Goal: Task Accomplishment & Management: Manage account settings

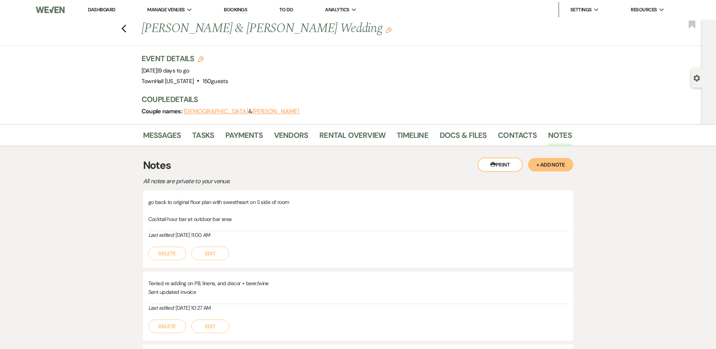
click at [105, 6] on li "Dashboard" at bounding box center [101, 9] width 35 height 15
click at [105, 8] on link "Dashboard" at bounding box center [101, 9] width 27 height 6
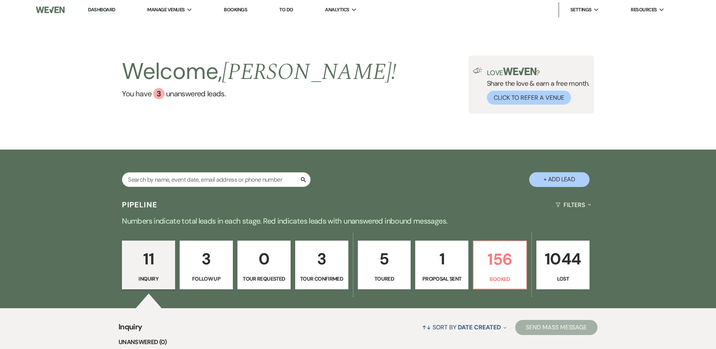
click at [470, 285] on div "11 Inquiry 3 Follow Up 0 Tour Requested 3 Tour Confirmed 5 Toured 1 Proposal Se…" at bounding box center [358, 269] width 544 height 77
click at [462, 278] on p "Proposal Sent" at bounding box center [441, 278] width 43 height 8
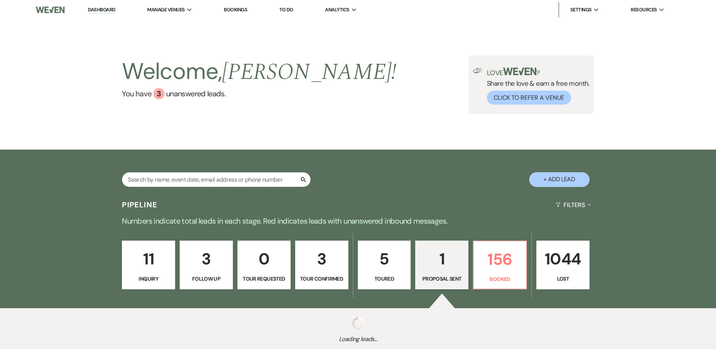
select select "6"
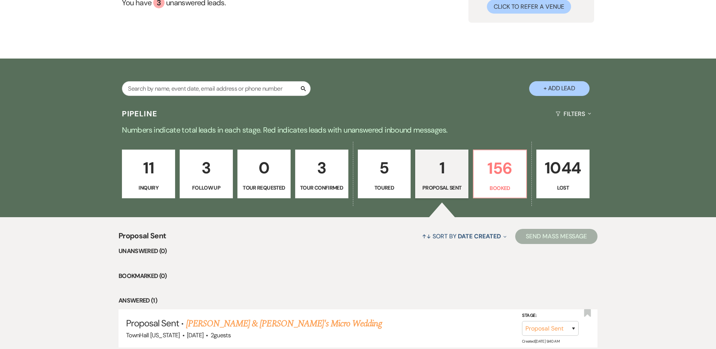
scroll to position [151, 0]
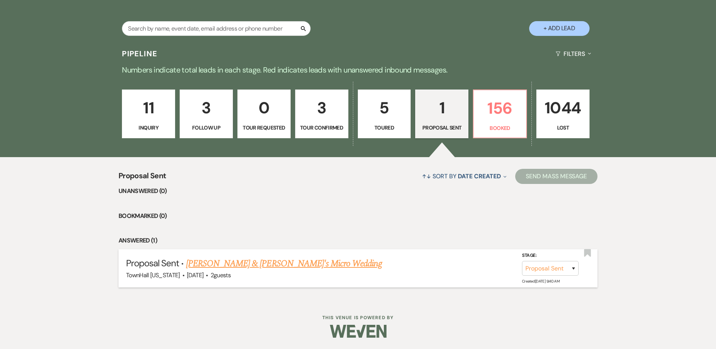
click at [219, 266] on link "Brooke Reum & Fiance's Micro Wedding" at bounding box center [284, 264] width 196 height 14
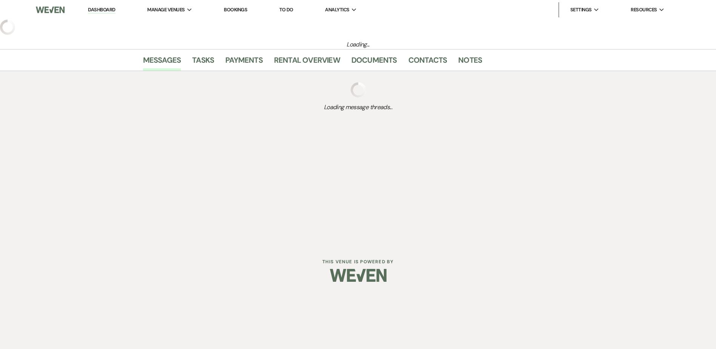
select select "6"
select select "19"
select select "16"
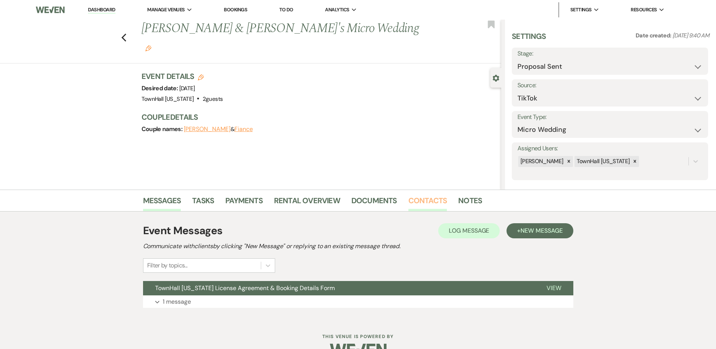
click at [419, 199] on link "Contacts" at bounding box center [428, 202] width 39 height 17
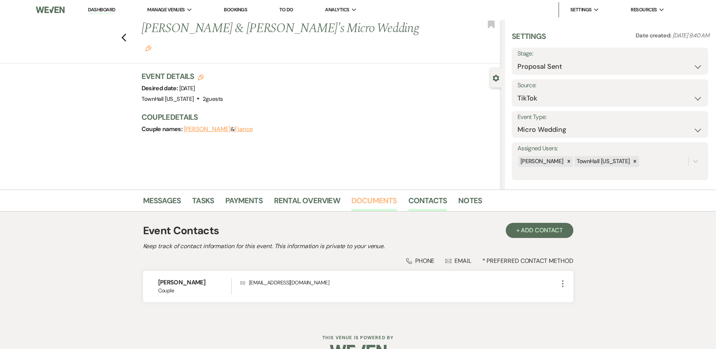
click at [376, 196] on link "Documents" at bounding box center [374, 202] width 46 height 17
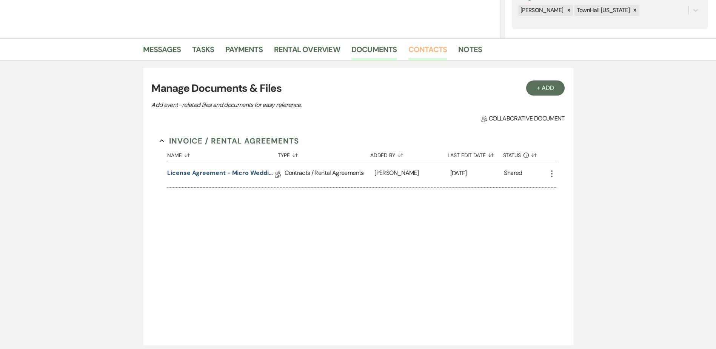
click at [424, 58] on link "Contacts" at bounding box center [428, 51] width 39 height 17
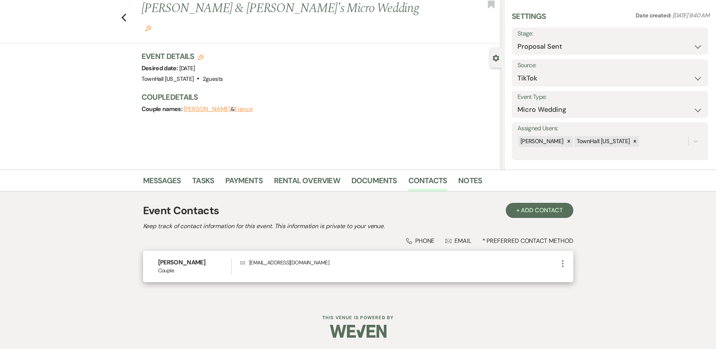
click at [564, 265] on icon "More" at bounding box center [562, 263] width 9 height 9
click at [580, 277] on button "Pencil Edit" at bounding box center [580, 278] width 45 height 13
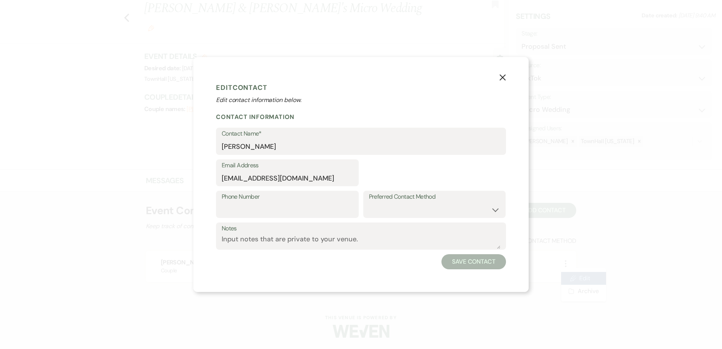
select select "1"
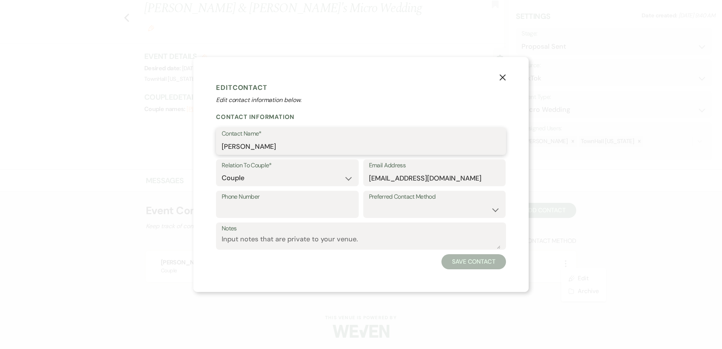
click at [259, 145] on input "Brooke Reum" at bounding box center [361, 146] width 279 height 15
paste input "Triplett"
type input "Brooke Triplett"
click at [473, 261] on button "Save Contact" at bounding box center [473, 261] width 65 height 15
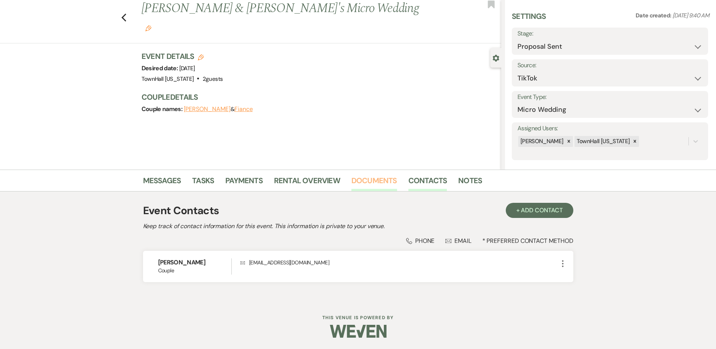
click at [378, 182] on link "Documents" at bounding box center [374, 182] width 46 height 17
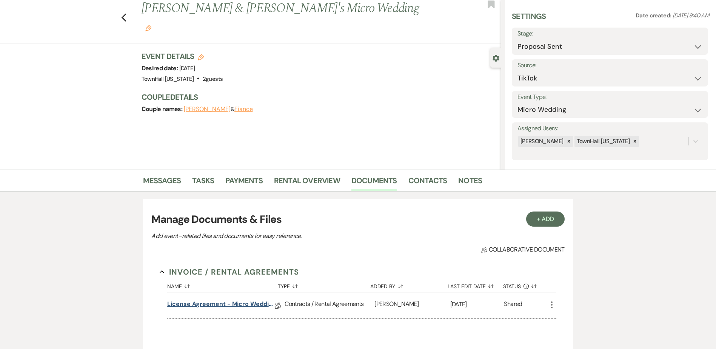
click at [227, 307] on link "License Agreement - Micro Wedding" at bounding box center [221, 305] width 108 height 12
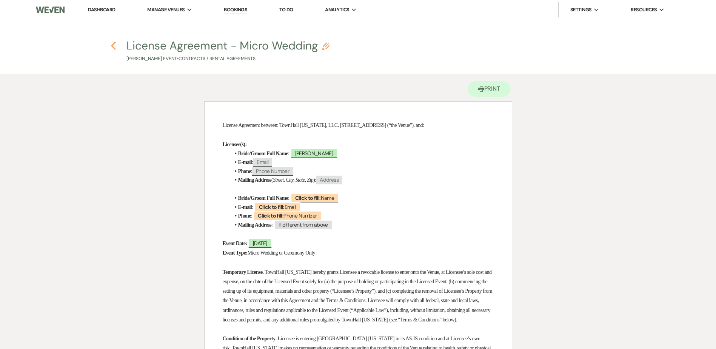
click at [112, 46] on use "button" at bounding box center [113, 46] width 5 height 8
select select "6"
select select "19"
select select "16"
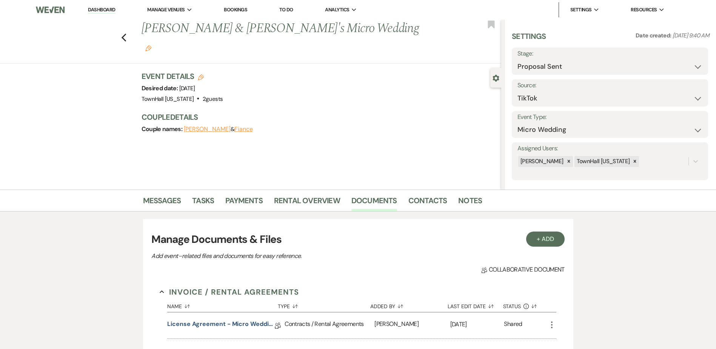
scroll to position [20, 0]
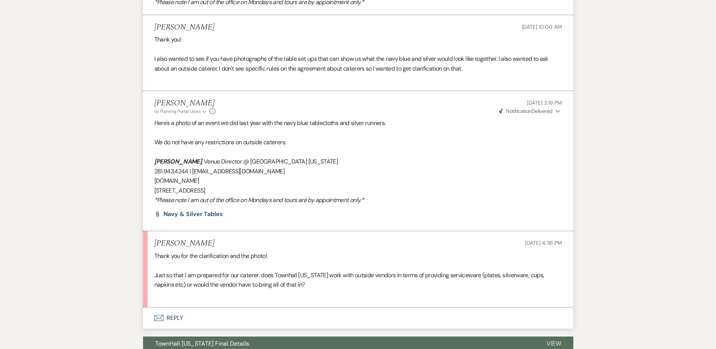
scroll to position [2052, 0]
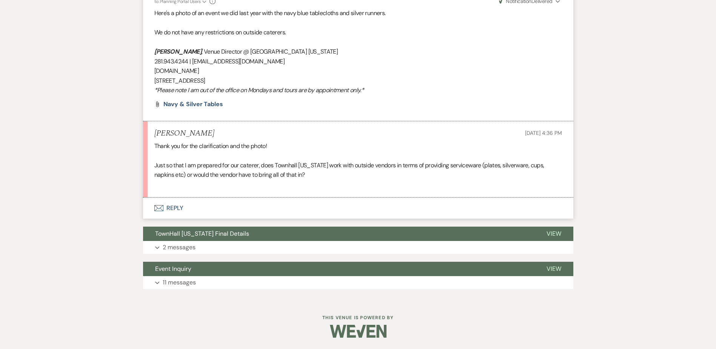
click at [169, 205] on button "Envelope Reply" at bounding box center [358, 207] width 430 height 21
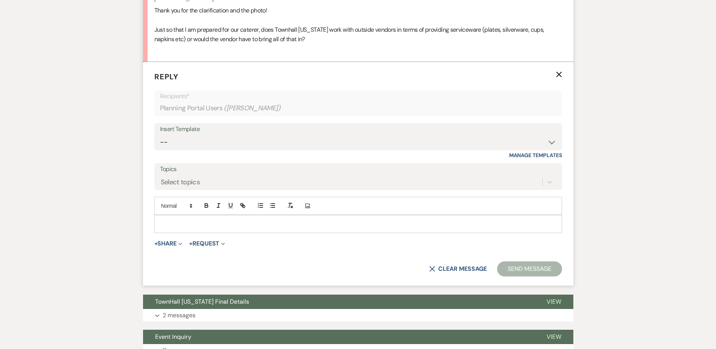
scroll to position [2203, 0]
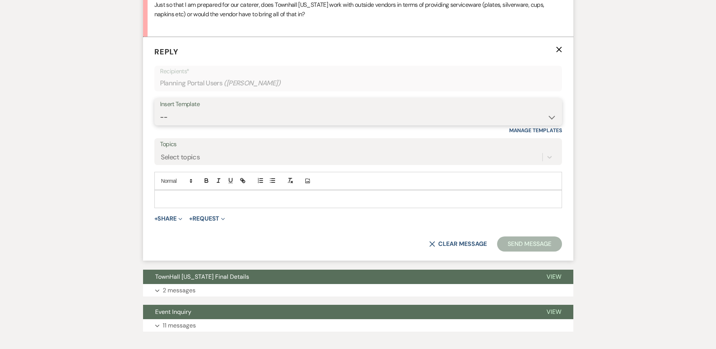
click at [180, 125] on select "-- Wedding Inquiry Follow Up: 2-3 days after initial lead- Avg Cost + Albums Th…" at bounding box center [358, 117] width 396 height 15
select select "1516"
click at [160, 119] on select "-- Wedding Inquiry Follow Up: 2-3 days after initial lead- Avg Cost + Albums Th…" at bounding box center [358, 117] width 396 height 15
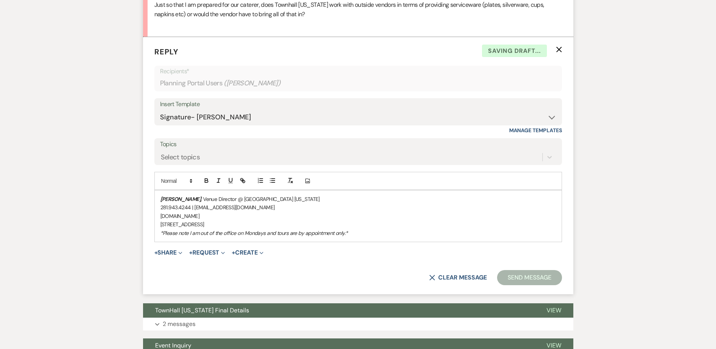
click at [160, 205] on div "Stephanie Jordan , Venue Director @ TownHall Texas 281.943.4244 | info@townhall…" at bounding box center [358, 215] width 407 height 51
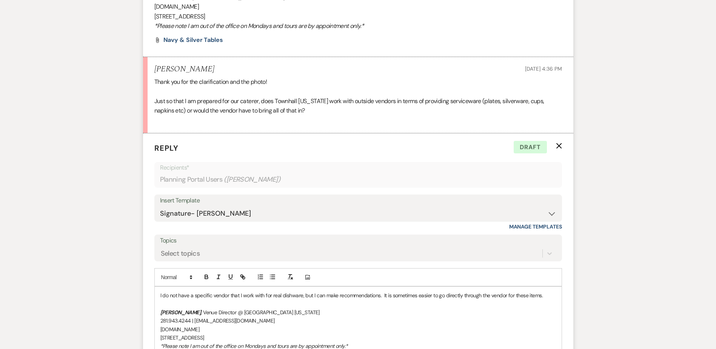
scroll to position [2306, 0]
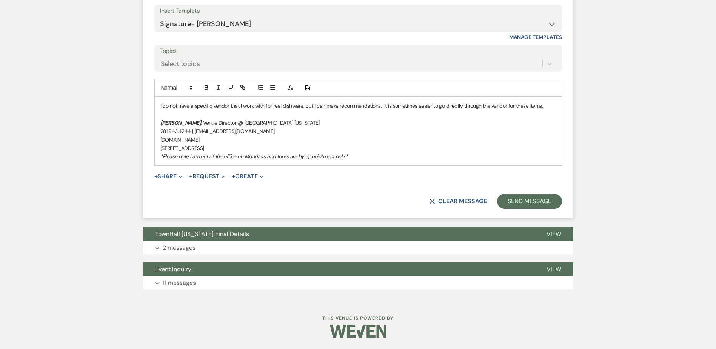
click at [548, 104] on p "I do not have a specific vendor that I work with for real dishware, but I can m…" at bounding box center [358, 106] width 396 height 8
drag, startPoint x: 553, startPoint y: 108, endPoint x: 383, endPoint y: 103, distance: 170.0
click at [383, 103] on p "I do not have a specific vendor that I work with for real dishware, but I can m…" at bounding box center [358, 106] width 396 height 8
click at [159, 104] on div "I do not have a specific vendor that I work with for real dishware, but I can m…" at bounding box center [358, 131] width 407 height 68
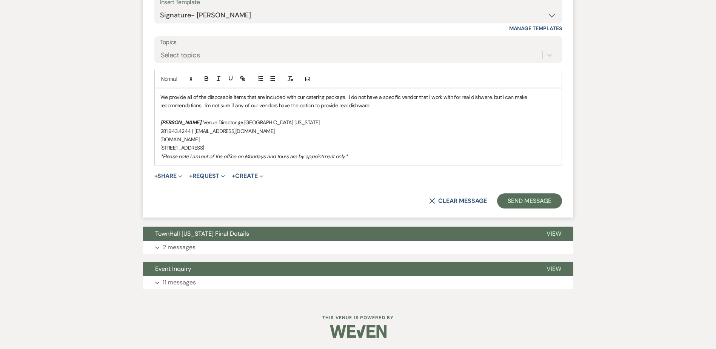
click at [375, 110] on p "We provide all of the disposable items that are included with our catering pack…" at bounding box center [358, 101] width 396 height 17
click at [523, 208] on button "Send Message" at bounding box center [529, 200] width 65 height 15
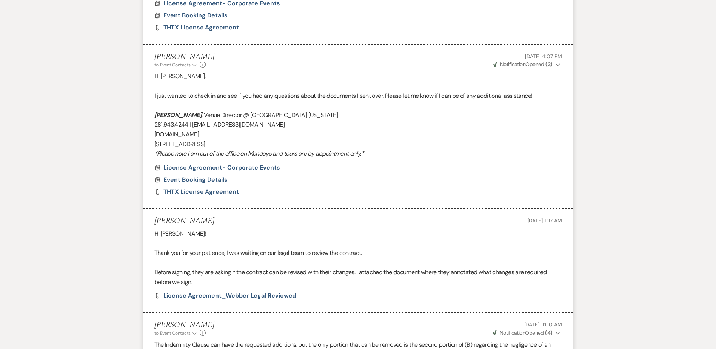
scroll to position [0, 0]
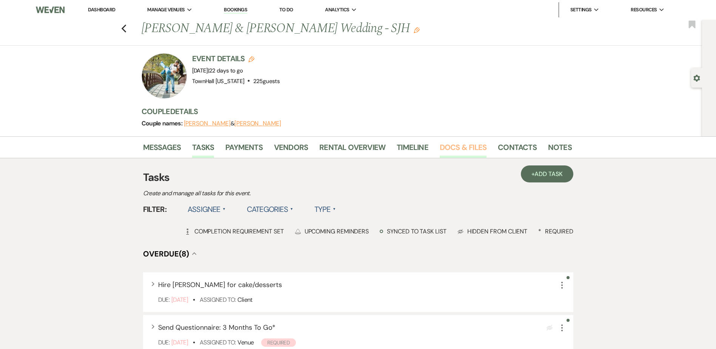
click at [462, 150] on link "Docs & Files" at bounding box center [463, 149] width 47 height 17
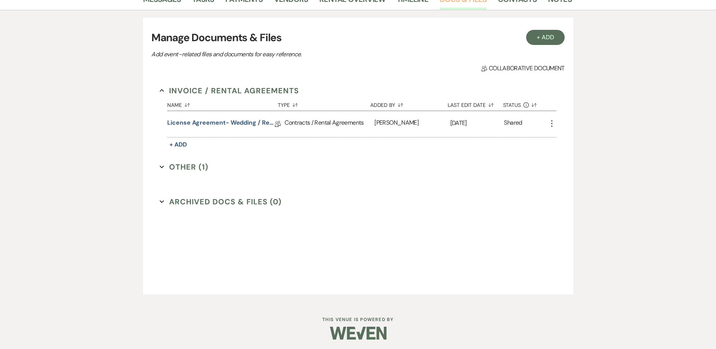
scroll to position [150, 0]
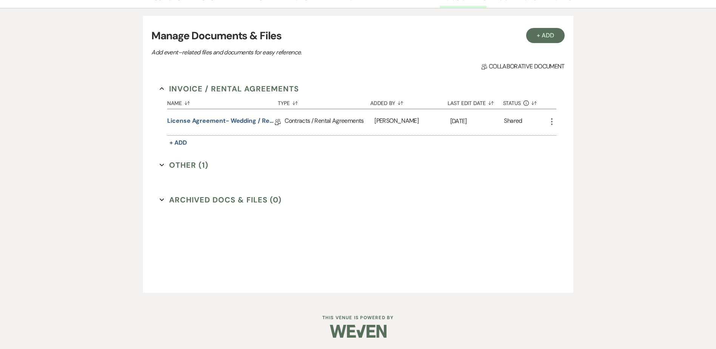
click at [180, 163] on button "Other (1) Expand" at bounding box center [184, 164] width 49 height 11
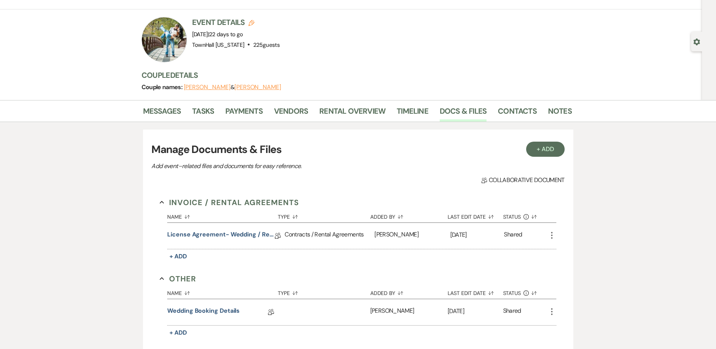
scroll to position [0, 0]
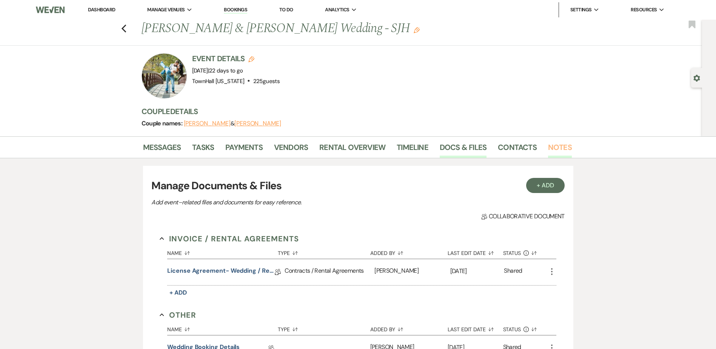
click at [561, 146] on link "Notes" at bounding box center [560, 149] width 24 height 17
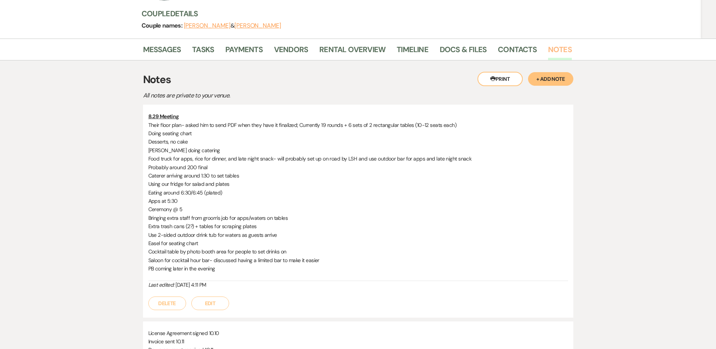
scroll to position [76, 0]
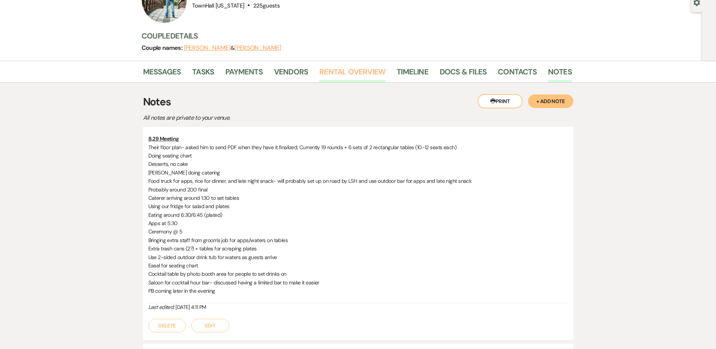
click at [346, 71] on link "Rental Overview" at bounding box center [352, 74] width 66 height 17
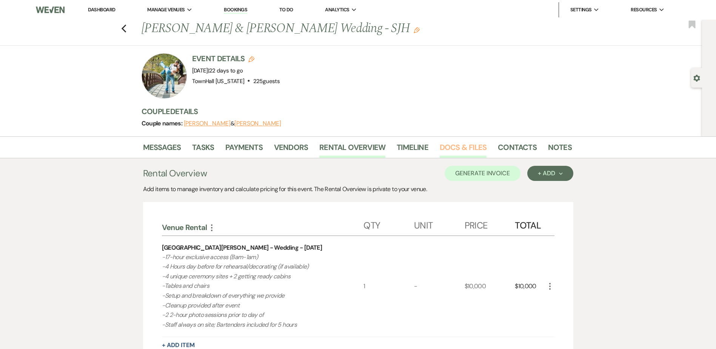
click at [471, 150] on link "Docs & Files" at bounding box center [463, 149] width 47 height 17
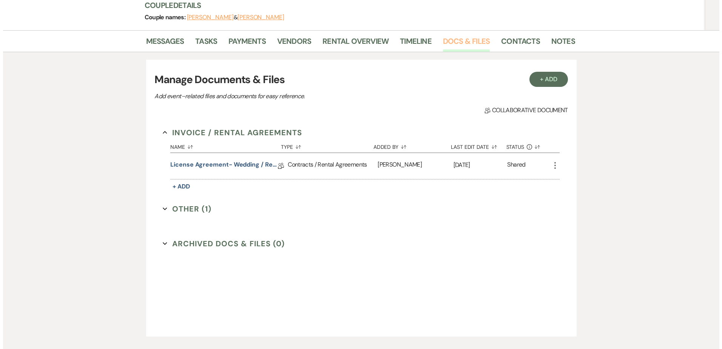
scroll to position [150, 0]
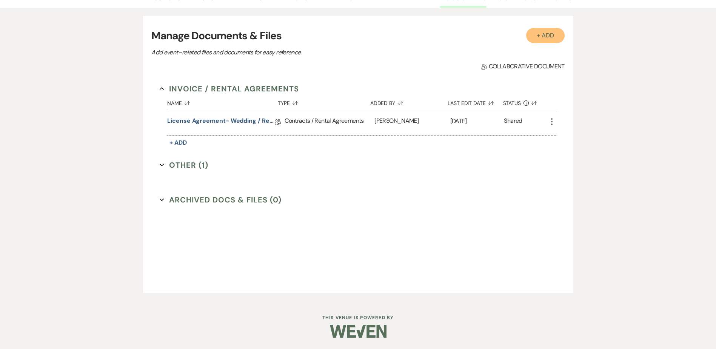
click at [544, 42] on button "+ Add" at bounding box center [545, 35] width 39 height 15
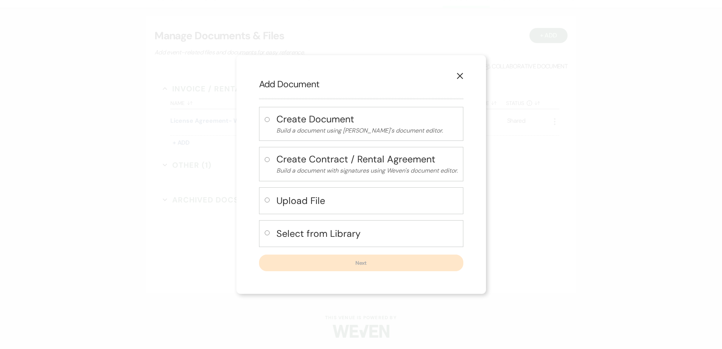
click at [272, 234] on div "Select from Library" at bounding box center [361, 233] width 204 height 27
click at [267, 232] on input "radio" at bounding box center [267, 232] width 5 height 5
radio input "true"
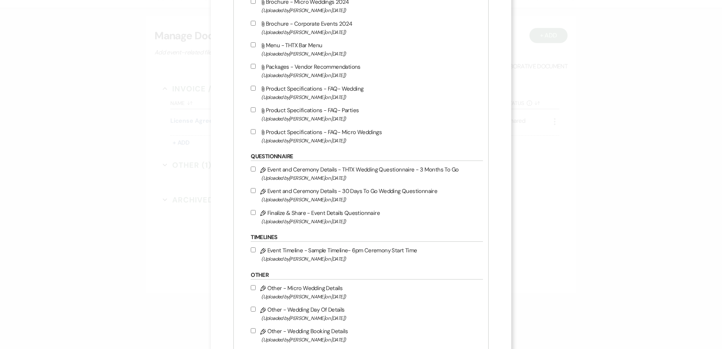
scroll to position [680, 0]
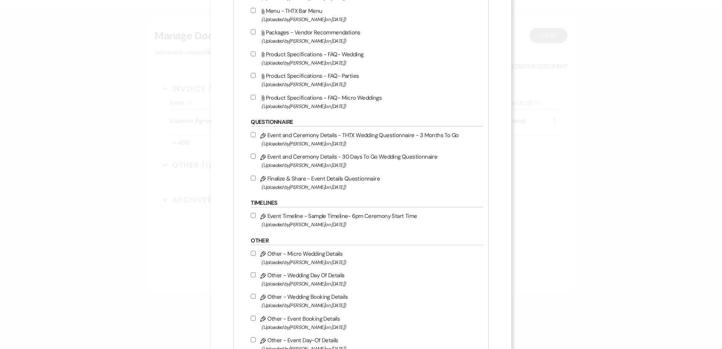
click at [254, 135] on input "Pencil Event and Ceremony Details - THTX Wedding Questionnaire - 3 Months To Go…" at bounding box center [253, 134] width 5 height 5
checkbox input "true"
click at [250, 159] on div "Select from Library Select From Library Files Invoice / Rental Agreements Penci…" at bounding box center [360, 72] width 255 height 1174
click at [251, 158] on input "Pencil Event and Ceremony Details - 30 Days To Go Wedding Questionnaire (Upload…" at bounding box center [253, 156] width 5 height 5
checkbox input "true"
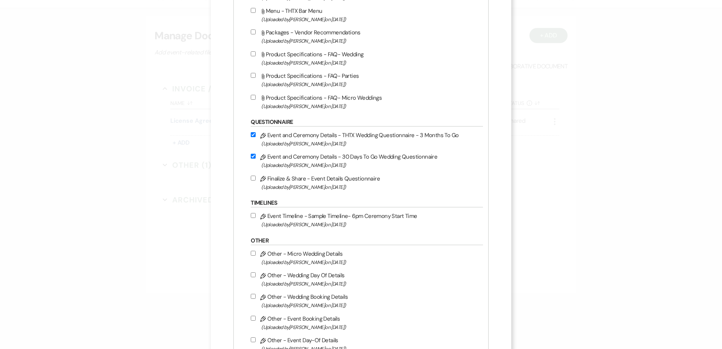
scroll to position [755, 0]
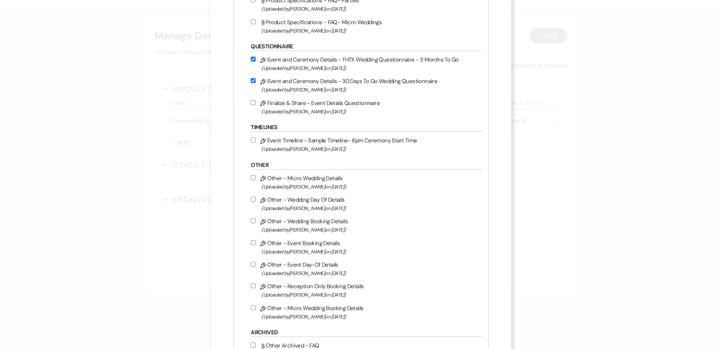
click at [254, 199] on input "Pencil Other - Wedding Day Of Details (Uploaded by Stephanie Jordan on Aug 25th…" at bounding box center [253, 199] width 5 height 5
checkbox input "true"
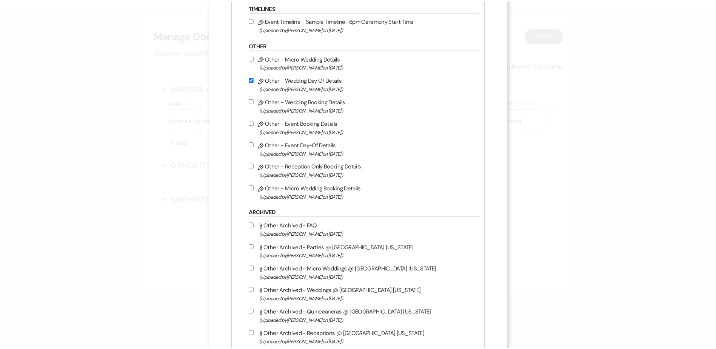
scroll to position [1037, 0]
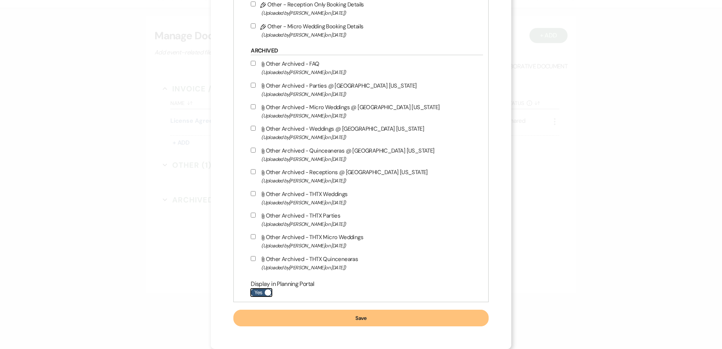
click at [259, 291] on label "Yes" at bounding box center [261, 292] width 21 height 8
click at [259, 291] on input "Yes" at bounding box center [261, 292] width 21 height 8
checkbox input "false"
click at [376, 321] on button "Save" at bounding box center [360, 318] width 255 height 17
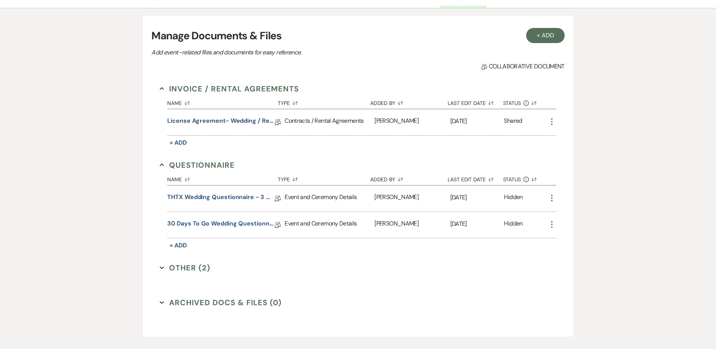
click at [173, 268] on button "Other (2) Expand" at bounding box center [185, 267] width 51 height 11
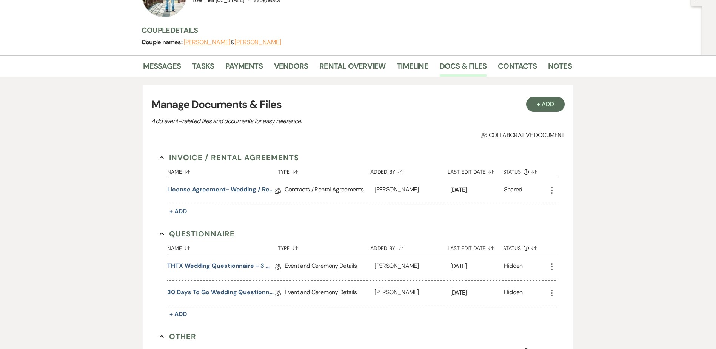
scroll to position [0, 0]
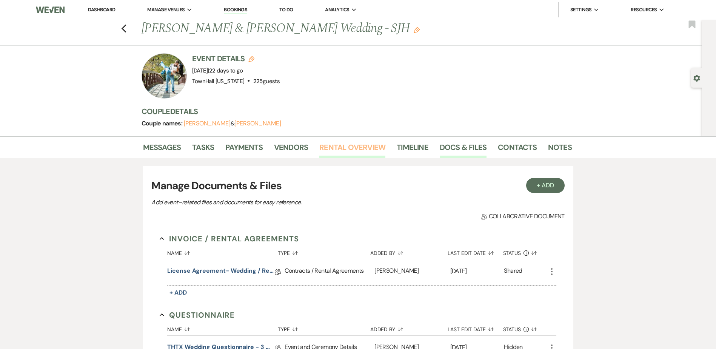
click at [361, 142] on link "Rental Overview" at bounding box center [352, 149] width 66 height 17
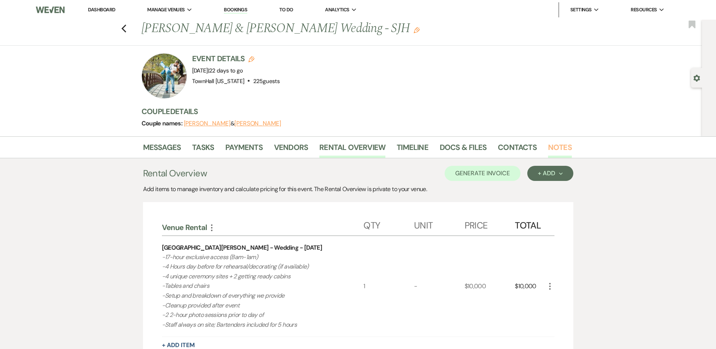
click at [554, 141] on link "Notes" at bounding box center [560, 149] width 24 height 17
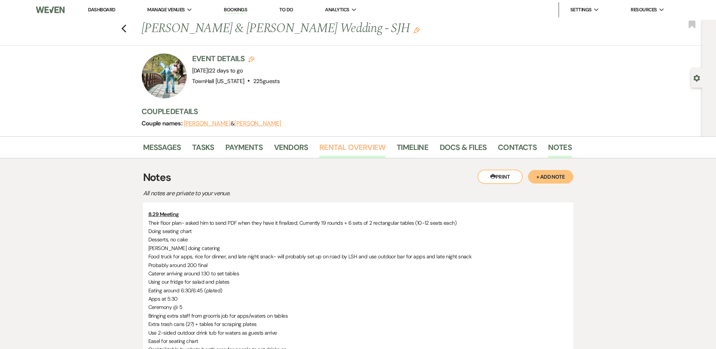
click at [362, 150] on link "Rental Overview" at bounding box center [352, 149] width 66 height 17
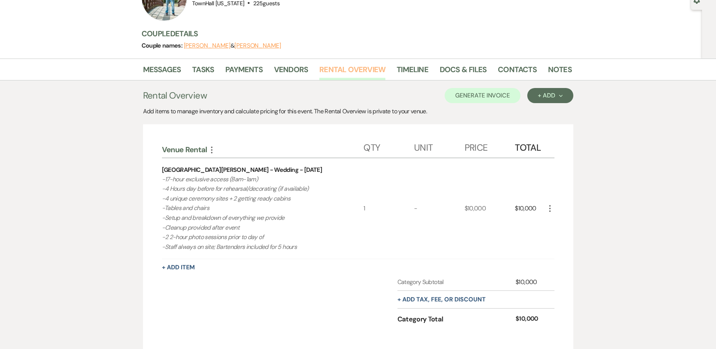
scroll to position [76, 0]
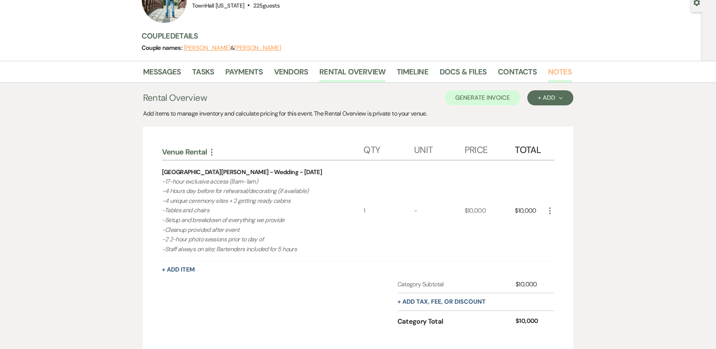
click at [562, 73] on link "Notes" at bounding box center [560, 74] width 24 height 17
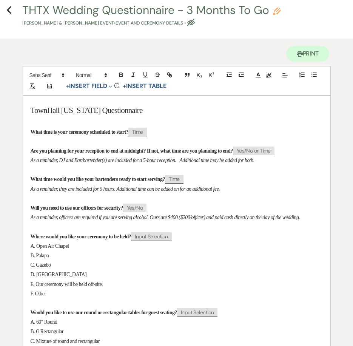
scroll to position [76, 0]
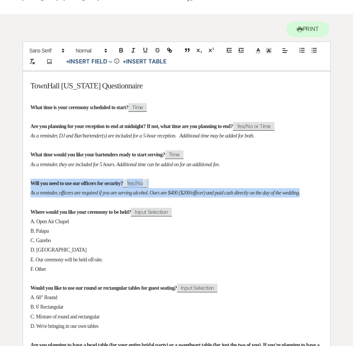
drag, startPoint x: 32, startPoint y: 183, endPoint x: 55, endPoint y: 201, distance: 29.3
drag, startPoint x: 52, startPoint y: 203, endPoint x: 30, endPoint y: 184, distance: 29.5
copy div "Will you need to use our officers for security? ﻿ Yes/No ﻿ As a reminder, offic…"
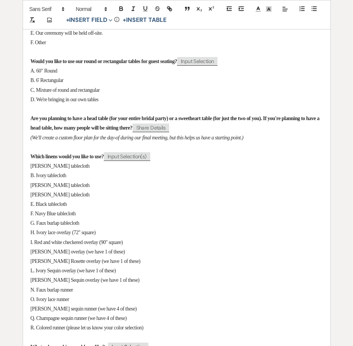
scroll to position [378, 0]
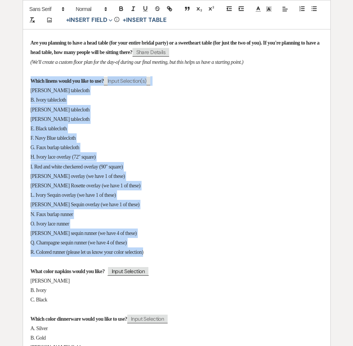
drag, startPoint x: 29, startPoint y: 89, endPoint x: 194, endPoint y: 259, distance: 236.6
click at [194, 259] on div "TownHall Texas Questionnaire What time is your ceremony scheduled to start? ﻿ T…" at bounding box center [176, 78] width 307 height 619
copy div "Which linens would you like to use? ﻿ Input Selection(s) ﻿ A. White tablecloth …"
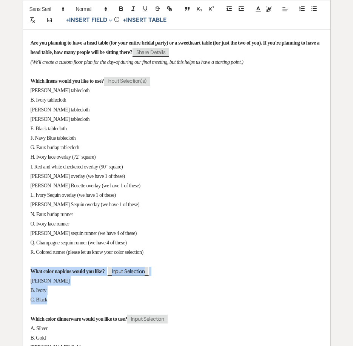
drag, startPoint x: 54, startPoint y: 310, endPoint x: 25, endPoint y: 278, distance: 42.5
click at [25, 278] on div "TownHall Texas Questionnaire What time is your ceremony scheduled to start? ﻿ T…" at bounding box center [176, 78] width 307 height 619
click at [94, 295] on p "B. Ivory" at bounding box center [177, 289] width 292 height 9
drag, startPoint x: 60, startPoint y: 308, endPoint x: 23, endPoint y: 280, distance: 46.4
click at [23, 280] on div "TownHall Texas Questionnaire What time is your ceremony scheduled to start? ﻿ T…" at bounding box center [176, 78] width 307 height 619
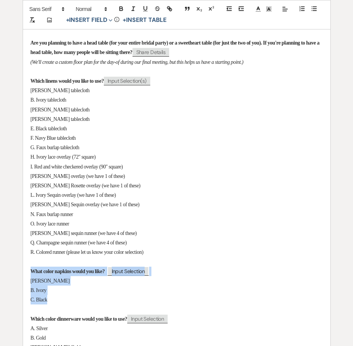
copy div "What color napkins would you like? ﻿ Input Selection ﻿ A. White B. Ivory C. Bla…"
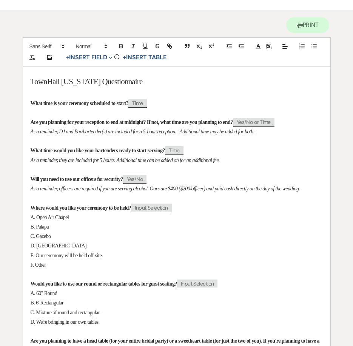
scroll to position [55, 0]
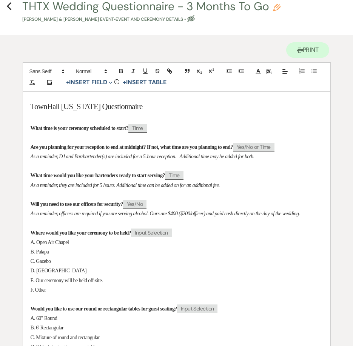
drag, startPoint x: 30, startPoint y: 174, endPoint x: 264, endPoint y: 188, distance: 233.8
copy div "What time would you like your bartenders ready to start serving? ﻿ Time ﻿ As a …"
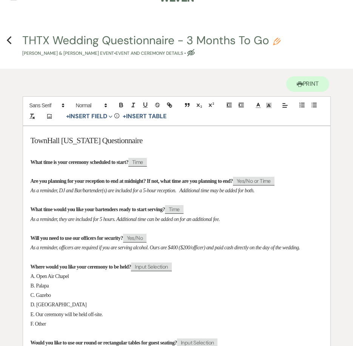
scroll to position [0, 0]
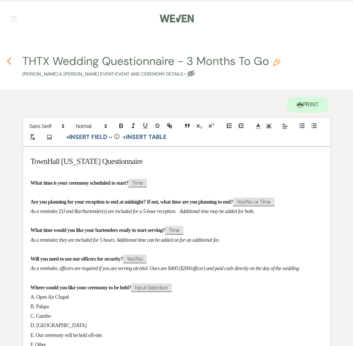
click at [8, 64] on icon "Previous" at bounding box center [9, 61] width 6 height 9
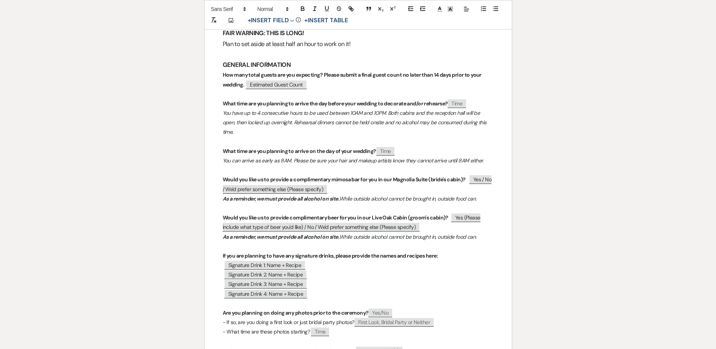
scroll to position [151, 0]
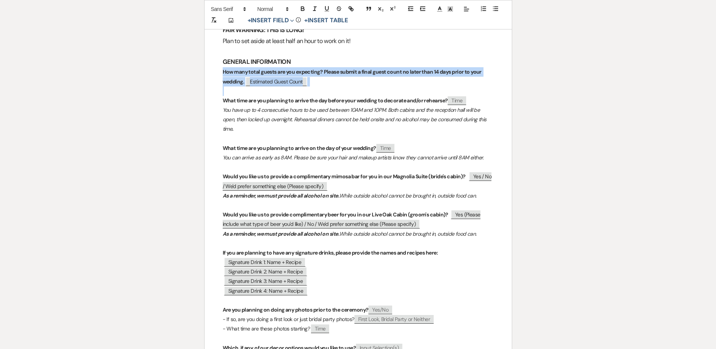
drag, startPoint x: 217, startPoint y: 71, endPoint x: 312, endPoint y: 87, distance: 96.8
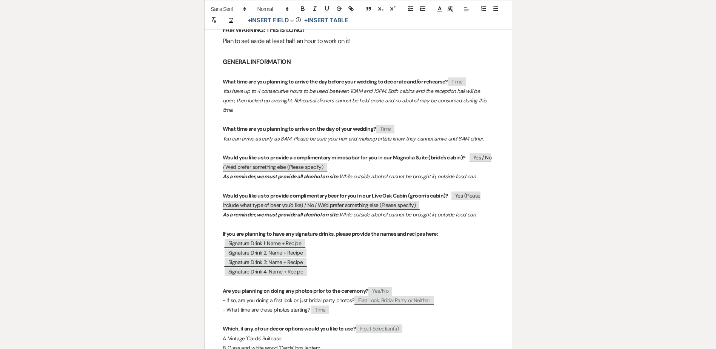
drag, startPoint x: 489, startPoint y: 101, endPoint x: 208, endPoint y: 78, distance: 281.1
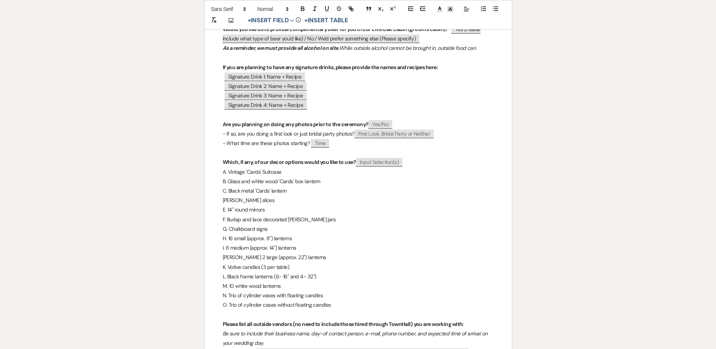
scroll to position [302, 0]
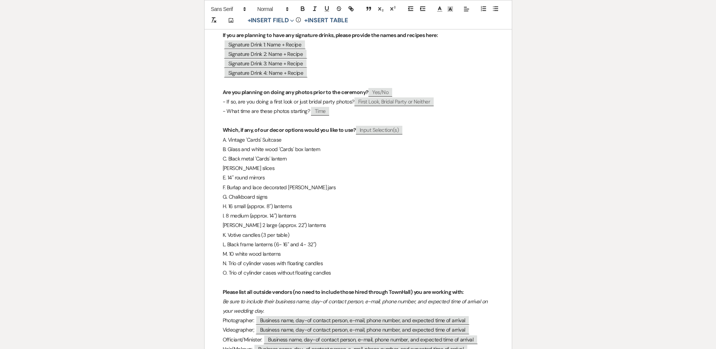
click at [261, 83] on p at bounding box center [358, 82] width 271 height 9
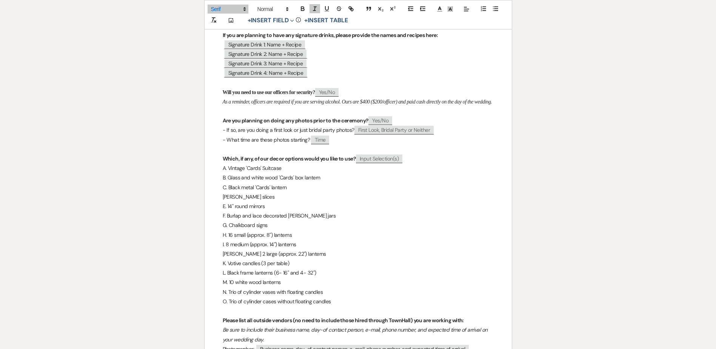
click at [225, 154] on p at bounding box center [358, 149] width 271 height 9
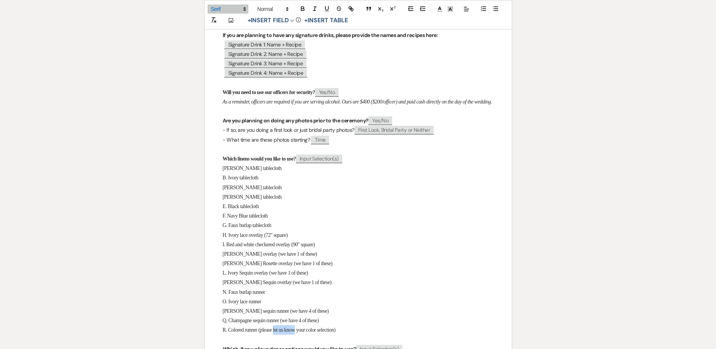
drag, startPoint x: 302, startPoint y: 340, endPoint x: 279, endPoint y: 339, distance: 23.4
click at [279, 333] on span "R. Colored runner (please let us know your color selection)" at bounding box center [279, 330] width 113 height 6
click at [277, 20] on button "+ Insert Field Expand" at bounding box center [271, 20] width 52 height 9
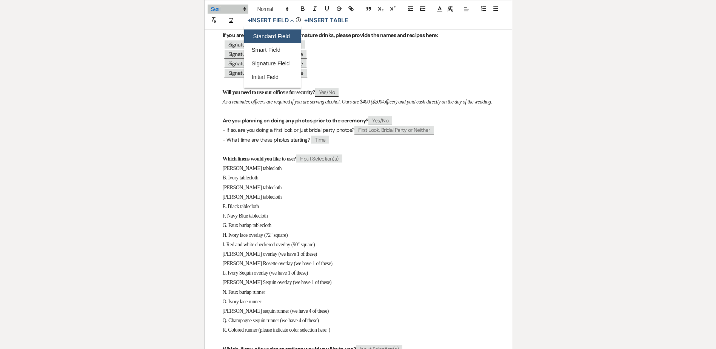
click at [277, 39] on button "Standard Field" at bounding box center [272, 36] width 57 height 14
select select "owner"
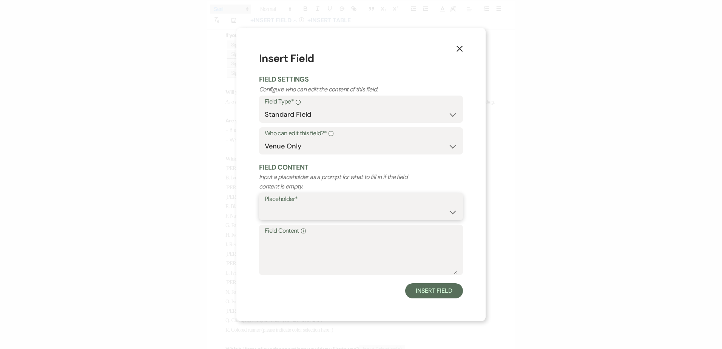
click at [290, 211] on select "Custom Placeholder Date Time Name Location Venue Name Type Number Budget Addres…" at bounding box center [361, 212] width 193 height 15
select select "Type"
click at [265, 205] on select "Custom Placeholder Date Time Name Location Venue Name Type Number Budget Addres…" at bounding box center [361, 212] width 193 height 15
click at [318, 250] on textarea "Field Content Info" at bounding box center [361, 255] width 193 height 38
type textarea "Color"
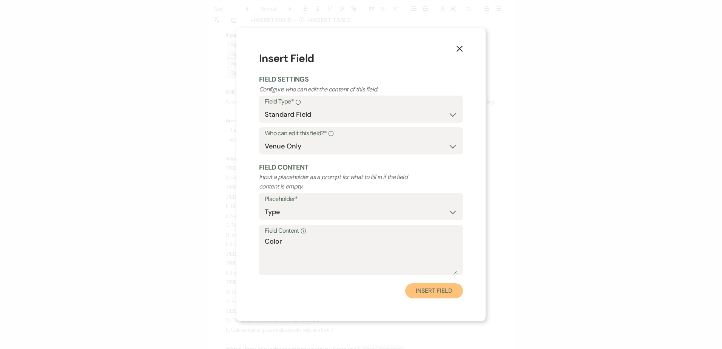
click at [424, 291] on button "Insert Field" at bounding box center [434, 290] width 58 height 15
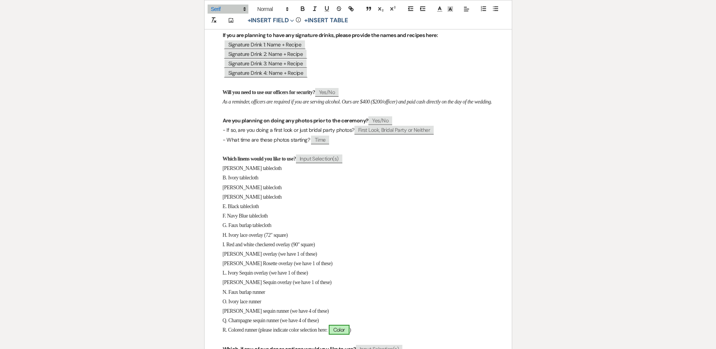
click at [350, 335] on span "Color" at bounding box center [339, 330] width 21 height 10
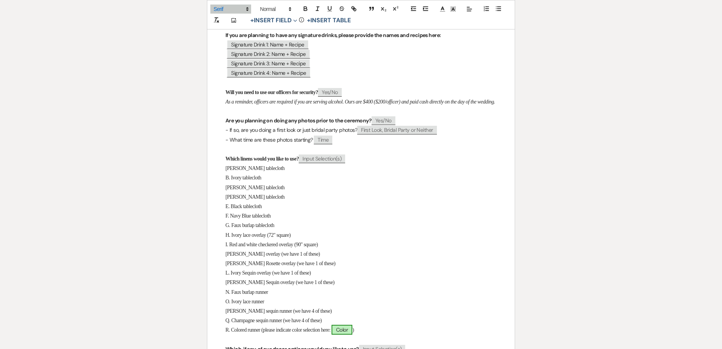
select select "owner"
select select "Type"
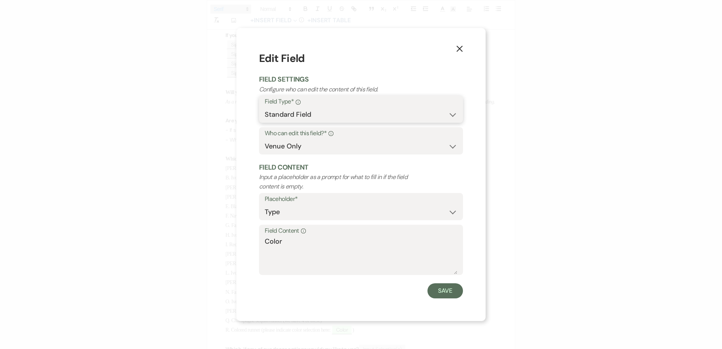
click at [297, 117] on select "Standard Field Smart Field" at bounding box center [361, 114] width 193 height 15
click at [243, 126] on div "X Edit Field Field Settings Configure who can edit the content of this field. F…" at bounding box center [360, 174] width 249 height 293
click at [274, 145] on select "Both Venue & Client Client Only Venue Only" at bounding box center [361, 146] width 193 height 15
select select "clientAndOwner"
click at [265, 139] on select "Both Venue & Client Client Only Venue Only" at bounding box center [361, 146] width 193 height 15
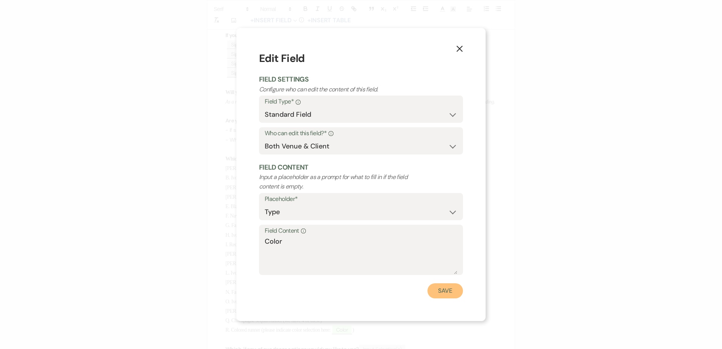
click at [446, 288] on button "Save" at bounding box center [444, 290] width 35 height 15
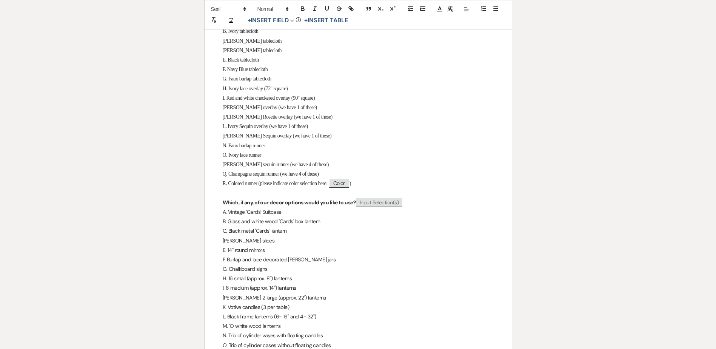
scroll to position [453, 0]
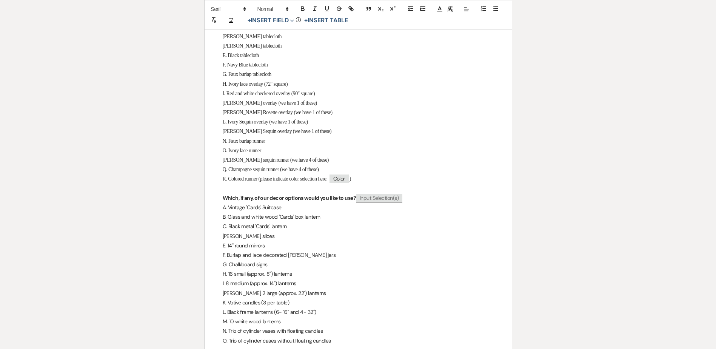
click at [240, 193] on p at bounding box center [358, 188] width 271 height 9
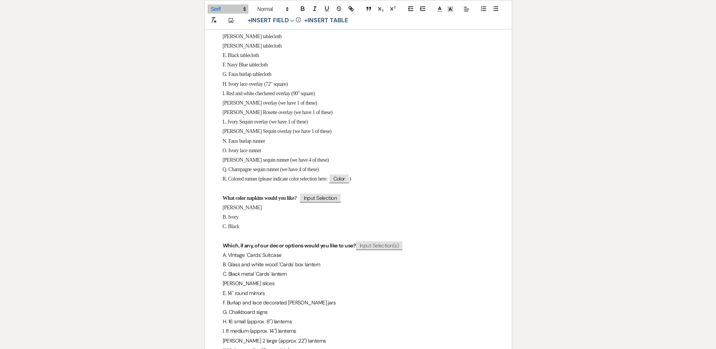
click at [446, 203] on p "What color napkins would you like? ﻿ Input Selection ﻿" at bounding box center [358, 197] width 271 height 9
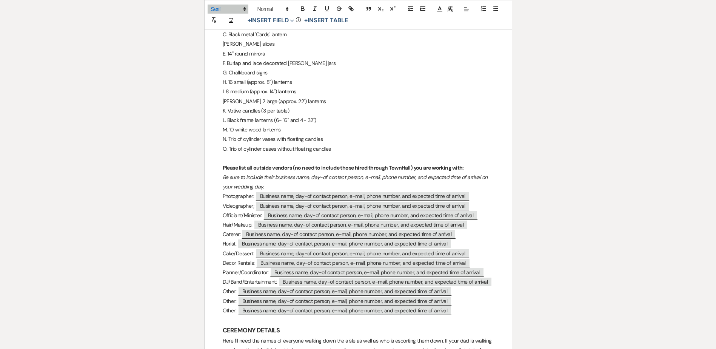
scroll to position [755, 0]
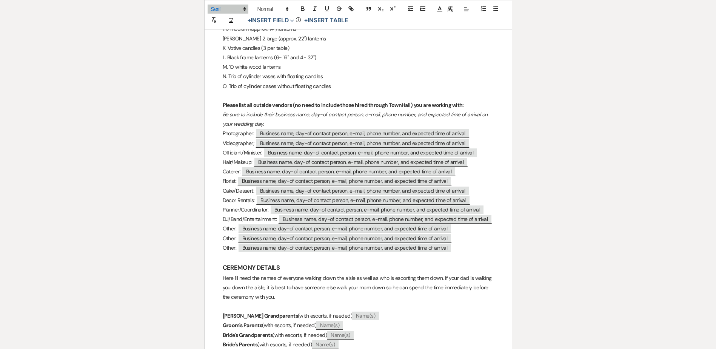
click at [495, 218] on div "TownHall Texas Final Questionnaire FAIR WARNING: THIS IS LONG! Plan to set asid…" at bounding box center [358, 347] width 307 height 1943
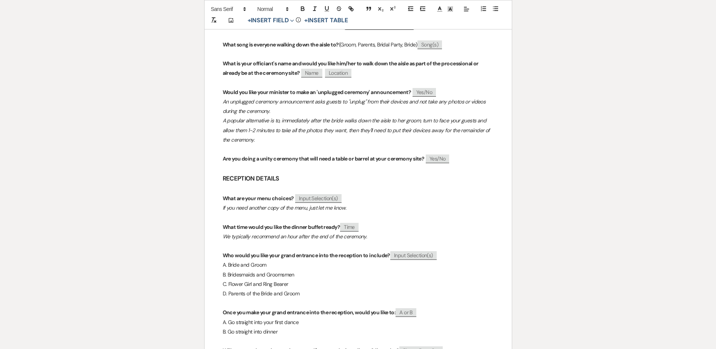
scroll to position [1435, 0]
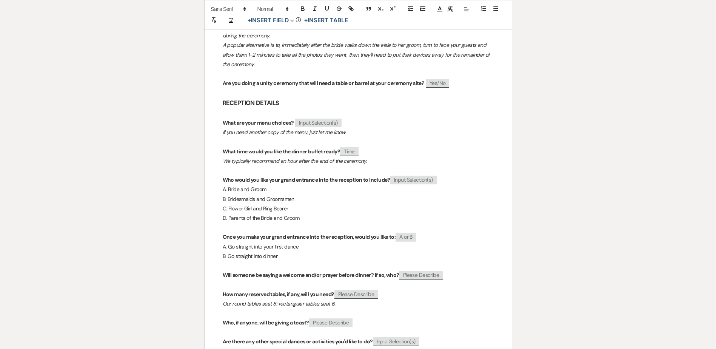
drag, startPoint x: 222, startPoint y: 129, endPoint x: 358, endPoint y: 141, distance: 136.9
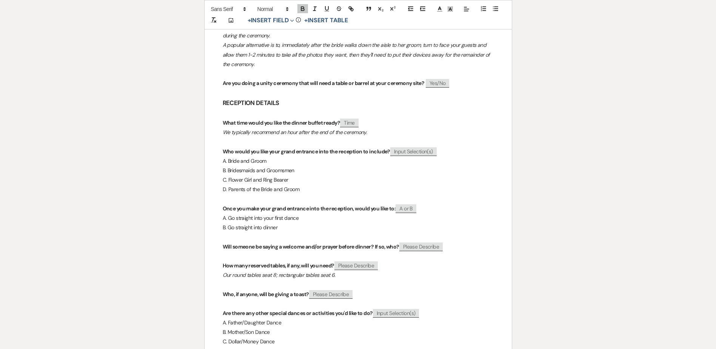
click at [316, 126] on strong "What time would you like the dinner buffet ready?" at bounding box center [282, 122] width 118 height 7
click at [227, 118] on p at bounding box center [358, 113] width 271 height 9
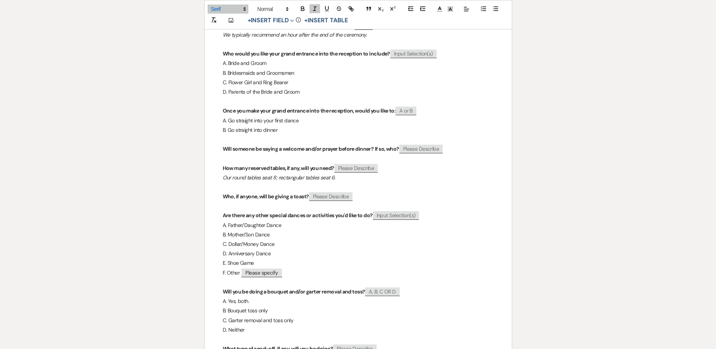
scroll to position [1586, 0]
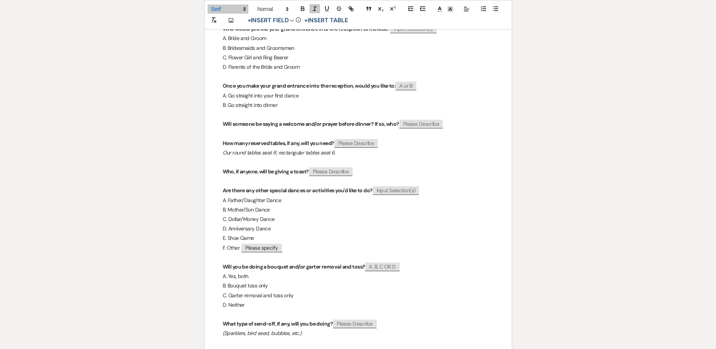
drag, startPoint x: 336, startPoint y: 162, endPoint x: 217, endPoint y: 143, distance: 121.1
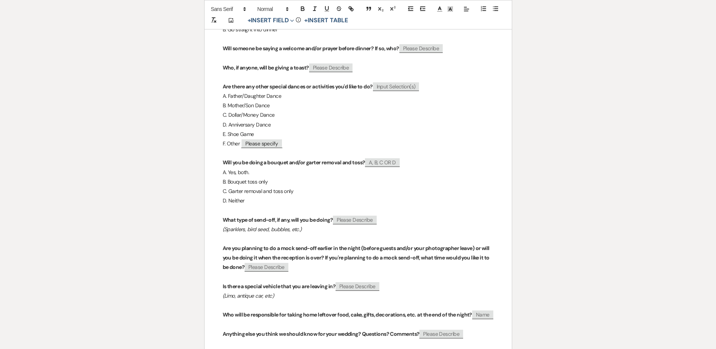
scroll to position [1737, 0]
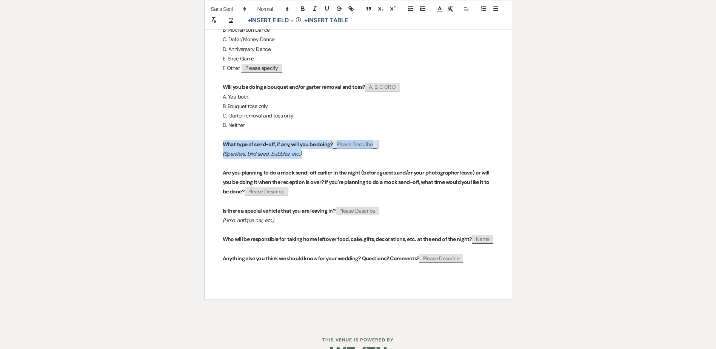
drag, startPoint x: 308, startPoint y: 165, endPoint x: 219, endPoint y: 153, distance: 90.3
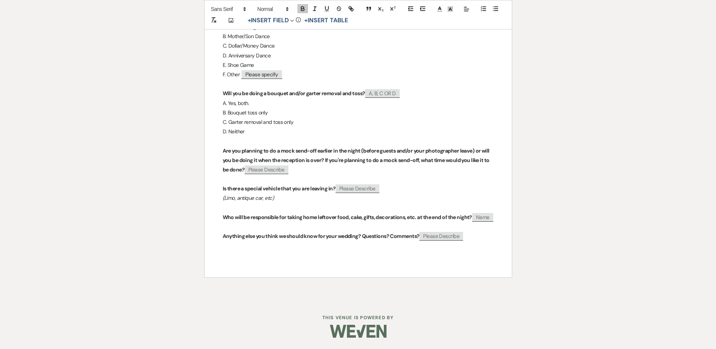
click at [358, 219] on strong "Who will be responsible for taking home leftover food, cake, gifts, decorations…" at bounding box center [348, 217] width 250 height 7
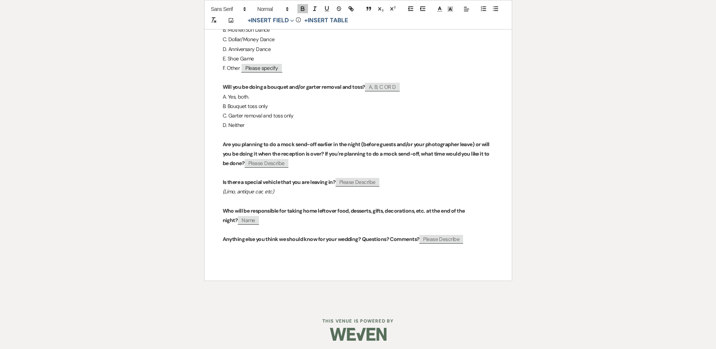
click at [254, 130] on p "D. Neither" at bounding box center [358, 124] width 271 height 9
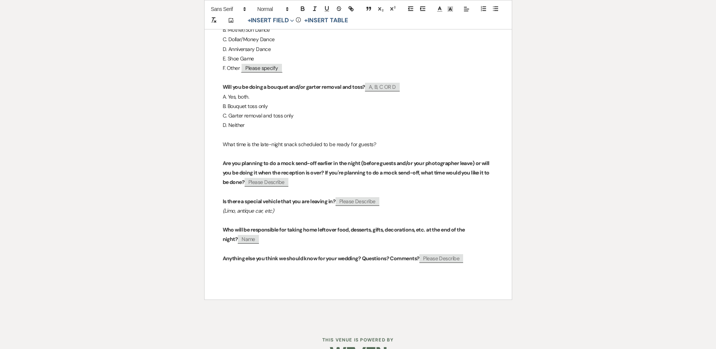
drag, startPoint x: 377, startPoint y: 151, endPoint x: 218, endPoint y: 154, distance: 159.0
click at [379, 149] on p "What time is the late-night snack scheduled to be ready for guests?" at bounding box center [358, 144] width 271 height 9
click at [282, 21] on button "+ Insert Field Expand" at bounding box center [271, 20] width 52 height 9
click at [286, 36] on button "Standard Field" at bounding box center [272, 36] width 57 height 14
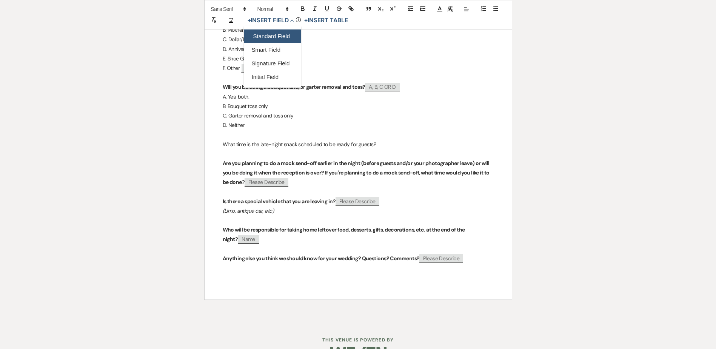
select select "owner"
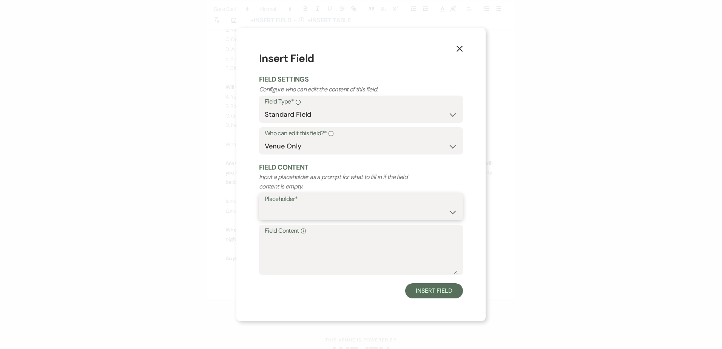
click at [294, 212] on select "Custom Placeholder Date Time Name Location Venue Name Type Number Budget Addres…" at bounding box center [361, 212] width 193 height 15
select select "Time"
click at [265, 205] on select "Custom Placeholder Date Time Name Location Venue Name Type Number Budget Addres…" at bounding box center [361, 212] width 193 height 15
click at [338, 145] on select "Both Venue & Client Client Only Venue Only" at bounding box center [361, 146] width 193 height 15
select select "clientAndOwner"
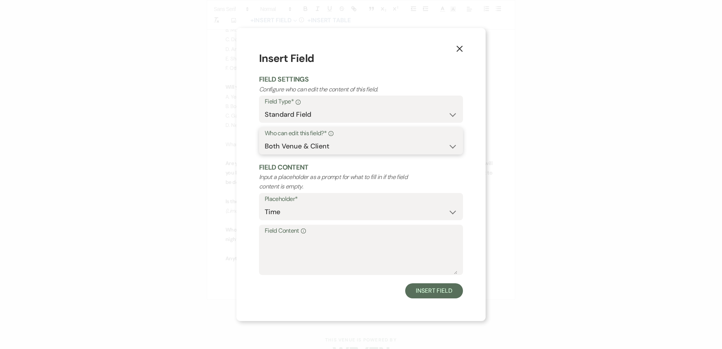
click at [265, 139] on select "Both Venue & Client Client Only Venue Only" at bounding box center [361, 146] width 193 height 15
click at [439, 291] on button "Insert Field" at bounding box center [434, 290] width 58 height 15
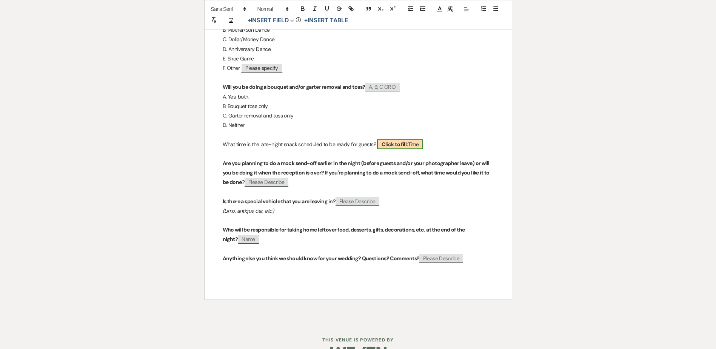
click at [399, 149] on span "Click to fill: Time" at bounding box center [400, 144] width 46 height 10
select select "Time"
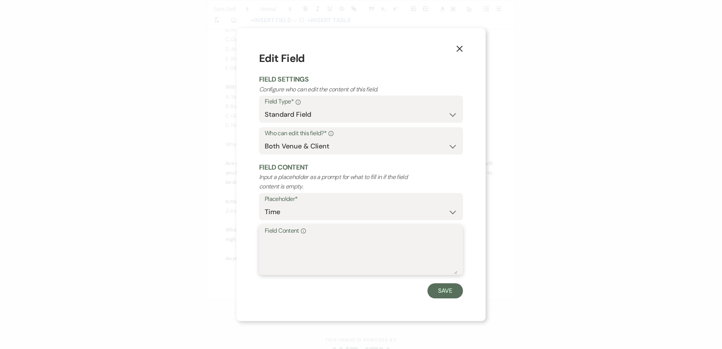
click at [287, 259] on textarea "Field Content Info" at bounding box center [361, 255] width 193 height 38
type textarea "Time"
click at [444, 288] on button "Save" at bounding box center [444, 290] width 35 height 15
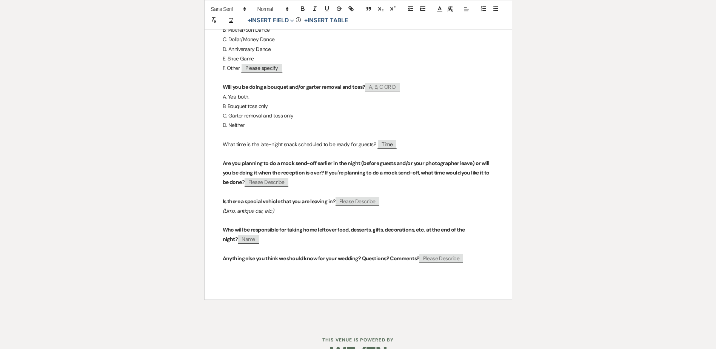
drag, startPoint x: 376, startPoint y: 153, endPoint x: 214, endPoint y: 152, distance: 162.7
click at [295, 159] on p at bounding box center [358, 153] width 271 height 9
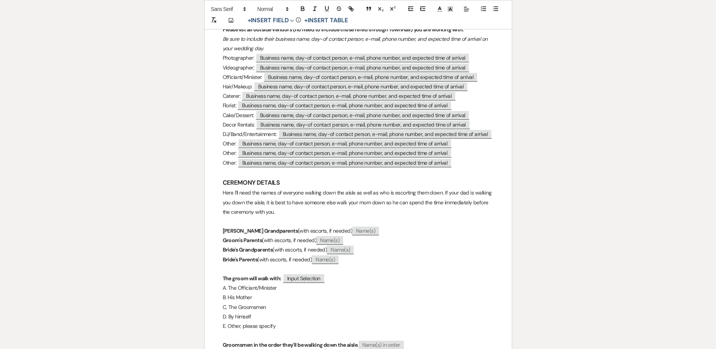
scroll to position [755, 0]
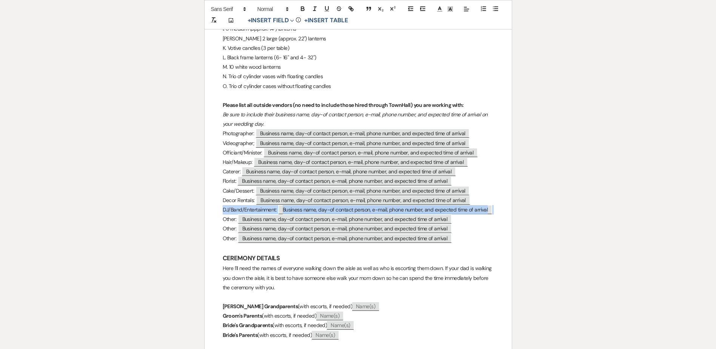
drag, startPoint x: 495, startPoint y: 220, endPoint x: 218, endPoint y: 220, distance: 277.5
click at [218, 220] on div "TownHall Texas Final Questionnaire FAIR WARNING: THIS IS LONG! Plan to set asid…" at bounding box center [358, 328] width 307 height 1905
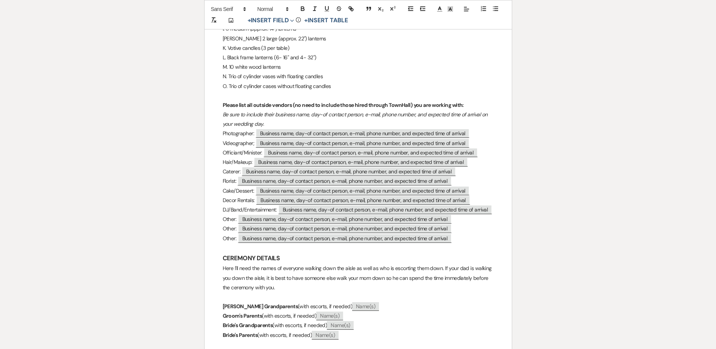
click at [227, 224] on p "Other: ﻿ Business name, day-of contact person, e-mail, phone number, and expect…" at bounding box center [358, 218] width 271 height 9
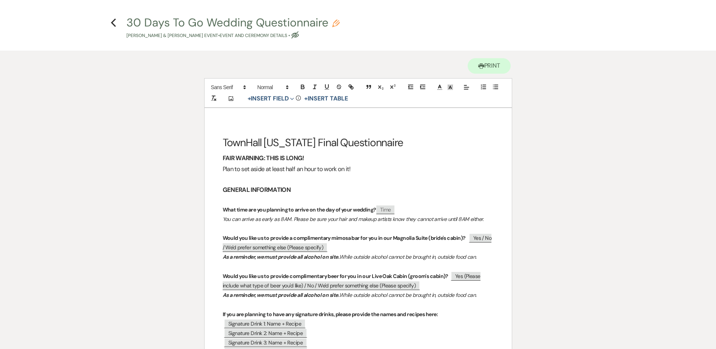
scroll to position [0, 0]
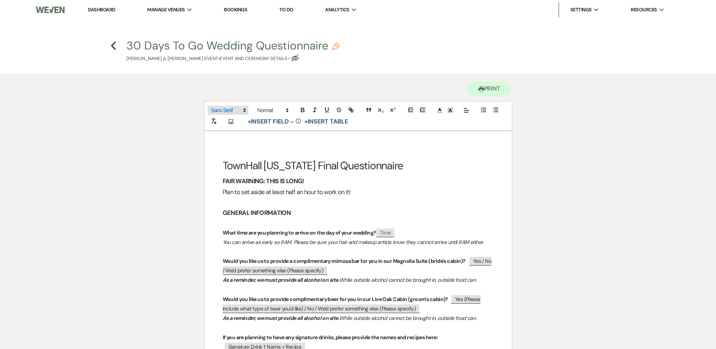
click at [223, 111] on span at bounding box center [228, 110] width 41 height 9
click at [222, 133] on span at bounding box center [228, 134] width 34 height 12
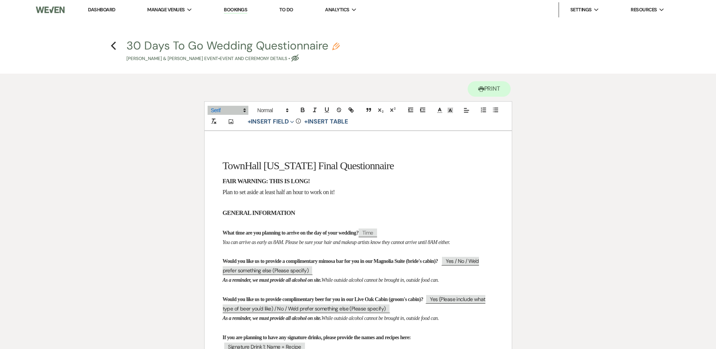
click at [396, 193] on h3 "Plan to set aside at least half an hour to work on it!" at bounding box center [358, 192] width 271 height 11
click at [335, 45] on use "button" at bounding box center [336, 47] width 8 height 8
select select "49"
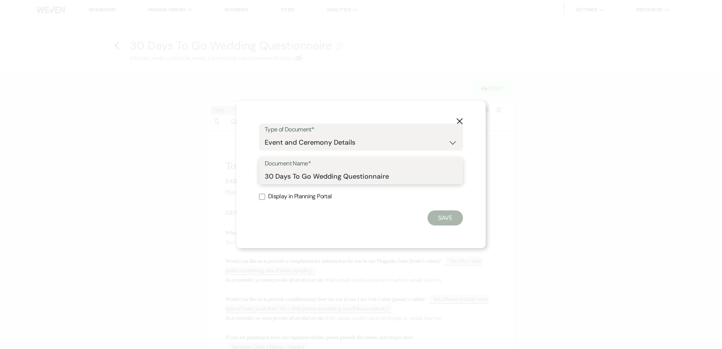
drag, startPoint x: 309, startPoint y: 174, endPoint x: 230, endPoint y: 174, distance: 78.9
click at [230, 174] on div "X Type of Document* Special Event Insurance Vendor Certificate of Insurance Con…" at bounding box center [361, 174] width 722 height 349
type input "TownHall Texas Final Wedding Questionnaire"
click at [448, 218] on button "Save" at bounding box center [444, 217] width 35 height 15
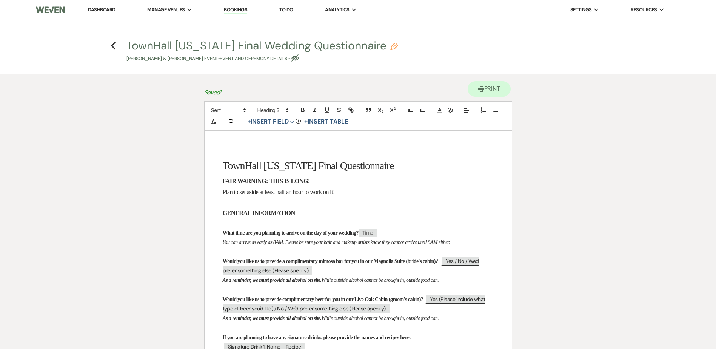
click at [110, 45] on h4 "Previous TownHall Texas Final Wedding Questionnaire Pencil Nick Amundson & Tatj…" at bounding box center [358, 50] width 544 height 25
click at [111, 45] on icon "Previous" at bounding box center [114, 45] width 6 height 9
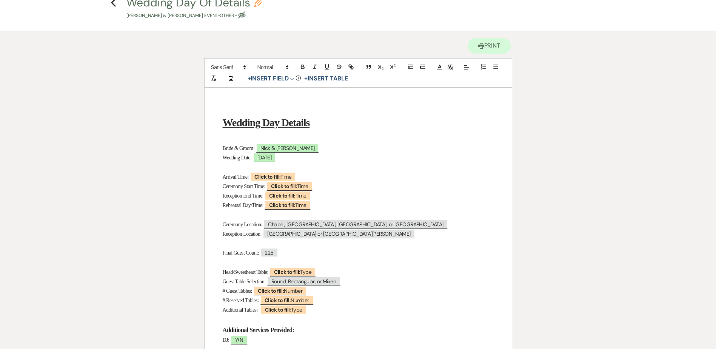
scroll to position [76, 0]
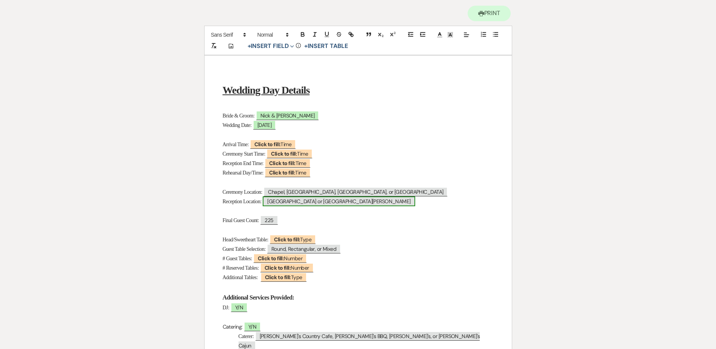
click at [320, 201] on span "[GEOGRAPHIC_DATA] or [GEOGRAPHIC_DATA][PERSON_NAME]" at bounding box center [339, 201] width 152 height 10
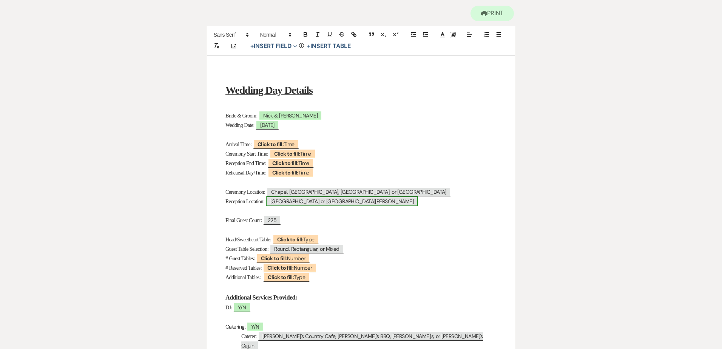
select select "Location"
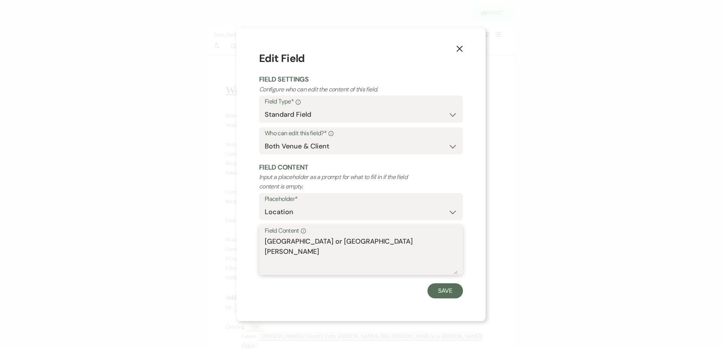
drag, startPoint x: 319, startPoint y: 243, endPoint x: 199, endPoint y: 239, distance: 120.5
click at [199, 239] on div "X Edit Field Field Settings Configure who can edit the content of this field. F…" at bounding box center [361, 174] width 722 height 349
type textarea "[GEOGRAPHIC_DATA][PERSON_NAME]"
click at [451, 292] on button "Save" at bounding box center [444, 290] width 35 height 15
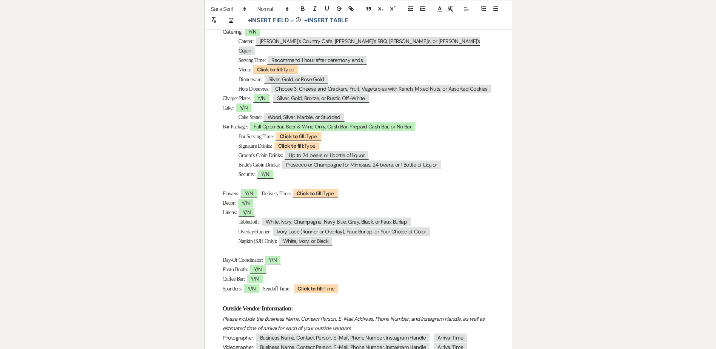
scroll to position [378, 0]
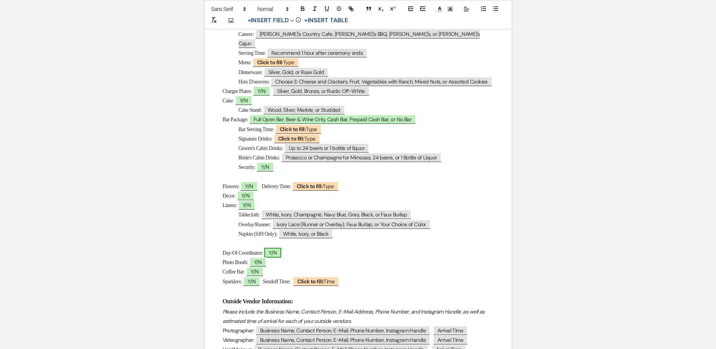
click at [277, 254] on span "Y/N" at bounding box center [272, 253] width 17 height 10
select select "owner"
select select "Type"
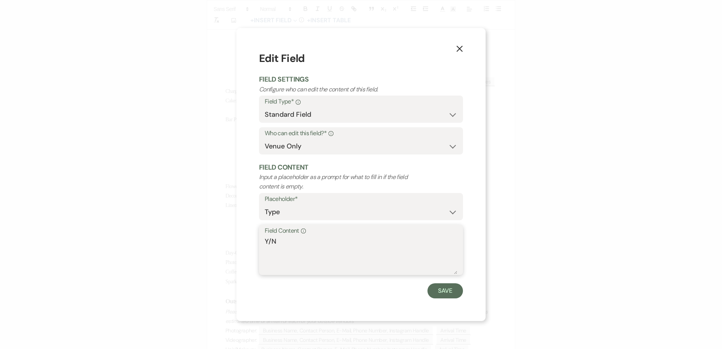
click at [294, 244] on textarea "Y/N" at bounding box center [361, 255] width 193 height 38
type textarea "Y"
click at [451, 289] on button "Save" at bounding box center [444, 290] width 35 height 15
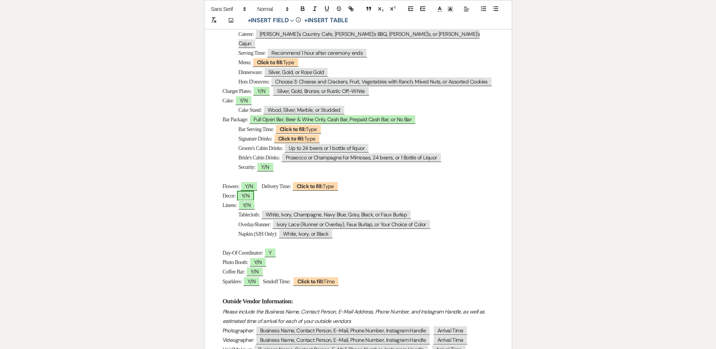
click at [248, 196] on span "Y/N" at bounding box center [245, 196] width 17 height 10
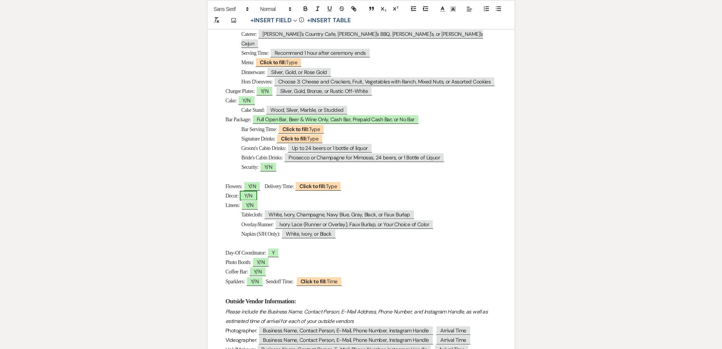
select select "owner"
select select "Type"
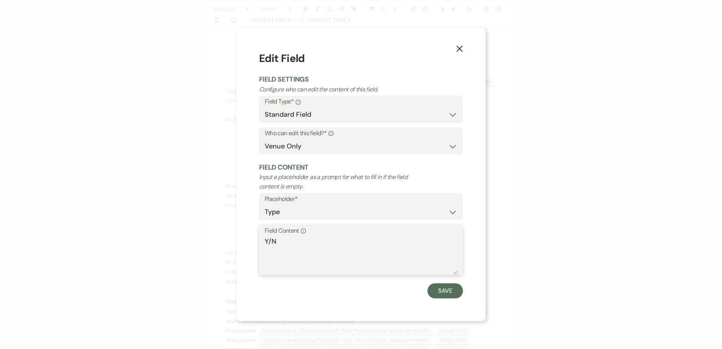
click at [290, 242] on textarea "Y/N" at bounding box center [361, 255] width 193 height 38
type textarea "Y"
click at [440, 290] on button "Save" at bounding box center [444, 290] width 35 height 15
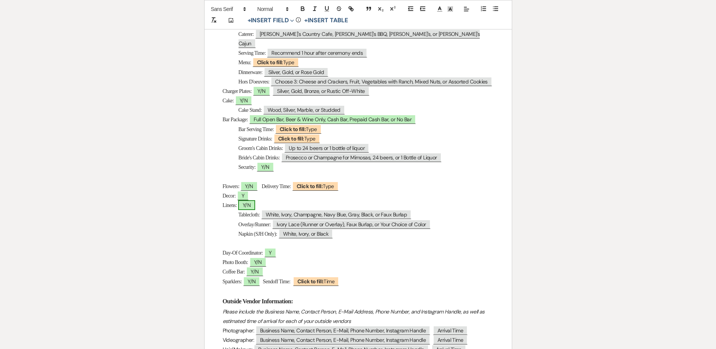
click at [250, 202] on span "Y/N" at bounding box center [246, 205] width 17 height 10
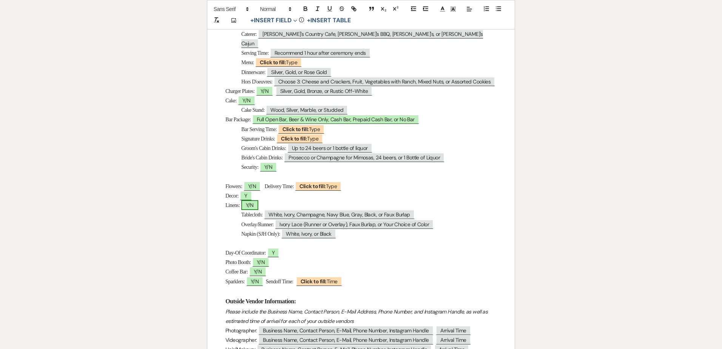
select select "owner"
select select "Type"
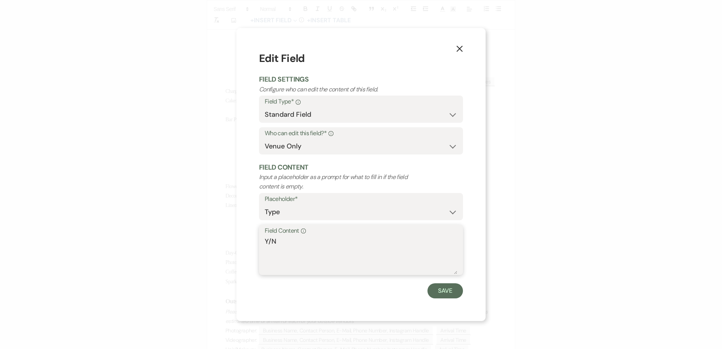
click at [288, 241] on textarea "Y/N" at bounding box center [361, 255] width 193 height 38
type textarea "Y"
click at [442, 287] on button "Save" at bounding box center [444, 290] width 35 height 15
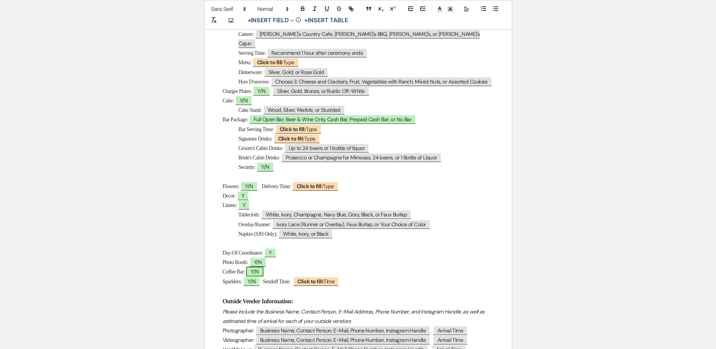
click at [263, 273] on span "Y/N" at bounding box center [254, 272] width 17 height 10
select select "owner"
select select "Type"
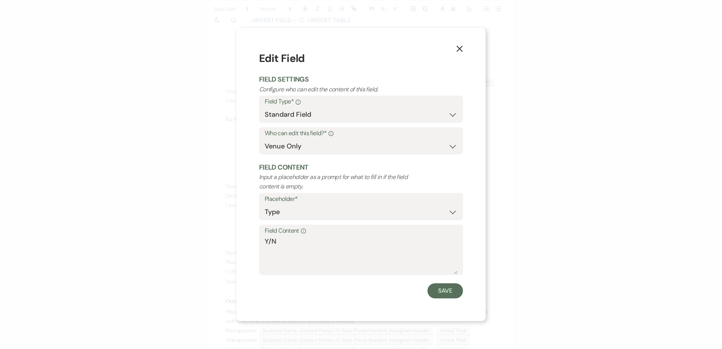
click at [290, 234] on label "Field Content Info" at bounding box center [361, 230] width 193 height 11
click at [290, 236] on textarea "Y/N" at bounding box center [361, 255] width 193 height 38
click at [298, 244] on textarea "Y/N" at bounding box center [361, 255] width 193 height 38
type textarea "Y"
click at [446, 287] on button "Save" at bounding box center [444, 290] width 35 height 15
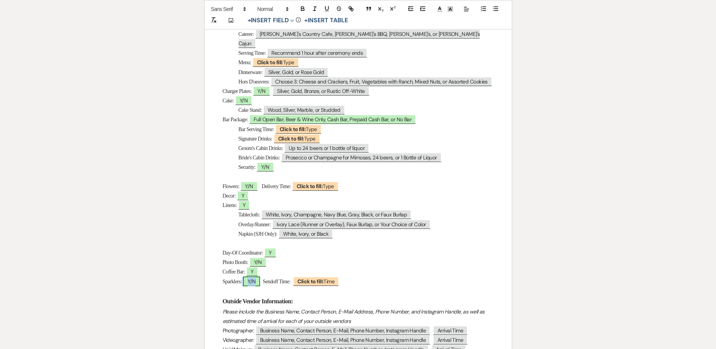
click at [260, 281] on span "Y/N" at bounding box center [251, 281] width 17 height 10
click at [255, 281] on span "Y/N" at bounding box center [251, 281] width 17 height 10
click at [253, 283] on span "Y/N" at bounding box center [251, 281] width 17 height 10
drag, startPoint x: 253, startPoint y: 283, endPoint x: 193, endPoint y: 290, distance: 60.4
click at [185, 290] on div "Printer Print Error saving document: (This document has changed since you last …" at bounding box center [358, 93] width 544 height 795
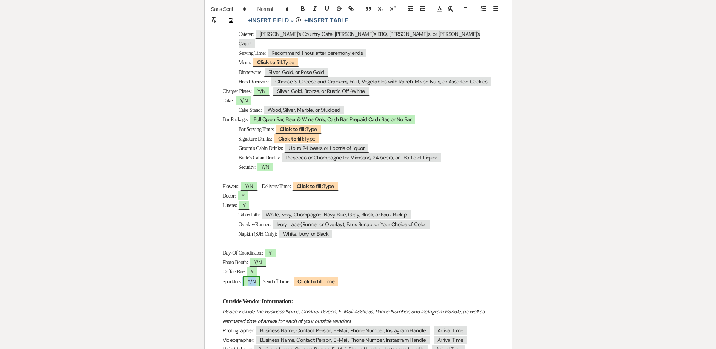
click at [257, 281] on span "Y/N" at bounding box center [251, 281] width 17 height 10
drag, startPoint x: 257, startPoint y: 281, endPoint x: 138, endPoint y: 273, distance: 119.6
click at [136, 273] on div "Printer Print Error saving document: (This document has changed since you last …" at bounding box center [358, 93] width 544 height 795
click at [260, 281] on span "Y/N" at bounding box center [251, 281] width 17 height 10
drag, startPoint x: 261, startPoint y: 281, endPoint x: 271, endPoint y: 285, distance: 11.0
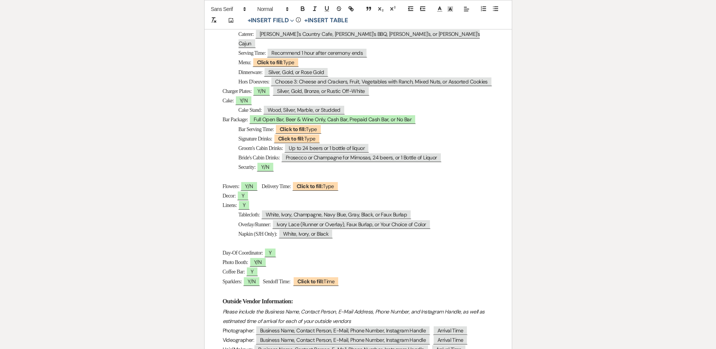
click at [271, 285] on p "Sparklers: ﻿ Y/N ﻿ Sendoff Time: ﻿ Click to fill: Time ﻿" at bounding box center [358, 281] width 271 height 9
click at [260, 280] on span "Y/N" at bounding box center [251, 281] width 17 height 10
drag, startPoint x: 261, startPoint y: 280, endPoint x: 254, endPoint y: 282, distance: 6.7
click at [254, 282] on span "Y/N" at bounding box center [251, 281] width 17 height 10
click at [257, 282] on span "Y/N" at bounding box center [251, 281] width 17 height 10
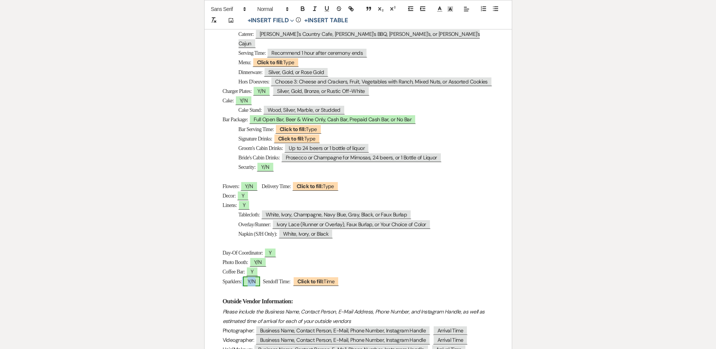
click at [257, 282] on span "Y/N" at bounding box center [251, 281] width 17 height 10
drag, startPoint x: 257, startPoint y: 282, endPoint x: 197, endPoint y: 275, distance: 60.0
click at [178, 273] on div "Printer Print Error saving document: (This document has changed since you last …" at bounding box center [358, 93] width 544 height 795
click at [259, 282] on span "Y/N" at bounding box center [251, 281] width 17 height 10
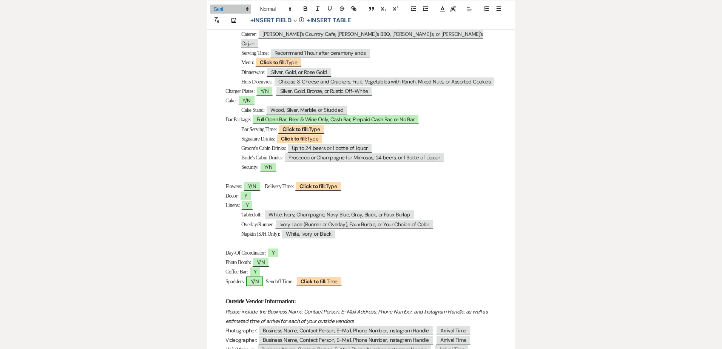
select select "owner"
select select "Type"
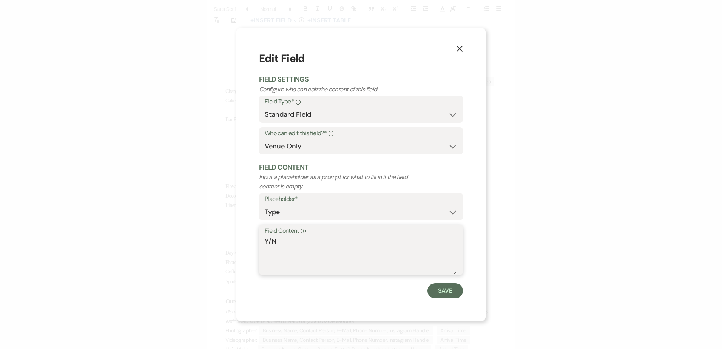
click at [285, 240] on textarea "Y/N" at bounding box center [361, 255] width 193 height 38
type textarea "Y"
click at [458, 291] on button "Save" at bounding box center [444, 290] width 35 height 15
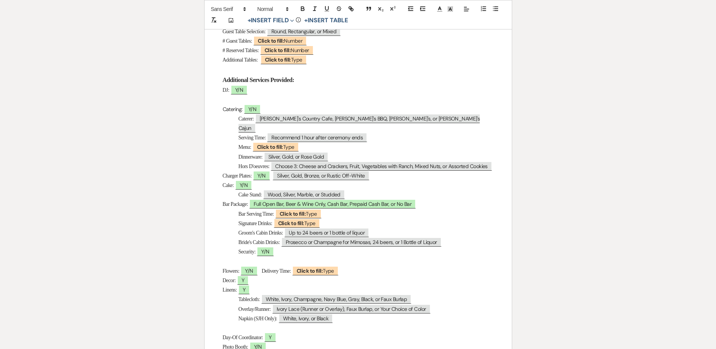
scroll to position [227, 0]
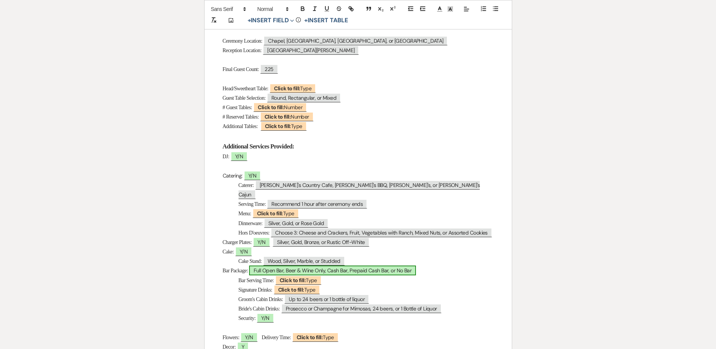
click at [297, 270] on span "Full Open Bar, Beer & Wine Only, Cash Bar, Prepaid Cash Bar, or No Bar" at bounding box center [332, 270] width 167 height 10
select select "owner"
select select "Type"
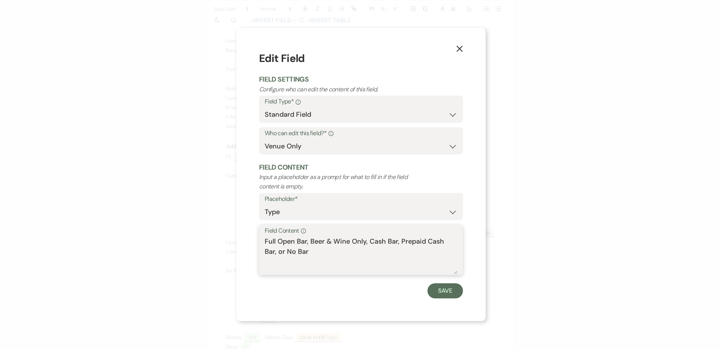
drag, startPoint x: 309, startPoint y: 239, endPoint x: 311, endPoint y: 254, distance: 14.5
click at [311, 254] on textarea "Full Open Bar, Beer & Wine Only, Cash Bar, Prepaid Cash Bar, or No Bar" at bounding box center [361, 255] width 193 height 38
type textarea "Full Open Bar + Champagne Toast"
click at [439, 287] on button "Save" at bounding box center [444, 290] width 35 height 15
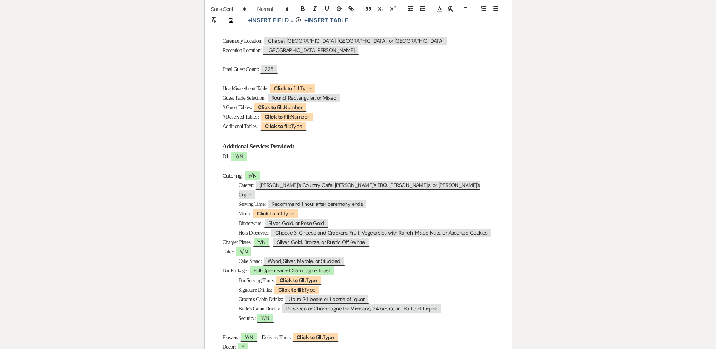
drag, startPoint x: 499, startPoint y: 223, endPoint x: 231, endPoint y: 182, distance: 271.8
click at [231, 182] on div "Wedding Day Details Bride & Groom: ﻿ Nick & Tatjana ﻿ Wedding Date: ﻿ 10/04/202…" at bounding box center [358, 261] width 307 height 715
drag, startPoint x: 234, startPoint y: 185, endPoint x: 512, endPoint y: 225, distance: 279.9
click at [512, 225] on div "Wedding Day Details Bride & Groom: ﻿ Nick & Tatjana ﻿ Wedding Date: ﻿ 10/04/202…" at bounding box center [358, 261] width 307 height 715
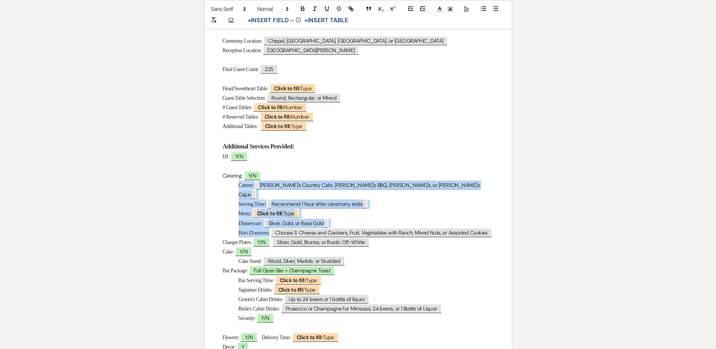
click at [233, 199] on p "Serving Time: ﻿ Recommend 1 hour after ceremony ends ﻿" at bounding box center [358, 203] width 271 height 9
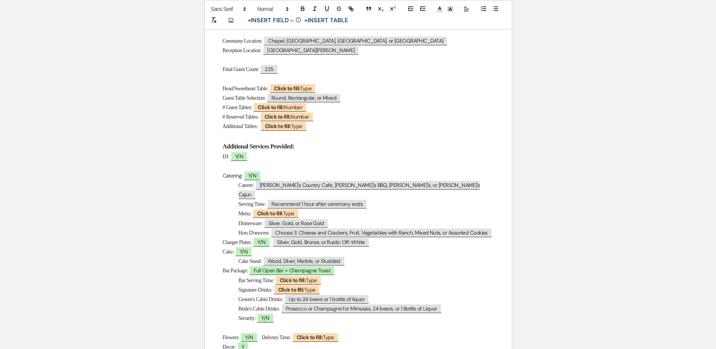
drag, startPoint x: 236, startPoint y: 185, endPoint x: 508, endPoint y: 225, distance: 274.9
click at [508, 225] on div "Wedding Day Details Bride & Groom: ﻿ Nick & Tatjana ﻿ Wedding Date: ﻿ 10/04/202…" at bounding box center [358, 261] width 307 height 715
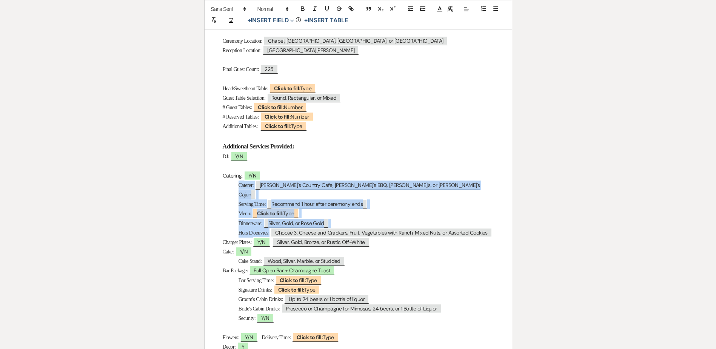
drag, startPoint x: 508, startPoint y: 225, endPoint x: 422, endPoint y: 179, distance: 97.7
click at [433, 180] on p "Caterer: ﻿ Mel's Country Cafe, Rudy's BBQ, Chuy's, or Couyan's Cajun ﻿" at bounding box center [358, 189] width 271 height 19
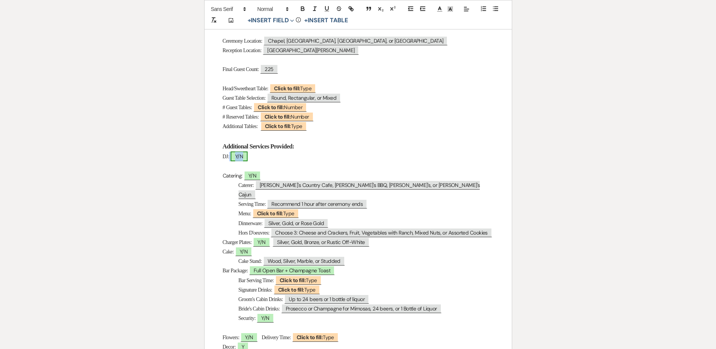
click at [245, 155] on span "Y/N" at bounding box center [239, 156] width 17 height 10
drag, startPoint x: 245, startPoint y: 155, endPoint x: 234, endPoint y: 157, distance: 10.7
click at [184, 159] on div "Printer Print Error saving document: (This document has changed since you last …" at bounding box center [358, 244] width 544 height 795
click at [245, 155] on span "Y/N" at bounding box center [239, 156] width 17 height 10
drag, startPoint x: 245, startPoint y: 155, endPoint x: 271, endPoint y: 162, distance: 27.4
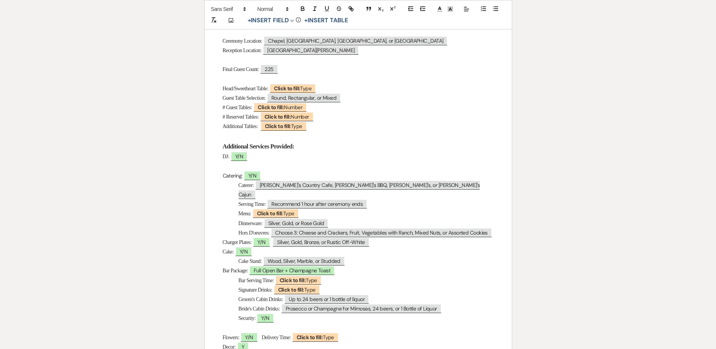
click at [280, 164] on p at bounding box center [358, 165] width 271 height 9
click at [244, 157] on span "Y/N" at bounding box center [239, 156] width 17 height 10
drag, startPoint x: 244, startPoint y: 157, endPoint x: 285, endPoint y: 164, distance: 41.4
click at [291, 160] on p "DJ: ﻿ Y/N ﻿" at bounding box center [358, 156] width 271 height 9
click at [256, 179] on span "Y/N" at bounding box center [252, 176] width 17 height 10
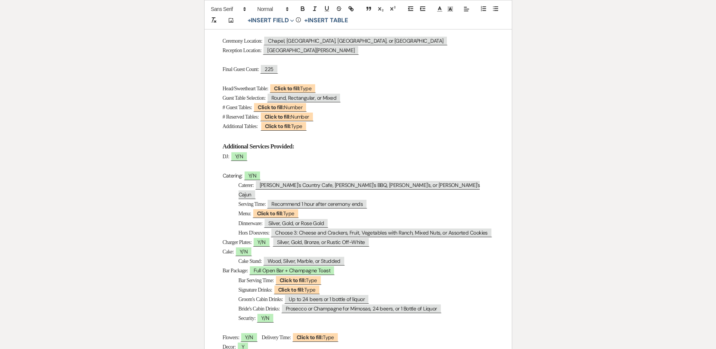
click at [461, 131] on p at bounding box center [358, 135] width 271 height 9
click at [357, 261] on p "Cake Stand: ﻿ Wood, Silver, Marble, or Studded ﻿" at bounding box center [358, 260] width 271 height 9
drag, startPoint x: 357, startPoint y: 262, endPoint x: 226, endPoint y: 259, distance: 131.0
click at [226, 259] on p "Cake Stand: ﻿ Wood, Silver, Marble, or Studded ﻿" at bounding box center [358, 260] width 271 height 9
click at [247, 251] on span "Y/N" at bounding box center [243, 252] width 17 height 10
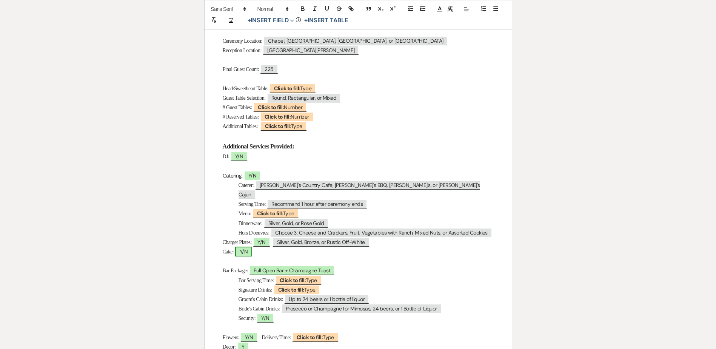
select select "owner"
select select "Type"
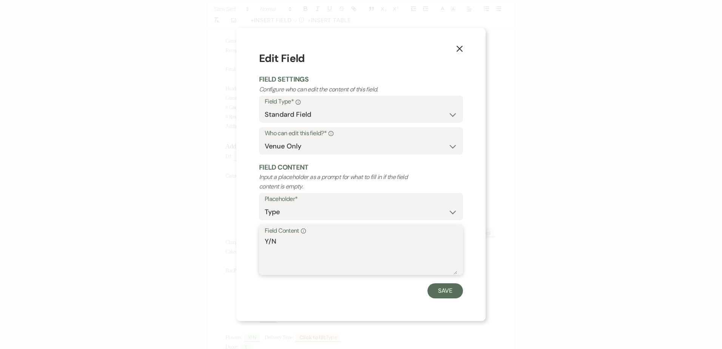
drag, startPoint x: 272, startPoint y: 240, endPoint x: 254, endPoint y: 239, distance: 18.2
click at [254, 239] on div "X Edit Field Field Settings Configure who can edit the content of this field. F…" at bounding box center [360, 174] width 249 height 293
type textarea "N"
click at [446, 288] on button "Save" at bounding box center [444, 290] width 35 height 15
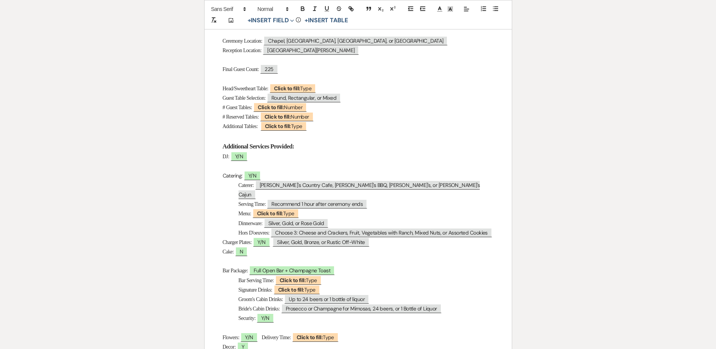
click at [275, 255] on p "Cake: N" at bounding box center [358, 251] width 271 height 9
click at [410, 185] on p "Caterer: ﻿ Mel's Country Cafe, Rudy's BBQ, Chuy's, or Couyan's Cajun ﻿" at bounding box center [358, 189] width 271 height 19
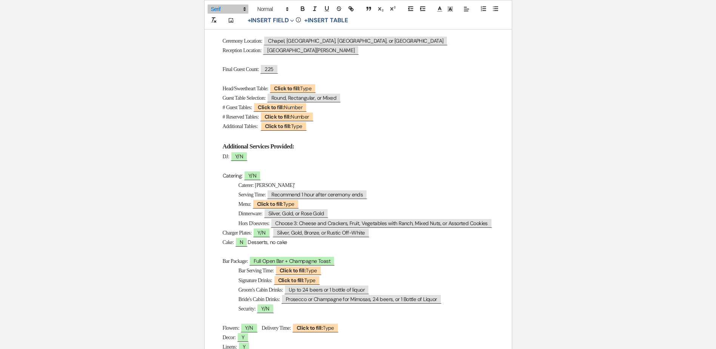
click at [293, 183] on p "Caterer: Carraba'" at bounding box center [358, 184] width 271 height 9
click at [274, 185] on span "Caterer: Carraba'" at bounding box center [267, 185] width 56 height 6
click at [270, 185] on span "Caterer: Carraba'" at bounding box center [267, 185] width 56 height 6
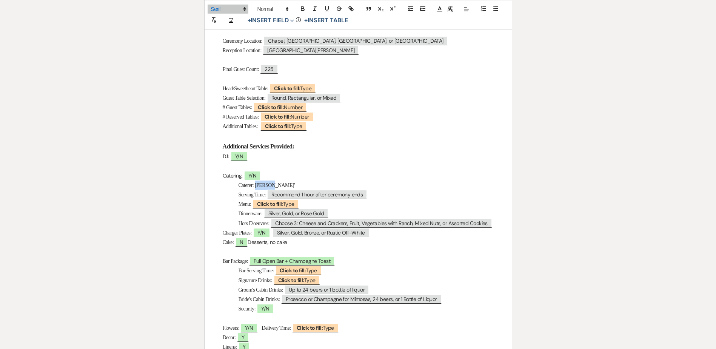
click at [270, 185] on span "Caterer: Carraba'" at bounding box center [267, 185] width 56 height 6
click at [271, 184] on span "Caterer: Carraba'" at bounding box center [267, 185] width 56 height 6
click at [284, 185] on p "Caterer: Carrabba'" at bounding box center [358, 184] width 271 height 9
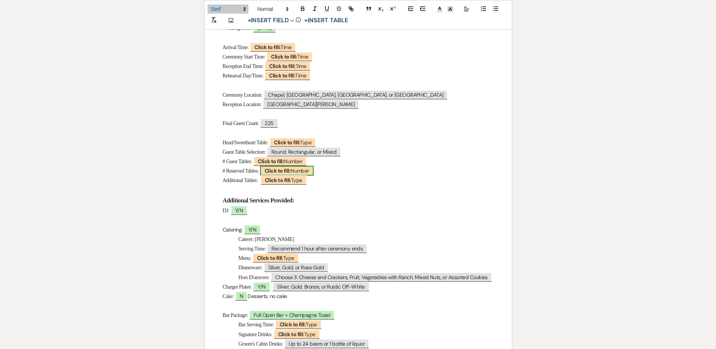
scroll to position [151, 0]
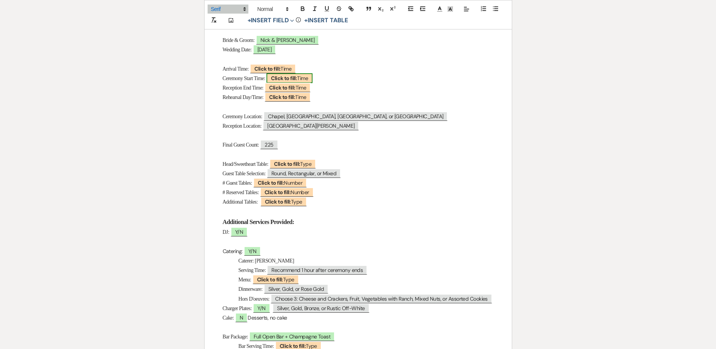
click at [284, 76] on b "Click to fill:" at bounding box center [284, 78] width 26 height 7
select select "Time"
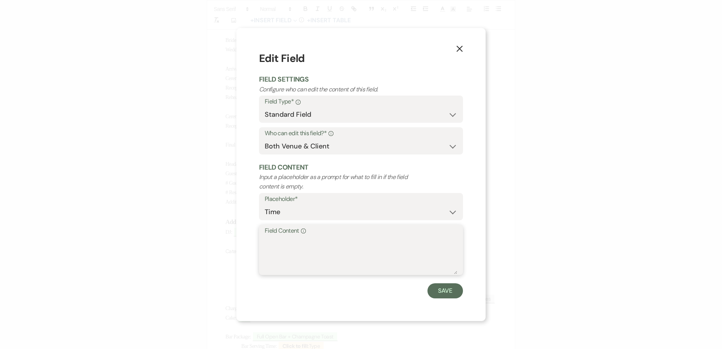
click at [298, 250] on textarea "Field Content Info" at bounding box center [361, 255] width 193 height 38
type textarea "5pm"
click at [452, 293] on button "Save" at bounding box center [444, 290] width 35 height 15
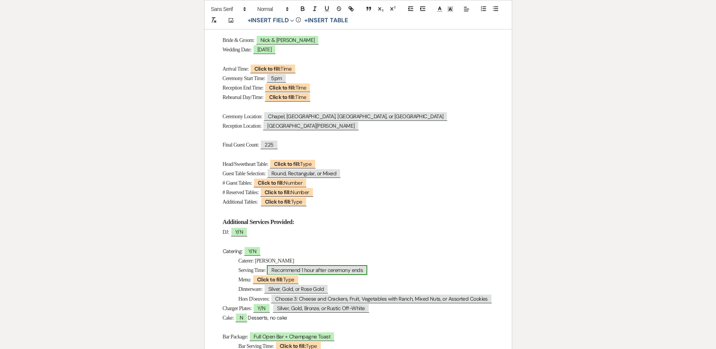
click at [363, 271] on span "Recommend 1 hour after ceremony ends" at bounding box center [317, 270] width 100 height 10
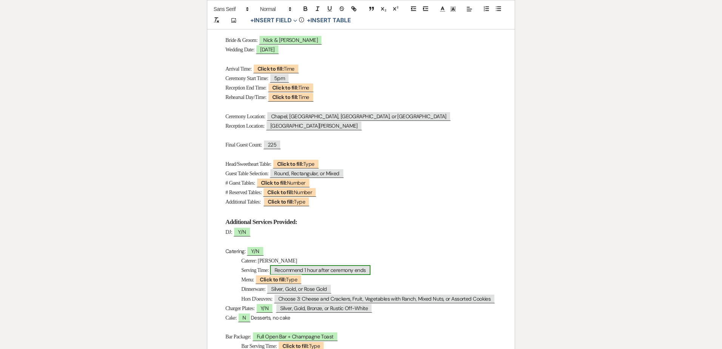
select select "Time"
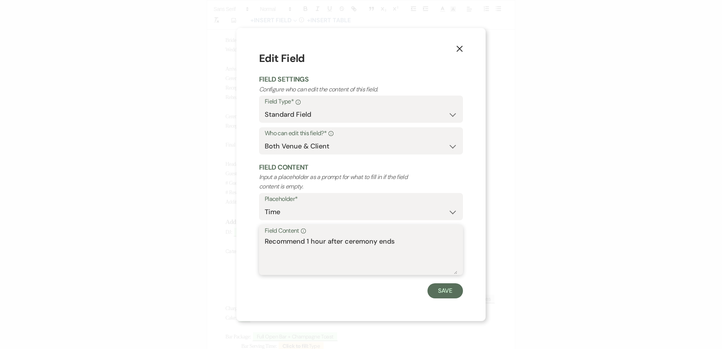
drag, startPoint x: 401, startPoint y: 240, endPoint x: 219, endPoint y: 237, distance: 182.4
click at [219, 237] on div "X Edit Field Field Settings Configure who can edit the content of this field. F…" at bounding box center [361, 174] width 722 height 349
type textarea "6:30/6:45"
click at [451, 291] on button "Save" at bounding box center [444, 290] width 35 height 15
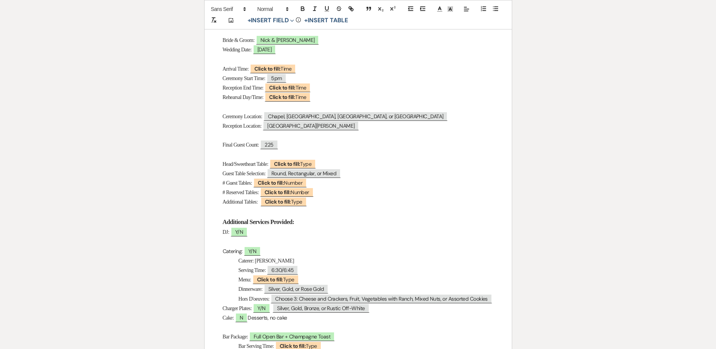
click at [314, 280] on p "Menu: ﻿ Click to fill: Type ﻿" at bounding box center [358, 279] width 271 height 9
drag, startPoint x: 499, startPoint y: 302, endPoint x: 235, endPoint y: 282, distance: 264.3
click at [235, 282] on div "Wedding Day Details Bride & Groom: ﻿ Nick & Tatjana ﻿ Wedding Date: ﻿ 10/04/202…" at bounding box center [358, 332] width 307 height 705
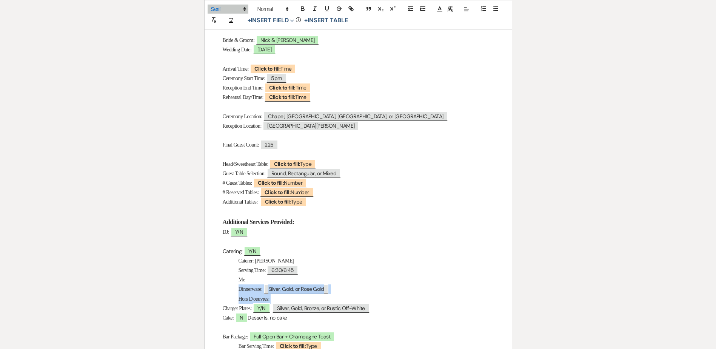
drag, startPoint x: 283, startPoint y: 298, endPoint x: 226, endPoint y: 286, distance: 58.2
click at [226, 286] on div "Wedding Day Details Bride & Groom: ﻿ Nick & Tatjana ﻿ Wedding Date: ﻿ 10/04/202…" at bounding box center [358, 332] width 307 height 705
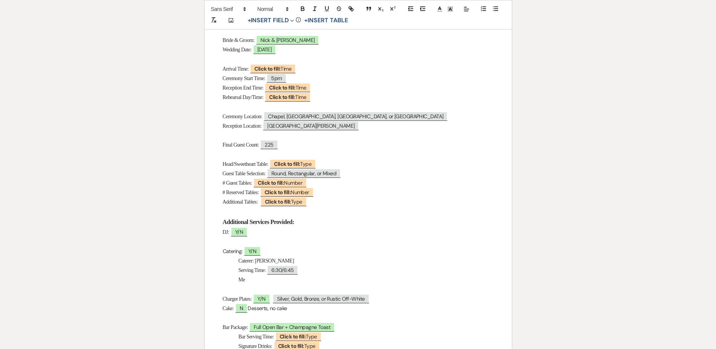
click at [248, 280] on p "Me" at bounding box center [358, 279] width 271 height 9
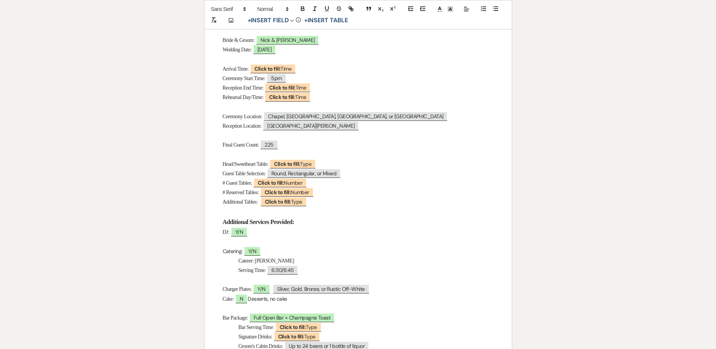
click at [387, 290] on p "Charger Plates: ﻿ Y/N ﻿ ﻿ Silver, Gold, Bronze, or Rustic Off-White ﻿" at bounding box center [358, 288] width 271 height 9
click at [266, 290] on span "Y/N" at bounding box center [261, 289] width 17 height 10
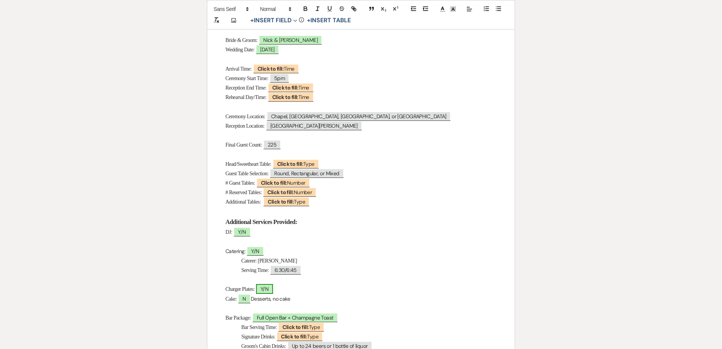
select select "owner"
select select "Type"
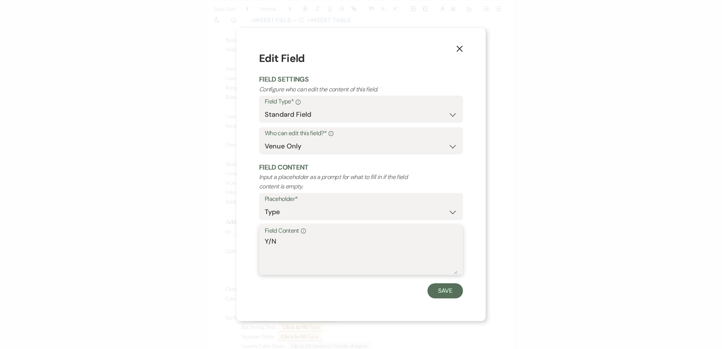
drag, startPoint x: 270, startPoint y: 241, endPoint x: 260, endPoint y: 239, distance: 10.7
click at [260, 239] on div "Field Content Info Y/N" at bounding box center [361, 250] width 204 height 50
type textarea "N"
click at [438, 288] on button "Save" at bounding box center [444, 290] width 35 height 15
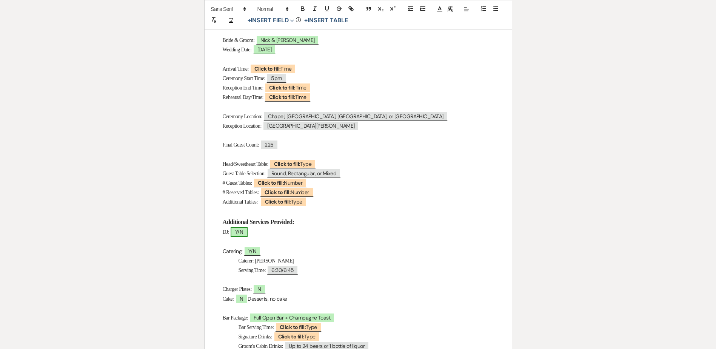
click at [240, 230] on span "Y/N" at bounding box center [239, 232] width 17 height 10
select select "owner"
select select "Type"
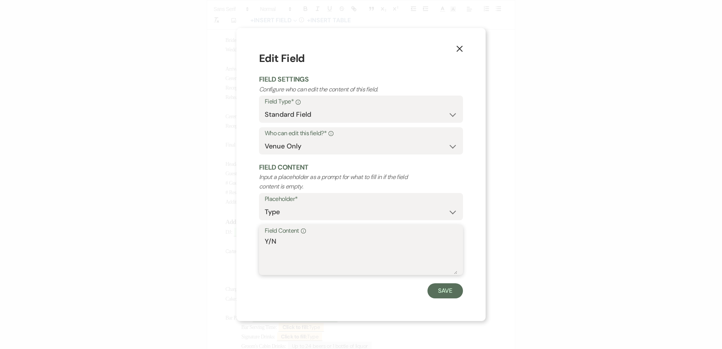
drag, startPoint x: 273, startPoint y: 242, endPoint x: 261, endPoint y: 240, distance: 11.5
click at [261, 240] on div "Field Content Info Y/N" at bounding box center [361, 250] width 204 height 50
type textarea "N"
click at [443, 289] on button "Save" at bounding box center [444, 290] width 35 height 15
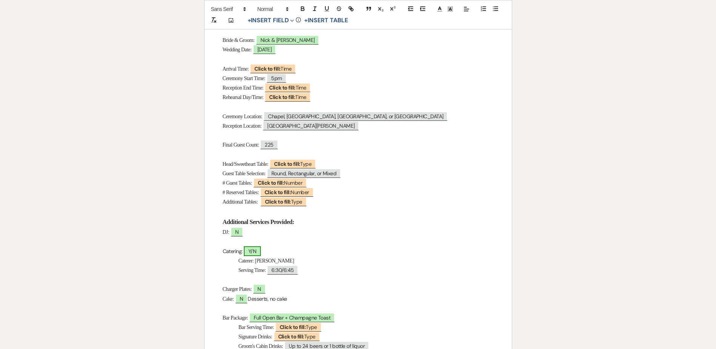
click at [254, 252] on span "Y/N" at bounding box center [252, 251] width 17 height 10
select select "owner"
select select "Type"
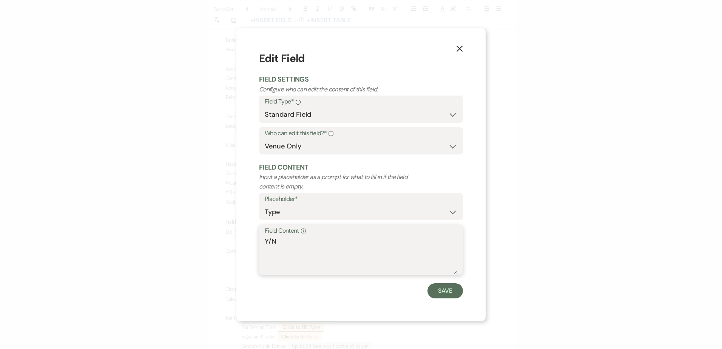
drag, startPoint x: 272, startPoint y: 240, endPoint x: 256, endPoint y: 237, distance: 15.7
click at [254, 237] on div "X Edit Field Field Settings Configure who can edit the content of this field. F…" at bounding box center [360, 174] width 249 height 293
type textarea "N"
click at [450, 292] on button "Save" at bounding box center [444, 290] width 35 height 15
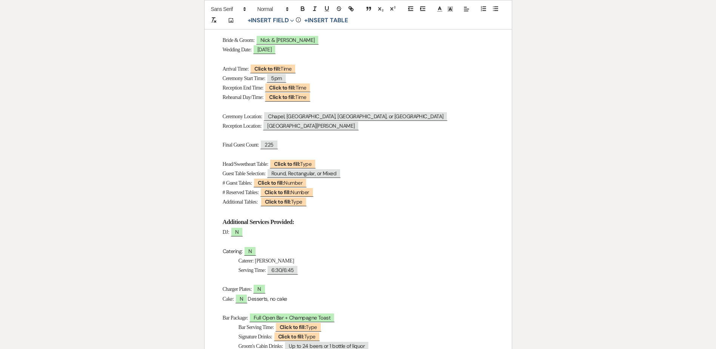
drag, startPoint x: 296, startPoint y: 299, endPoint x: 212, endPoint y: 232, distance: 107.4
click at [212, 232] on div "Wedding Day Details Bride & Groom: ﻿ Nick & Tatjana ﻿ Wedding Date: ﻿ 10/04/202…" at bounding box center [358, 323] width 307 height 686
click at [441, 10] on icon at bounding box center [439, 9] width 7 height 7
click at [441, 32] on span at bounding box center [441, 34] width 6 height 6
click at [355, 265] on div "Wedding Day Details Bride & Groom: ﻿ Nick & Tatjana ﻿ Wedding Date: ﻿ 10/04/202…" at bounding box center [358, 323] width 307 height 686
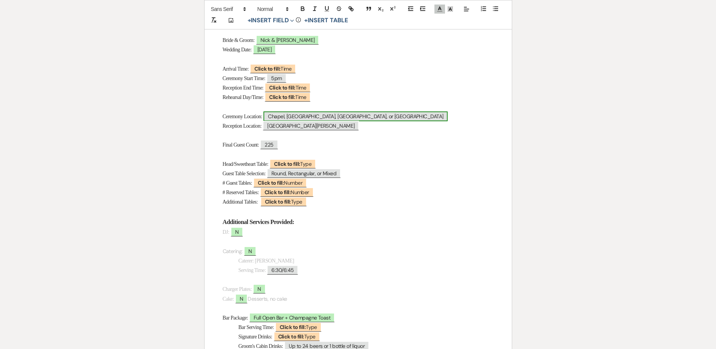
click at [309, 113] on span "Chapel, Palapa, Gazebo, or Old Western Town" at bounding box center [356, 116] width 184 height 10
select select "Location"
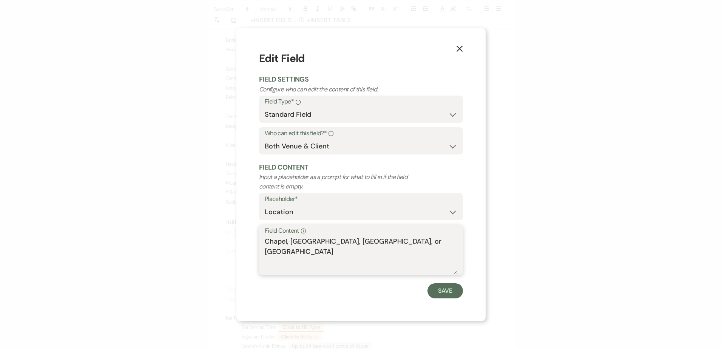
drag, startPoint x: 291, startPoint y: 240, endPoint x: 430, endPoint y: 242, distance: 138.2
click at [430, 242] on textarea "Chapel, Palapa, Gazebo, or Old Western Town" at bounding box center [361, 255] width 193 height 38
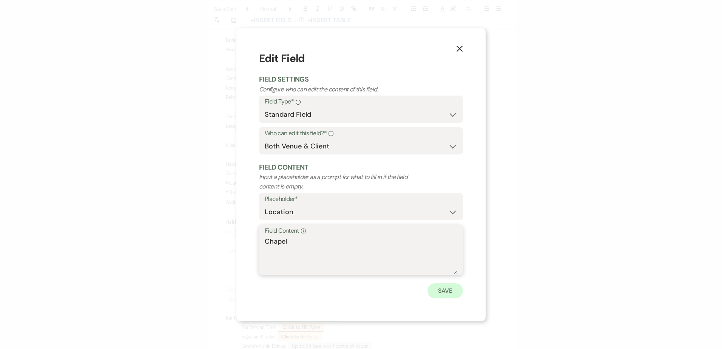
type textarea "Chapel"
click at [449, 290] on button "Save" at bounding box center [444, 290] width 35 height 15
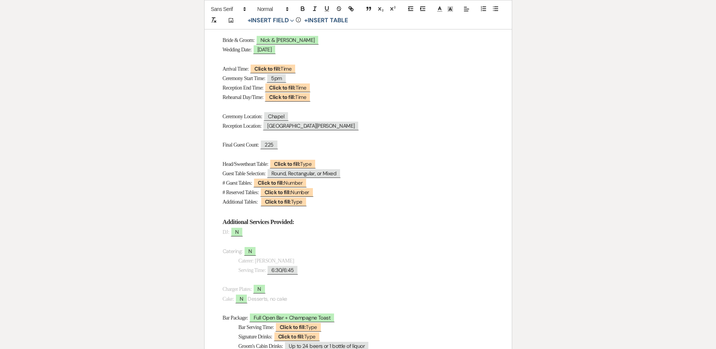
click at [307, 145] on p "Final Guest Count: ﻿ 225 ﻿" at bounding box center [358, 144] width 271 height 9
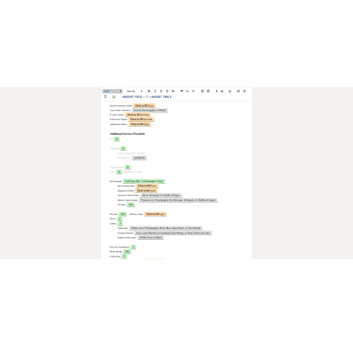
scroll to position [302, 0]
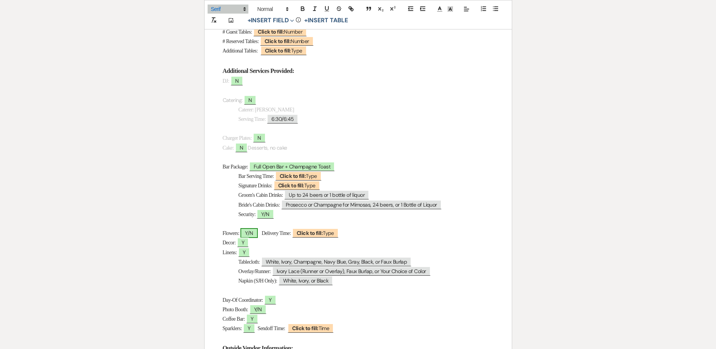
click at [257, 232] on span "Y/N" at bounding box center [248, 233] width 17 height 10
select select "owner"
select select "Type"
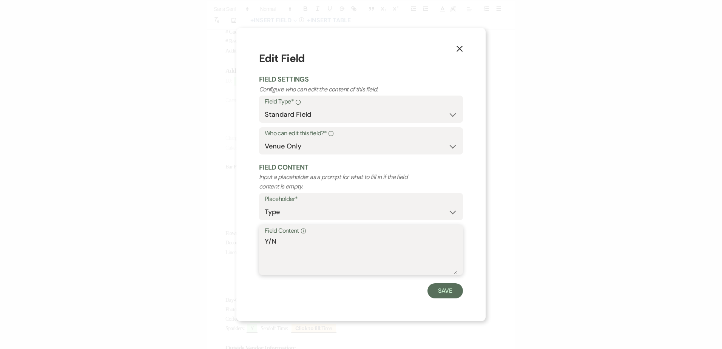
drag, startPoint x: 273, startPoint y: 241, endPoint x: 262, endPoint y: 240, distance: 11.0
click at [262, 240] on div "Field Content Info Y/N" at bounding box center [361, 250] width 204 height 50
type textarea "N"
click at [439, 290] on button "Save" at bounding box center [444, 290] width 35 height 15
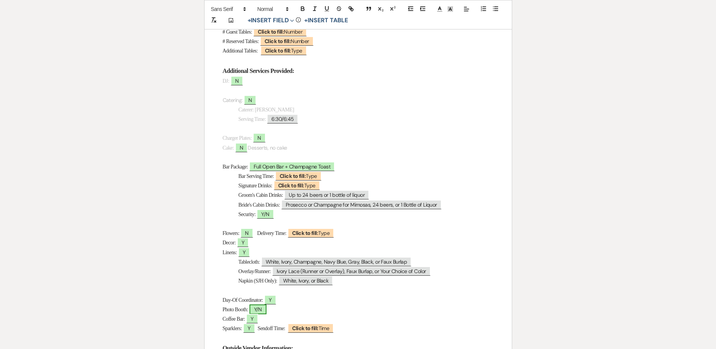
click at [256, 308] on span "Y/N" at bounding box center [258, 309] width 17 height 10
select select "owner"
select select "Type"
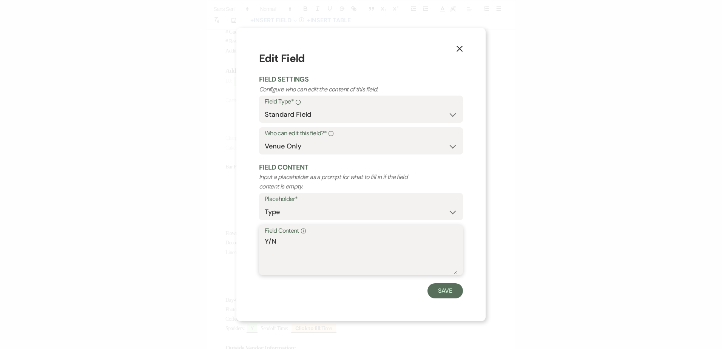
drag, startPoint x: 272, startPoint y: 236, endPoint x: 261, endPoint y: 235, distance: 11.1
click at [261, 235] on div "Field Content Info Y/N" at bounding box center [361, 250] width 204 height 50
type textarea "N"
click at [458, 296] on button "Save" at bounding box center [444, 290] width 35 height 15
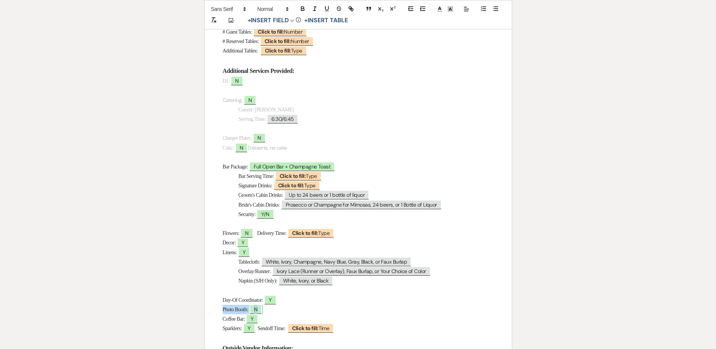
drag, startPoint x: 273, startPoint y: 310, endPoint x: 207, endPoint y: 302, distance: 66.6
click at [209, 307] on div "Wedding Day Details Bride & Groom: ﻿ Nick & Tatjana ﻿ Wedding Date: ﻿ 10/04/202…" at bounding box center [358, 172] width 307 height 686
click at [441, 6] on icon at bounding box center [439, 9] width 7 height 7
click at [441, 35] on span at bounding box center [441, 34] width 6 height 6
drag, startPoint x: 352, startPoint y: 233, endPoint x: 263, endPoint y: 234, distance: 89.5
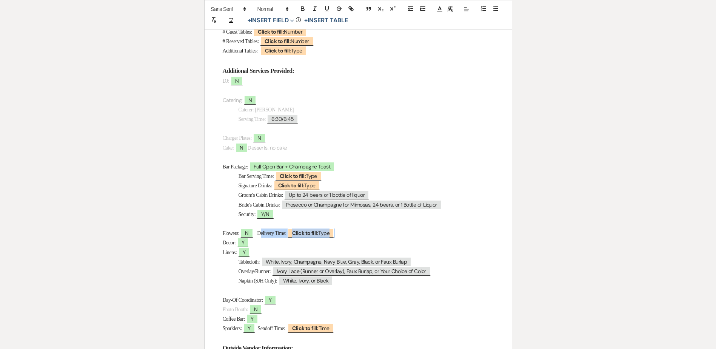
click at [263, 234] on p "Flowers: N Delivery Time: ﻿ Click to fill: Type ﻿" at bounding box center [358, 232] width 271 height 9
drag, startPoint x: 261, startPoint y: 233, endPoint x: 216, endPoint y: 233, distance: 45.3
click at [216, 233] on div "Wedding Day Details Bride & Groom: ﻿ Nick & Tatjana ﻿ Wedding Date: ﻿ 10/04/202…" at bounding box center [358, 172] width 307 height 686
click at [446, 3] on div "Add Photo + Insert Field Expand Standard Field Smart Field Signature Field Init…" at bounding box center [358, 14] width 308 height 29
click at [438, 11] on line at bounding box center [440, 11] width 5 height 0
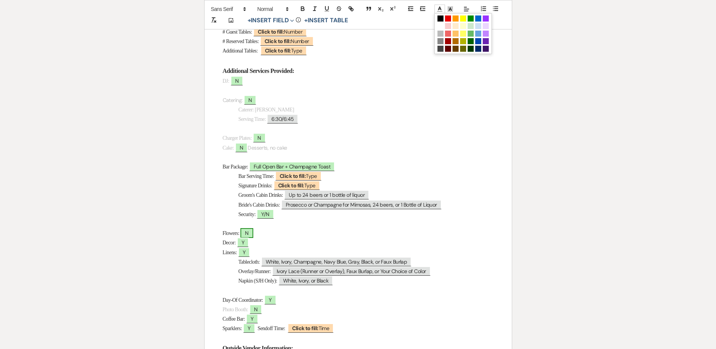
click at [252, 229] on span "N" at bounding box center [246, 233] width 12 height 10
select select "owner"
select select "Type"
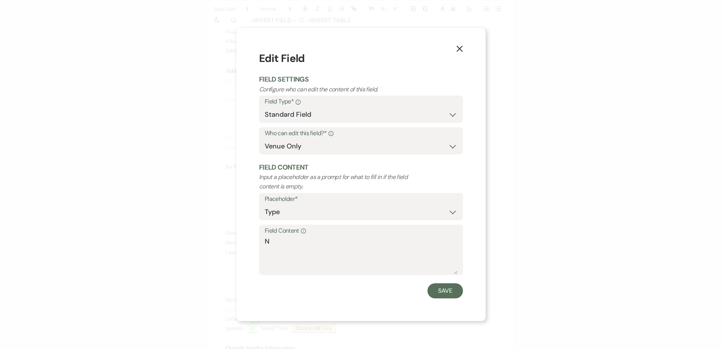
click at [460, 49] on use "button" at bounding box center [459, 49] width 6 height 6
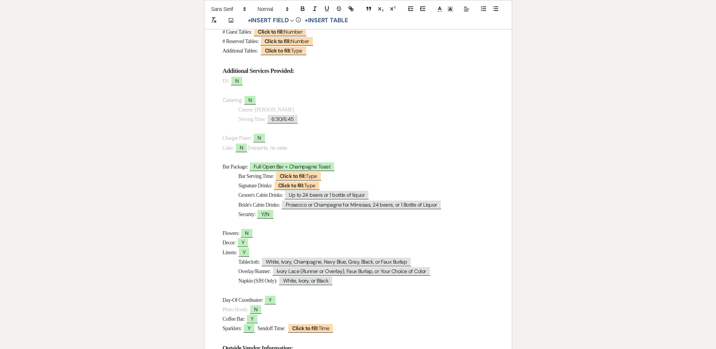
click at [270, 240] on p "Decor: Y" at bounding box center [358, 242] width 271 height 9
drag, startPoint x: 264, startPoint y: 233, endPoint x: 207, endPoint y: 235, distance: 57.8
click at [207, 235] on div "Wedding Day Details Bride & Groom: ﻿ Nick & Tatjana ﻿ Wedding Date: ﻿ 10/04/202…" at bounding box center [358, 172] width 307 height 686
click at [440, 8] on polyline at bounding box center [439, 8] width 3 height 3
click at [439, 32] on span at bounding box center [441, 34] width 6 height 6
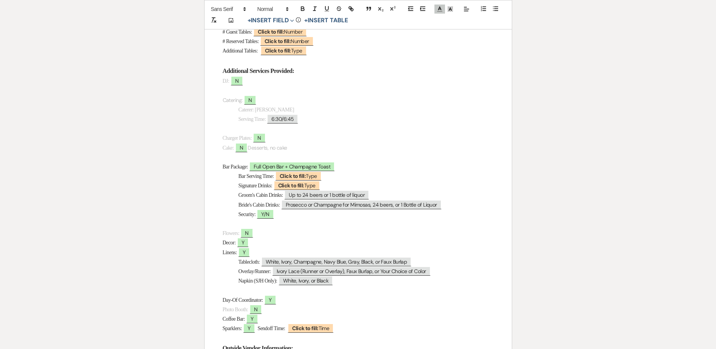
click at [287, 225] on p at bounding box center [358, 223] width 271 height 9
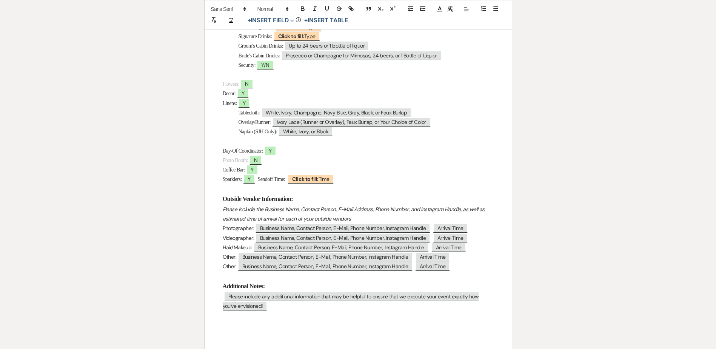
scroll to position [453, 0]
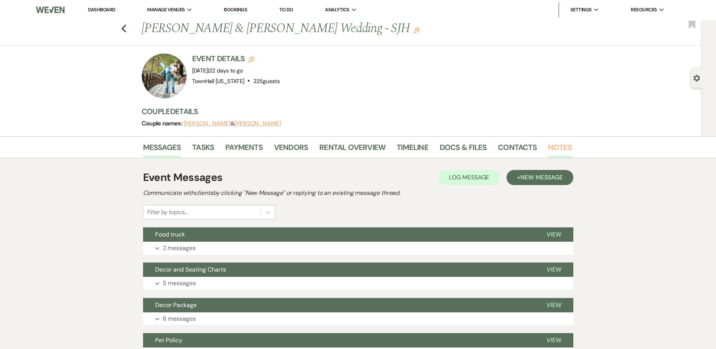
click at [353, 141] on link "Notes" at bounding box center [560, 149] width 24 height 17
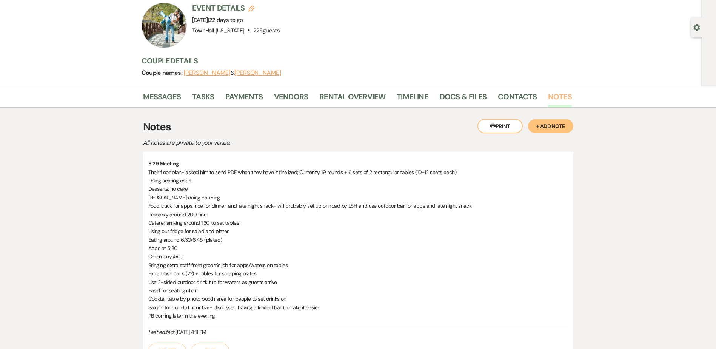
scroll to position [76, 0]
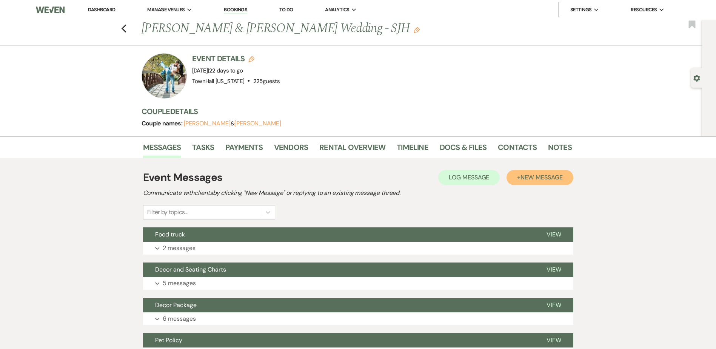
drag, startPoint x: 534, startPoint y: 179, endPoint x: 520, endPoint y: 181, distance: 14.1
click at [534, 179] on span "New Message" at bounding box center [542, 177] width 42 height 8
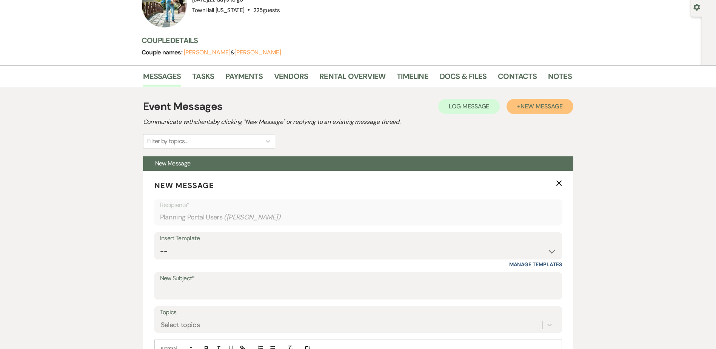
scroll to position [227, 0]
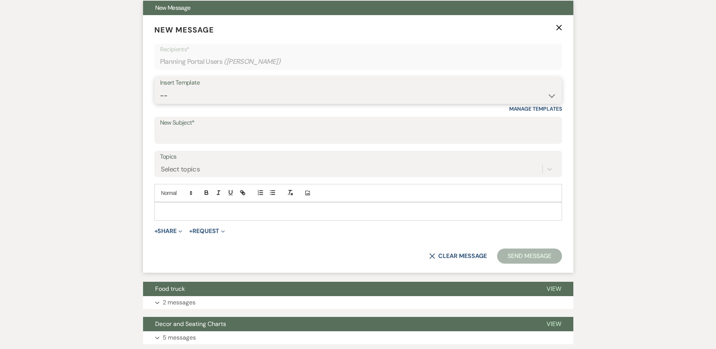
click at [181, 96] on select "-- Wedding Inquiry Follow Up: 2-3 days after initial lead- Avg Cost + Albums Th…" at bounding box center [358, 95] width 396 height 15
select select "1380"
click at [160, 88] on select "-- Wedding Inquiry Follow Up: 2-3 days after initial lead- Avg Cost + Albums Th…" at bounding box center [358, 95] width 396 height 15
type input "TownHall [US_STATE] Final Questionnaire"
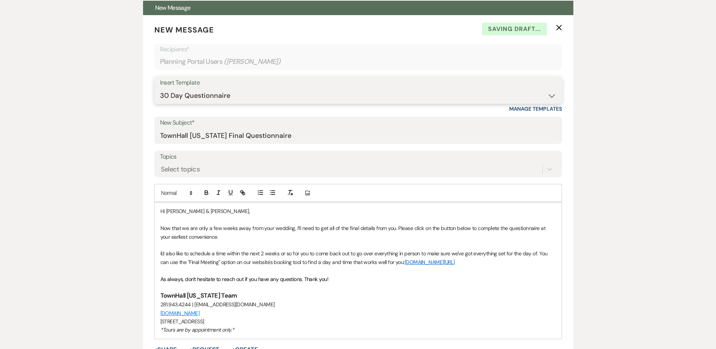
scroll to position [302, 0]
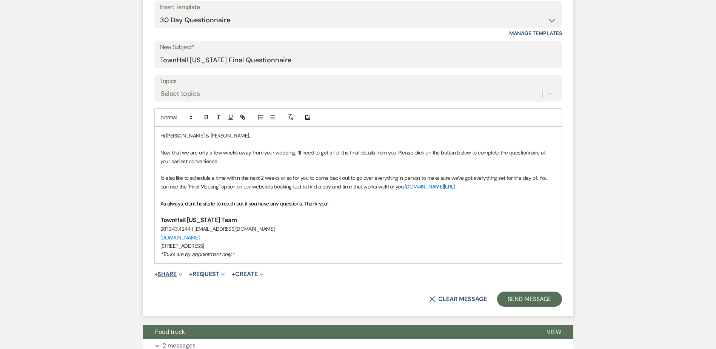
click at [166, 274] on button "+ Share Expand" at bounding box center [168, 274] width 28 height 6
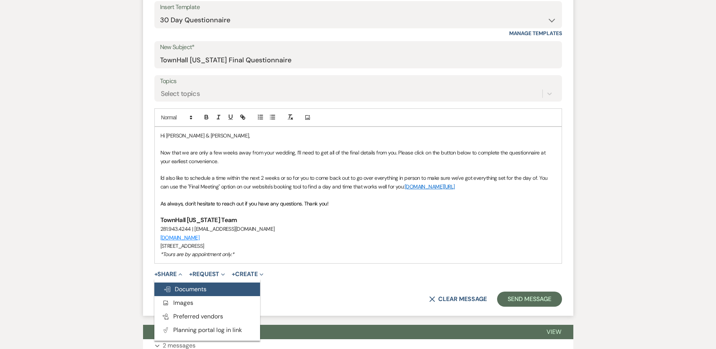
click at [167, 285] on button "Doc Upload Documents" at bounding box center [207, 289] width 106 height 14
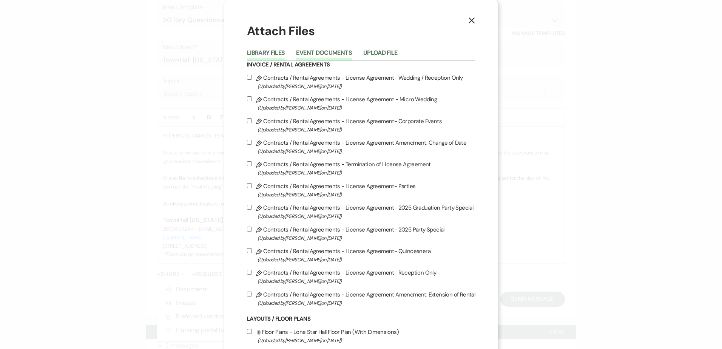
click at [341, 51] on button "Event Documents" at bounding box center [323, 55] width 55 height 11
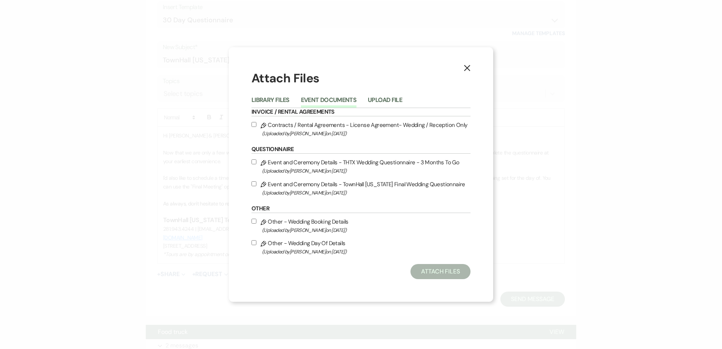
click at [252, 185] on input "Pencil Event and Ceremony Details - TownHall [US_STATE] Final Wedding Questionn…" at bounding box center [253, 183] width 5 height 5
checkbox input "true"
click at [429, 272] on button "Attach Files" at bounding box center [440, 271] width 60 height 15
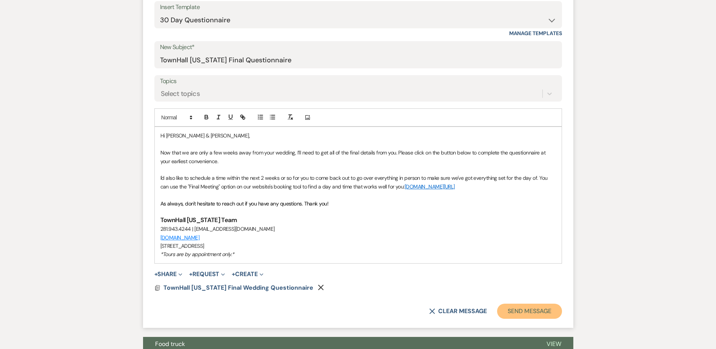
click at [532, 311] on button "Send Message" at bounding box center [529, 311] width 65 height 15
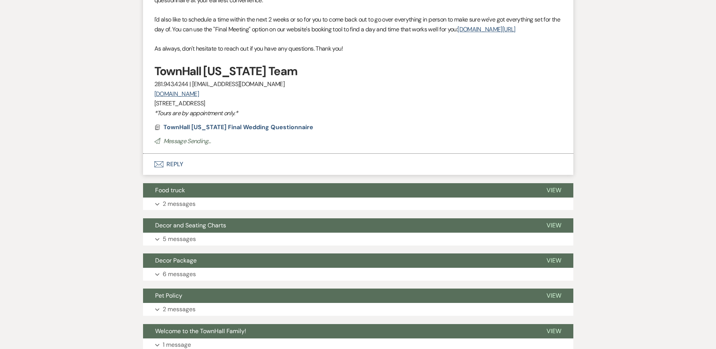
scroll to position [21, 0]
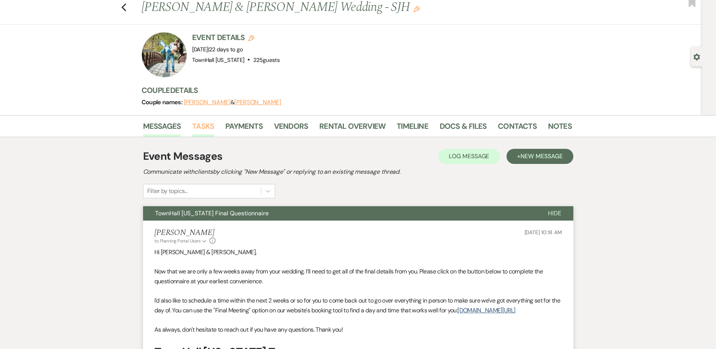
click at [210, 125] on link "Tasks" at bounding box center [203, 128] width 22 height 17
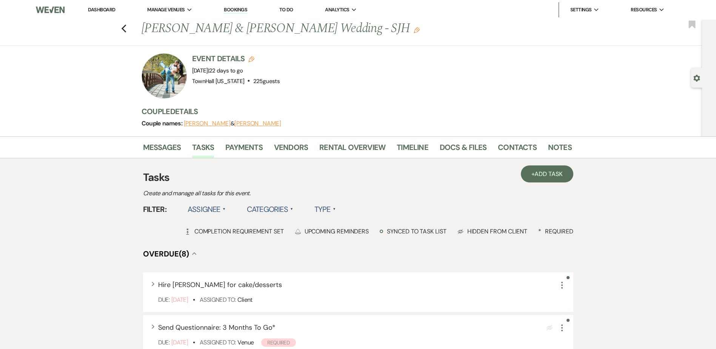
click at [220, 207] on label "Assignee ▲" at bounding box center [207, 209] width 38 height 14
click at [221, 247] on li "Assigned to venue" at bounding box center [226, 241] width 76 height 17
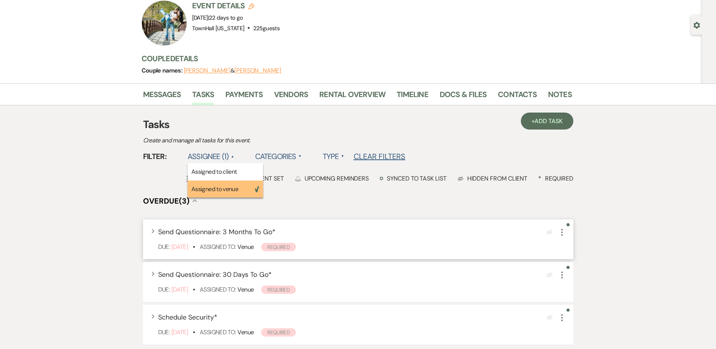
scroll to position [76, 0]
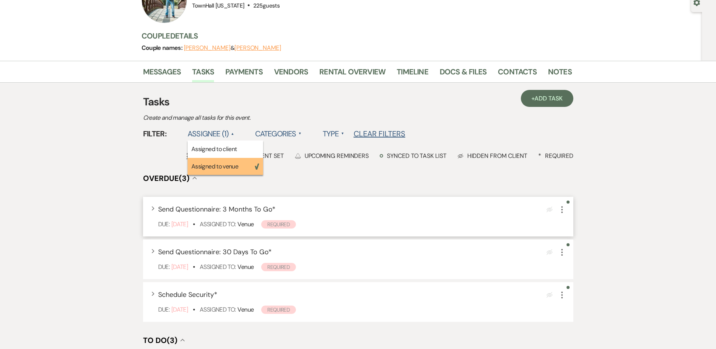
click at [561, 209] on icon "More" at bounding box center [562, 209] width 9 height 9
click at [560, 209] on icon "More" at bounding box center [562, 209] width 9 height 9
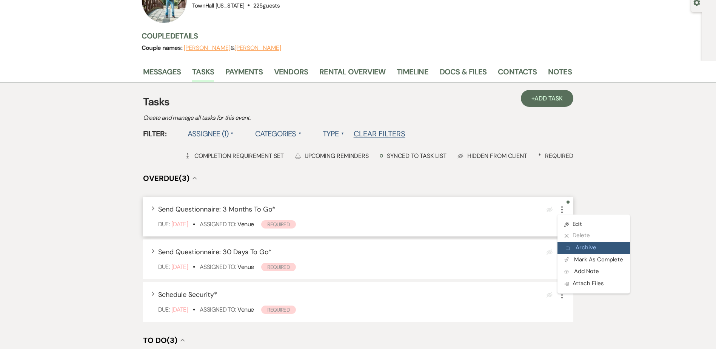
click at [583, 247] on button "Archive Archive" at bounding box center [594, 248] width 72 height 12
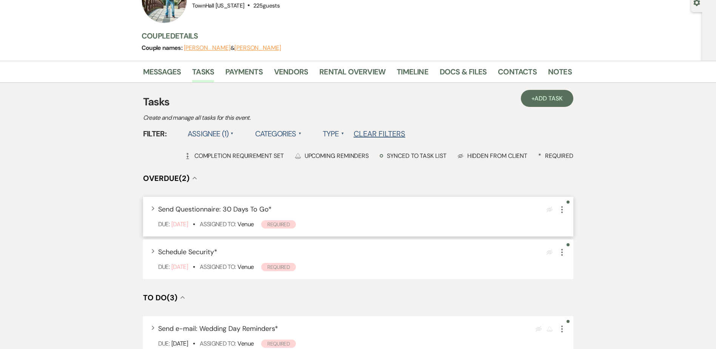
click at [562, 207] on use "button" at bounding box center [562, 209] width 2 height 7
click at [595, 258] on button "Plan Portal Link Mark As Complete" at bounding box center [595, 260] width 74 height 12
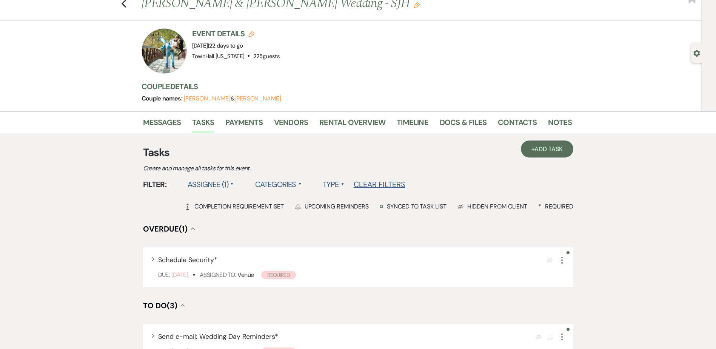
scroll to position [0, 0]
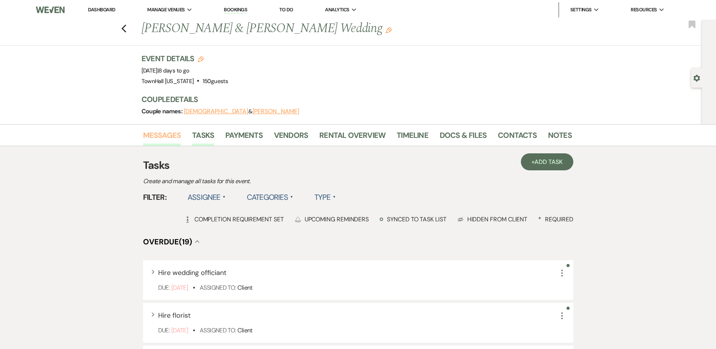
click at [169, 137] on link "Messages" at bounding box center [162, 137] width 38 height 17
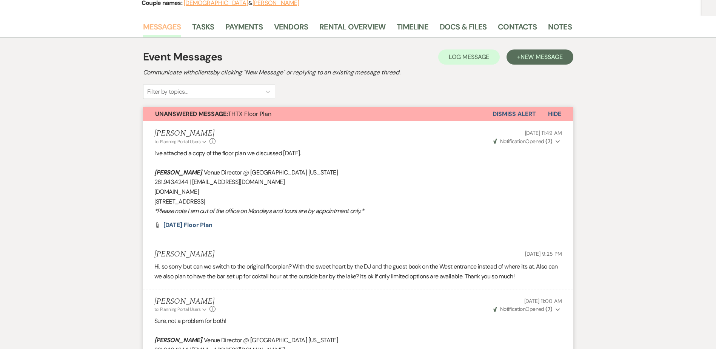
scroll to position [35, 0]
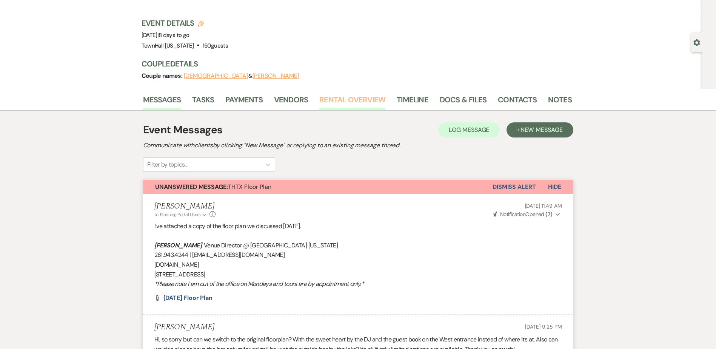
click at [333, 96] on link "Rental Overview" at bounding box center [352, 102] width 66 height 17
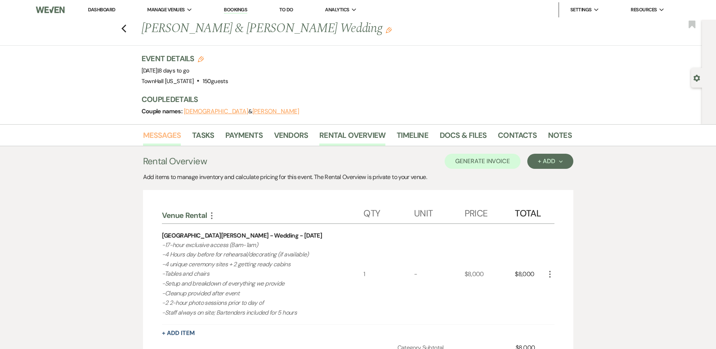
click at [165, 136] on link "Messages" at bounding box center [162, 137] width 38 height 17
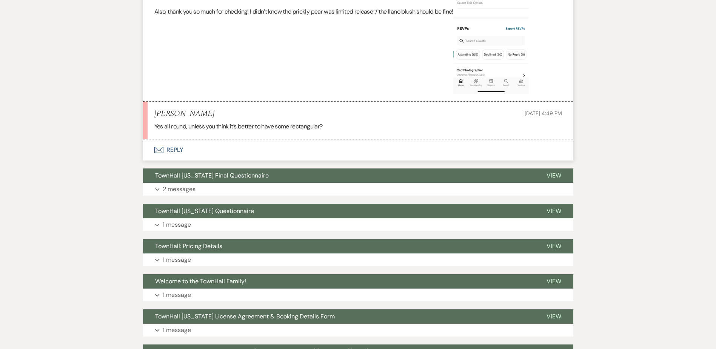
scroll to position [866, 0]
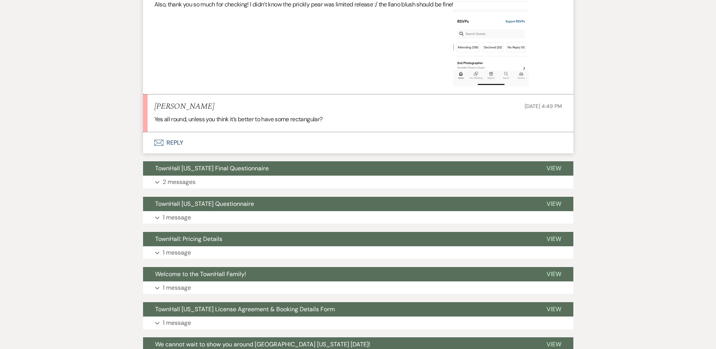
click at [163, 143] on use "button" at bounding box center [158, 143] width 9 height 6
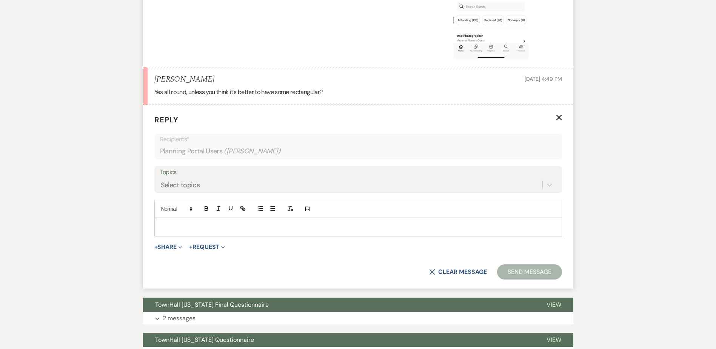
scroll to position [902, 0]
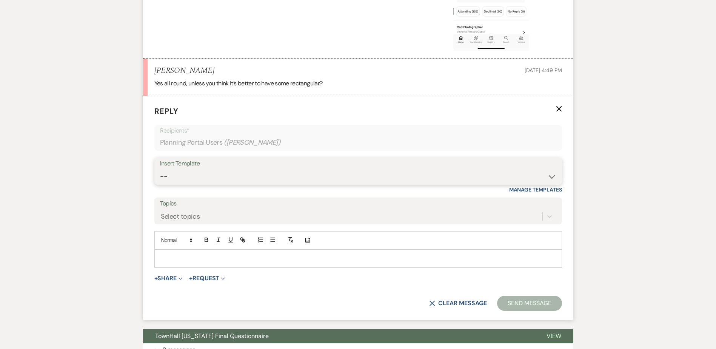
click at [166, 174] on select "-- Wedding Inquiry Follow Up: 2-3 days after initial lead- Avg Cost + Albums Th…" at bounding box center [358, 176] width 396 height 15
select select "1516"
click at [160, 169] on select "-- Wedding Inquiry Follow Up: 2-3 days after initial lead- Avg Cost + Albums Th…" at bounding box center [358, 176] width 396 height 15
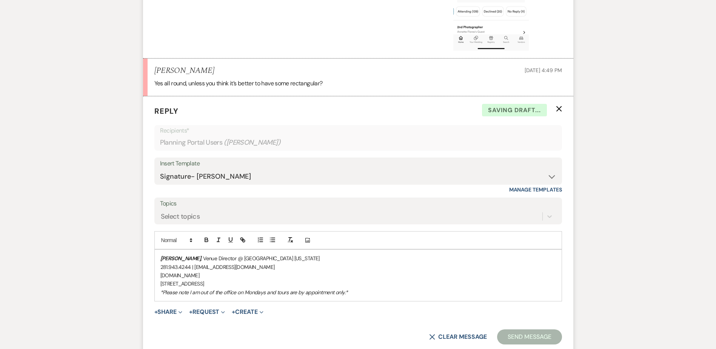
click at [159, 252] on div "[PERSON_NAME] , Venue Director @ [GEOGRAPHIC_DATA] [US_STATE] 281.943.4244 | [E…" at bounding box center [358, 275] width 407 height 51
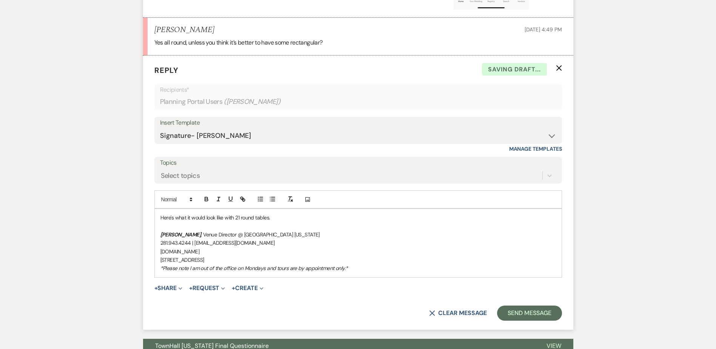
scroll to position [977, 0]
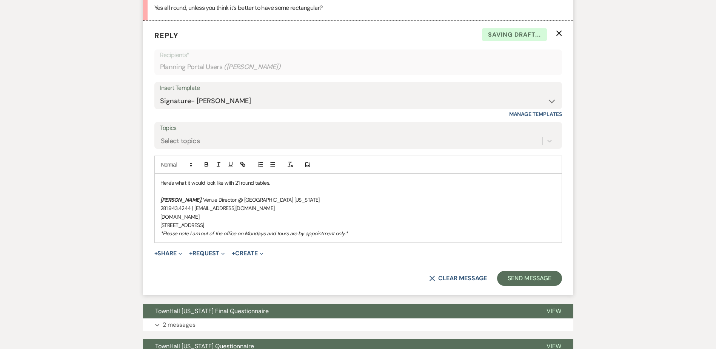
click at [169, 255] on button "+ Share Expand" at bounding box center [168, 253] width 28 height 6
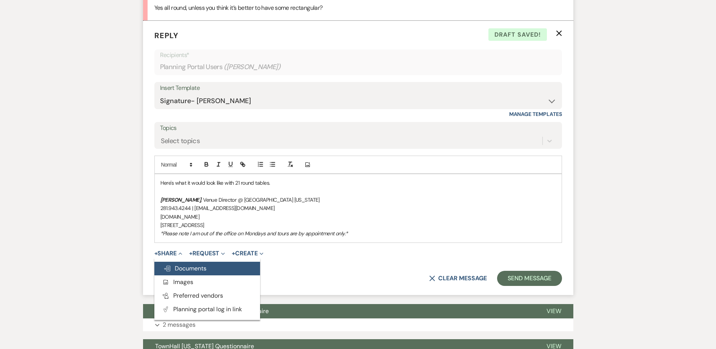
click at [173, 263] on button "Doc Upload Documents" at bounding box center [207, 269] width 106 height 14
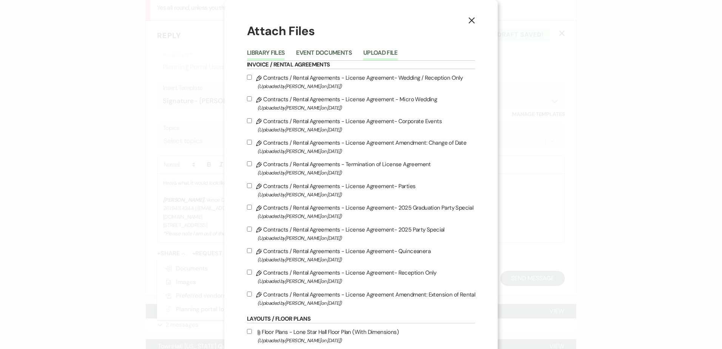
click at [384, 51] on button "Upload File" at bounding box center [380, 55] width 34 height 11
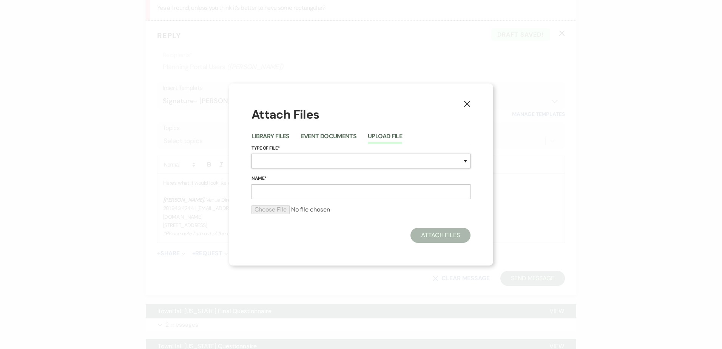
click at [280, 160] on select "Special Event Insurance Vendor Certificate of Insurance Contracts / Rental Agre…" at bounding box center [360, 161] width 219 height 15
select select "24"
click at [251, 154] on select "Special Event Insurance Vendor Certificate of Insurance Contracts / Rental Agre…" at bounding box center [360, 161] width 219 height 15
click at [274, 193] on input "Name*" at bounding box center [360, 191] width 219 height 15
type input "All Round"
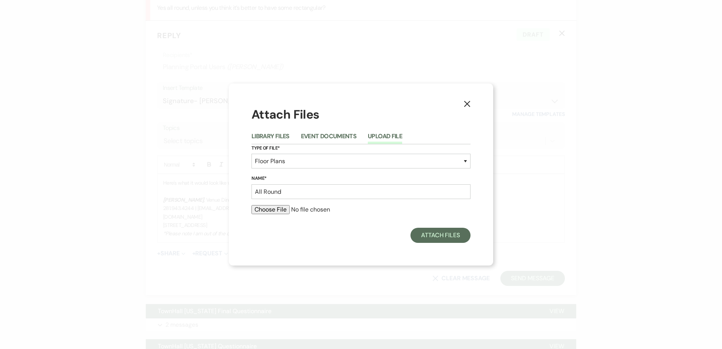
click at [273, 210] on input "file" at bounding box center [360, 209] width 219 height 9
type input "C:\fakepath\9.20.25 Floor Plan All Round.pdf"
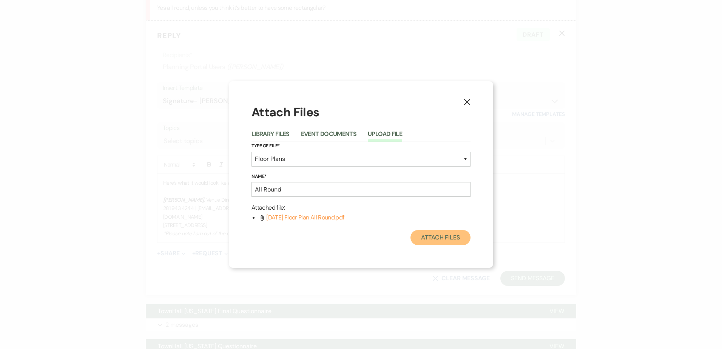
click at [428, 234] on button "Attach Files" at bounding box center [440, 237] width 60 height 15
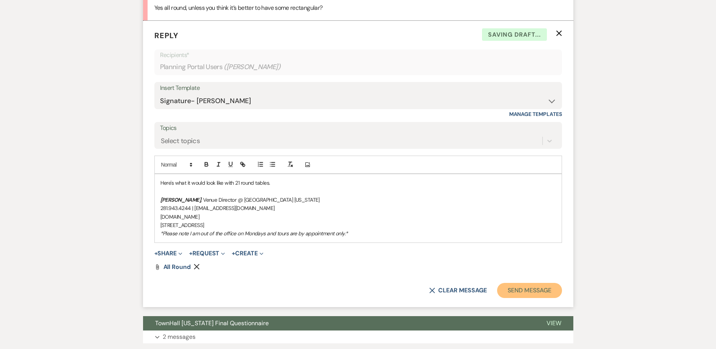
click at [522, 293] on button "Send Message" at bounding box center [529, 290] width 65 height 15
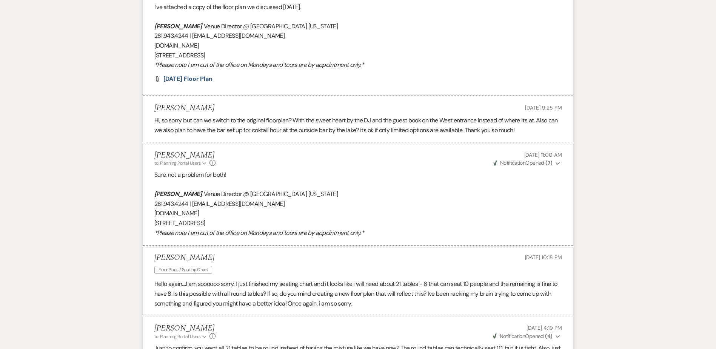
scroll to position [0, 0]
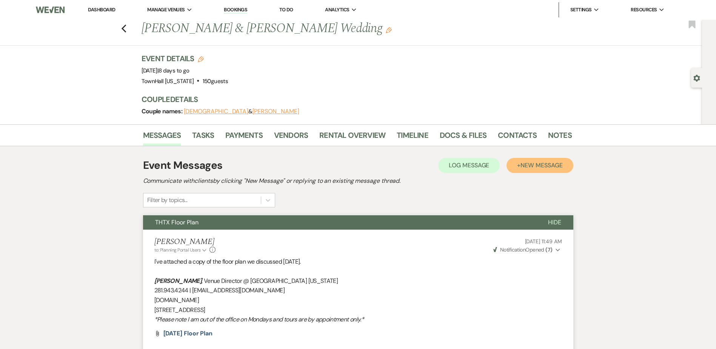
click at [549, 165] on span "New Message" at bounding box center [542, 165] width 42 height 8
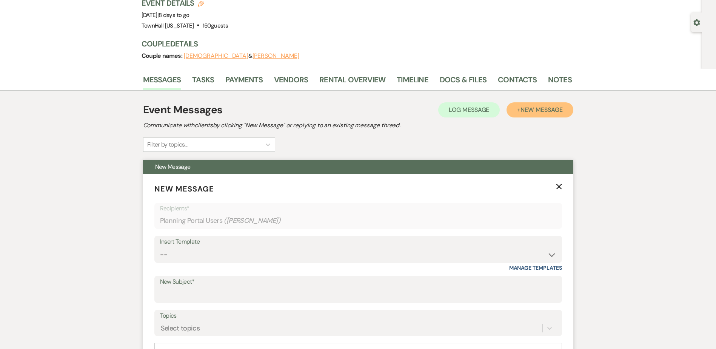
scroll to position [151, 0]
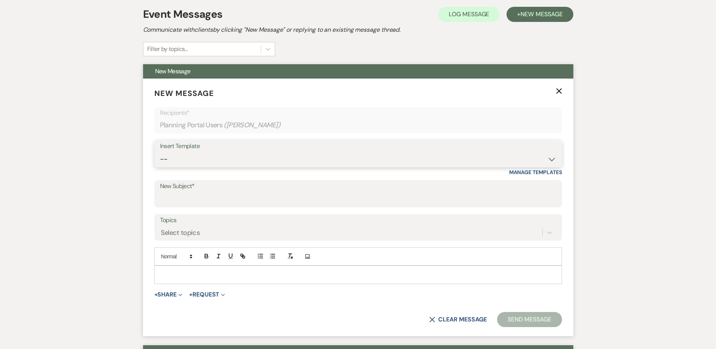
click at [179, 164] on select "-- Wedding Inquiry Follow Up: 2-3 days after initial lead- Avg Cost + Albums Th…" at bounding box center [358, 159] width 396 height 15
select select "1515"
click at [160, 152] on select "-- Wedding Inquiry Follow Up: 2-3 days after initial lead- Avg Cost + Albums Th…" at bounding box center [358, 159] width 396 height 15
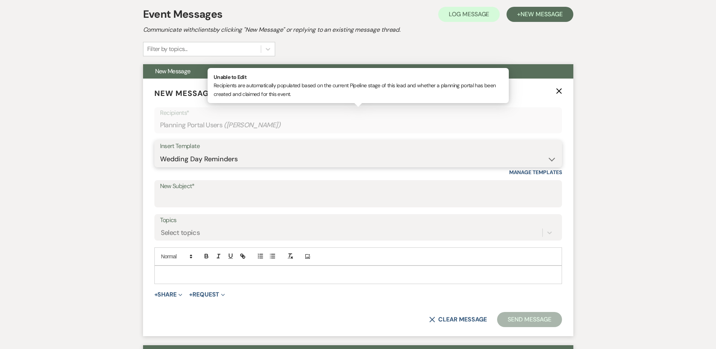
type input "TownHall Texas Wedding Day Reminders & Checklist!"
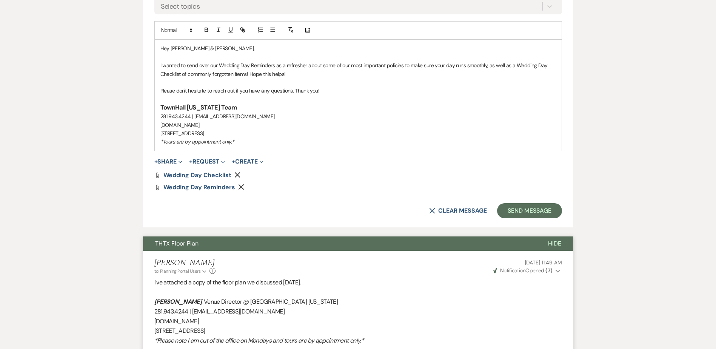
scroll to position [378, 0]
click at [523, 209] on button "Send Message" at bounding box center [529, 210] width 65 height 15
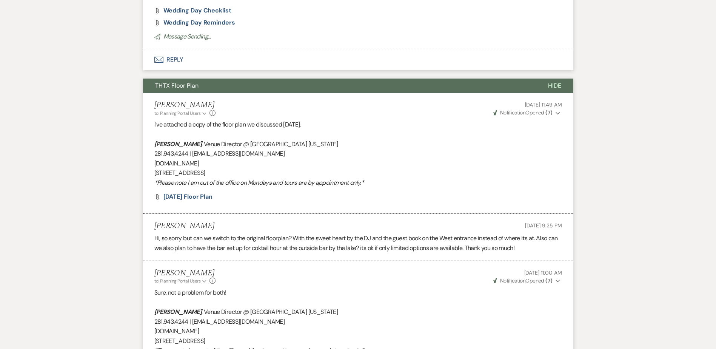
scroll to position [97, 0]
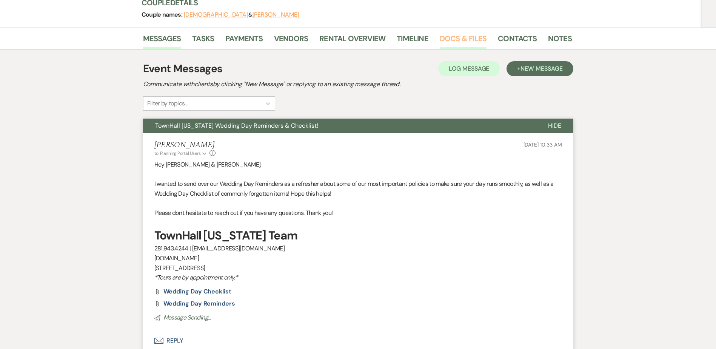
click at [448, 41] on link "Docs & Files" at bounding box center [463, 40] width 47 height 17
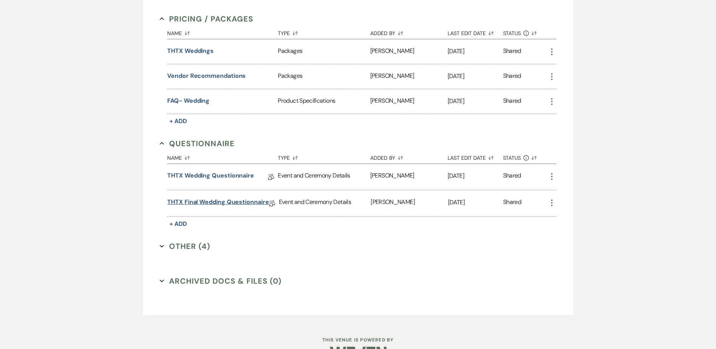
scroll to position [455, 0]
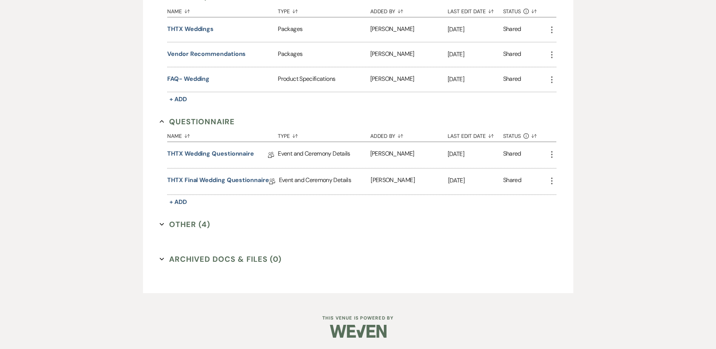
click at [184, 229] on button "Other (4) Expand" at bounding box center [185, 224] width 51 height 11
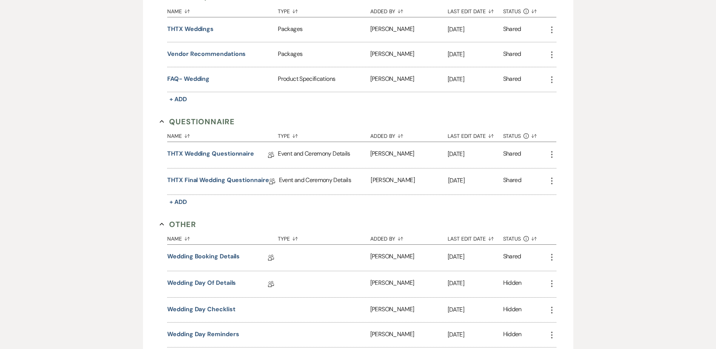
drag, startPoint x: 45, startPoint y: 172, endPoint x: 69, endPoint y: 183, distance: 26.5
click at [45, 172] on div "Messages Tasks Payments Vendors Rental Overview Timeline Docs & Files Contacts …" at bounding box center [358, 50] width 716 height 762
click at [212, 281] on link "Wedding Day Of Details" at bounding box center [201, 284] width 69 height 12
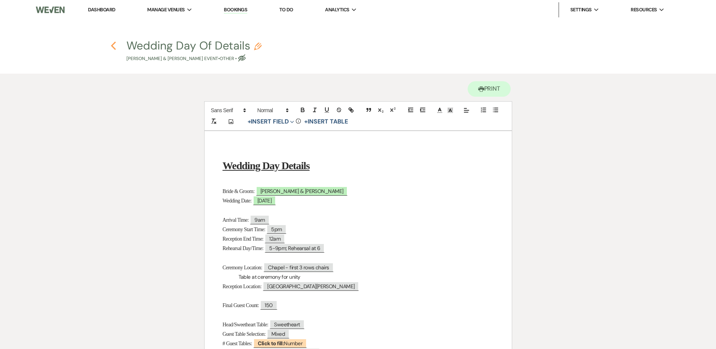
click at [114, 45] on icon "Previous" at bounding box center [114, 45] width 6 height 9
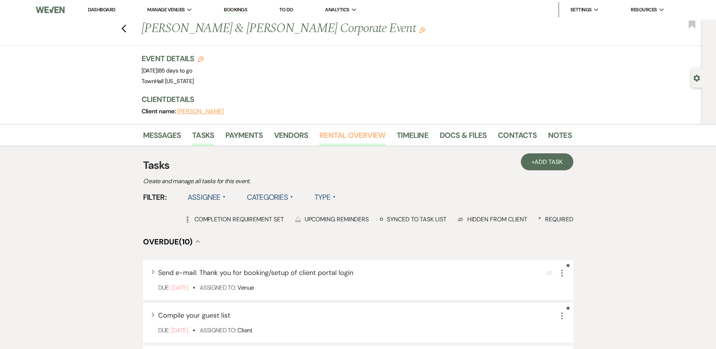
click at [339, 135] on link "Rental Overview" at bounding box center [352, 137] width 66 height 17
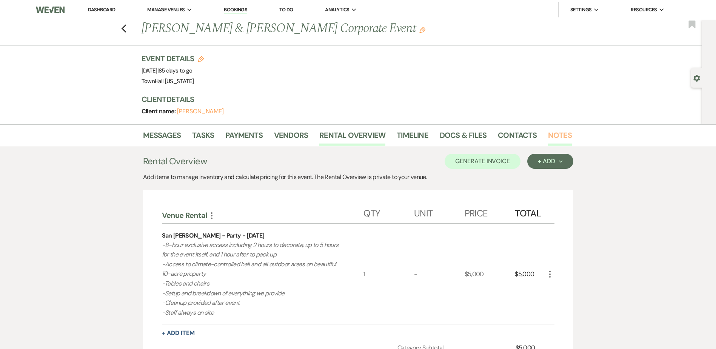
click at [563, 138] on link "Notes" at bounding box center [560, 137] width 24 height 17
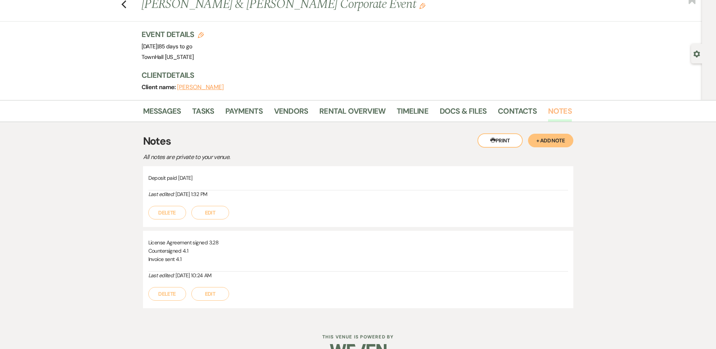
scroll to position [43, 0]
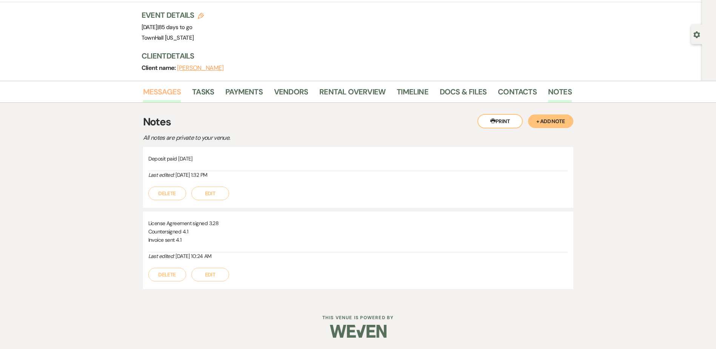
click at [171, 95] on link "Messages" at bounding box center [162, 94] width 38 height 17
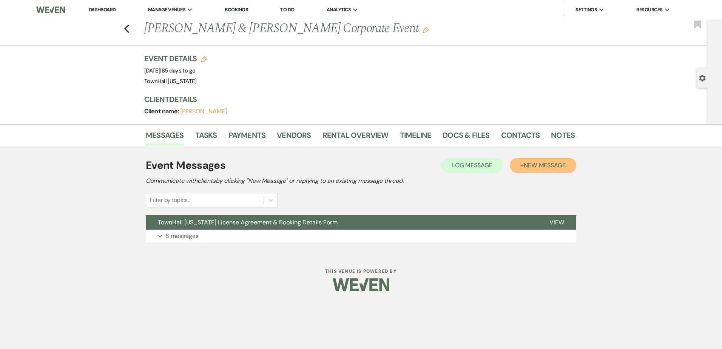
click at [568, 163] on button "+ New Message" at bounding box center [543, 165] width 66 height 15
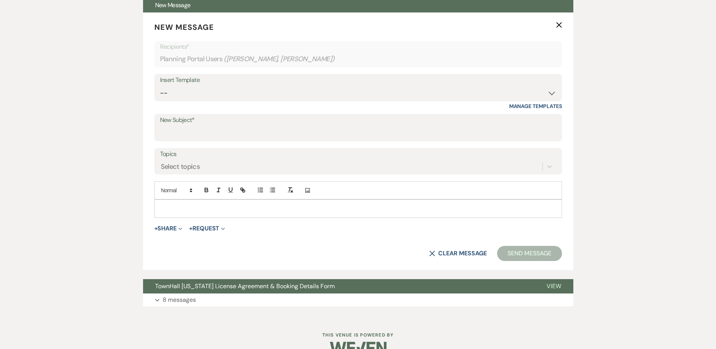
scroll to position [227, 0]
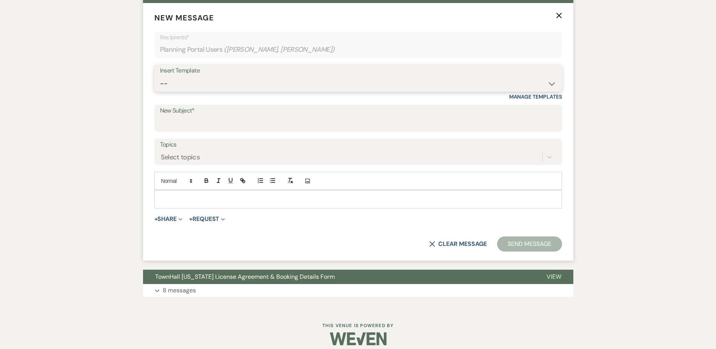
click at [184, 88] on select "-- Wedding Inquiry Follow Up: 2-3 days after initial lead- Avg Cost + Albums Th…" at bounding box center [358, 83] width 396 height 15
select select "4189"
click at [160, 76] on select "-- Wedding Inquiry Follow Up: 2-3 days after initial lead- Avg Cost + Albums Th…" at bounding box center [358, 83] width 396 height 15
type input "TownHall: Checking In"
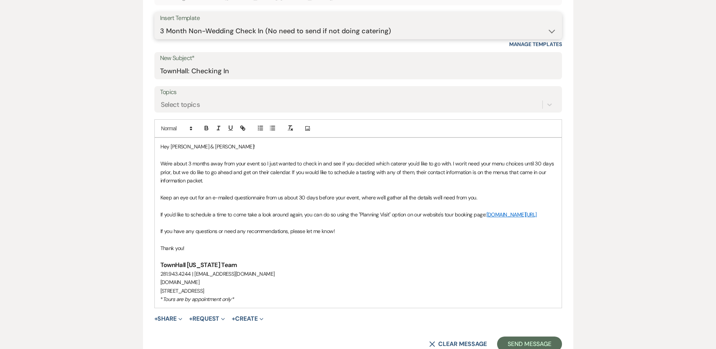
scroll to position [302, 0]
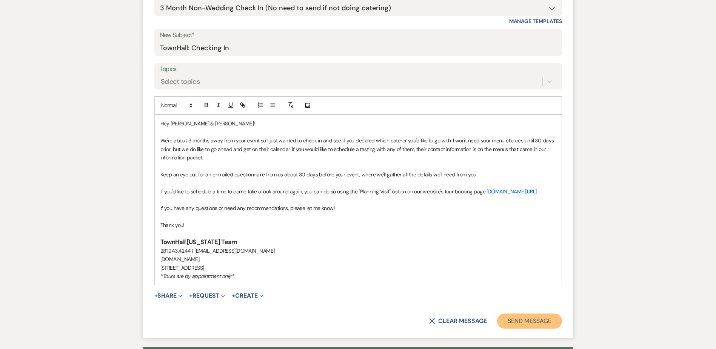
click at [529, 328] on button "Send Message" at bounding box center [529, 320] width 65 height 15
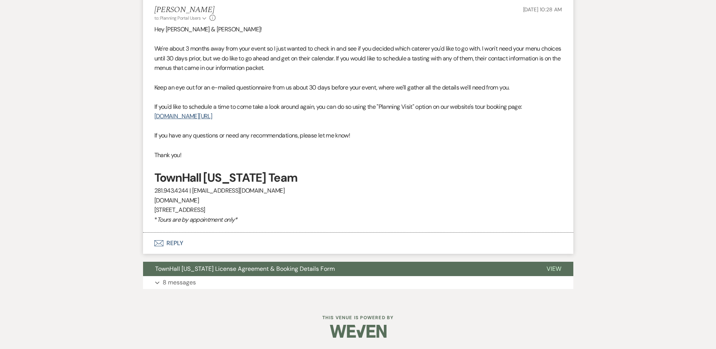
scroll to position [0, 0]
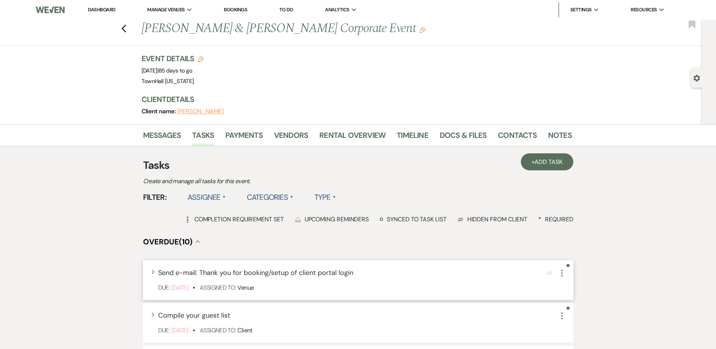
click at [563, 270] on icon "More" at bounding box center [562, 272] width 9 height 9
click at [580, 310] on button "Archive Archive" at bounding box center [594, 311] width 72 height 12
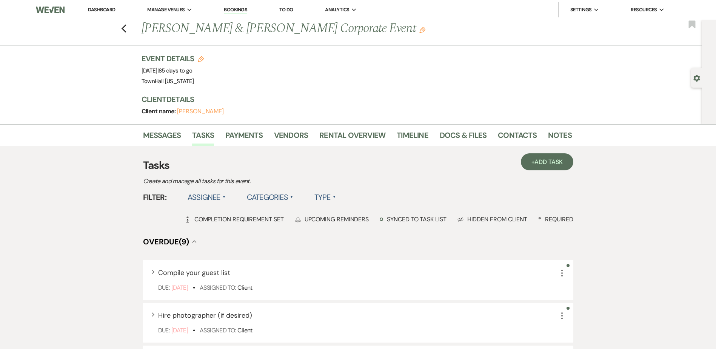
click at [205, 199] on label "Assignee ▲" at bounding box center [207, 197] width 38 height 14
click at [207, 229] on li "Assigned to venue" at bounding box center [226, 229] width 76 height 17
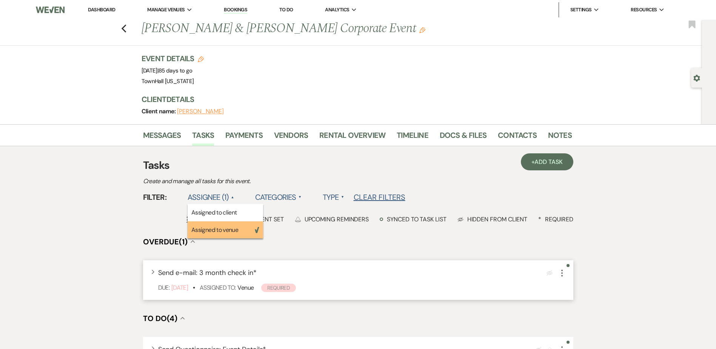
click at [563, 274] on icon "More" at bounding box center [562, 272] width 9 height 9
click at [563, 271] on icon "More" at bounding box center [562, 272] width 9 height 9
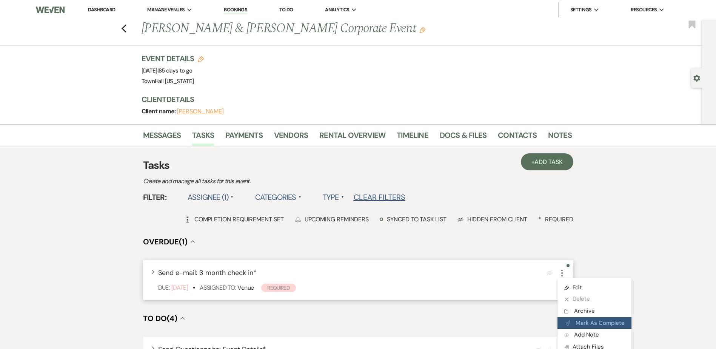
click at [594, 324] on button "Plan Portal Link Mark As Complete" at bounding box center [595, 323] width 74 height 12
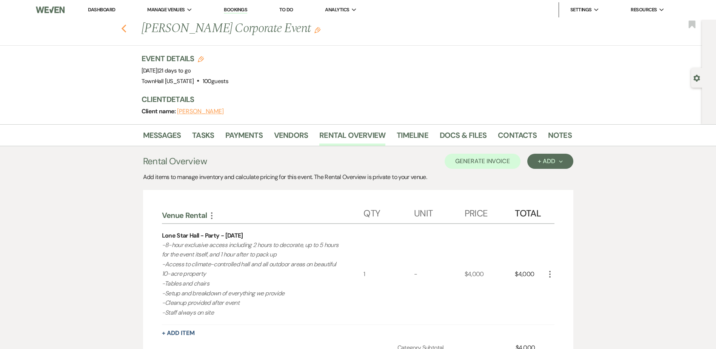
click at [124, 26] on icon "Previous" at bounding box center [124, 28] width 6 height 9
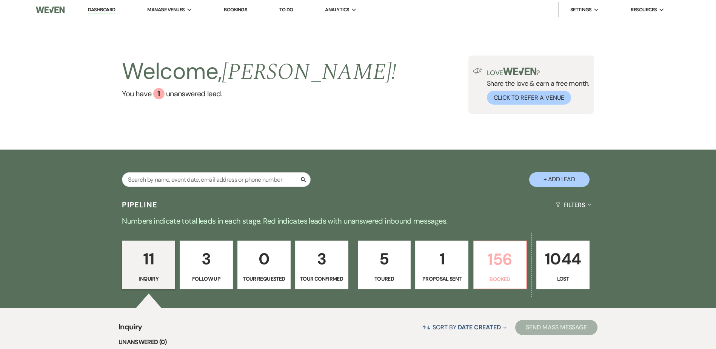
click at [489, 274] on link "156 Booked" at bounding box center [500, 264] width 54 height 49
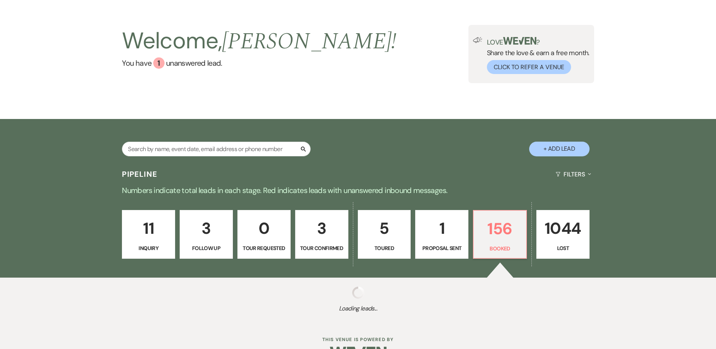
select select "7"
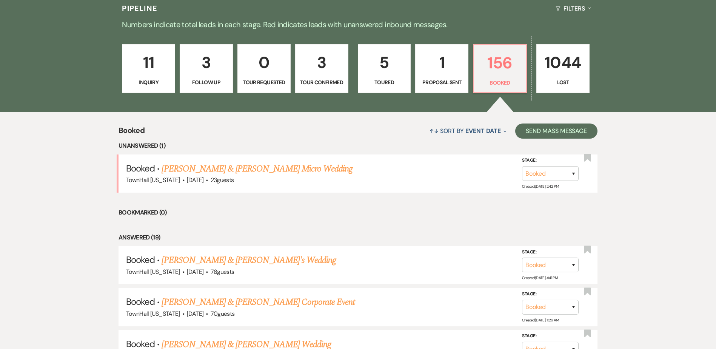
scroll to position [430, 0]
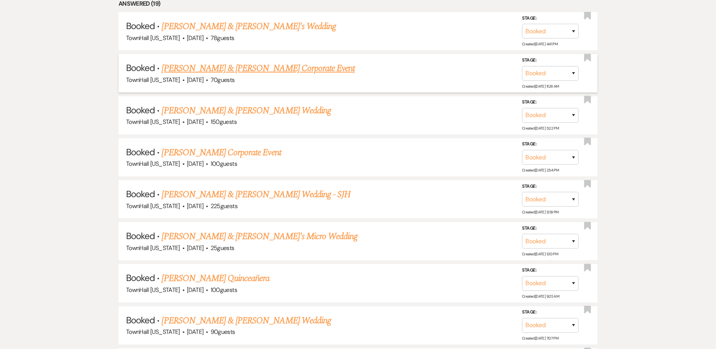
click at [251, 66] on link "[PERSON_NAME] & [PERSON_NAME] Corporate Event" at bounding box center [258, 69] width 193 height 14
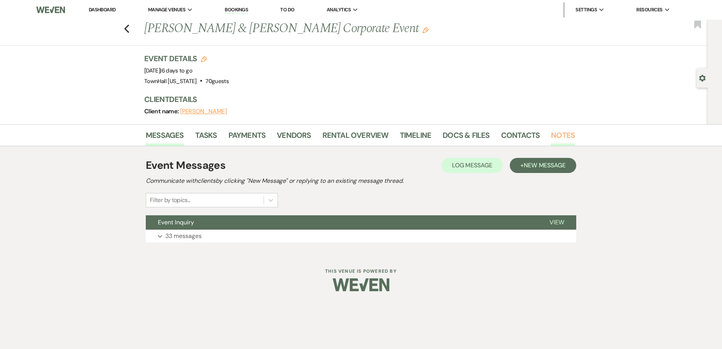
click at [554, 137] on link "Notes" at bounding box center [563, 137] width 24 height 17
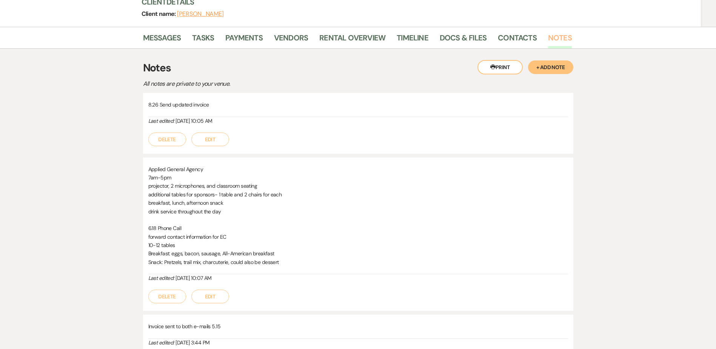
scroll to position [76, 0]
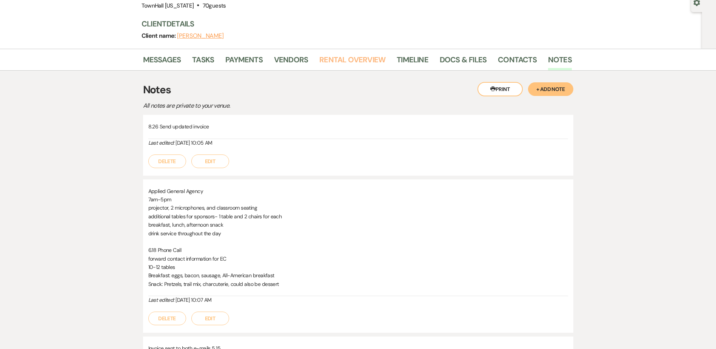
drag, startPoint x: 361, startPoint y: 62, endPoint x: 358, endPoint y: 64, distance: 3.9
click at [361, 62] on link "Rental Overview" at bounding box center [352, 62] width 66 height 17
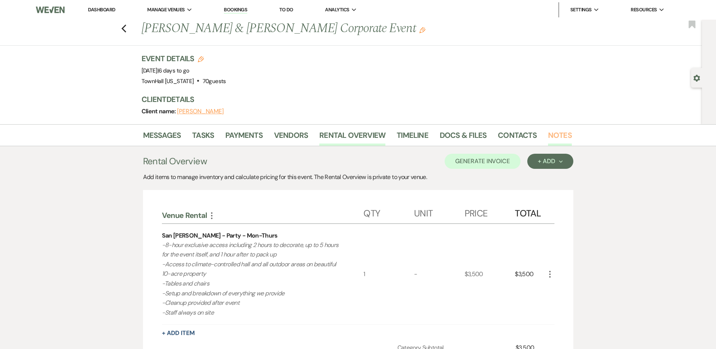
click at [555, 136] on link "Notes" at bounding box center [560, 137] width 24 height 17
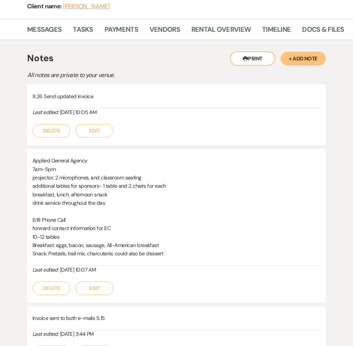
scroll to position [108, 0]
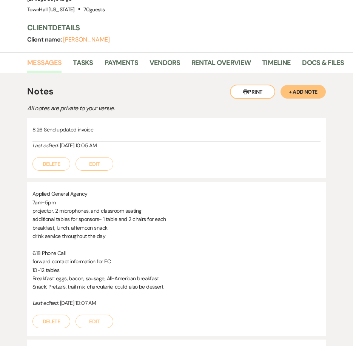
click at [45, 60] on link "Messages" at bounding box center [44, 64] width 34 height 15
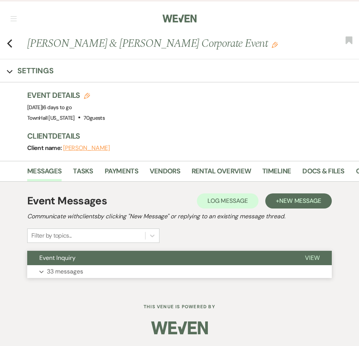
click at [70, 261] on span "Event Inquiry" at bounding box center [57, 258] width 36 height 8
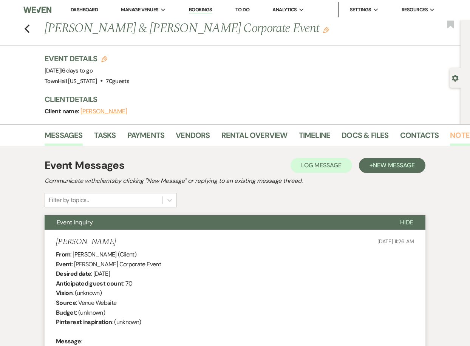
click at [462, 133] on link "Notes" at bounding box center [462, 137] width 24 height 17
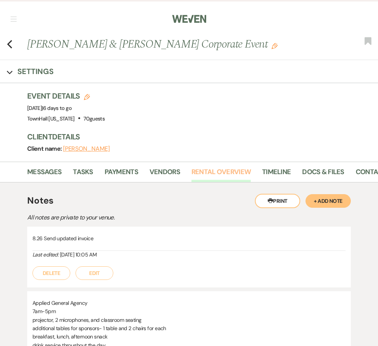
click at [218, 173] on link "Rental Overview" at bounding box center [220, 173] width 59 height 15
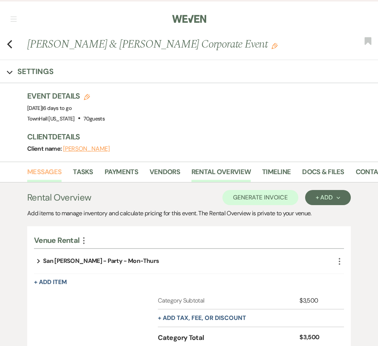
click at [43, 175] on link "Messages" at bounding box center [44, 173] width 34 height 15
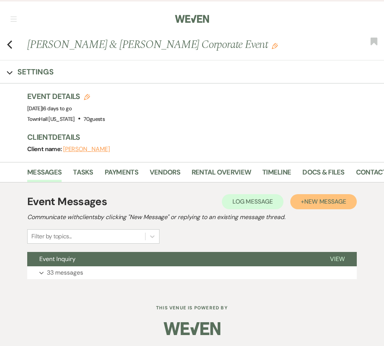
click at [329, 202] on span "New Message" at bounding box center [325, 201] width 42 height 8
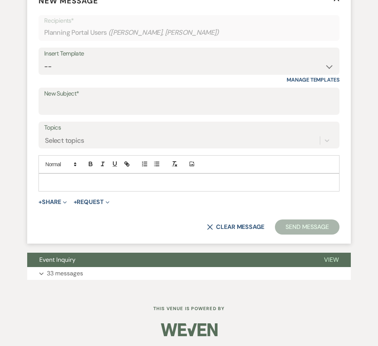
scroll to position [281, 0]
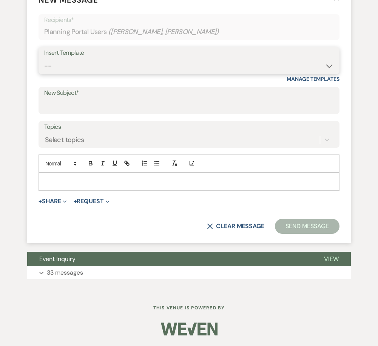
click at [65, 66] on select "-- Wedding Inquiry Follow Up: 2-3 days after initial lead- Avg Cost + Albums Th…" at bounding box center [189, 66] width 290 height 15
select select "1516"
click at [44, 59] on select "-- Wedding Inquiry Follow Up: 2-3 days after initial lead- Avg Cost + Albums Th…" at bounding box center [189, 66] width 290 height 15
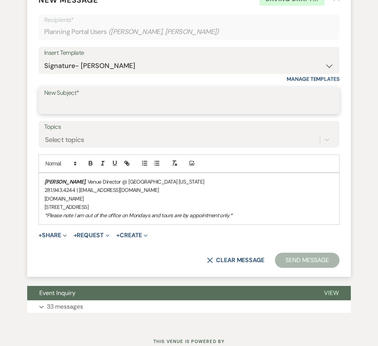
click at [60, 107] on input "New Subject*" at bounding box center [189, 106] width 290 height 15
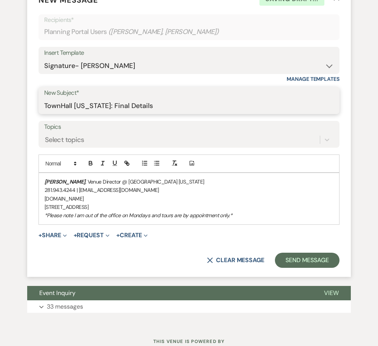
type input "TownHall [US_STATE]: Final Details"
click at [44, 179] on div "[PERSON_NAME] , Venue Director @ [GEOGRAPHIC_DATA] [US_STATE] 281.943.4244 | [E…" at bounding box center [189, 198] width 300 height 51
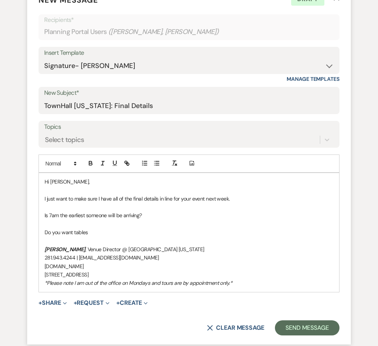
drag, startPoint x: 99, startPoint y: 234, endPoint x: 45, endPoint y: 233, distance: 54.0
click at [45, 233] on p "Do you want tables" at bounding box center [189, 232] width 289 height 8
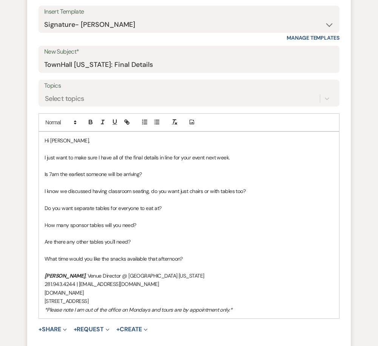
scroll to position [356, 0]
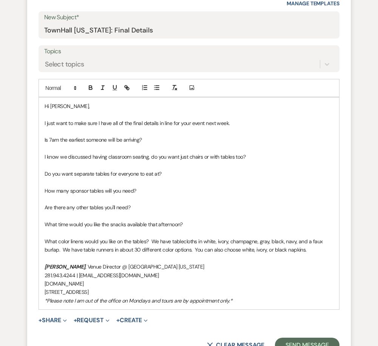
click at [214, 157] on p "I know we discussed having classroom seating, do you want just chairs or with t…" at bounding box center [189, 157] width 289 height 8
click at [210, 156] on p "I know we discussed having classroom seating, do you want just chairs or with t…" at bounding box center [189, 157] width 289 height 8
drag, startPoint x: 43, startPoint y: 139, endPoint x: 309, endPoint y: 251, distance: 288.3
click at [309, 251] on div "Hi [PERSON_NAME], I just want to make sure I have all of the final details in l…" at bounding box center [189, 203] width 300 height 212
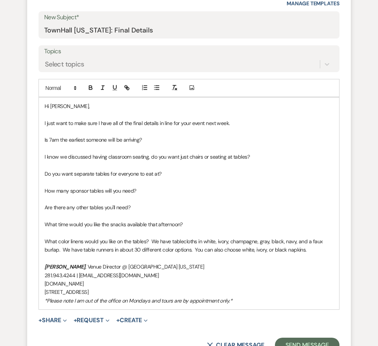
click at [66, 148] on p at bounding box center [189, 148] width 289 height 8
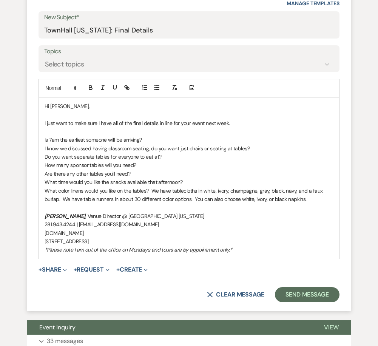
drag, startPoint x: 314, startPoint y: 197, endPoint x: 37, endPoint y: 141, distance: 282.3
click at [37, 141] on form "New Message X Saving draft... Recipients* Planning Portal Users ( [PERSON_NAME]…" at bounding box center [189, 110] width 324 height 401
click at [147, 89] on icon "button" at bounding box center [144, 87] width 7 height 7
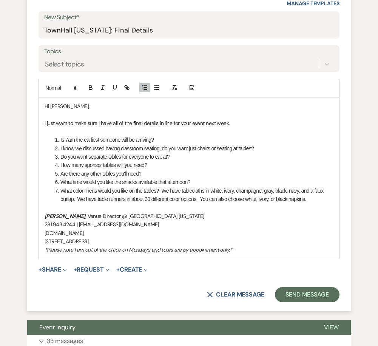
click at [179, 140] on li "Is 7am the earliest someone will be arriving?" at bounding box center [192, 140] width 281 height 8
click at [171, 156] on li "Do you want separate tables for everyone to eat at?" at bounding box center [192, 157] width 281 height 8
click at [320, 199] on li "What color linens would you like on the tables? We have tablecloths in white, i…" at bounding box center [192, 195] width 281 height 17
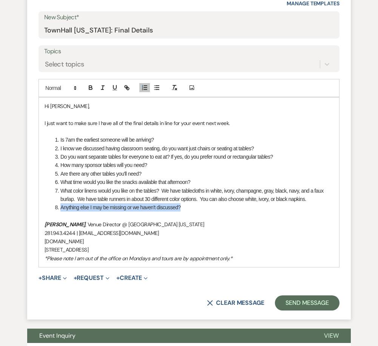
drag, startPoint x: 185, startPoint y: 207, endPoint x: 46, endPoint y: 206, distance: 138.9
click at [46, 206] on ol "Is 7am the earliest someone will be arriving? I know we discussed having classr…" at bounding box center [189, 174] width 289 height 76
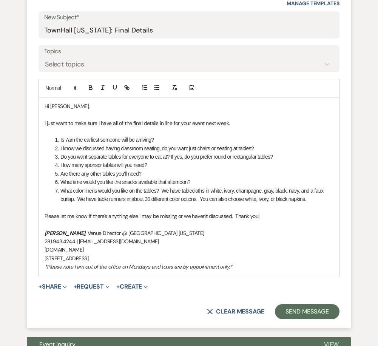
click at [153, 139] on li "Is 7am the earliest someone will be arriving?" at bounding box center [192, 140] width 281 height 8
click at [300, 313] on button "Send Message" at bounding box center [307, 311] width 65 height 15
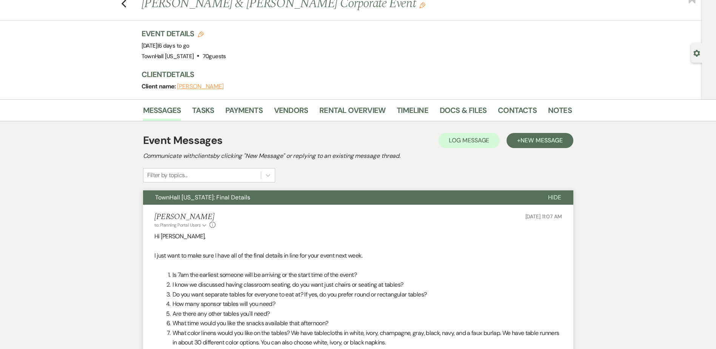
scroll to position [0, 0]
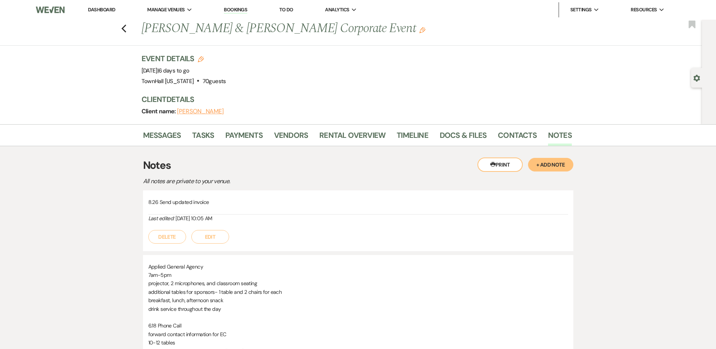
scroll to position [32, 0]
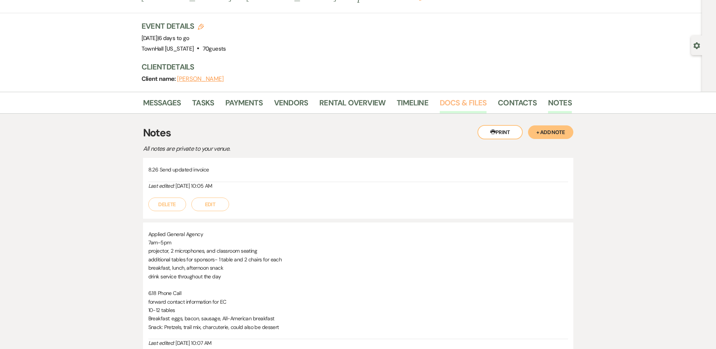
drag, startPoint x: 465, startPoint y: 100, endPoint x: 464, endPoint y: 104, distance: 4.2
click at [465, 100] on link "Docs & Files" at bounding box center [463, 105] width 47 height 17
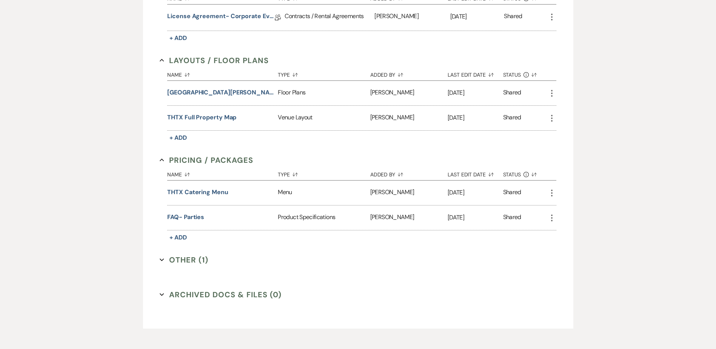
scroll to position [259, 0]
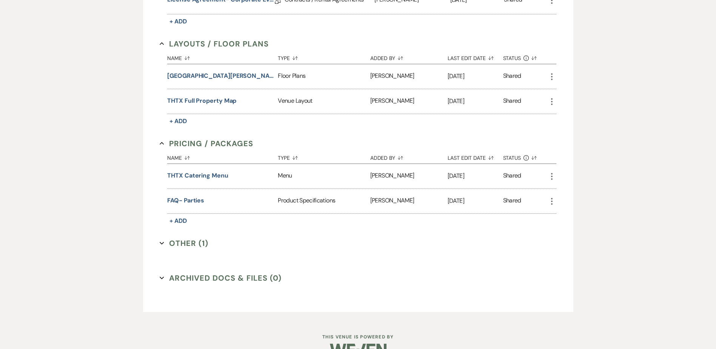
click at [184, 245] on button "Other (1) Expand" at bounding box center [184, 242] width 49 height 11
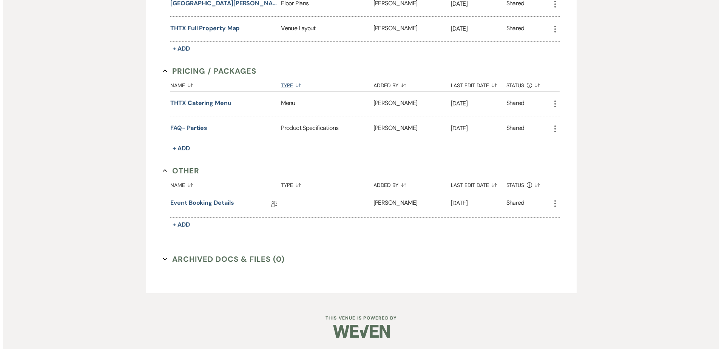
scroll to position [105, 0]
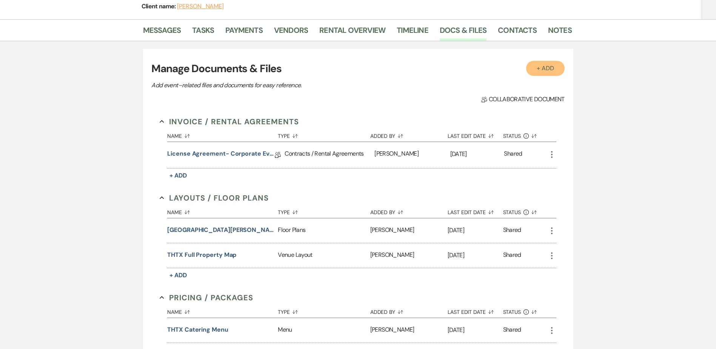
click at [549, 62] on button "+ Add" at bounding box center [545, 68] width 39 height 15
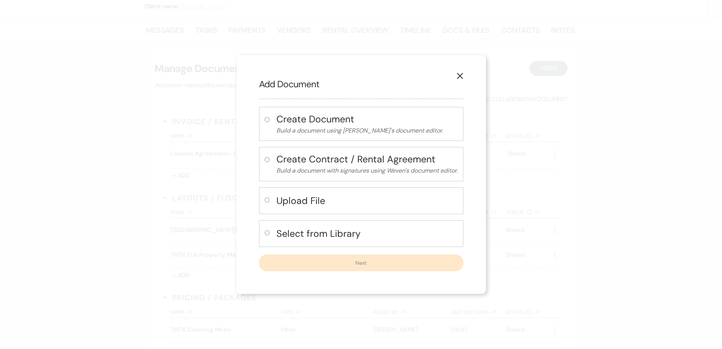
click at [282, 240] on h4 "Select from Library" at bounding box center [366, 233] width 181 height 13
radio input "true"
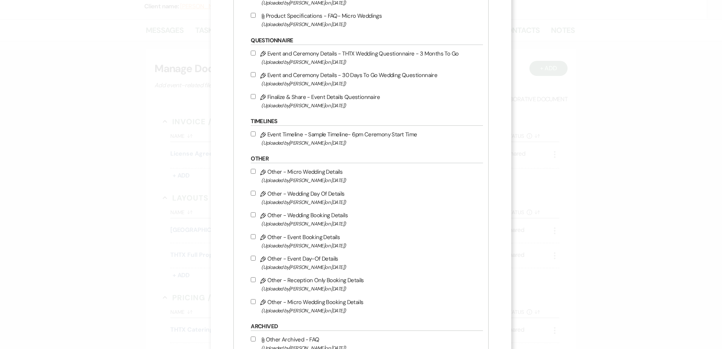
scroll to position [755, 0]
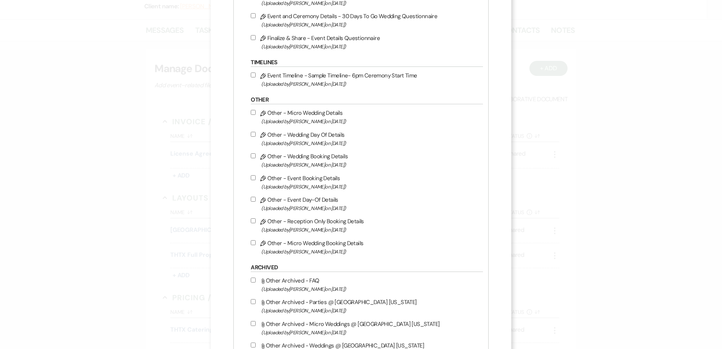
click at [253, 202] on label "Pencil Other - Event Day-Of Details (Uploaded by [PERSON_NAME] on [DATE] )" at bounding box center [365, 204] width 228 height 18
click at [253, 202] on input "Pencil Other - Event Day-Of Details (Uploaded by [PERSON_NAME] on [DATE] )" at bounding box center [253, 199] width 5 height 5
checkbox input "true"
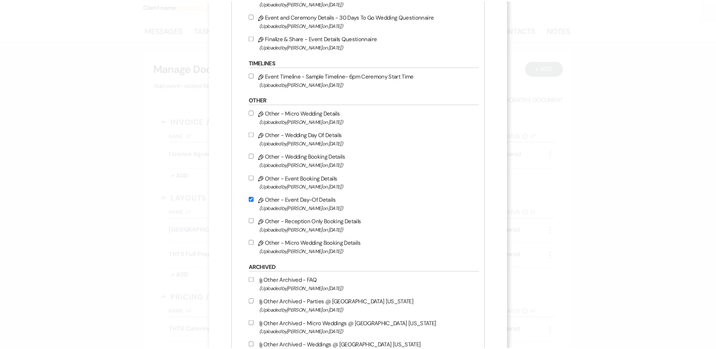
scroll to position [972, 0]
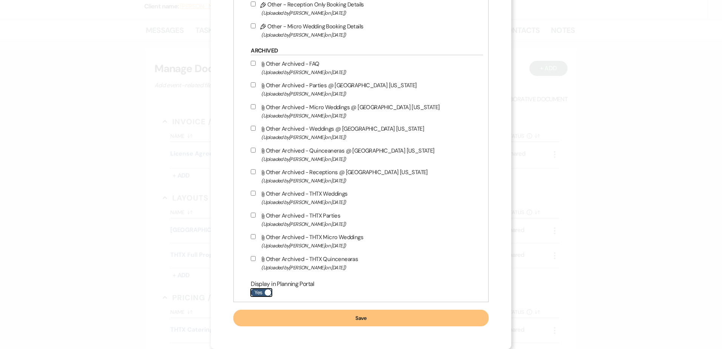
click at [262, 292] on label "Yes" at bounding box center [261, 292] width 21 height 8
click at [262, 292] on input "Yes" at bounding box center [261, 292] width 21 height 8
checkbox input "false"
click at [278, 316] on button "Save" at bounding box center [360, 318] width 255 height 17
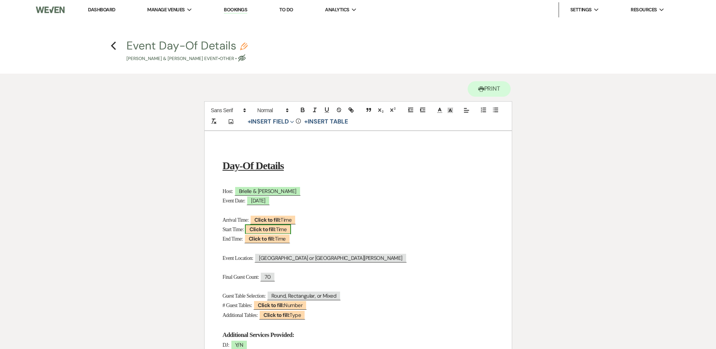
click at [268, 230] on b "Click to fill:" at bounding box center [263, 229] width 26 height 7
select select "Time"
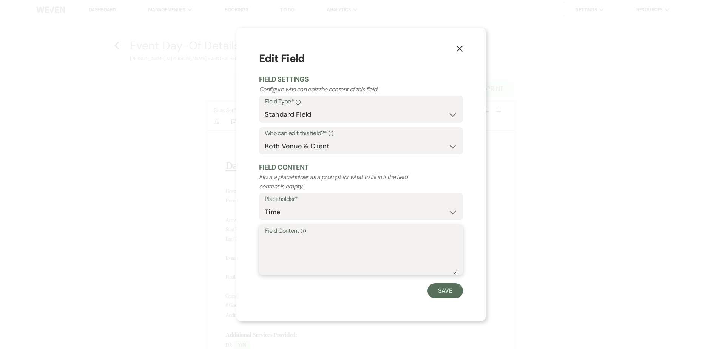
click at [335, 248] on textarea "Field Content Info" at bounding box center [361, 255] width 193 height 38
type textarea "7am"
click at [448, 287] on button "Save" at bounding box center [444, 290] width 35 height 15
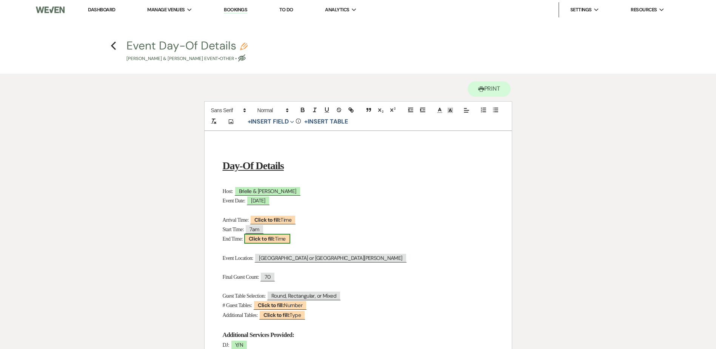
click at [275, 239] on b "Click to fill:" at bounding box center [262, 238] width 26 height 7
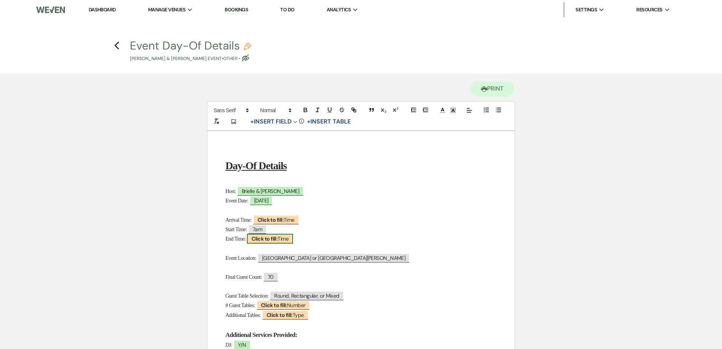
select select "Time"
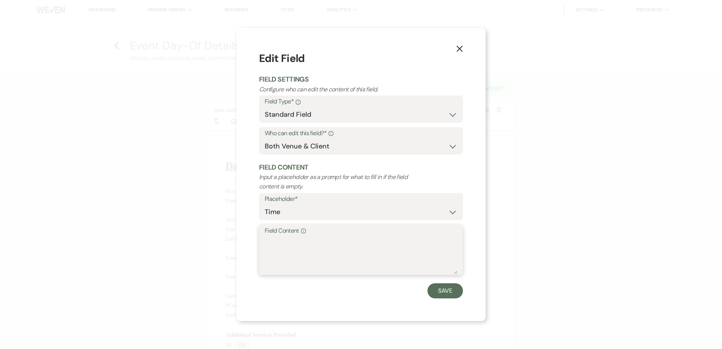
click at [298, 244] on textarea "Field Content Info" at bounding box center [361, 255] width 193 height 38
type textarea "5pm"
click at [453, 293] on button "Save" at bounding box center [444, 290] width 35 height 15
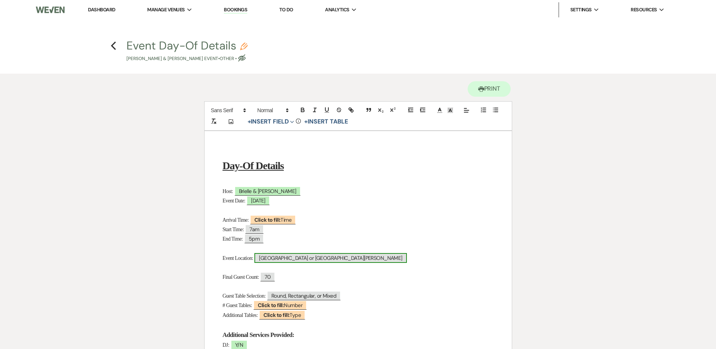
click at [323, 259] on span "[GEOGRAPHIC_DATA] or [GEOGRAPHIC_DATA][PERSON_NAME]" at bounding box center [330, 258] width 152 height 10
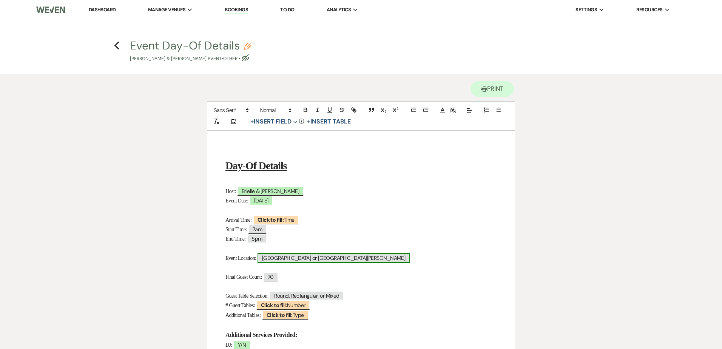
select select "Location"
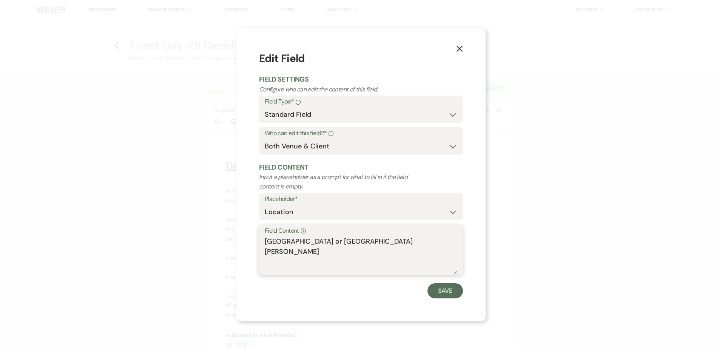
drag, startPoint x: 319, startPoint y: 239, endPoint x: 238, endPoint y: 243, distance: 81.3
click at [238, 243] on div "X Edit Field Field Settings Configure who can edit the content of this field. F…" at bounding box center [360, 174] width 249 height 293
type textarea "[GEOGRAPHIC_DATA][PERSON_NAME]"
click at [455, 291] on button "Save" at bounding box center [444, 290] width 35 height 15
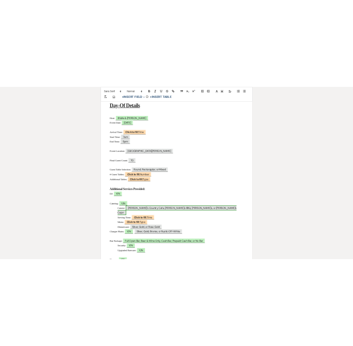
scroll to position [151, 0]
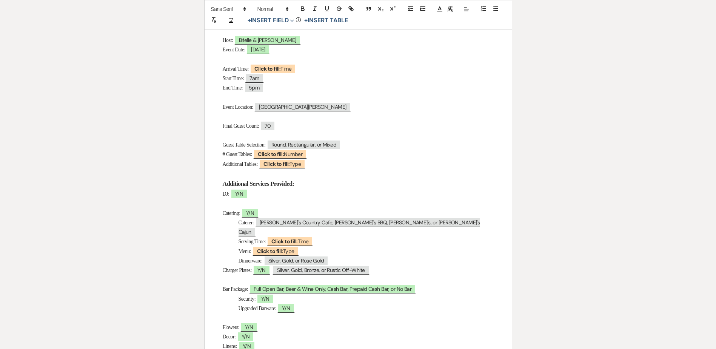
click at [267, 214] on p "Catering: ﻿ Y/N ﻿" at bounding box center [358, 212] width 271 height 9
click at [259, 213] on span "Y/N" at bounding box center [250, 213] width 17 height 10
select select "owner"
select select "Type"
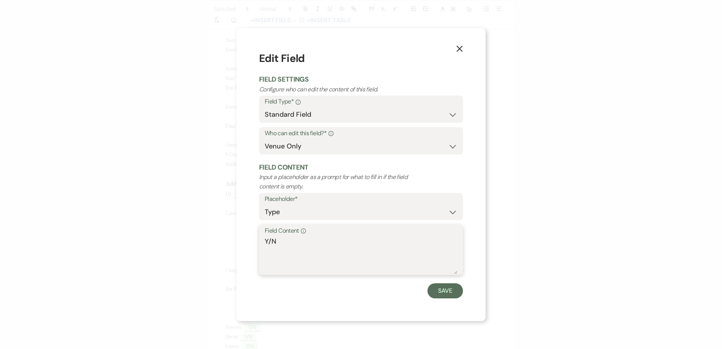
click at [286, 242] on textarea "Y/N" at bounding box center [361, 255] width 193 height 38
type textarea "Y- Breakfast, Lunch, Afternoon Snack"
click at [446, 294] on button "Save" at bounding box center [444, 290] width 35 height 15
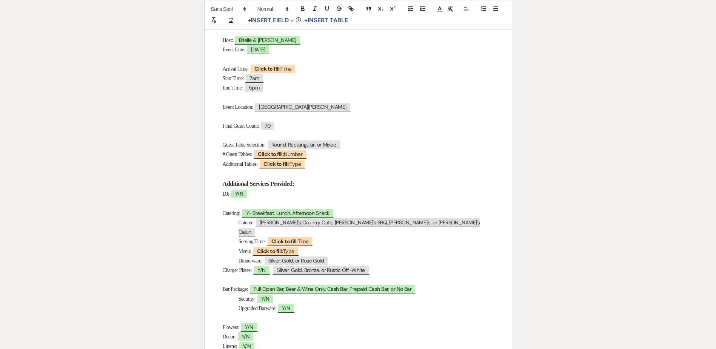
click at [349, 210] on p "Catering: Y- Breakfast, Lunch, Afternoon Snack" at bounding box center [358, 212] width 271 height 9
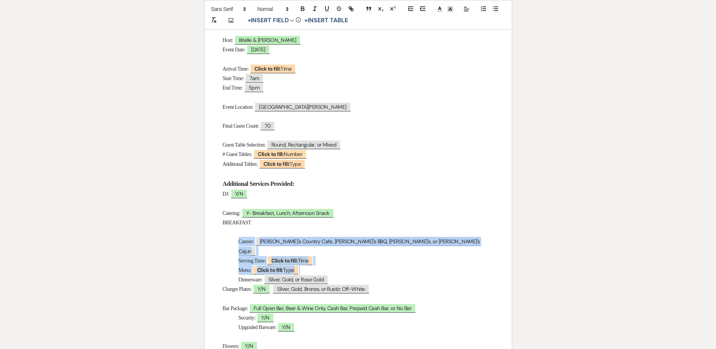
drag, startPoint x: 237, startPoint y: 242, endPoint x: 337, endPoint y: 261, distance: 101.5
click at [337, 261] on div "Day-Of Details Host: ﻿ Brielle & Shauna ﻿ Event Date: ﻿ 09/18/2025 ﻿ Arrival Ti…" at bounding box center [358, 285] width 307 height 610
copy div "Caterer: ﻿ Mel's Country Cafe, Rudy's BBQ, Chuy's, or Couyan's Cajun ﻿ Serving …"
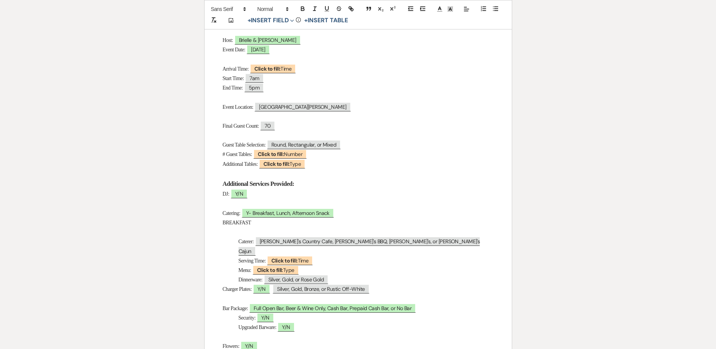
click at [264, 228] on p "﻿" at bounding box center [358, 231] width 271 height 9
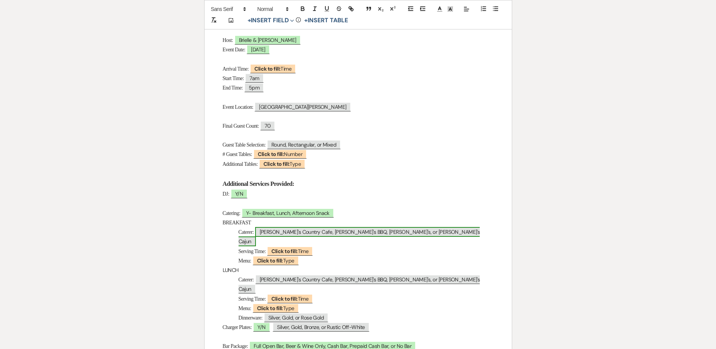
click at [273, 232] on span "Mel's Country Cafe, Rudy's BBQ, Chuy's, or Couyan's Cajun" at bounding box center [360, 236] width 242 height 19
select select "Type"
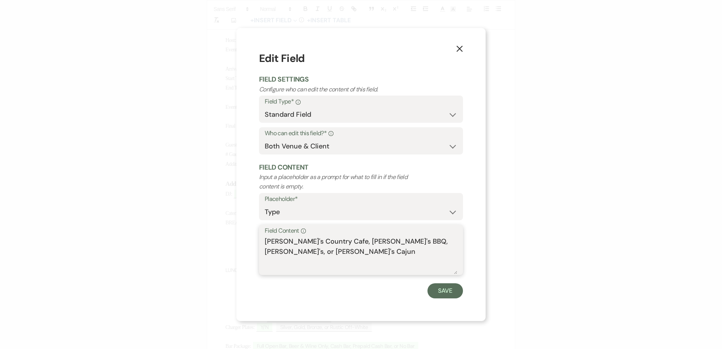
drag, startPoint x: 455, startPoint y: 243, endPoint x: 241, endPoint y: 240, distance: 213.3
click at [241, 240] on div "X Edit Field Field Settings Configure who can edit the content of this field. F…" at bounding box center [360, 174] width 249 height 293
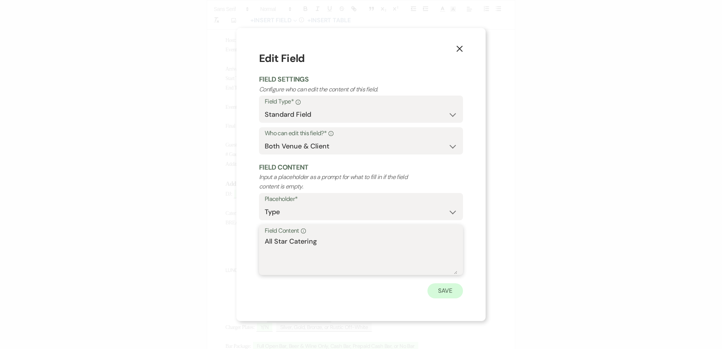
type textarea "All Star Catering"
click at [444, 289] on button "Save" at bounding box center [444, 290] width 35 height 15
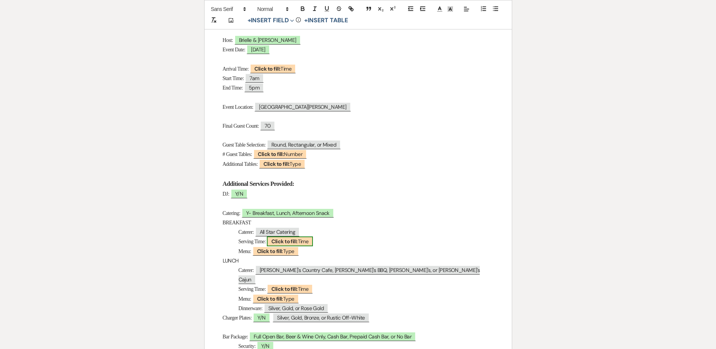
click at [293, 242] on b "Click to fill:" at bounding box center [284, 241] width 26 height 7
select select "Time"
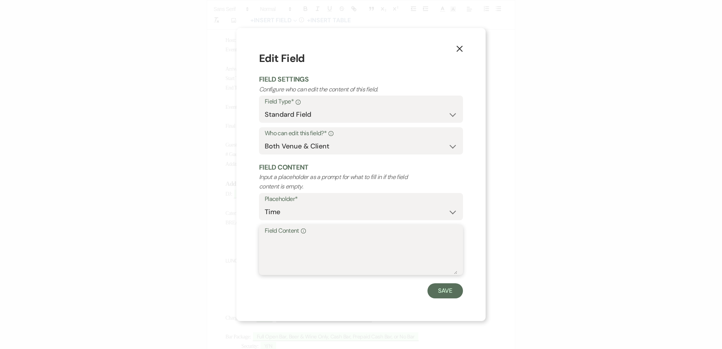
click at [318, 243] on textarea "Field Content Info" at bounding box center [361, 255] width 193 height 38
type textarea "9am"
click at [445, 292] on button "Save" at bounding box center [444, 290] width 35 height 15
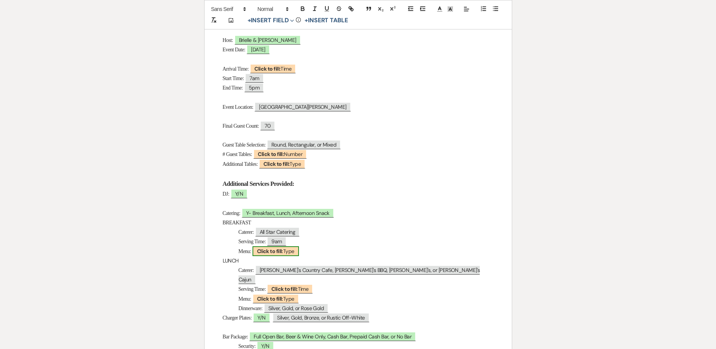
click at [292, 252] on span "Click to fill: Type" at bounding box center [276, 251] width 46 height 10
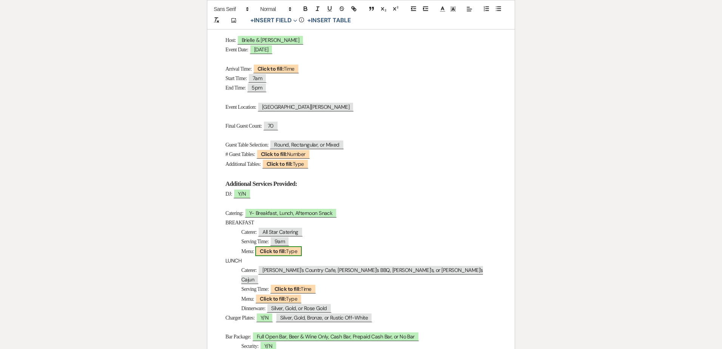
select select "Type"
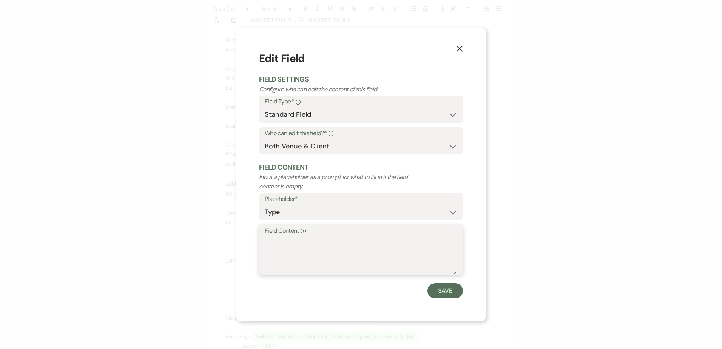
click at [299, 251] on textarea "Field Content Info" at bounding box center [361, 255] width 193 height 38
type textarea "All American Breakfast - 6 Chafers"
click at [453, 293] on button "Save" at bounding box center [444, 290] width 35 height 15
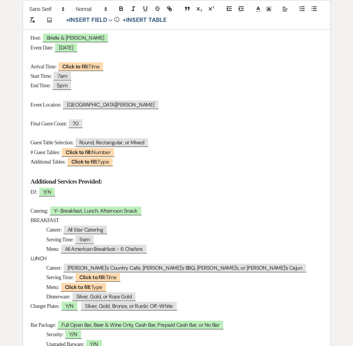
click at [164, 296] on p "Dinnerware: ﻿ Silver, Gold, or Rose Gold ﻿" at bounding box center [177, 296] width 292 height 9
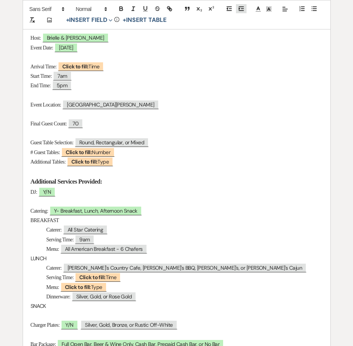
click at [241, 6] on icon "button" at bounding box center [241, 8] width 7 height 7
click at [54, 133] on p at bounding box center [177, 132] width 292 height 9
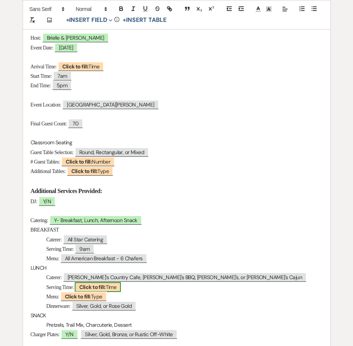
click at [90, 287] on b "Click to fill:" at bounding box center [92, 287] width 26 height 7
select select "Time"
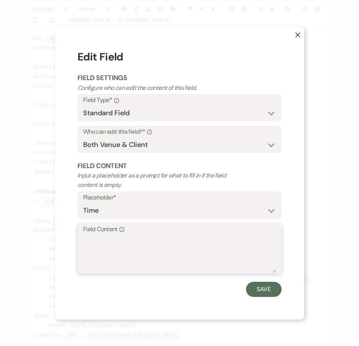
click at [108, 236] on textarea "Field Content Info" at bounding box center [179, 254] width 193 height 38
type textarea "12pm"
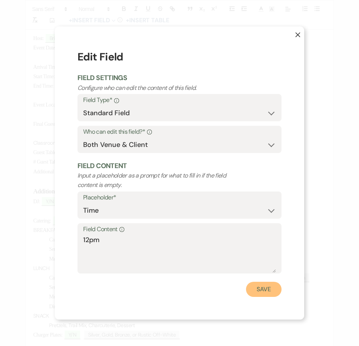
click at [269, 290] on button "Save" at bounding box center [263, 289] width 35 height 15
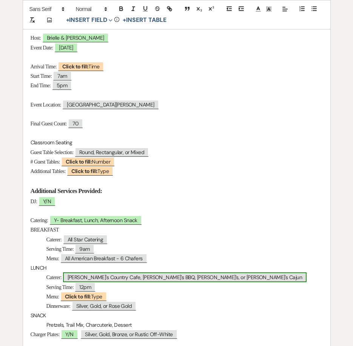
click at [103, 279] on span "Mel's Country Cafe, Rudy's BBQ, Chuy's, or Couyan's Cajun" at bounding box center [185, 277] width 244 height 10
select select "Type"
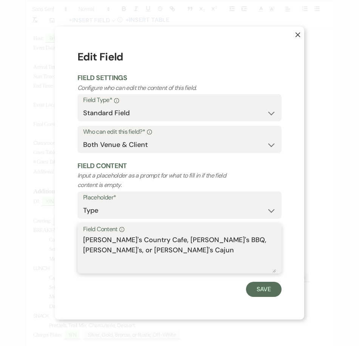
drag, startPoint x: 143, startPoint y: 240, endPoint x: 302, endPoint y: 245, distance: 158.3
click at [302, 245] on div "X Edit Field Field Settings Configure who can edit the content of this field. F…" at bounding box center [179, 172] width 249 height 293
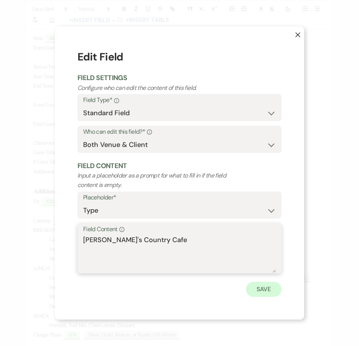
type textarea "Mel's Country Cafe"
click at [269, 290] on button "Save" at bounding box center [263, 289] width 35 height 15
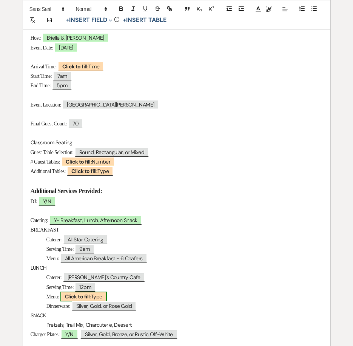
click at [89, 296] on b "Click to fill:" at bounding box center [78, 296] width 26 height 7
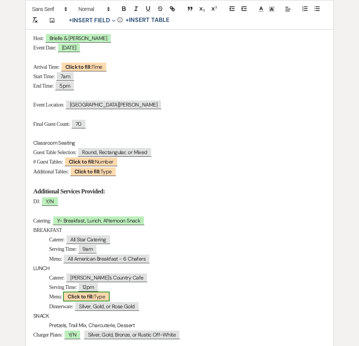
select select "Type"
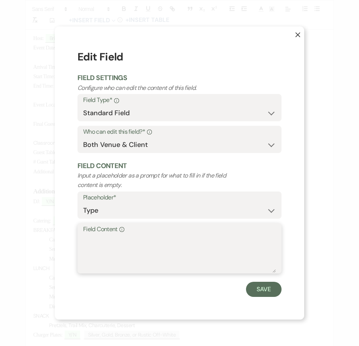
click at [111, 259] on textarea "Field Content Info" at bounding box center [179, 254] width 193 height 38
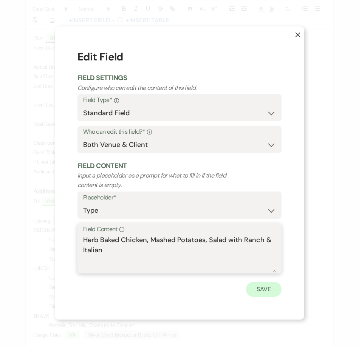
type textarea "Herb Baked Chicken, Mashed Potatoes, Salad with Ranch & Italian"
click at [268, 284] on button "Save" at bounding box center [263, 289] width 35 height 15
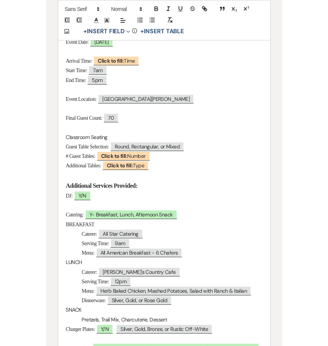
scroll to position [150, 0]
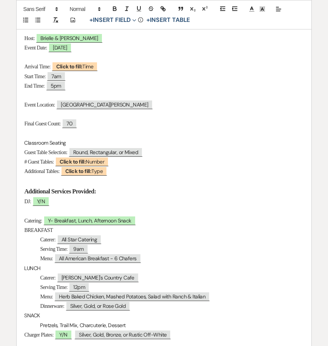
click at [131, 172] on p "Additional Tables: ﻿ Click to fill: Type ﻿" at bounding box center [163, 170] width 279 height 9
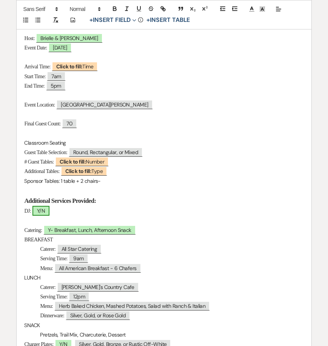
click at [46, 210] on span "Y/N" at bounding box center [40, 211] width 17 height 10
select select "owner"
select select "Type"
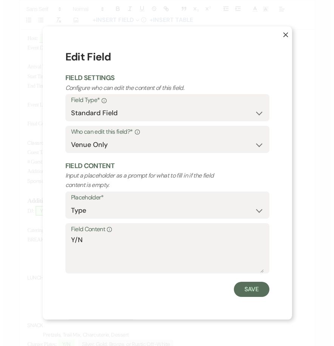
scroll to position [150, 0]
drag, startPoint x: 71, startPoint y: 239, endPoint x: 29, endPoint y: 234, distance: 42.2
click at [29, 234] on div "X Edit Field Field Settings Configure who can edit the content of this field. F…" at bounding box center [167, 173] width 334 height 346
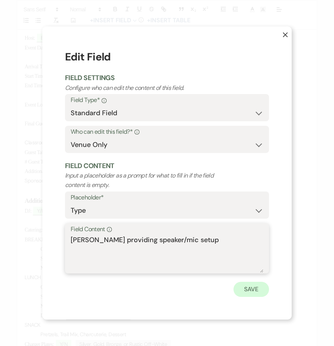
type textarea "Chris providing speaker/mic setup"
click at [250, 286] on button "Save" at bounding box center [250, 289] width 35 height 15
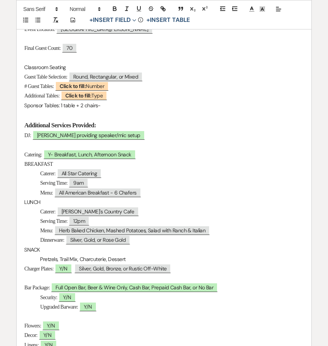
scroll to position [301, 0]
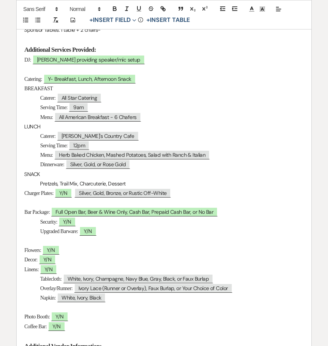
click at [136, 186] on p "Pretzels, Trail Mix, Charcuterie, Dessert" at bounding box center [163, 183] width 279 height 9
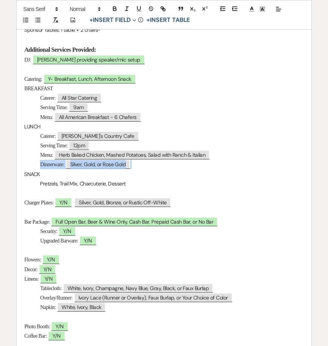
drag, startPoint x: 122, startPoint y: 165, endPoint x: 25, endPoint y: 168, distance: 97.4
click at [25, 168] on p "Dinnerware: ﻿ Silver, Gold, or Rose Gold ﻿" at bounding box center [163, 164] width 279 height 9
click at [31, 194] on p at bounding box center [163, 192] width 279 height 9
click at [220, 9] on icon "button" at bounding box center [222, 8] width 7 height 7
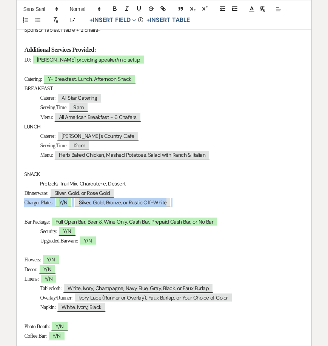
drag, startPoint x: 184, startPoint y: 205, endPoint x: 15, endPoint y: 205, distance: 168.8
click at [15, 205] on div "Printer Print Saving ... This tool is not available when a table is selected. X…" at bounding box center [164, 142] width 328 height 711
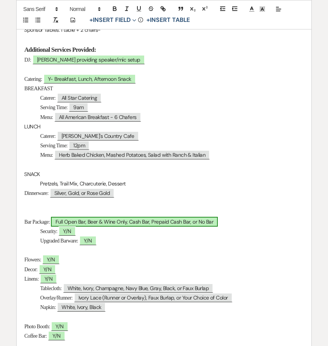
click at [68, 220] on span "Full Open Bar, Beer & Wine Only, Cash Bar, Prepaid Cash Bar, or No Bar" at bounding box center [134, 222] width 167 height 10
select select "owner"
select select "Type"
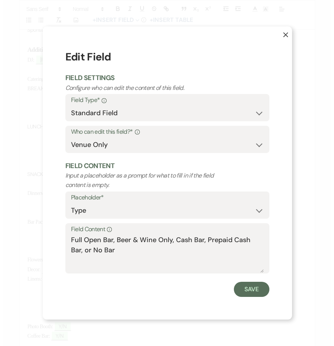
scroll to position [301, 0]
drag, startPoint x: 80, startPoint y: 251, endPoint x: 62, endPoint y: 235, distance: 23.5
click at [62, 235] on div "X Edit Field Field Settings Configure who can edit the content of this field. F…" at bounding box center [166, 172] width 249 height 293
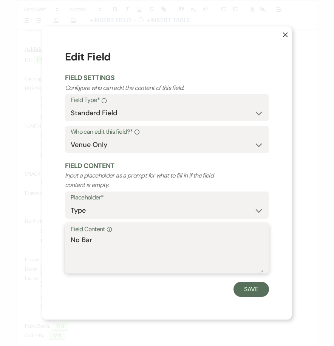
type textarea "No Bar"
click at [245, 291] on button "Save" at bounding box center [250, 289] width 35 height 15
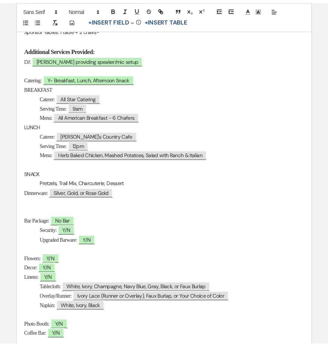
scroll to position [301, 0]
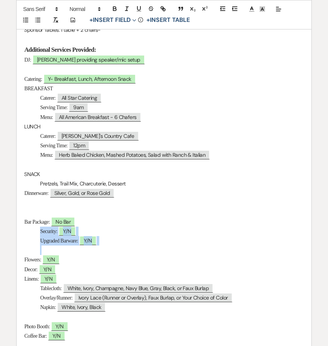
drag, startPoint x: 35, startPoint y: 233, endPoint x: 113, endPoint y: 248, distance: 80.0
click at [113, 248] on div "Day-Of Details Host: ﻿ Brielle & Shauna ﻿ Event Date: ﻿ 09/18/2025 ﻿ Arrival Ti…" at bounding box center [164, 160] width 294 height 630
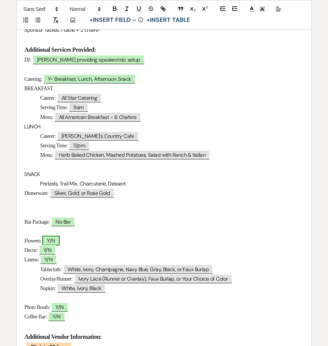
click at [48, 241] on span "Y/N" at bounding box center [50, 241] width 17 height 10
select select "owner"
select select "Type"
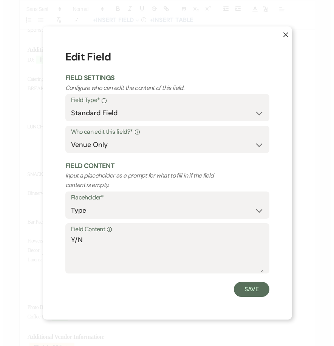
scroll to position [301, 0]
drag, startPoint x: 79, startPoint y: 240, endPoint x: 67, endPoint y: 242, distance: 11.8
click at [66, 241] on div "Field Content Info Y/N" at bounding box center [167, 248] width 204 height 50
type textarea "N"
drag, startPoint x: 248, startPoint y: 292, endPoint x: 182, endPoint y: 279, distance: 66.6
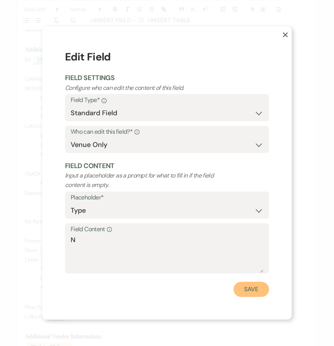
click at [246, 291] on button "Save" at bounding box center [250, 289] width 35 height 15
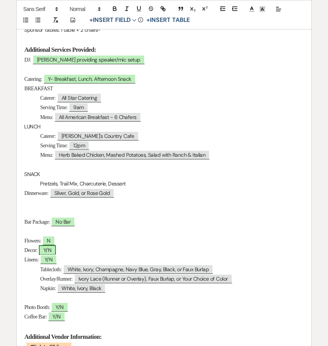
click at [51, 251] on span "Y/N" at bounding box center [47, 250] width 17 height 10
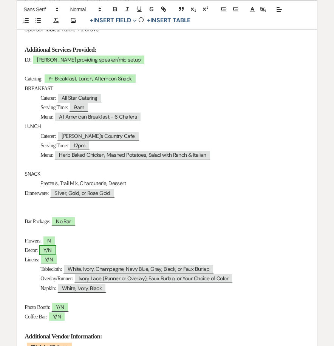
select select "owner"
select select "Type"
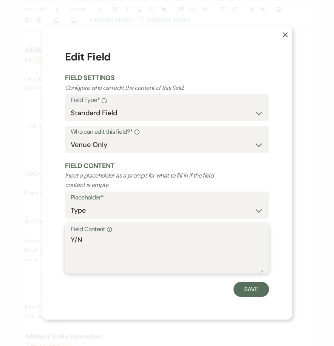
drag, startPoint x: 76, startPoint y: 238, endPoint x: 68, endPoint y: 237, distance: 8.4
click at [68, 237] on div "Field Content Info Y/N" at bounding box center [167, 248] width 204 height 50
type textarea "N"
click at [249, 291] on button "Save" at bounding box center [250, 289] width 35 height 15
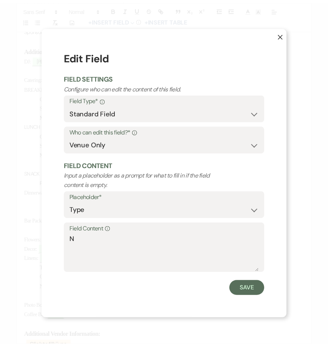
scroll to position [301, 0]
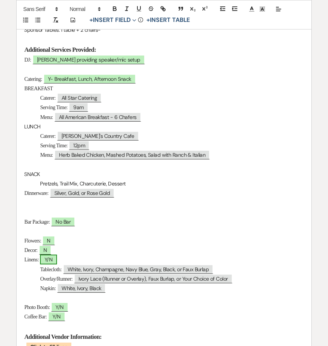
click at [49, 262] on span "Y/N" at bounding box center [48, 259] width 17 height 10
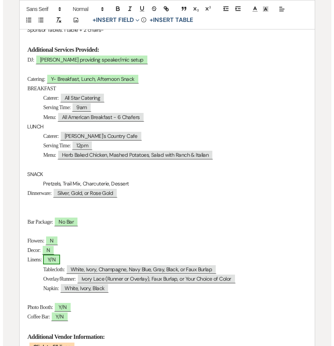
scroll to position [301, 0]
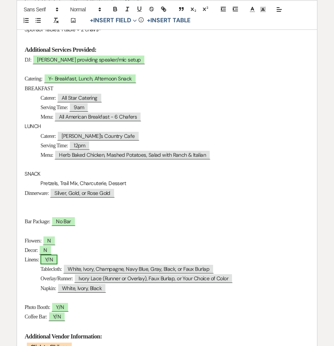
select select "owner"
select select "Type"
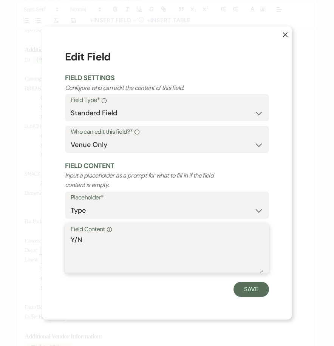
drag, startPoint x: 76, startPoint y: 238, endPoint x: 95, endPoint y: 238, distance: 19.3
click at [95, 238] on textarea "Y/N" at bounding box center [167, 254] width 193 height 38
type textarea "Y"
click at [257, 283] on button "Save" at bounding box center [250, 289] width 35 height 15
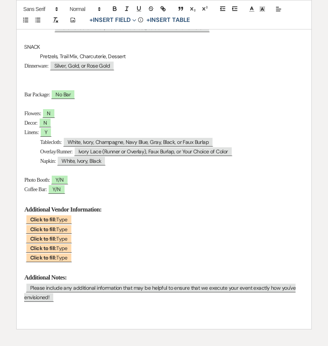
scroll to position [452, 0]
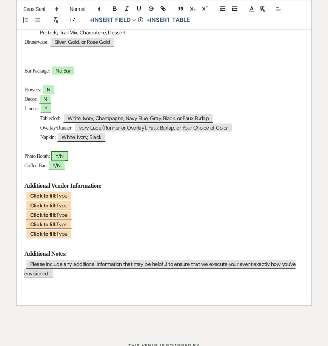
click at [62, 155] on span "Y/N" at bounding box center [59, 156] width 17 height 10
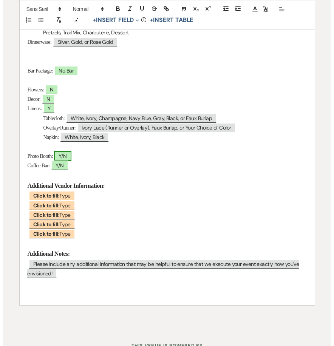
scroll to position [452, 0]
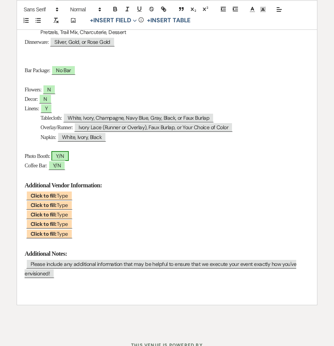
select select "owner"
select select "Type"
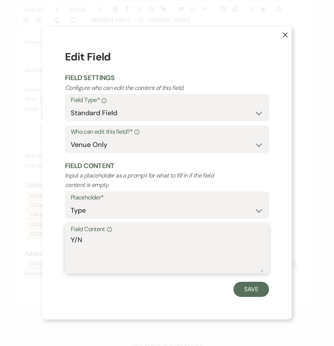
click at [65, 239] on div "X Edit Field Field Settings Configure who can edit the content of this field. F…" at bounding box center [166, 172] width 249 height 293
type textarea "N"
click at [259, 292] on button "Save" at bounding box center [250, 289] width 35 height 15
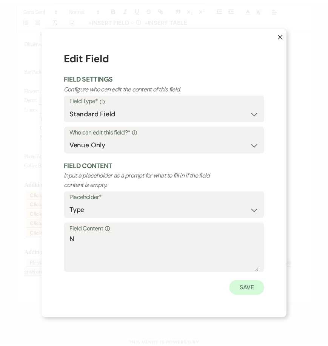
scroll to position [452, 0]
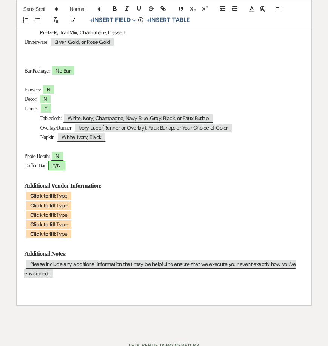
click at [58, 169] on span "Y/N" at bounding box center [56, 165] width 17 height 10
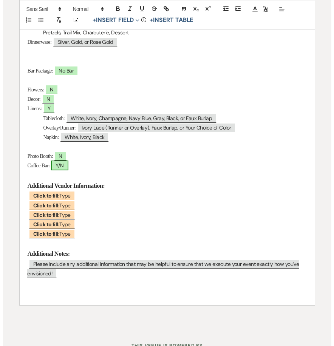
scroll to position [452, 0]
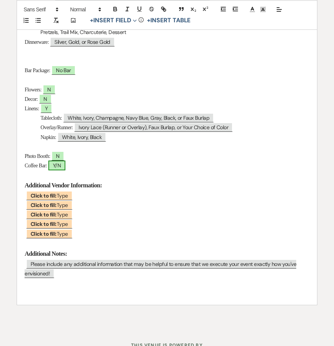
select select "owner"
select select "Type"
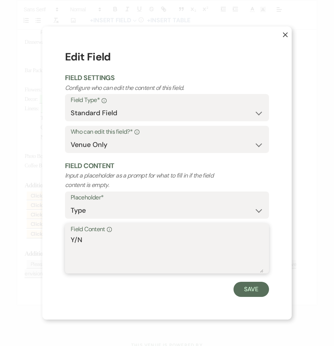
drag, startPoint x: 79, startPoint y: 237, endPoint x: 65, endPoint y: 235, distance: 13.8
click at [65, 235] on div "Field Content Info Y/N" at bounding box center [167, 248] width 204 height 50
type textarea "N"
click at [245, 285] on button "Save" at bounding box center [250, 289] width 35 height 15
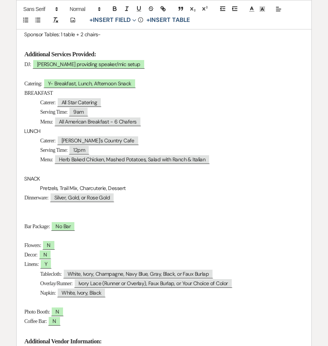
scroll to position [263, 0]
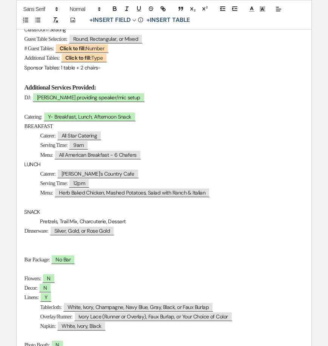
click at [24, 242] on div "Day-Of Details Host: ﻿ Brielle & Shauna ﻿ Event Date: ﻿ 09/18/2025 ﻿ Arrival Ti…" at bounding box center [164, 188] width 294 height 611
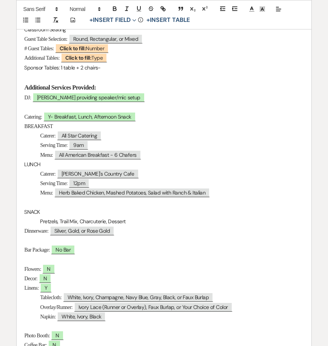
click at [28, 200] on p at bounding box center [163, 201] width 279 height 9
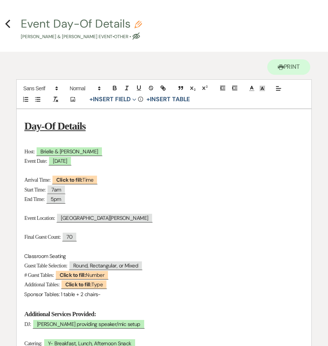
scroll to position [112, 0]
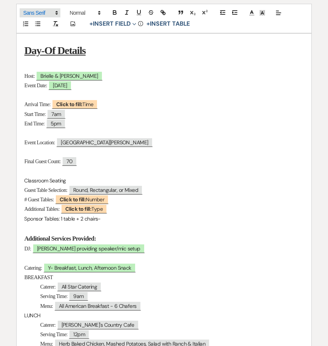
click at [36, 11] on span at bounding box center [40, 12] width 41 height 9
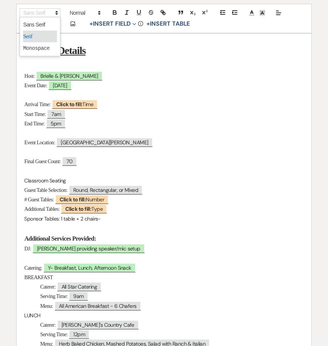
click at [37, 33] on span at bounding box center [40, 37] width 34 height 12
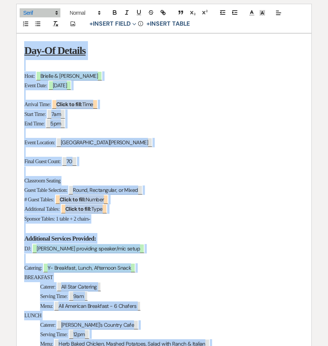
click at [153, 162] on p "Final Guest Count: ﻿ 70 ﻿" at bounding box center [163, 161] width 279 height 9
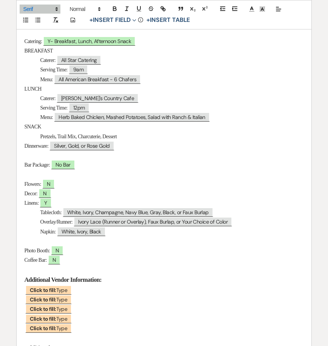
scroll to position [414, 0]
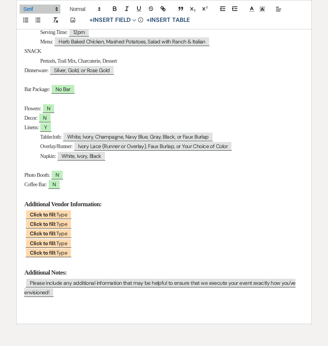
click at [22, 285] on div "Day-Of Details Host: ﻿ Brielle & Shauna ﻿ Event Date: ﻿ 09/18/2025 ﻿ Arrival Ti…" at bounding box center [164, 28] width 294 height 592
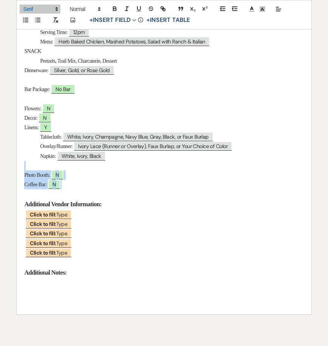
drag, startPoint x: 79, startPoint y: 188, endPoint x: 15, endPoint y: 170, distance: 65.4
click at [15, 170] on div "Printer Print Add Photo + Insert Field Expand Standard Field Smart Field Signat…" at bounding box center [164, 5] width 328 height 663
click at [255, 8] on icon at bounding box center [251, 9] width 7 height 7
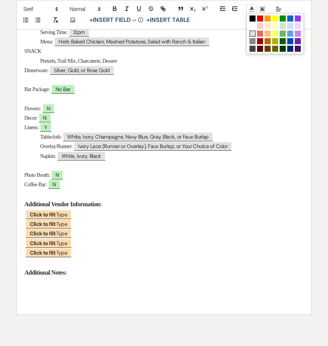
click at [253, 33] on span at bounding box center [253, 34] width 6 height 6
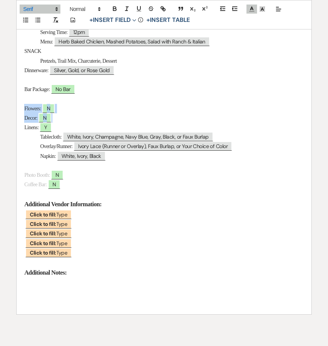
drag, startPoint x: 55, startPoint y: 118, endPoint x: 20, endPoint y: 112, distance: 35.2
click at [20, 112] on div "Day-Of Details Host: ﻿ Brielle & Shauna ﻿ Event Date: ﻿ 09/18/2025 ﻿ Arrival Ti…" at bounding box center [164, 23] width 294 height 583
click at [64, 111] on p "Flowers: N" at bounding box center [163, 108] width 279 height 9
drag, startPoint x: 60, startPoint y: 119, endPoint x: 22, endPoint y: 92, distance: 46.1
click at [22, 92] on div "Day-Of Details Host: ﻿ Brielle & Shauna ﻿ Event Date: ﻿ 09/18/2025 ﻿ Arrival Ti…" at bounding box center [164, 23] width 294 height 583
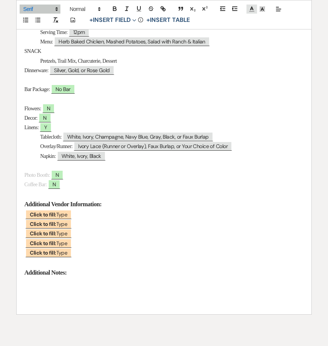
click at [249, 10] on icon at bounding box center [251, 9] width 7 height 7
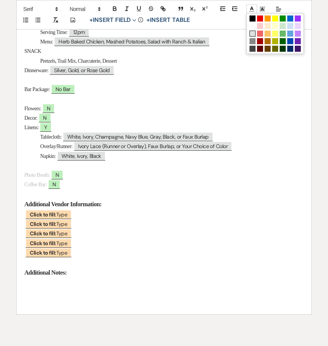
click at [251, 33] on span at bounding box center [253, 34] width 6 height 6
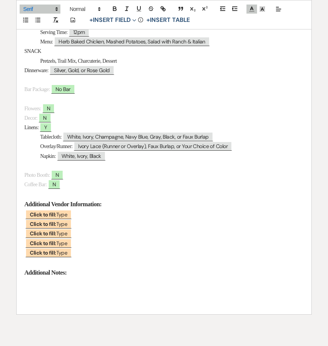
click at [279, 125] on p "Linens: Y" at bounding box center [163, 127] width 279 height 9
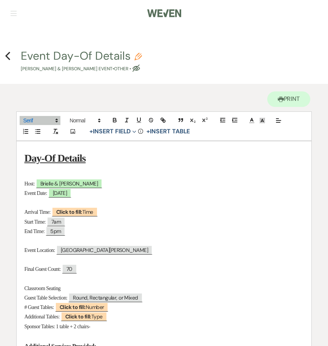
scroll to position [0, 0]
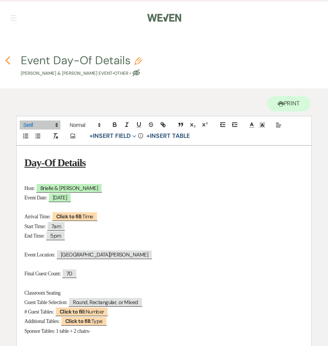
click at [5, 60] on icon "Previous" at bounding box center [8, 60] width 6 height 9
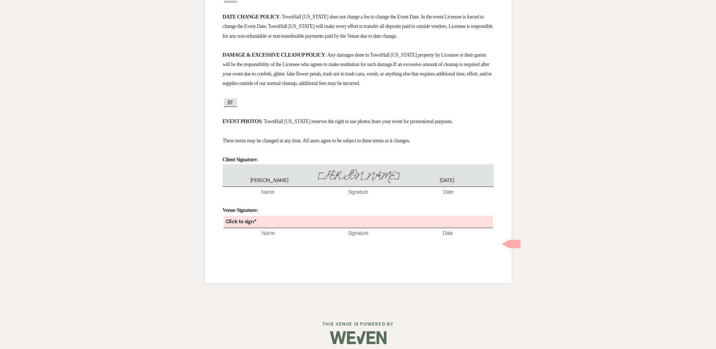
scroll to position [1395, 0]
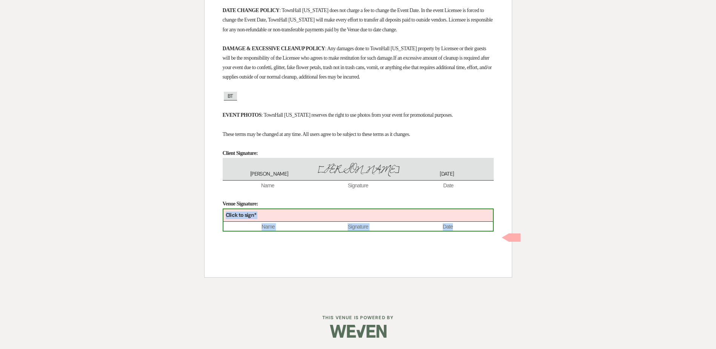
click at [274, 217] on div "Click to sign*" at bounding box center [359, 215] width 270 height 12
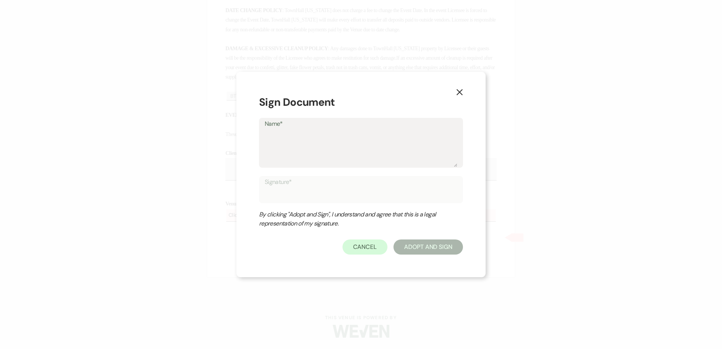
drag, startPoint x: 274, startPoint y: 217, endPoint x: 339, endPoint y: 161, distance: 85.9
click at [339, 161] on textarea "Name*" at bounding box center [361, 148] width 193 height 38
type textarea "[PERSON_NAME]"
type input "[PERSON_NAME]"
click at [418, 249] on button "Adopt And Sign" at bounding box center [427, 246] width 69 height 15
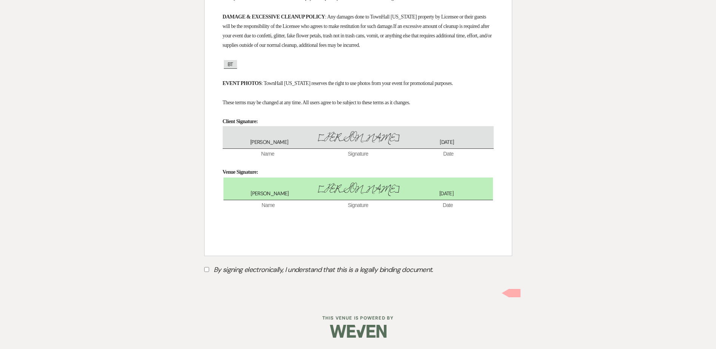
scroll to position [1427, 0]
click at [208, 268] on input "By signing electronically, I understand that this is a legally binding document." at bounding box center [206, 269] width 5 height 5
checkbox input "true"
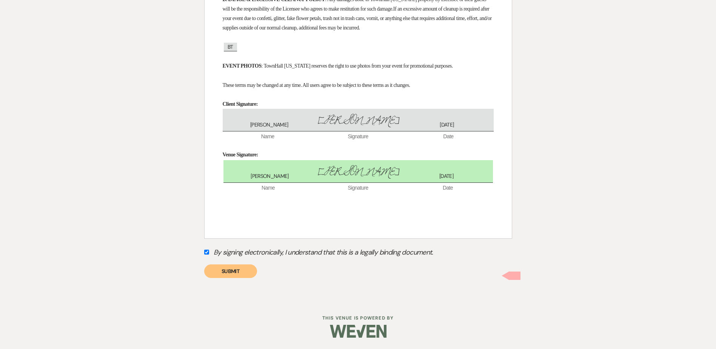
click at [228, 278] on button "Submit" at bounding box center [230, 271] width 53 height 14
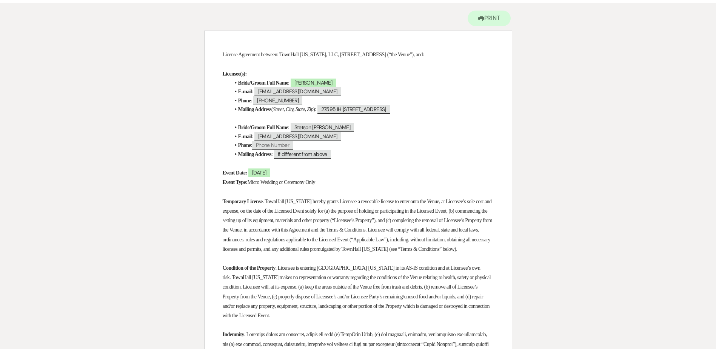
scroll to position [0, 0]
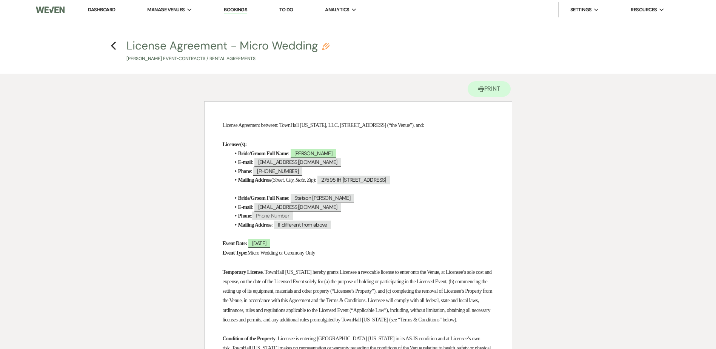
click at [117, 46] on h4 "Previous License Agreement - Micro Wedding Pencil Brooke Triplett's Event • Con…" at bounding box center [358, 50] width 544 height 25
click at [113, 45] on use "button" at bounding box center [113, 46] width 5 height 8
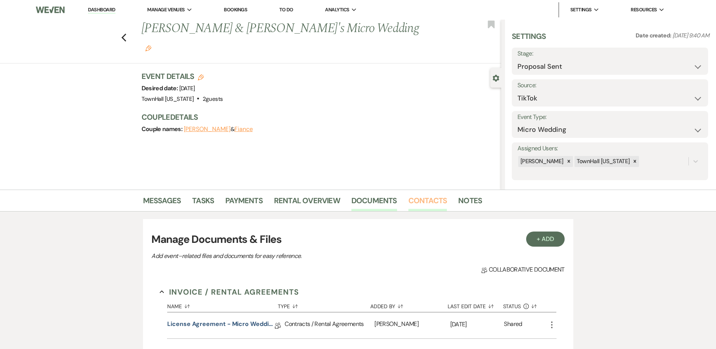
click at [431, 201] on link "Contacts" at bounding box center [428, 202] width 39 height 17
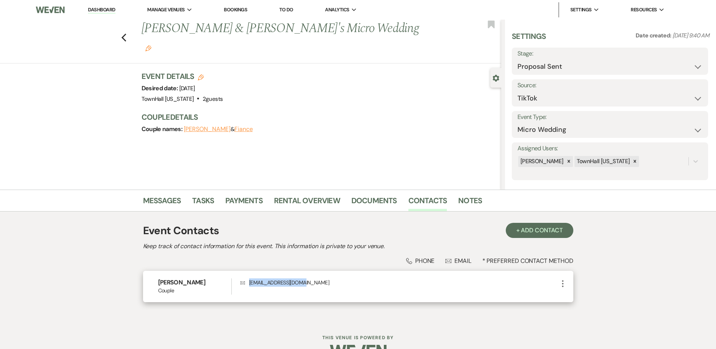
drag, startPoint x: 305, startPoint y: 284, endPoint x: 250, endPoint y: 284, distance: 55.9
click at [250, 284] on p "Envelope [EMAIL_ADDRESS][DOMAIN_NAME]" at bounding box center [399, 282] width 318 height 8
copy p "[EMAIL_ADDRESS][DOMAIN_NAME]"
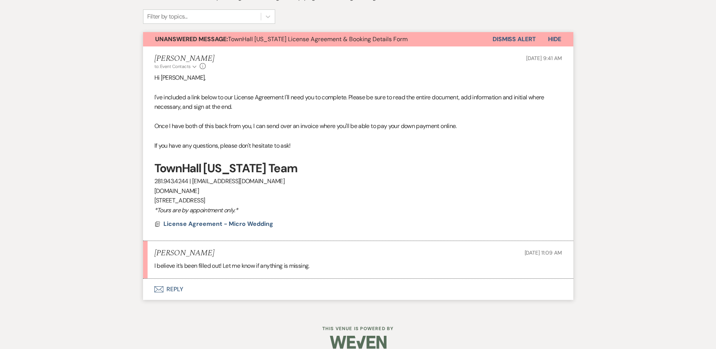
scroll to position [254, 0]
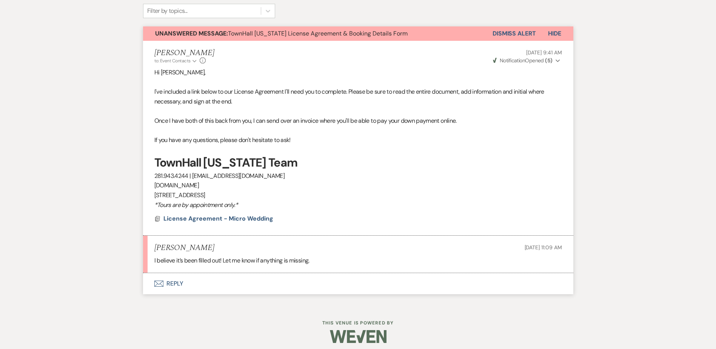
click at [166, 282] on button "Envelope Reply" at bounding box center [358, 283] width 430 height 21
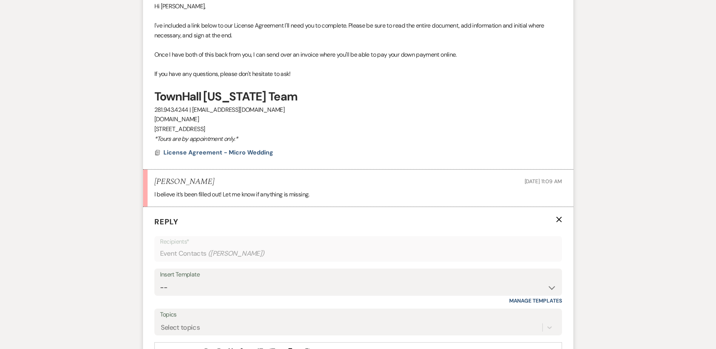
scroll to position [405, 0]
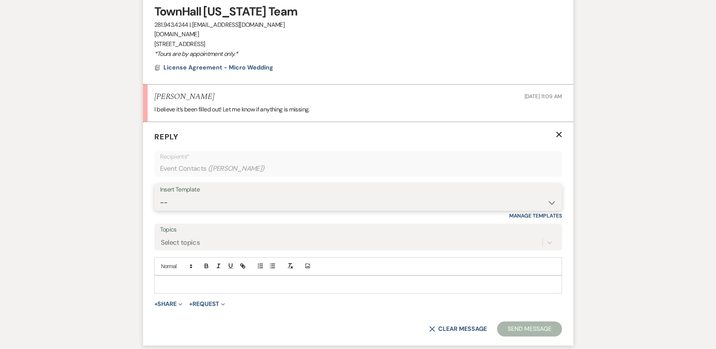
click at [178, 204] on select "-- Wedding Inquiry Follow Up: 2-3 days after initial lead- Avg Cost + Albums Th…" at bounding box center [358, 202] width 396 height 15
select select "1516"
click at [160, 195] on select "-- Wedding Inquiry Follow Up: 2-3 days after initial lead- Avg Cost + Albums Th…" at bounding box center [358, 202] width 396 height 15
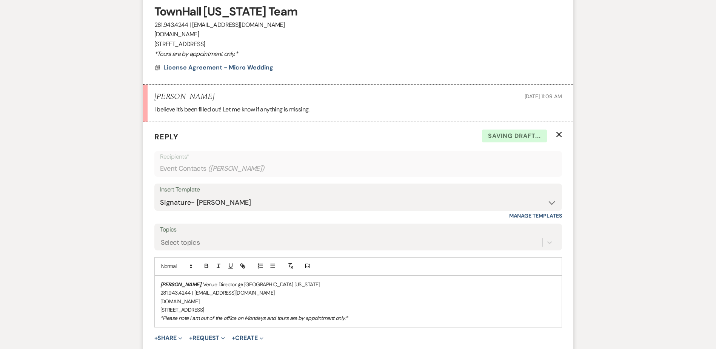
click at [157, 281] on div "[PERSON_NAME] , Venue Director @ [GEOGRAPHIC_DATA] [US_STATE] 281.943.4244 | [E…" at bounding box center [358, 301] width 407 height 51
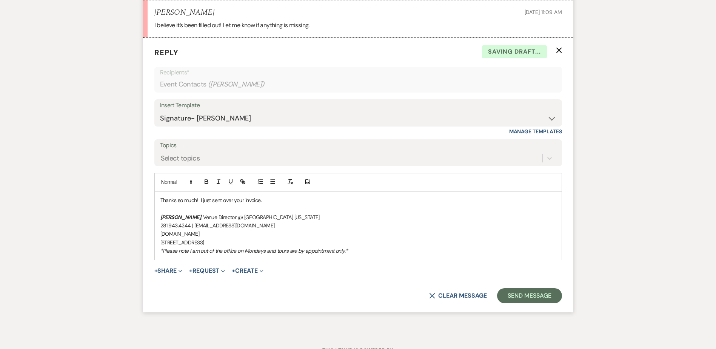
scroll to position [522, 0]
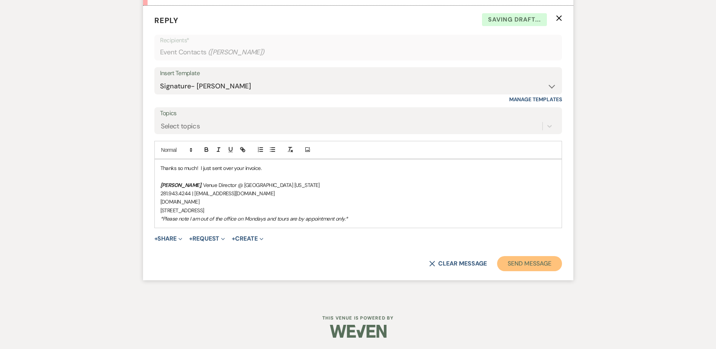
click at [544, 264] on button "Send Message" at bounding box center [529, 263] width 65 height 15
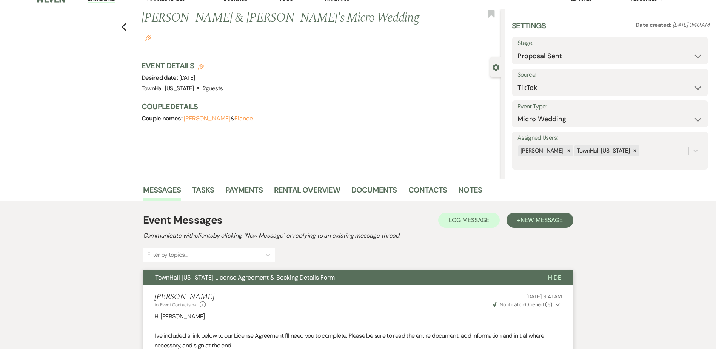
scroll to position [0, 0]
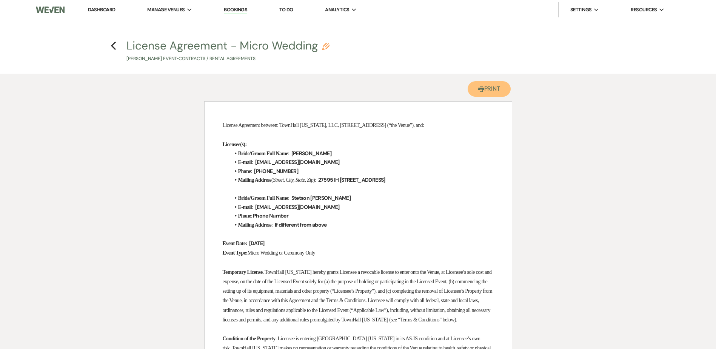
click at [492, 85] on button "Printer Print" at bounding box center [489, 88] width 43 height 15
click at [114, 48] on use "button" at bounding box center [113, 46] width 5 height 8
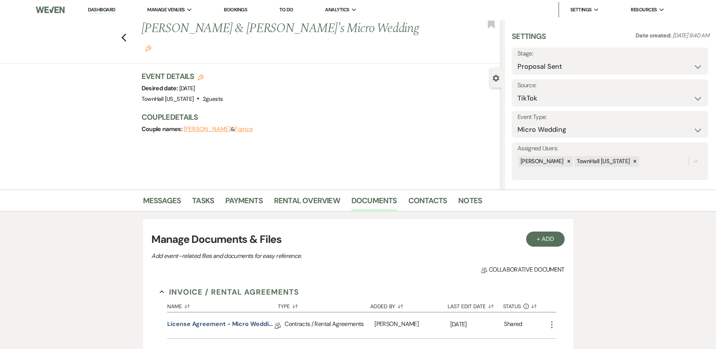
select select "6"
select select "19"
select select "16"
click at [105, 9] on link "Dashboard" at bounding box center [101, 9] width 27 height 7
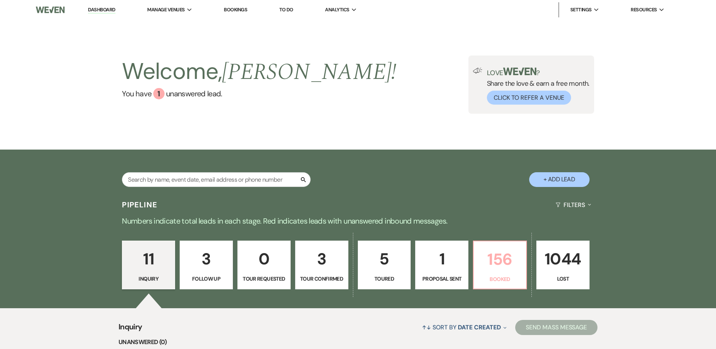
click at [503, 252] on p "156" at bounding box center [499, 259] width 43 height 25
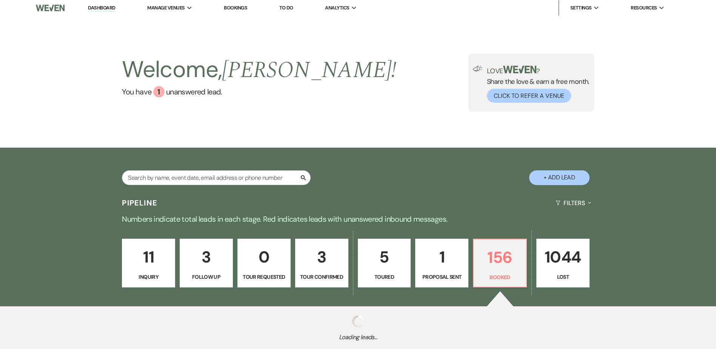
select select "7"
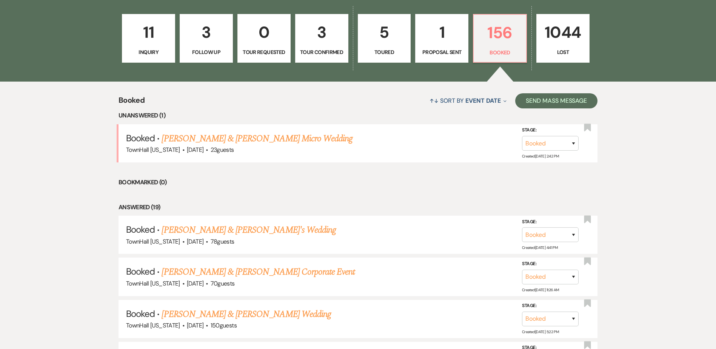
scroll to position [279, 0]
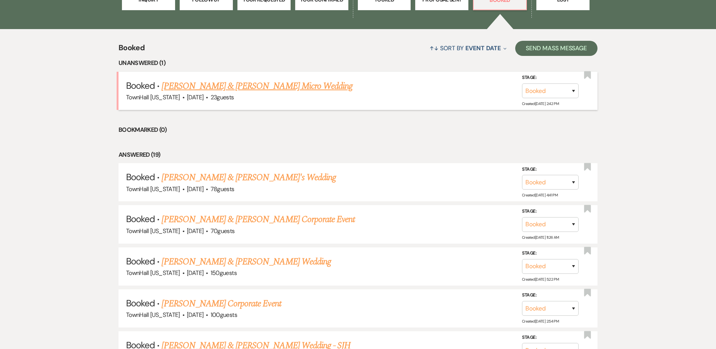
click at [311, 83] on link "[PERSON_NAME] & [PERSON_NAME] Micro Wedding" at bounding box center [257, 86] width 191 height 14
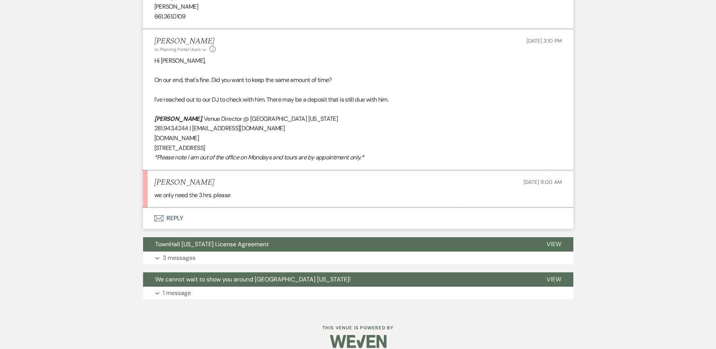
scroll to position [320, 0]
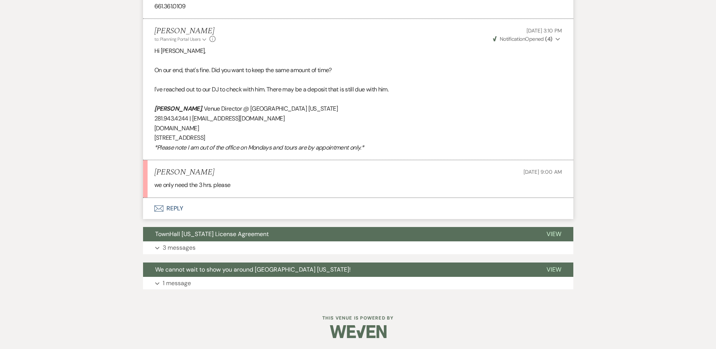
click at [171, 212] on button "Envelope Reply" at bounding box center [358, 208] width 430 height 21
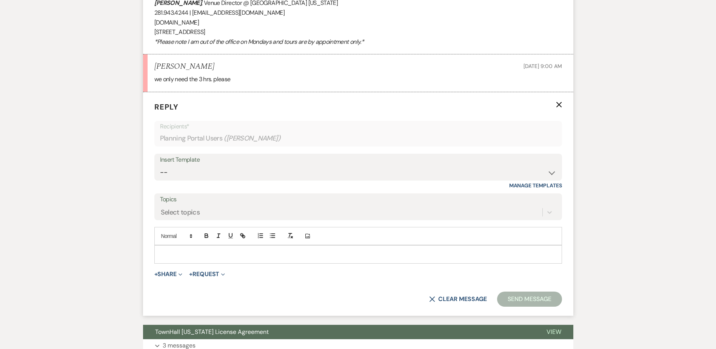
scroll to position [455, 0]
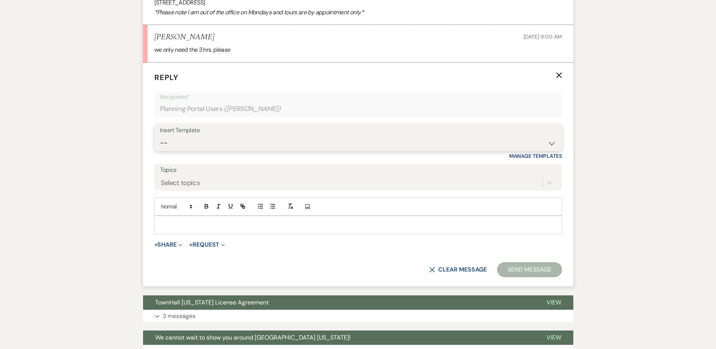
click at [176, 145] on select "-- Wedding Inquiry Follow Up: 2-3 days after initial lead- Avg Cost + Albums Th…" at bounding box center [358, 143] width 396 height 15
select select "1516"
click at [160, 136] on select "-- Wedding Inquiry Follow Up: 2-3 days after initial lead- Avg Cost + Albums Th…" at bounding box center [358, 143] width 396 height 15
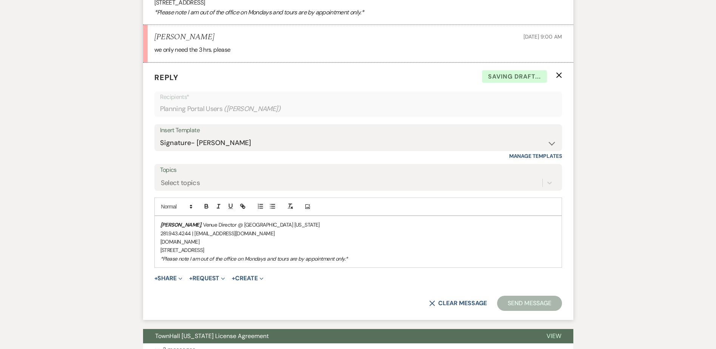
click at [157, 221] on div "[PERSON_NAME] , Venue Director @ [GEOGRAPHIC_DATA] [US_STATE] 281.943.4244 | [E…" at bounding box center [358, 241] width 407 height 51
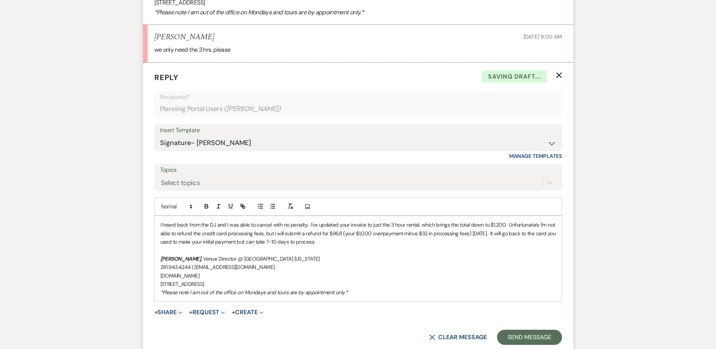
click at [309, 222] on p "I heard back from the DJ and I was able to cancel with no penalty. I've updated…" at bounding box center [358, 232] width 396 height 25
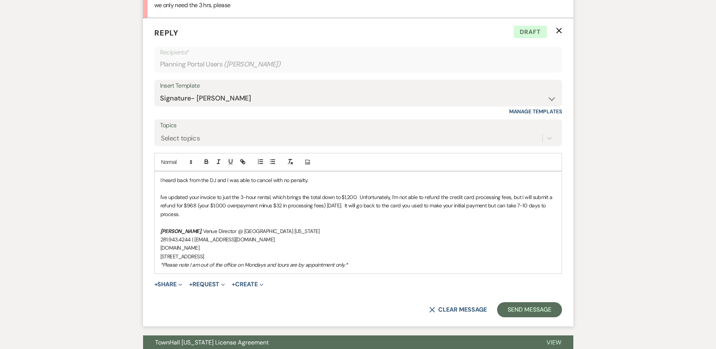
scroll to position [530, 0]
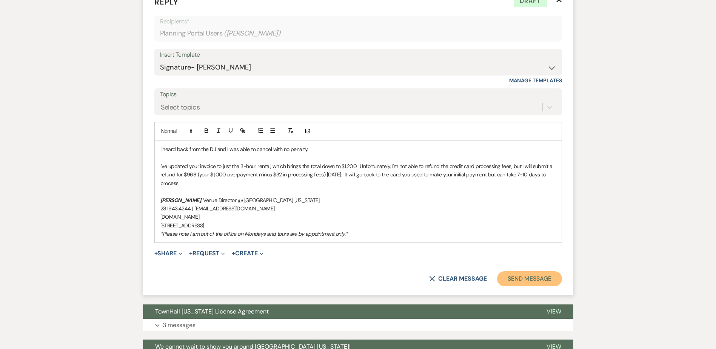
click at [527, 277] on button "Send Message" at bounding box center [529, 278] width 65 height 15
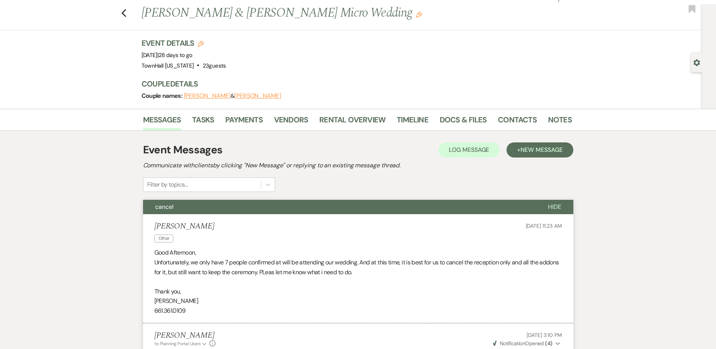
scroll to position [0, 0]
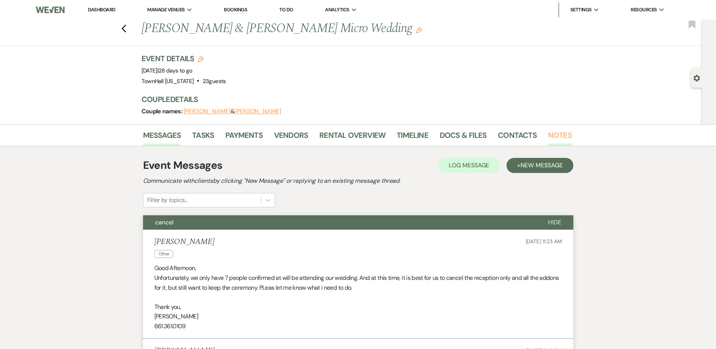
click at [563, 135] on link "Notes" at bounding box center [560, 137] width 24 height 17
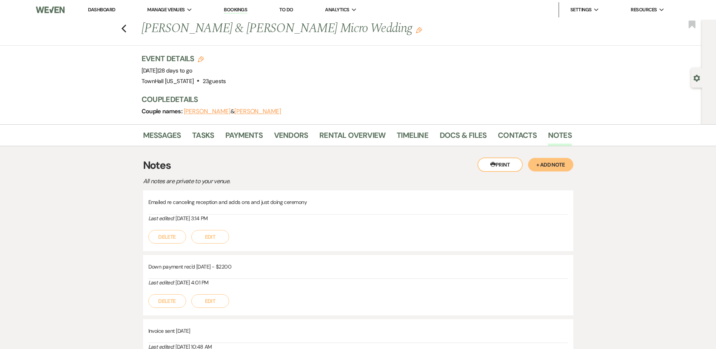
click at [565, 166] on button "+ Add Note" at bounding box center [550, 165] width 45 height 14
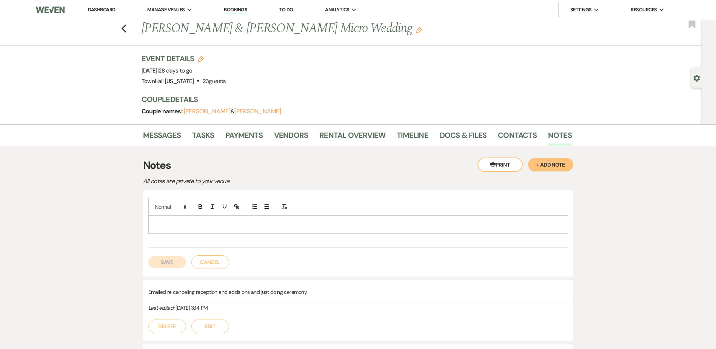
click at [258, 221] on p at bounding box center [358, 224] width 408 height 8
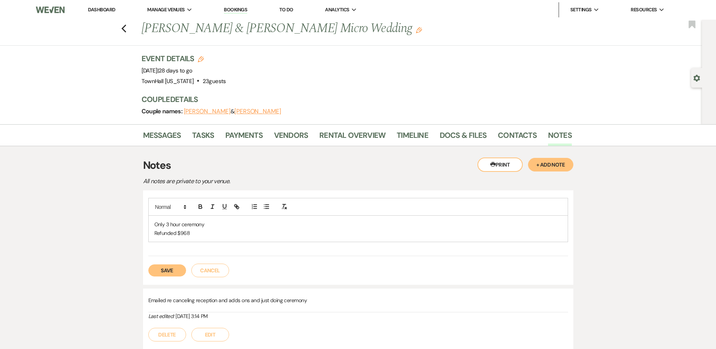
click at [158, 271] on button "Save" at bounding box center [167, 270] width 38 height 12
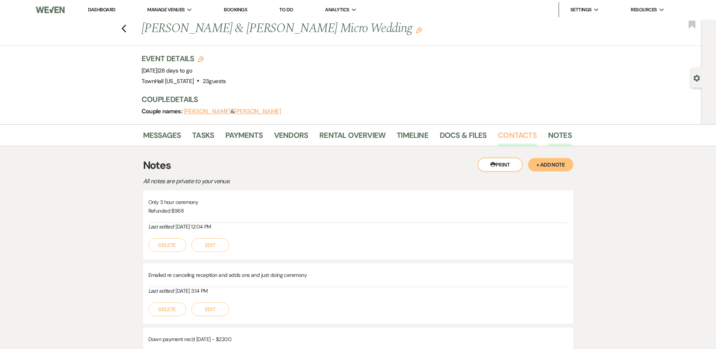
click at [515, 135] on link "Contacts" at bounding box center [517, 137] width 39 height 17
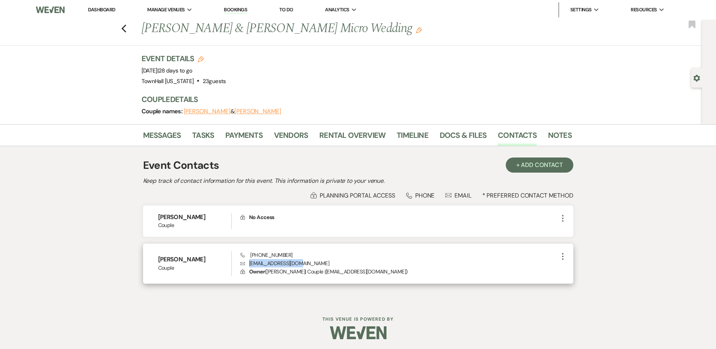
drag, startPoint x: 300, startPoint y: 264, endPoint x: 248, endPoint y: 264, distance: 51.3
click at [248, 264] on p "Envelope [EMAIL_ADDRESS][DOMAIN_NAME]" at bounding box center [399, 263] width 318 height 8
copy p "[EMAIL_ADDRESS][DOMAIN_NAME]"
click at [110, 9] on link "Dashboard" at bounding box center [101, 9] width 27 height 6
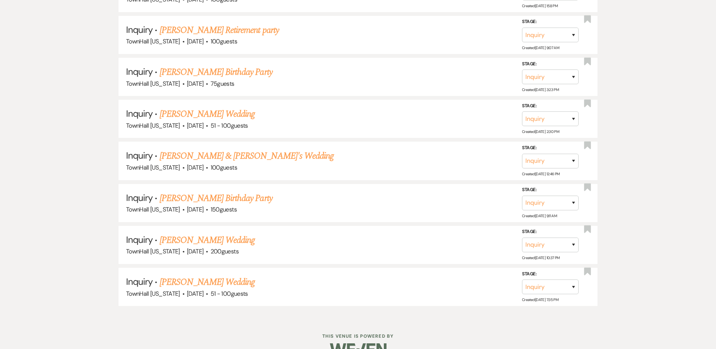
scroll to position [570, 0]
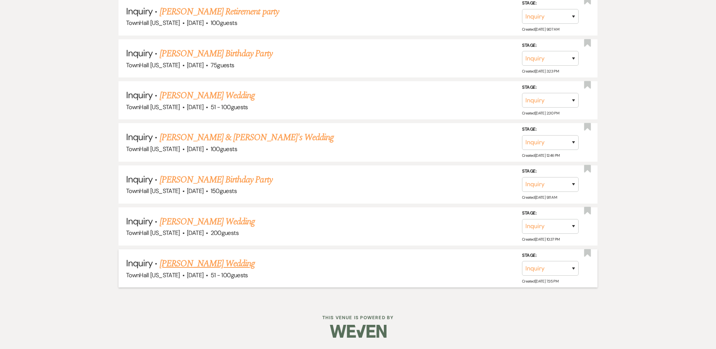
click at [200, 263] on link "[PERSON_NAME] Wedding" at bounding box center [208, 264] width 96 height 14
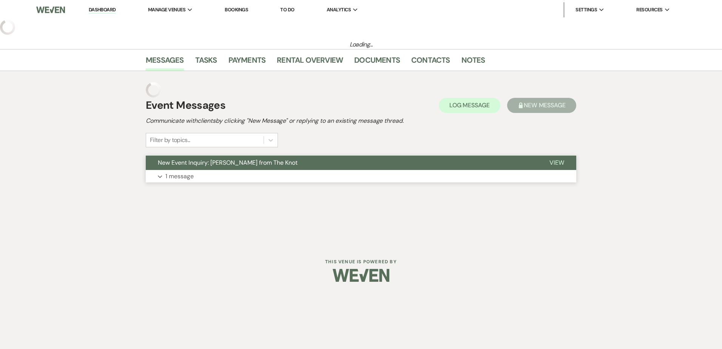
click at [214, 170] on button "New Event Inquiry: [PERSON_NAME] from The Knot" at bounding box center [342, 163] width 392 height 14
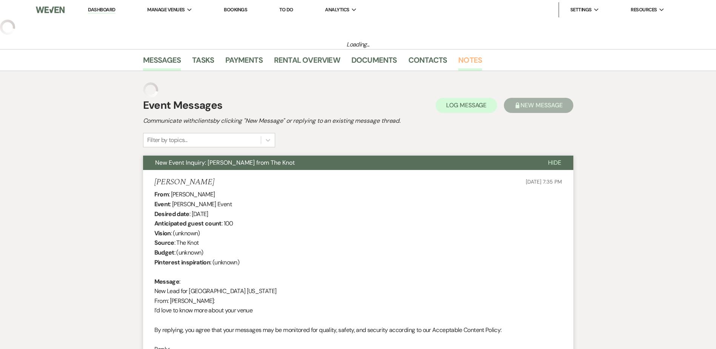
click at [474, 60] on link "Notes" at bounding box center [470, 62] width 24 height 17
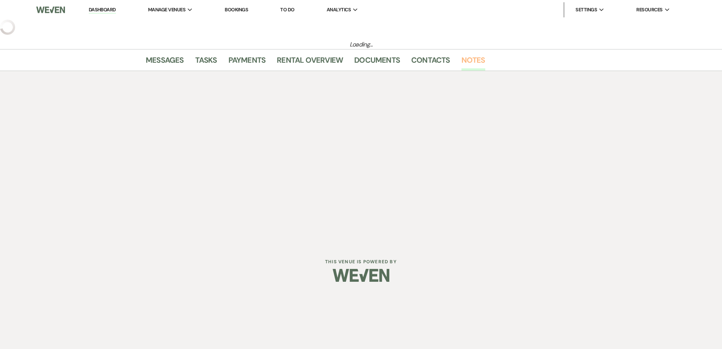
select select "2"
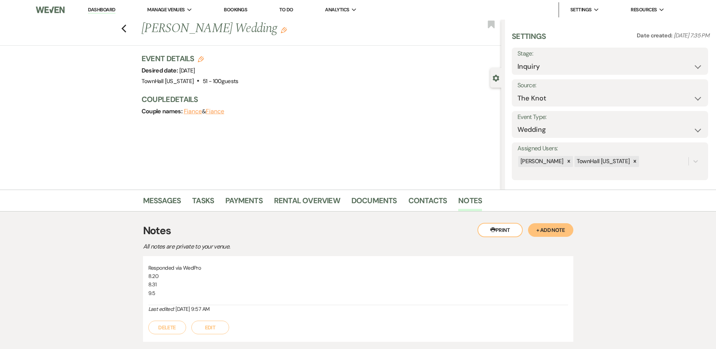
click at [216, 334] on button "Edit" at bounding box center [210, 328] width 38 height 14
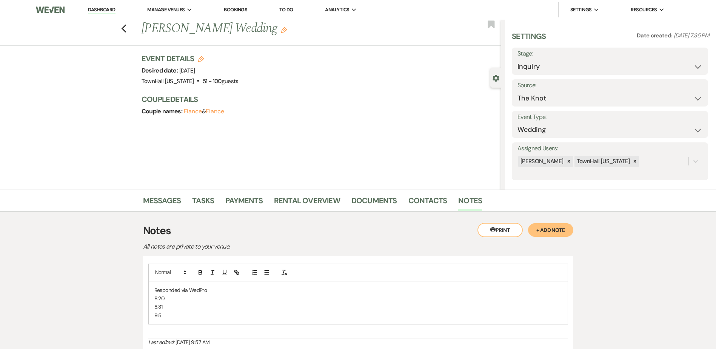
click at [190, 316] on p "9.5" at bounding box center [358, 315] width 408 height 8
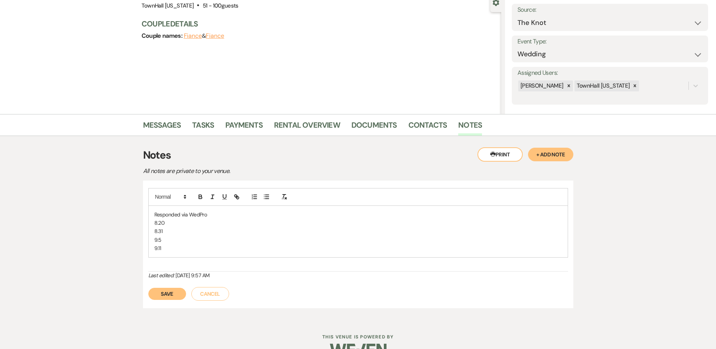
click at [184, 295] on button "Save" at bounding box center [167, 294] width 38 height 12
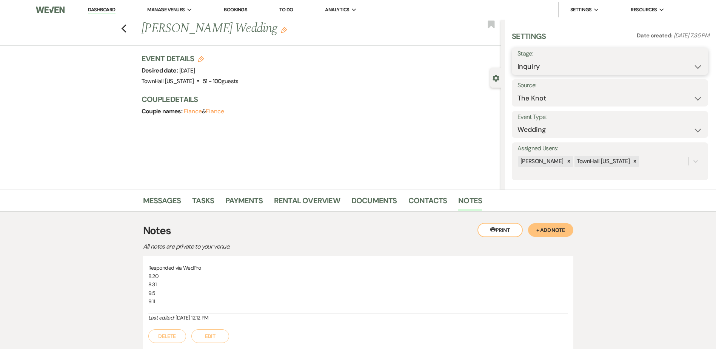
click at [536, 65] on select "Inquiry Follow Up Tour Requested Tour Confirmed Toured Proposal Sent Booked Lost" at bounding box center [610, 66] width 185 height 15
select select "8"
click at [518, 59] on select "Inquiry Follow Up Tour Requested Tour Confirmed Toured Proposal Sent Booked Lost" at bounding box center [610, 66] width 185 height 15
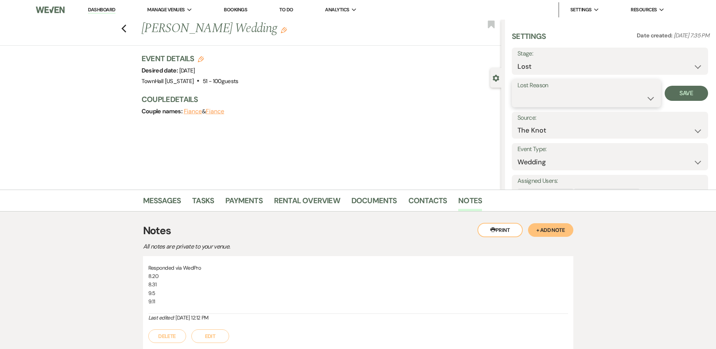
click at [615, 99] on select "Booked Elsewhere Budget Date Unavailable No Response Not a Good Match Capacity …" at bounding box center [587, 98] width 138 height 15
select select "5"
click at [518, 91] on select "Booked Elsewhere Budget Date Unavailable No Response Not a Good Match Capacity …" at bounding box center [587, 98] width 138 height 15
click at [702, 92] on button "Save" at bounding box center [686, 93] width 43 height 15
click at [127, 29] on icon "Previous" at bounding box center [124, 28] width 6 height 9
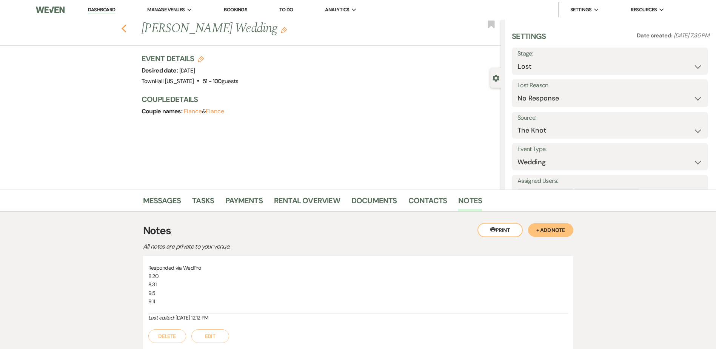
scroll to position [528, 0]
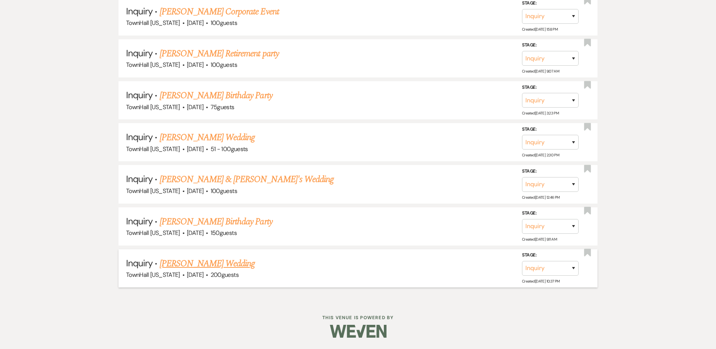
click at [184, 264] on link "[PERSON_NAME] Wedding" at bounding box center [208, 264] width 96 height 14
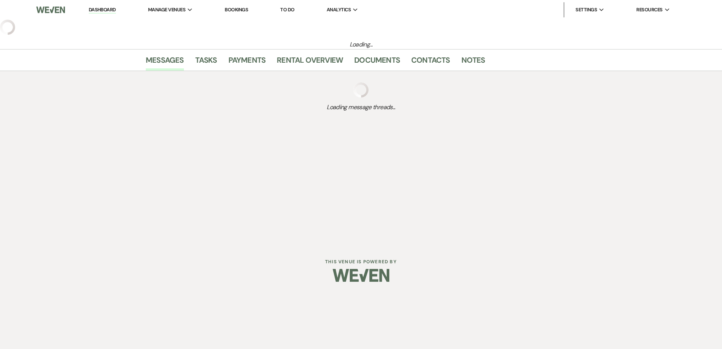
select select "5"
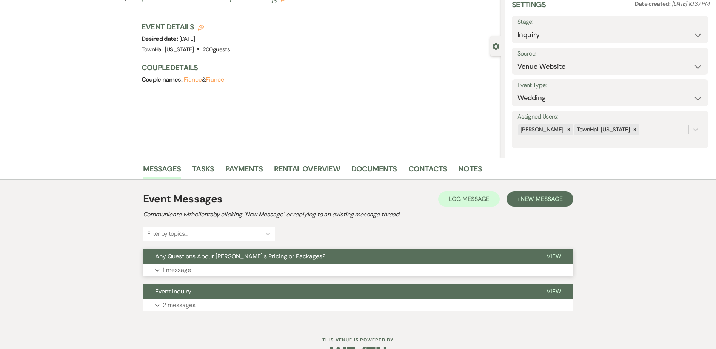
scroll to position [54, 0]
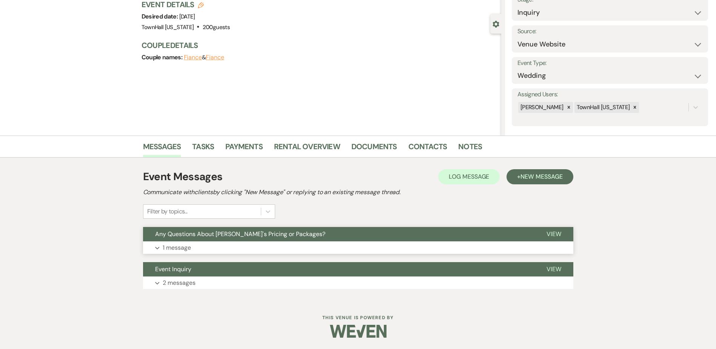
click at [302, 230] on button "Any Questions About [PERSON_NAME]'s Pricing or Packages?" at bounding box center [339, 234] width 392 height 14
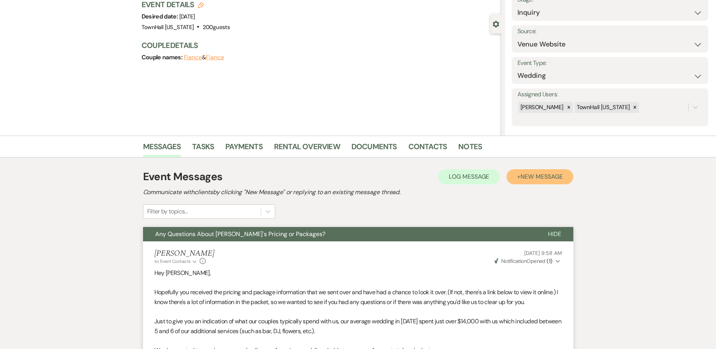
click at [548, 175] on span "New Message" at bounding box center [542, 177] width 42 height 8
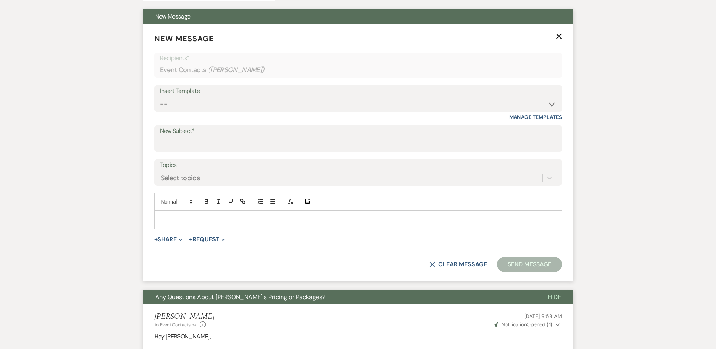
scroll to position [281, 0]
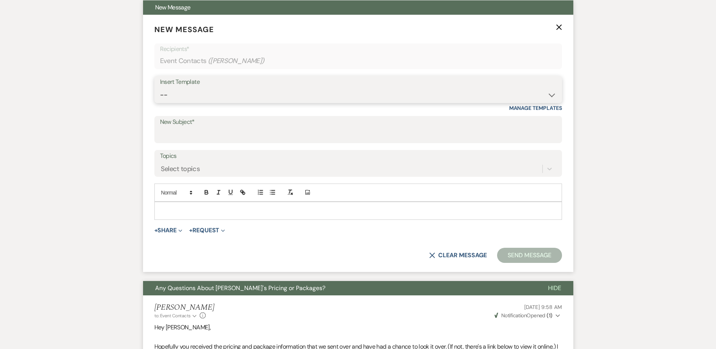
click at [182, 97] on select "-- Wedding Inquiry Follow Up: 2-3 days after initial lead- Avg Cost + Albums Th…" at bounding box center [358, 95] width 396 height 15
select select "3645"
click at [160, 88] on select "-- Wedding Inquiry Follow Up: 2-3 days after initial lead- Avg Cost + Albums Th…" at bounding box center [358, 95] width 396 height 15
type input "Is TownHall [US_STATE] The Perfect Venue For You?"
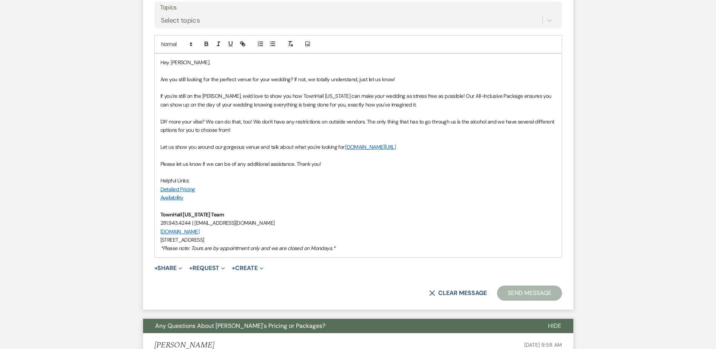
scroll to position [432, 0]
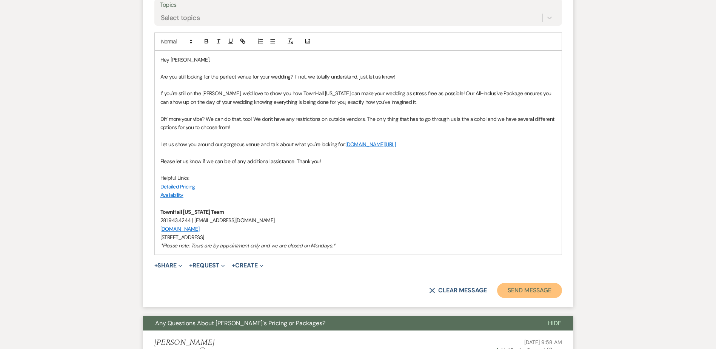
click at [546, 290] on button "Send Message" at bounding box center [529, 290] width 65 height 15
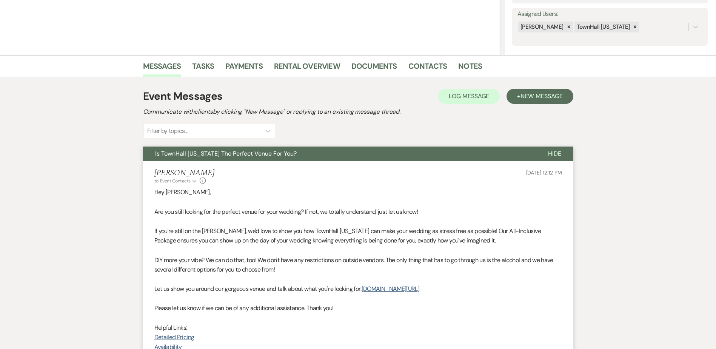
scroll to position [0, 0]
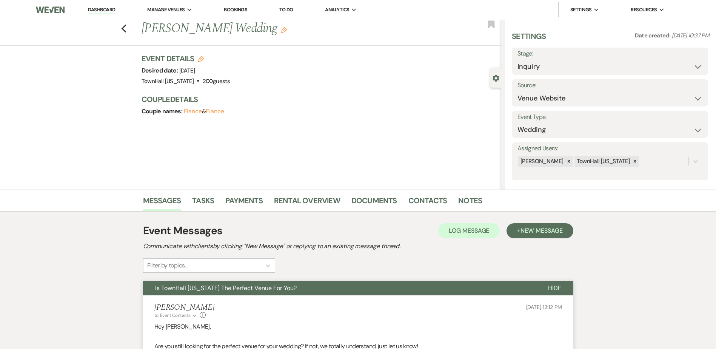
click at [123, 29] on div "Previous [PERSON_NAME] Wedding Edit Bookmark" at bounding box center [248, 33] width 505 height 26
click at [125, 29] on icon "Previous" at bounding box center [124, 28] width 6 height 9
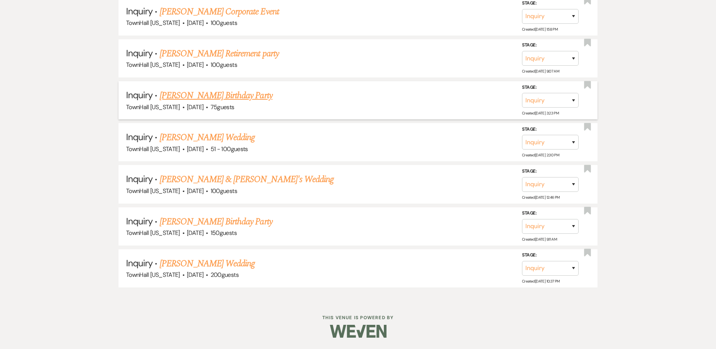
scroll to position [529, 0]
click at [213, 223] on link "[PERSON_NAME] Birthday Party" at bounding box center [216, 222] width 113 height 14
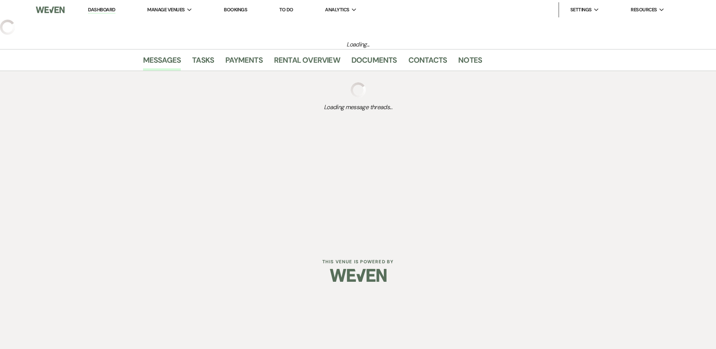
select select "5"
select select "4"
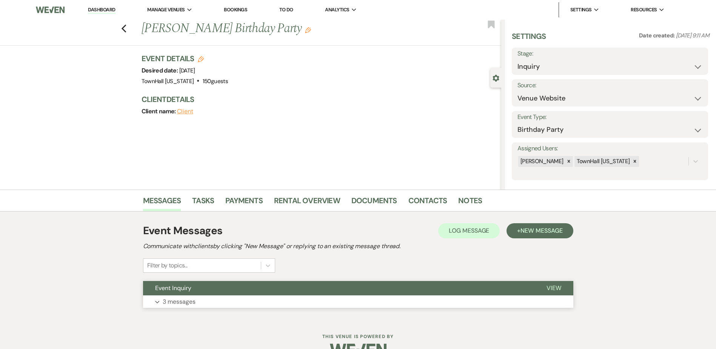
click at [282, 295] on button "Event Inquiry" at bounding box center [339, 288] width 392 height 14
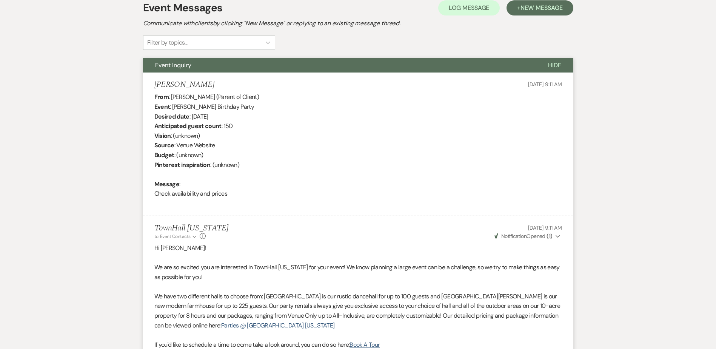
scroll to position [191, 0]
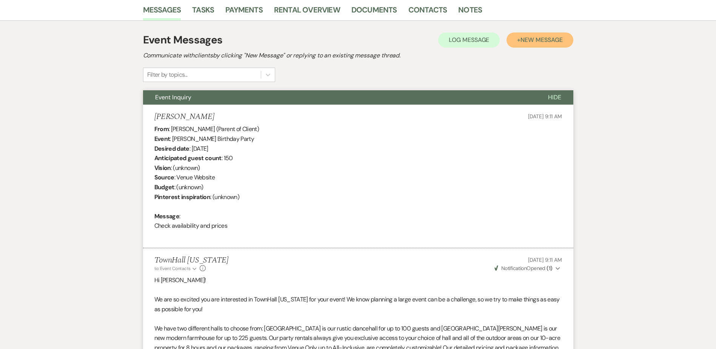
click at [550, 39] on span "New Message" at bounding box center [542, 40] width 42 height 8
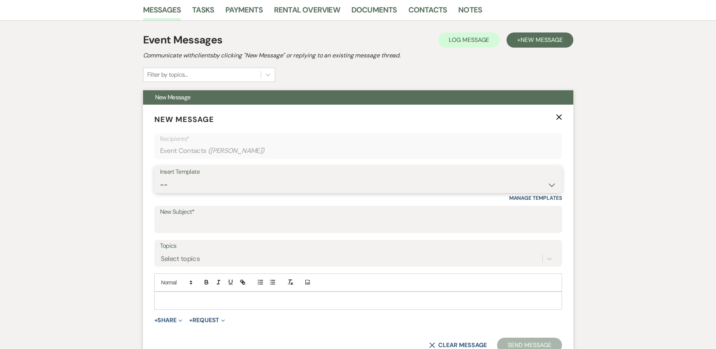
click at [174, 186] on select "-- Wedding Inquiry Follow Up: 2-3 days after initial lead- Avg Cost + Albums Th…" at bounding box center [358, 184] width 396 height 15
select select "775"
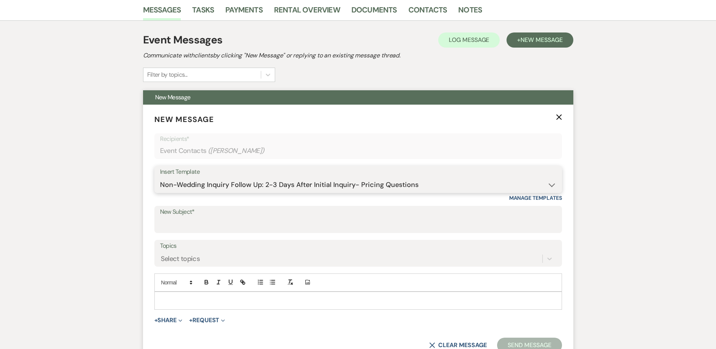
click at [160, 177] on select "-- Wedding Inquiry Follow Up: 2-3 days after initial lead- Avg Cost + Albums Th…" at bounding box center [358, 184] width 396 height 15
type input "Any Questions About [PERSON_NAME]'s Pricing or Packages?"
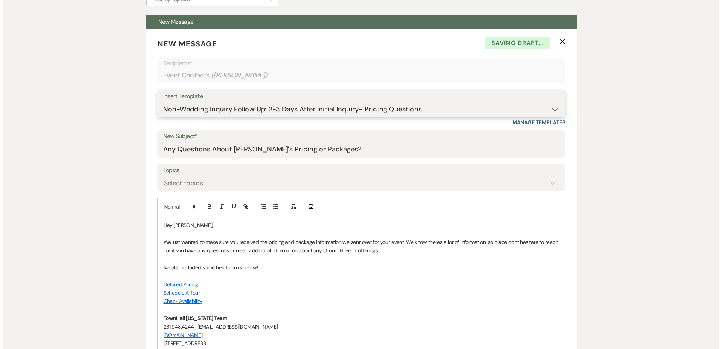
scroll to position [342, 0]
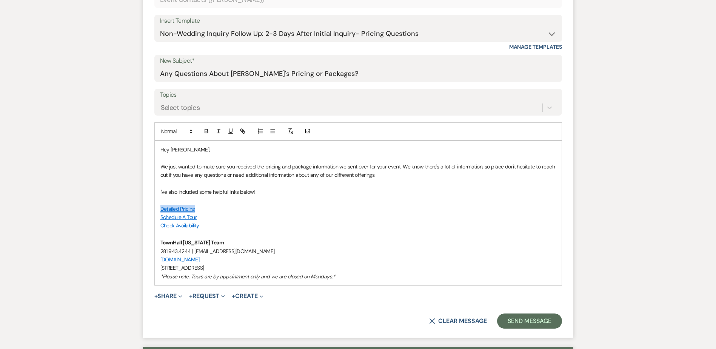
drag, startPoint x: 203, startPoint y: 208, endPoint x: 154, endPoint y: 207, distance: 48.3
click at [155, 207] on div "Hey [PERSON_NAME], We just wanted to make sure you received the pricing and pac…" at bounding box center [358, 213] width 407 height 144
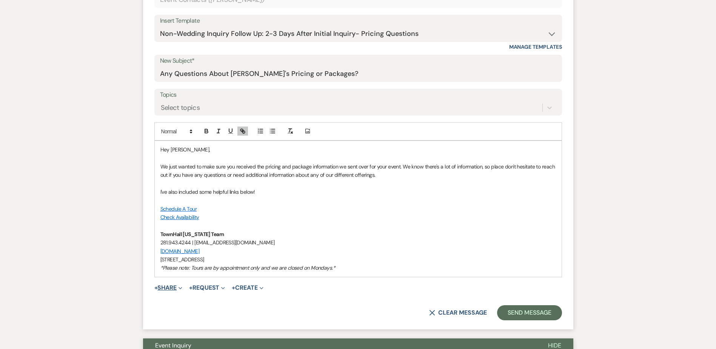
click at [163, 288] on button "+ Share Expand" at bounding box center [168, 288] width 28 height 6
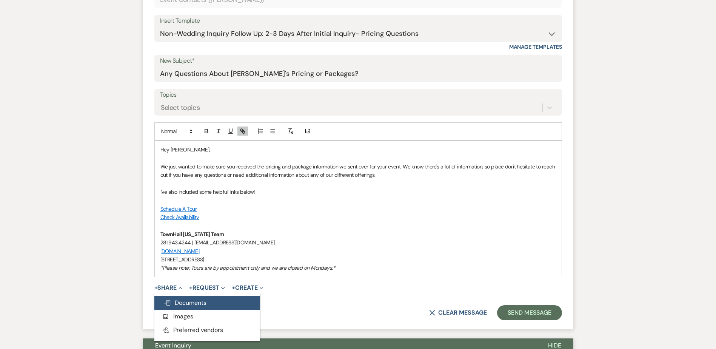
click at [170, 300] on use "button" at bounding box center [167, 302] width 6 height 5
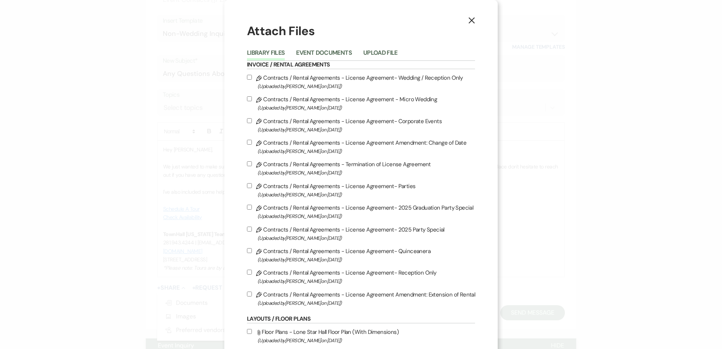
click at [250, 229] on input "Pencil Contracts / Rental Agreements - License Agreement- 2025 Party Special (U…" at bounding box center [249, 229] width 5 height 5
checkbox input "true"
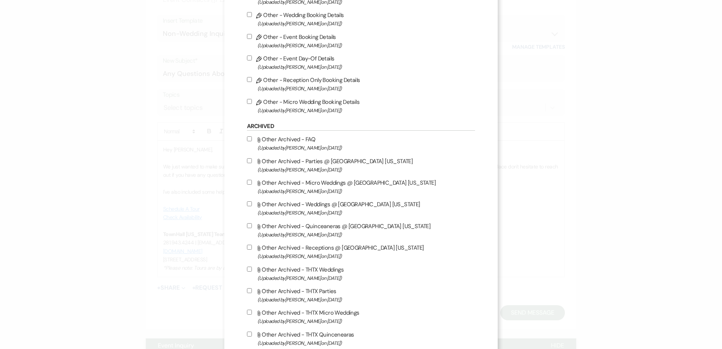
scroll to position [879, 0]
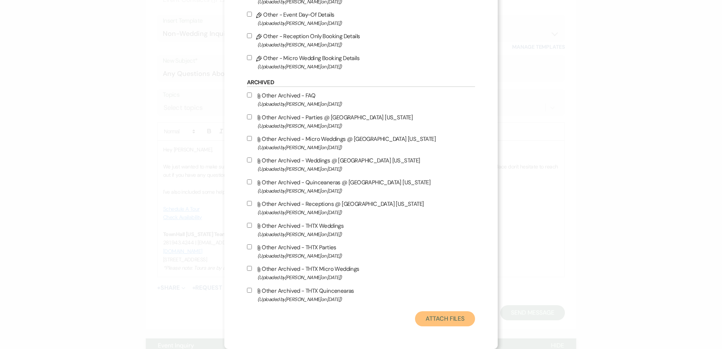
click at [436, 321] on button "Attach Files" at bounding box center [445, 318] width 60 height 15
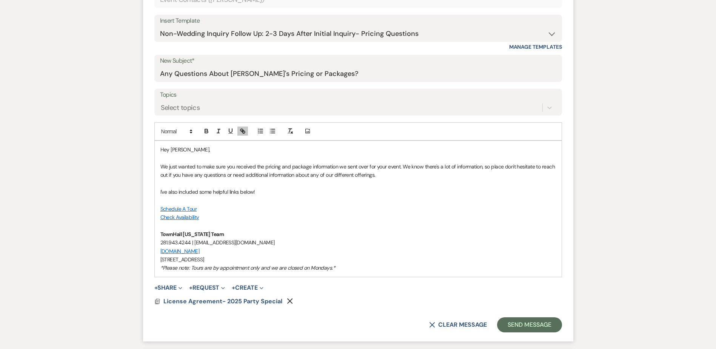
click at [288, 301] on use "button" at bounding box center [290, 301] width 6 height 6
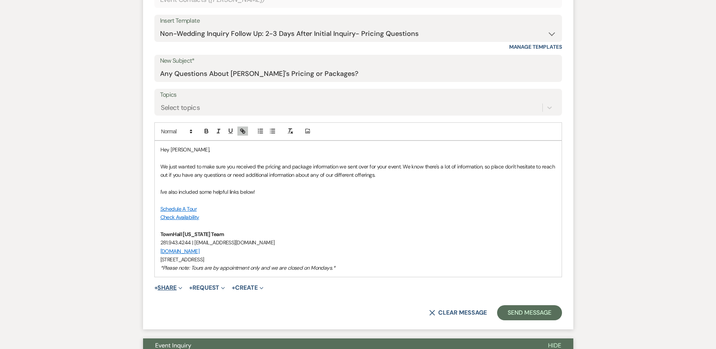
click at [168, 285] on button "+ Share Expand" at bounding box center [168, 288] width 28 height 6
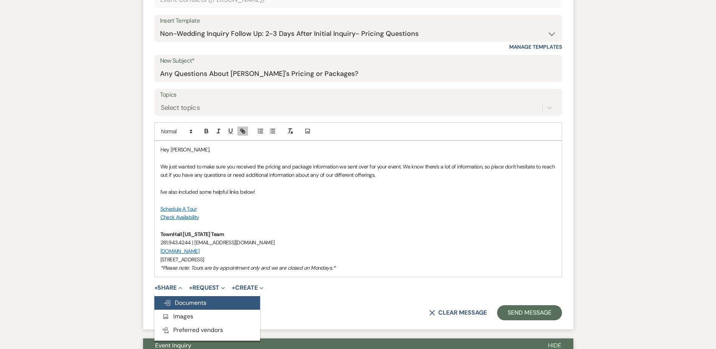
click at [177, 303] on span "Doc Upload Documents" at bounding box center [184, 303] width 43 height 8
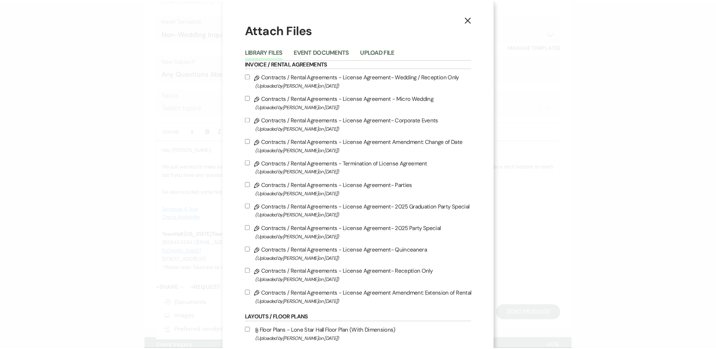
scroll to position [0, 0]
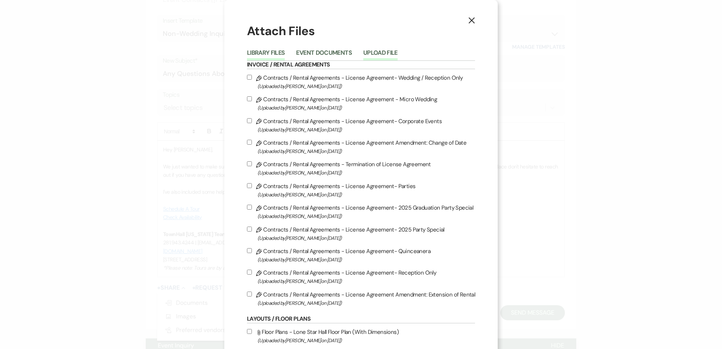
click at [387, 50] on button "Upload File" at bounding box center [380, 55] width 34 height 11
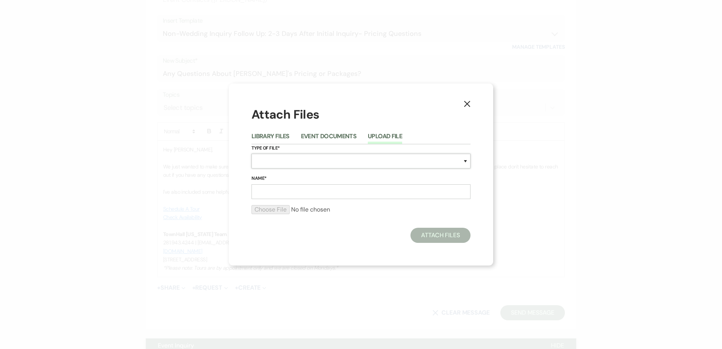
click at [270, 157] on select "Special Event Insurance Vendor Certificate of Insurance Contracts / Rental Agre…" at bounding box center [360, 161] width 219 height 15
select select "43"
click at [251, 154] on select "Special Event Insurance Vendor Certificate of Insurance Contracts / Rental Agre…" at bounding box center [360, 161] width 219 height 15
click at [288, 196] on input "Name*" at bounding box center [360, 191] width 219 height 15
type input "2025 Party Special"
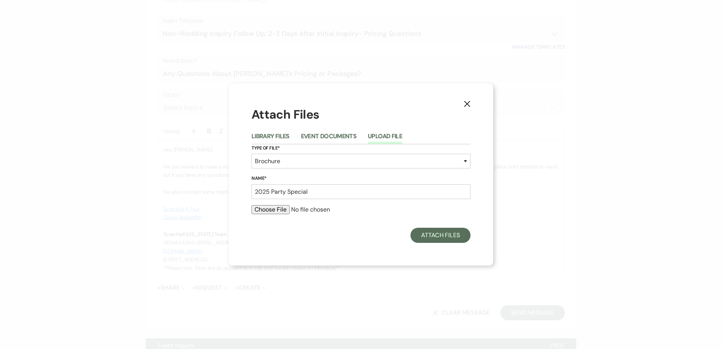
click at [275, 213] on input "file" at bounding box center [360, 209] width 219 height 9
type input "C:\fakepath\2025 Party Special with Add-Ons.pdf"
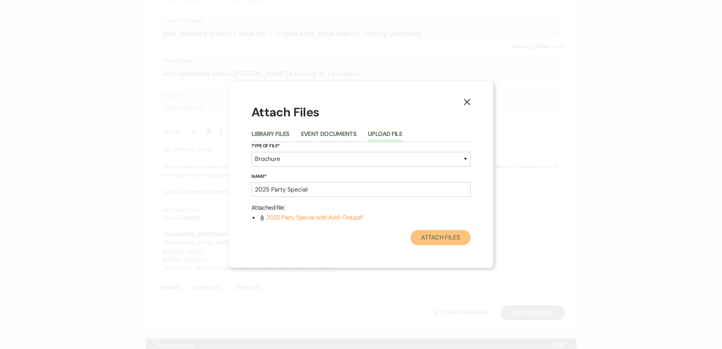
click at [462, 239] on button "Attach Files" at bounding box center [440, 237] width 60 height 15
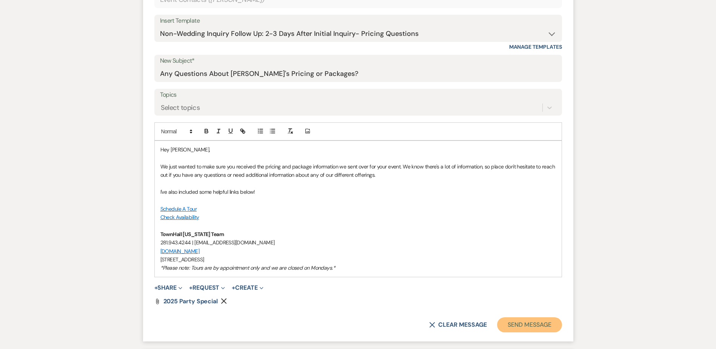
click at [526, 323] on button "Send Message" at bounding box center [529, 324] width 65 height 15
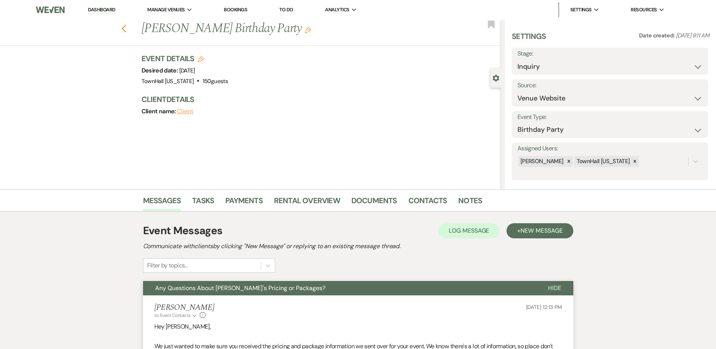
click at [126, 28] on use "button" at bounding box center [123, 29] width 5 height 8
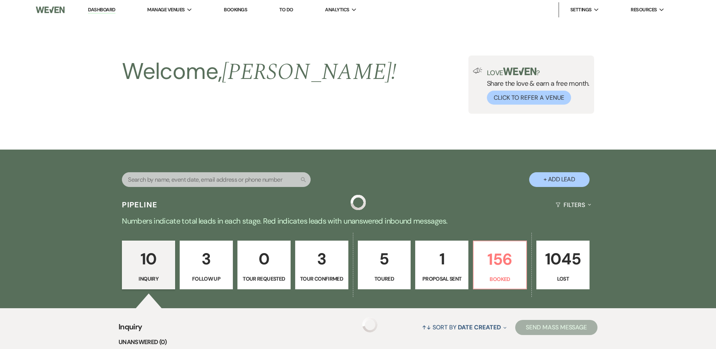
scroll to position [529, 0]
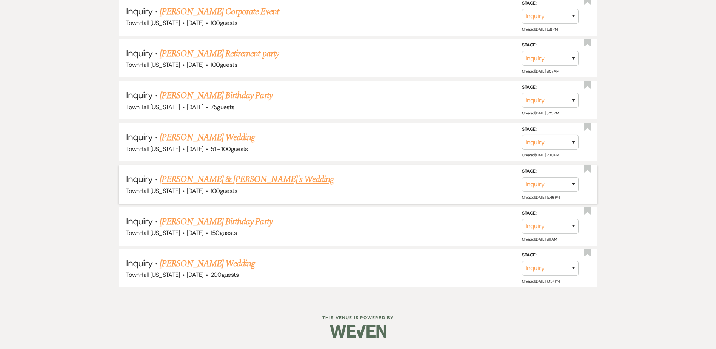
click at [200, 181] on link "[PERSON_NAME] & [PERSON_NAME]'s Wedding" at bounding box center [247, 180] width 174 height 14
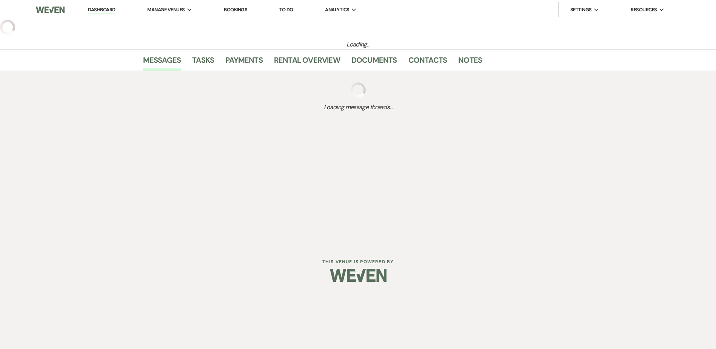
select select "5"
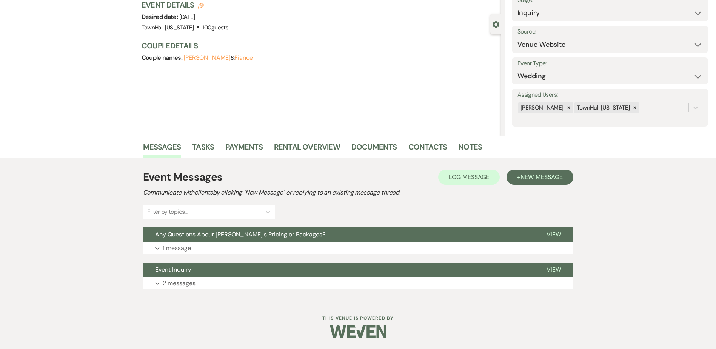
scroll to position [54, 0]
click at [213, 242] on button "Expand 1 message" at bounding box center [358, 247] width 430 height 13
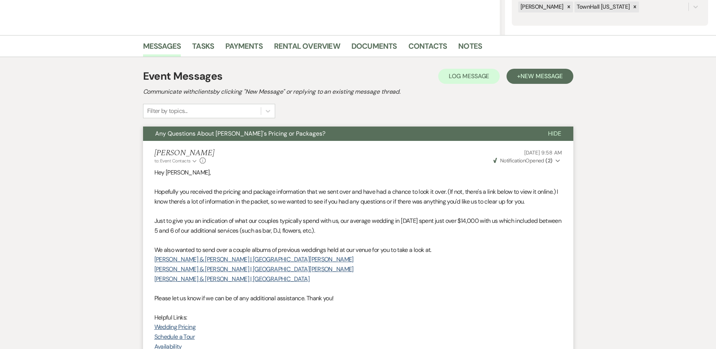
scroll to position [129, 0]
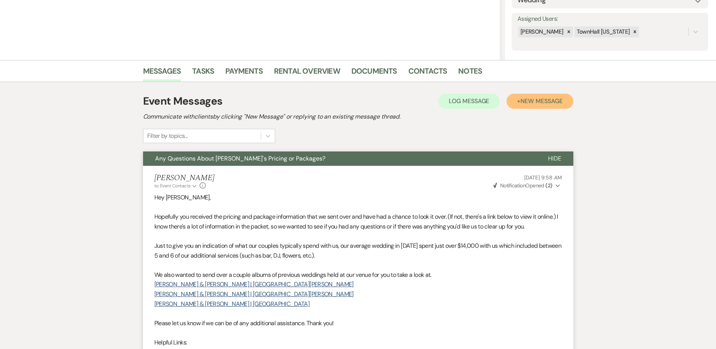
click at [552, 100] on span "New Message" at bounding box center [542, 101] width 42 height 8
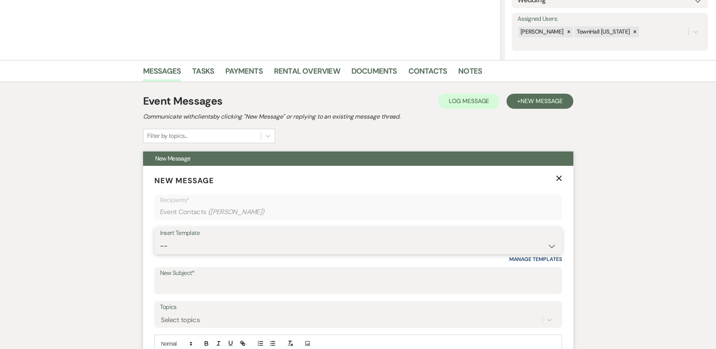
click at [202, 246] on select "-- Wedding Inquiry Follow Up: 2-3 days after initial lead- Avg Cost + Albums Th…" at bounding box center [358, 246] width 396 height 15
select select "3645"
click at [160, 239] on select "-- Wedding Inquiry Follow Up: 2-3 days after initial lead- Avg Cost + Albums Th…" at bounding box center [358, 246] width 396 height 15
type input "Is TownHall [US_STATE] The Perfect Venue For You?"
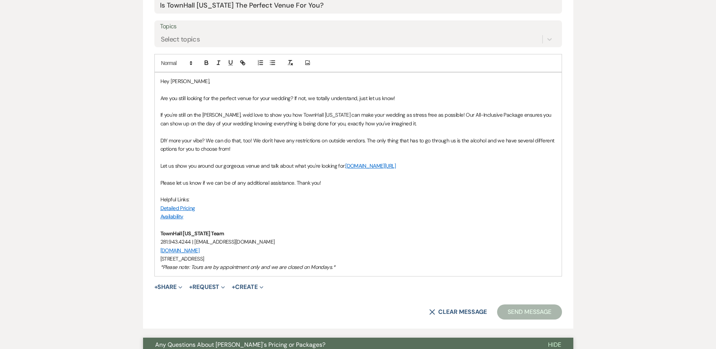
scroll to position [432, 0]
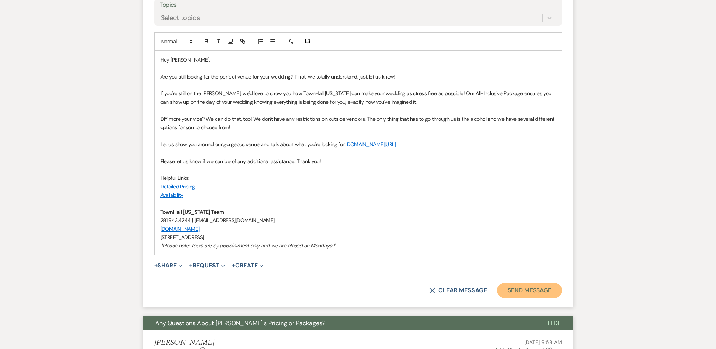
click at [545, 292] on button "Send Message" at bounding box center [529, 290] width 65 height 15
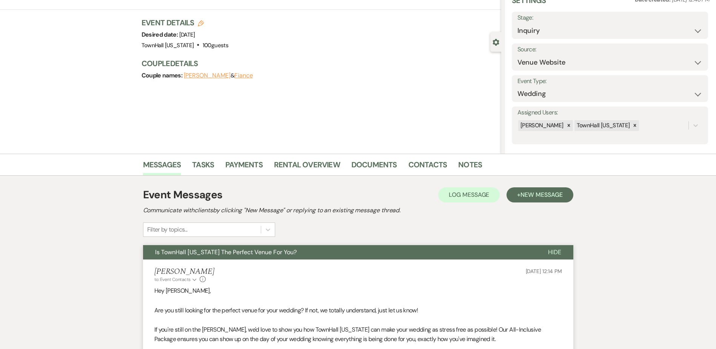
scroll to position [0, 0]
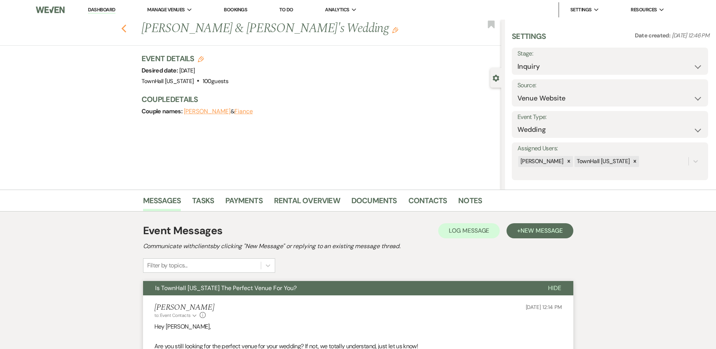
click at [127, 28] on icon "Previous" at bounding box center [124, 28] width 6 height 9
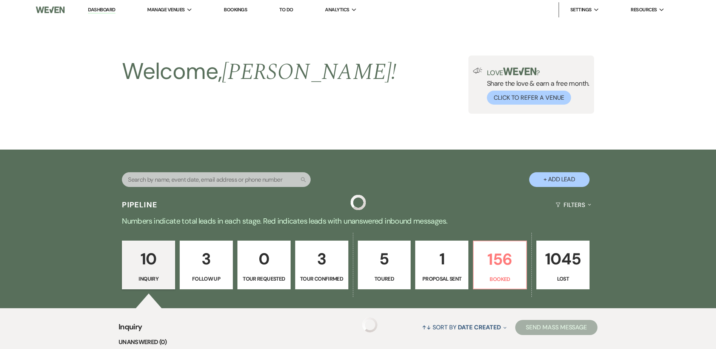
scroll to position [529, 0]
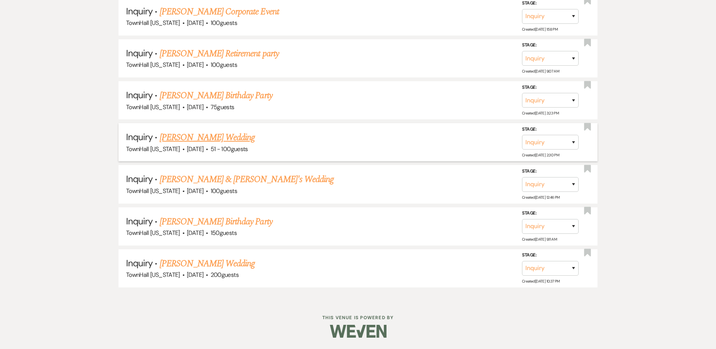
click at [207, 141] on link "[PERSON_NAME] Wedding" at bounding box center [208, 138] width 96 height 14
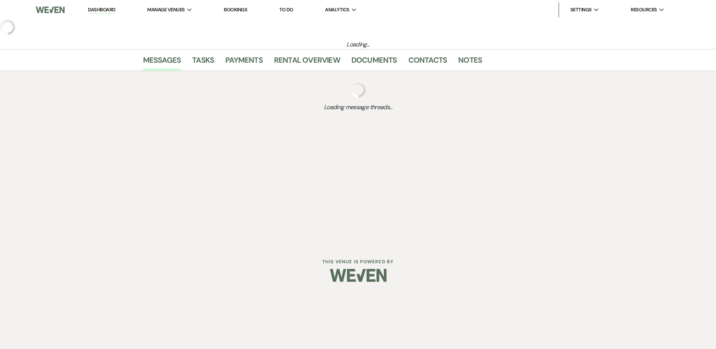
select select "2"
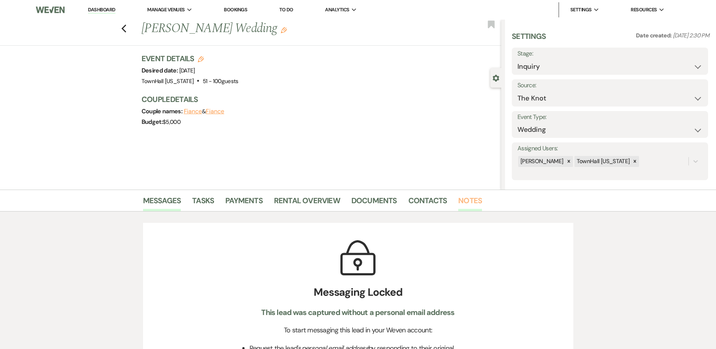
click at [474, 200] on link "Notes" at bounding box center [470, 202] width 24 height 17
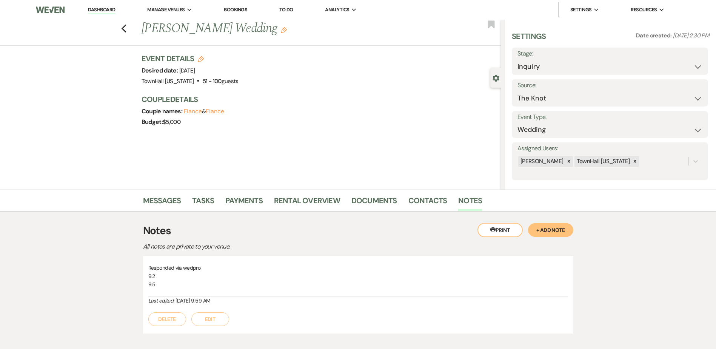
click at [214, 319] on button "Edit" at bounding box center [210, 319] width 38 height 14
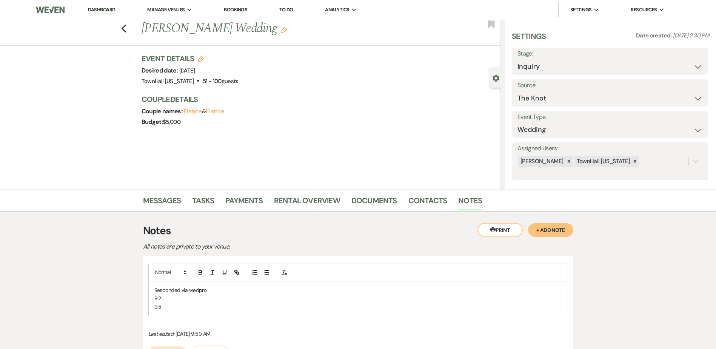
click at [182, 308] on p "9.5" at bounding box center [358, 306] width 408 height 8
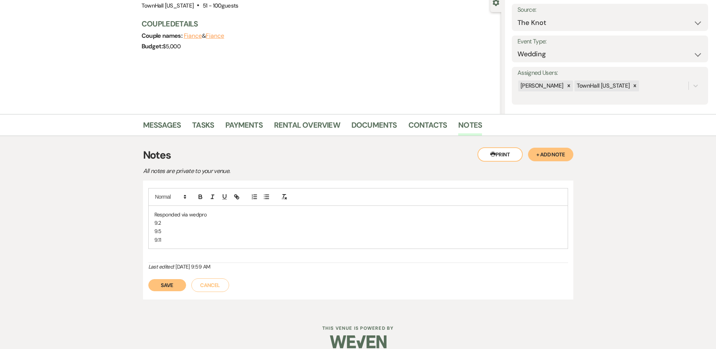
click at [159, 276] on div "Save Cancel" at bounding box center [358, 281] width 420 height 21
click at [163, 286] on button "Save" at bounding box center [167, 285] width 38 height 12
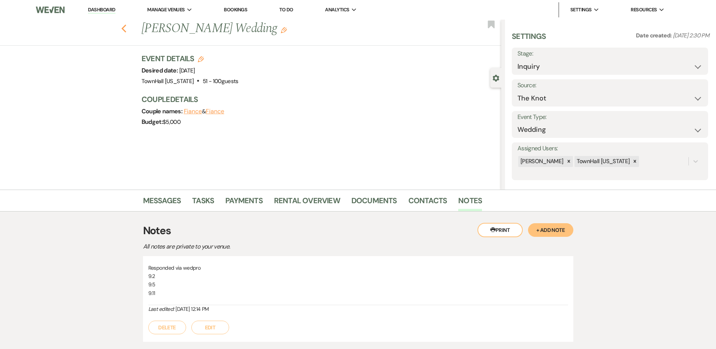
click at [127, 28] on icon "Previous" at bounding box center [124, 28] width 6 height 9
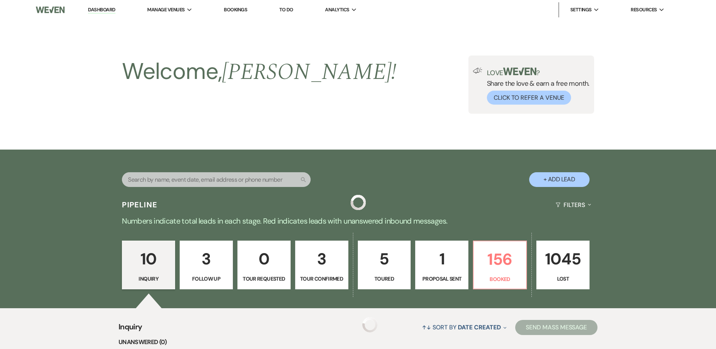
scroll to position [529, 0]
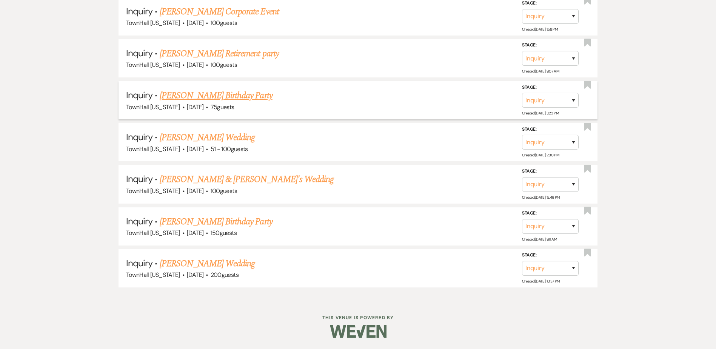
click at [196, 97] on link "[PERSON_NAME] Birthday Party" at bounding box center [216, 96] width 113 height 14
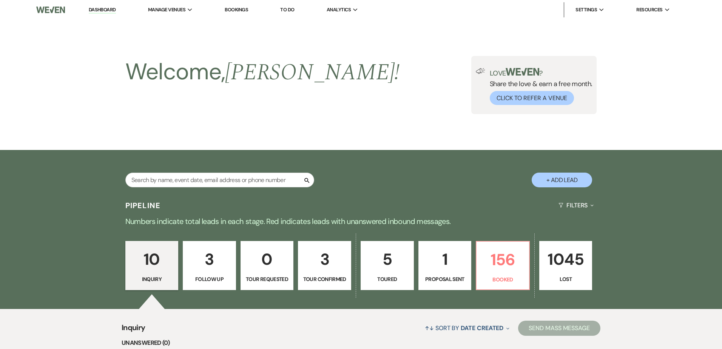
select select "5"
select select "4"
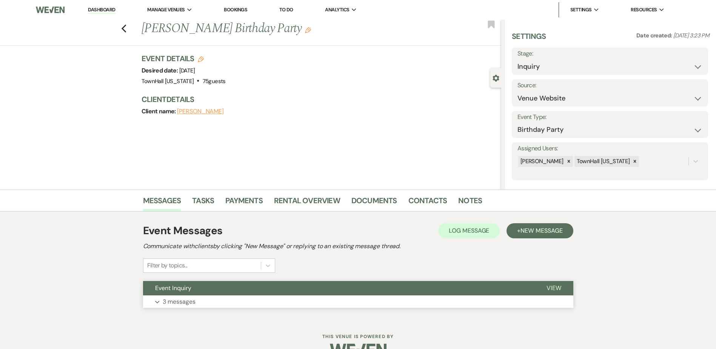
click at [193, 294] on button "Event Inquiry" at bounding box center [339, 288] width 392 height 14
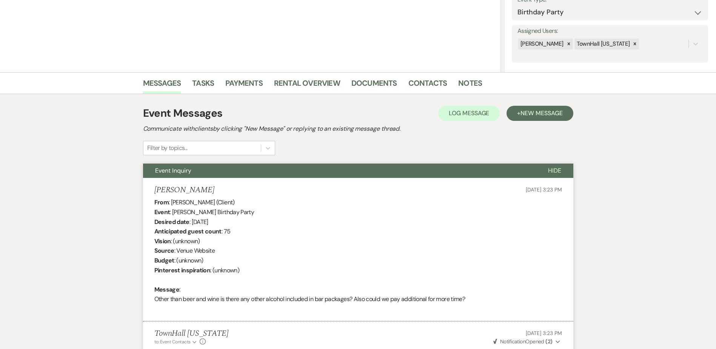
scroll to position [114, 0]
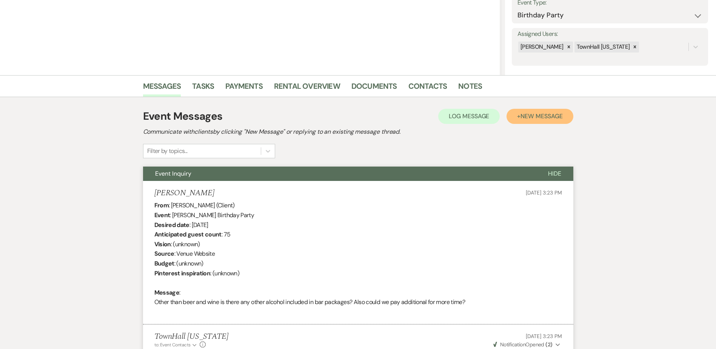
click at [542, 115] on span "New Message" at bounding box center [542, 116] width 42 height 8
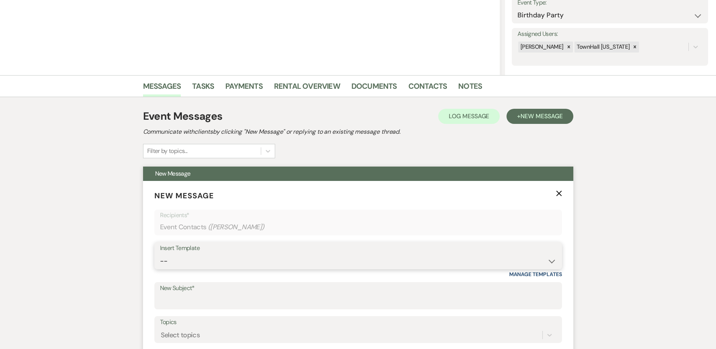
click at [188, 258] on select "-- Wedding Inquiry Follow Up: 2-3 days after initial lead- Avg Cost + Albums Th…" at bounding box center [358, 261] width 396 height 15
select select "775"
click at [160, 254] on select "-- Wedding Inquiry Follow Up: 2-3 days after initial lead- Avg Cost + Albums Th…" at bounding box center [358, 261] width 396 height 15
type input "Any Questions About [PERSON_NAME]'s Pricing or Packages?"
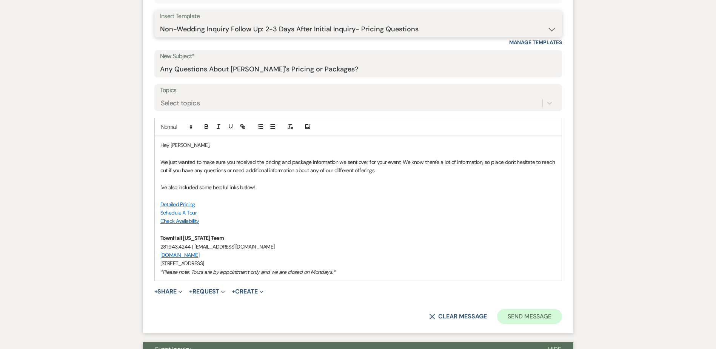
scroll to position [371, 0]
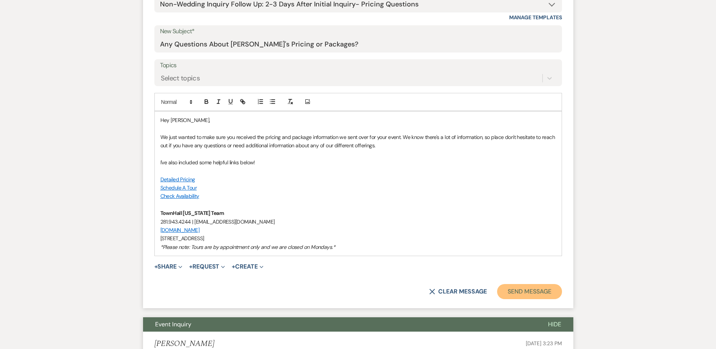
drag, startPoint x: 523, startPoint y: 295, endPoint x: 518, endPoint y: 295, distance: 4.5
click at [523, 295] on button "Send Message" at bounding box center [529, 291] width 65 height 15
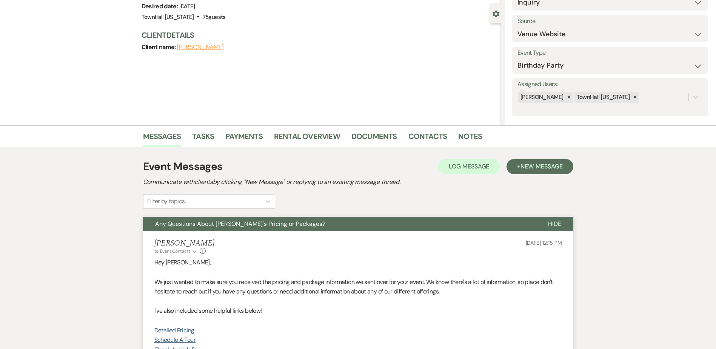
scroll to position [0, 0]
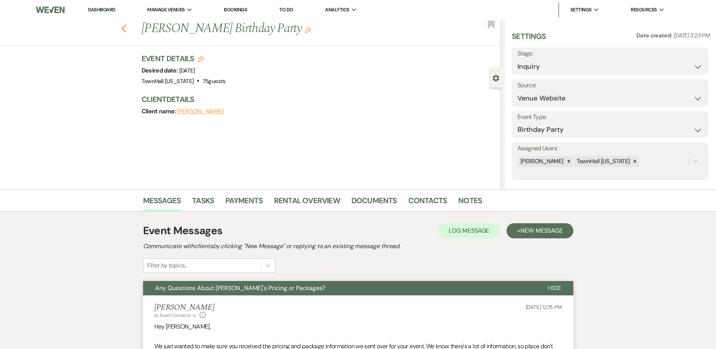
click at [127, 29] on icon "Previous" at bounding box center [124, 28] width 6 height 9
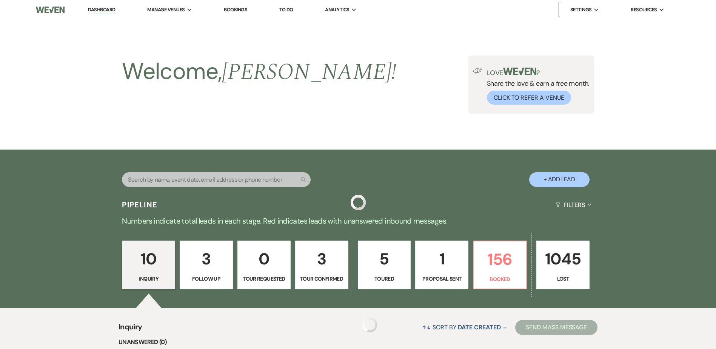
scroll to position [529, 0]
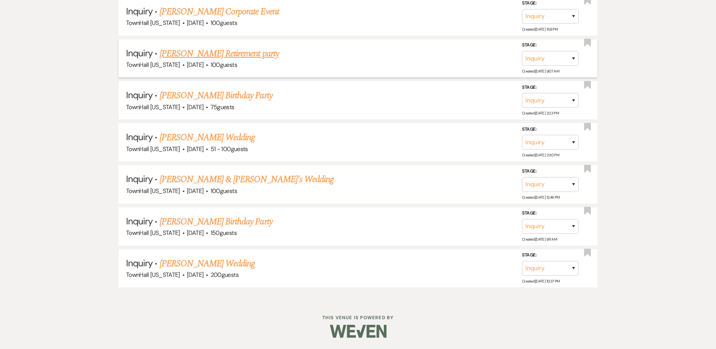
click at [195, 55] on link "[PERSON_NAME] Retirement party" at bounding box center [219, 54] width 119 height 14
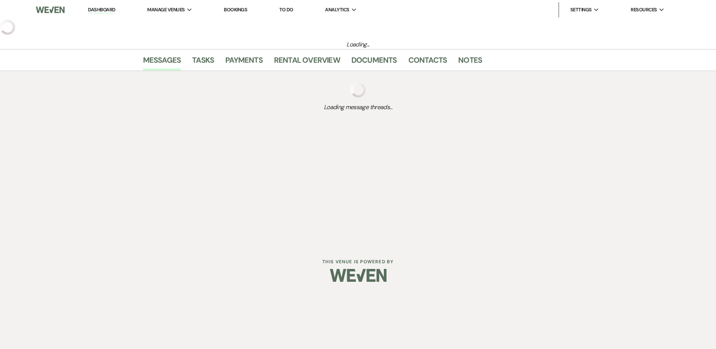
select select "5"
select select "13"
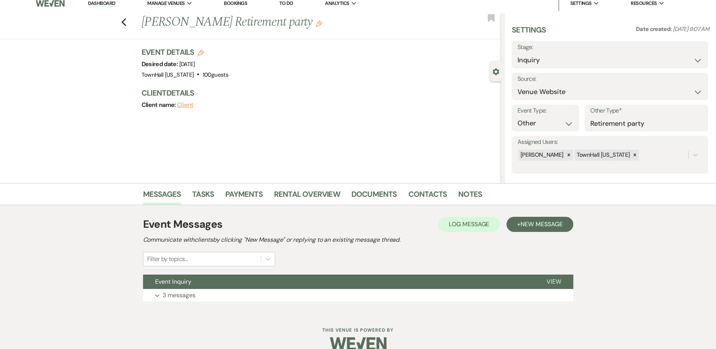
scroll to position [19, 0]
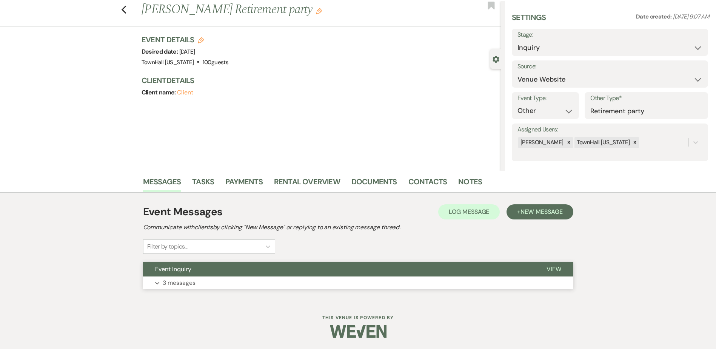
drag, startPoint x: 178, startPoint y: 277, endPoint x: 174, endPoint y: 275, distance: 4.2
click at [177, 277] on button "Expand 3 messages" at bounding box center [358, 282] width 430 height 13
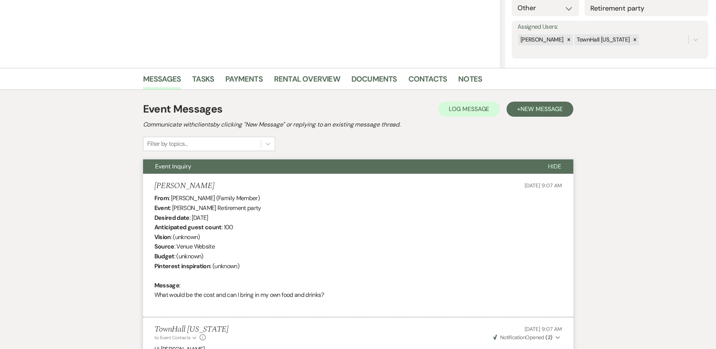
scroll to position [106, 0]
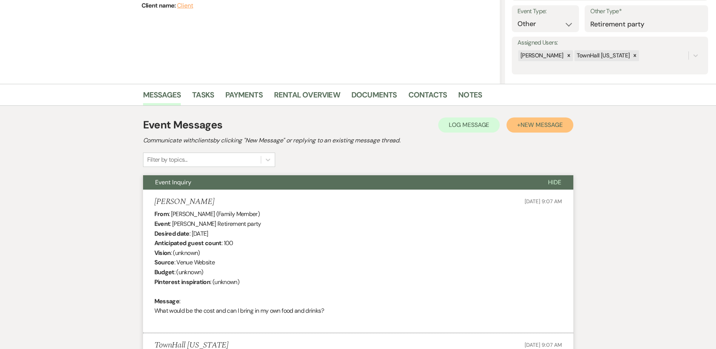
click at [553, 126] on span "New Message" at bounding box center [542, 125] width 42 height 8
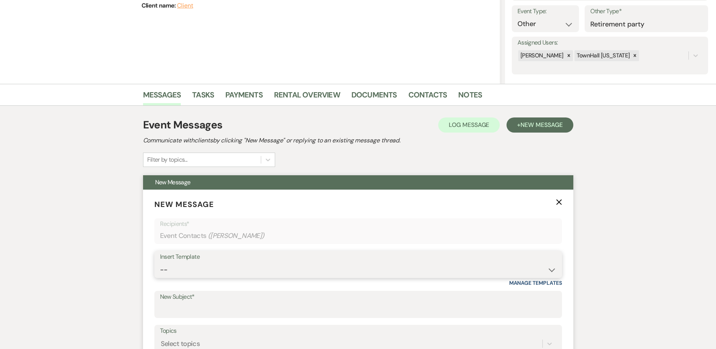
click at [190, 271] on select "-- Wedding Inquiry Follow Up: 2-3 days after initial lead- Avg Cost + Albums Th…" at bounding box center [358, 269] width 396 height 15
select select "775"
click at [160, 262] on select "-- Wedding Inquiry Follow Up: 2-3 days after initial lead- Avg Cost + Albums Th…" at bounding box center [358, 269] width 396 height 15
type input "Any Questions About [PERSON_NAME]'s Pricing or Packages?"
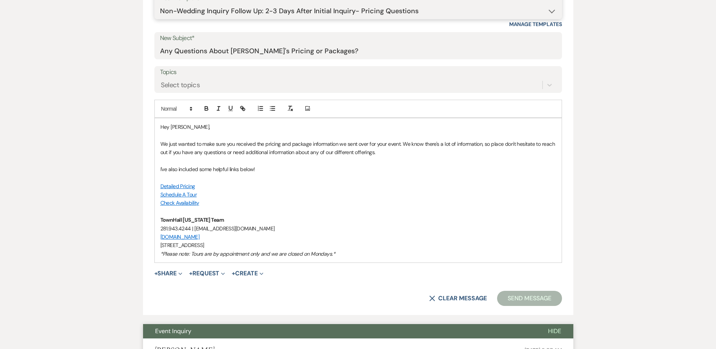
scroll to position [408, 0]
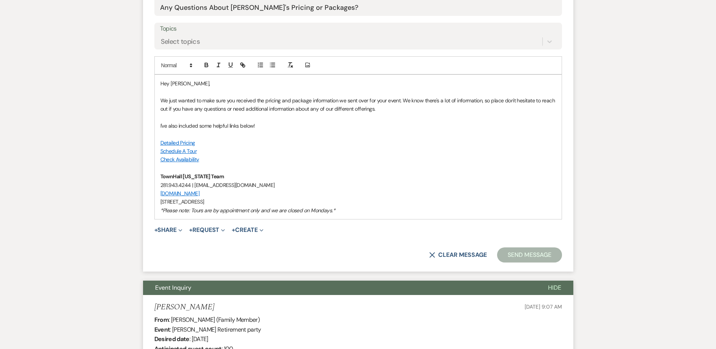
click at [528, 256] on button "Send Message" at bounding box center [529, 254] width 65 height 15
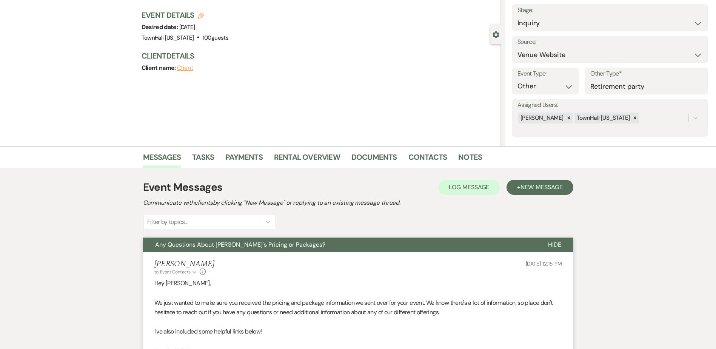
scroll to position [0, 0]
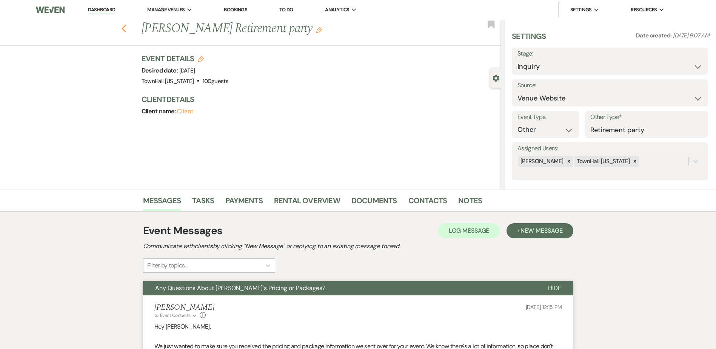
click at [126, 28] on use "button" at bounding box center [123, 29] width 5 height 8
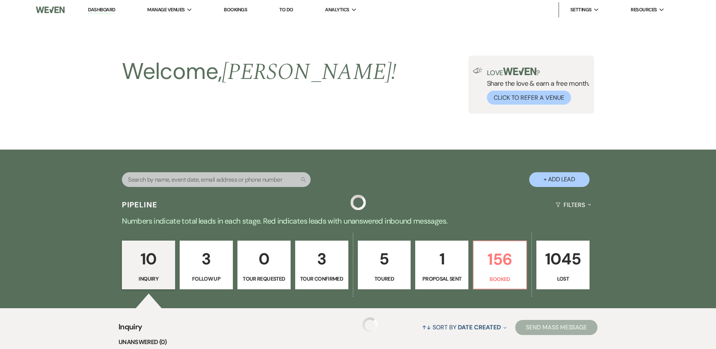
scroll to position [529, 0]
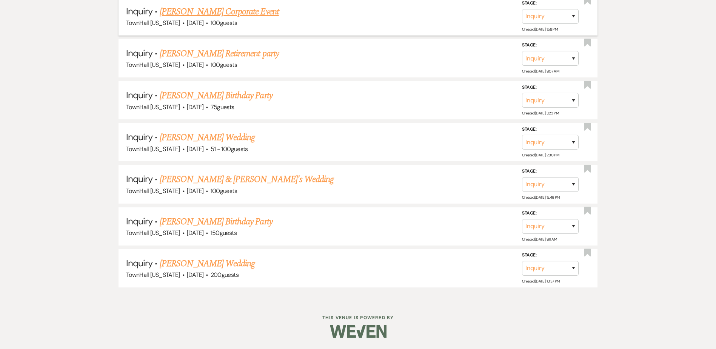
click at [205, 12] on link "[PERSON_NAME] Corporate Event" at bounding box center [219, 12] width 119 height 14
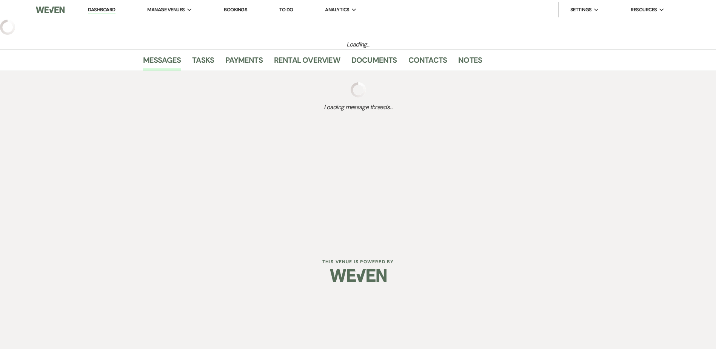
select select "5"
select select "9"
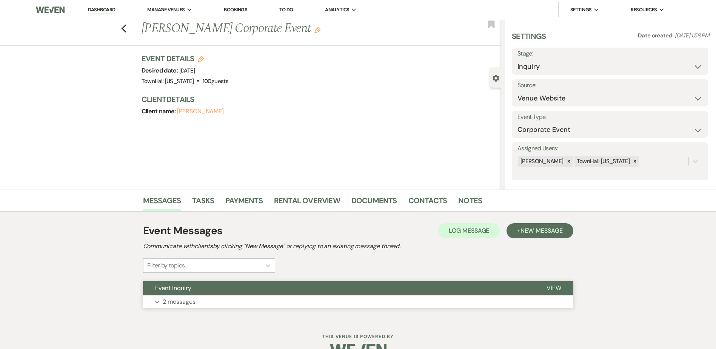
click at [207, 296] on button "Expand 2 messages" at bounding box center [358, 301] width 430 height 13
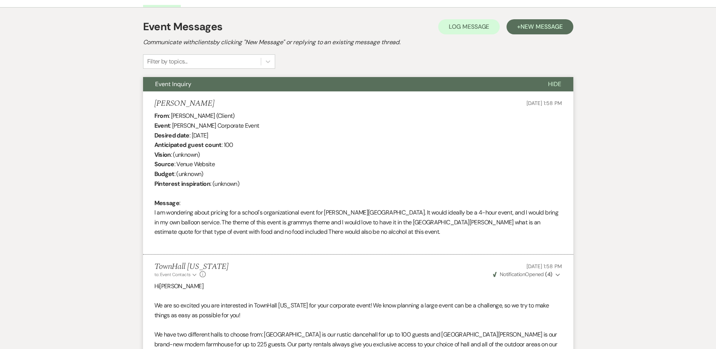
scroll to position [151, 0]
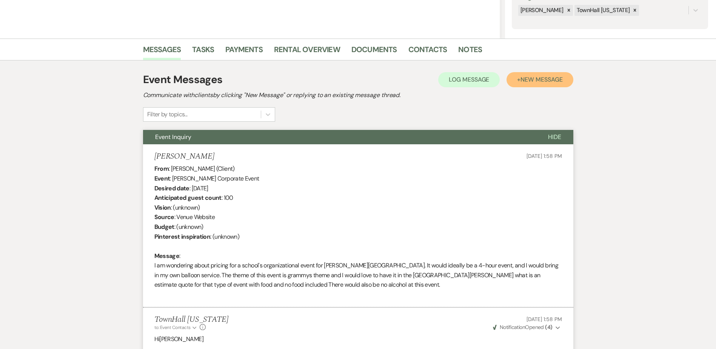
click at [543, 75] on button "+ New Message" at bounding box center [540, 79] width 66 height 15
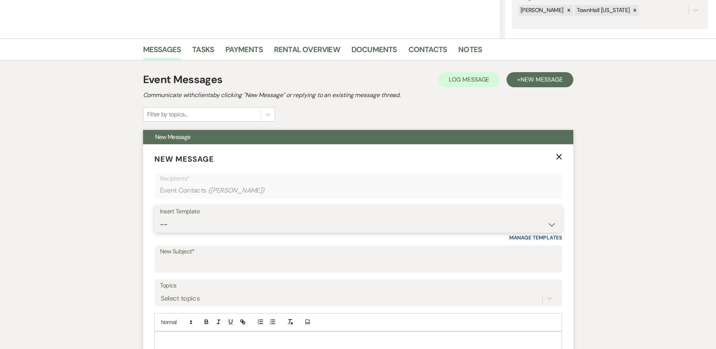
click at [180, 226] on select "-- Wedding Inquiry Follow Up: 2-3 days after initial lead- Avg Cost + Albums Th…" at bounding box center [358, 224] width 396 height 15
select select "775"
click at [160, 217] on select "-- Wedding Inquiry Follow Up: 2-3 days after initial lead- Avg Cost + Albums Th…" at bounding box center [358, 224] width 396 height 15
type input "Any Questions About [PERSON_NAME]'s Pricing or Packages?"
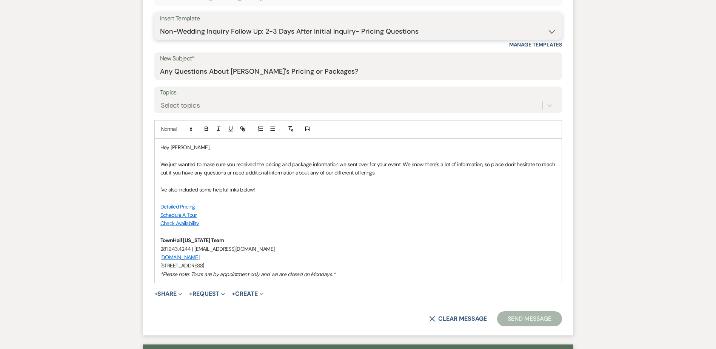
scroll to position [378, 0]
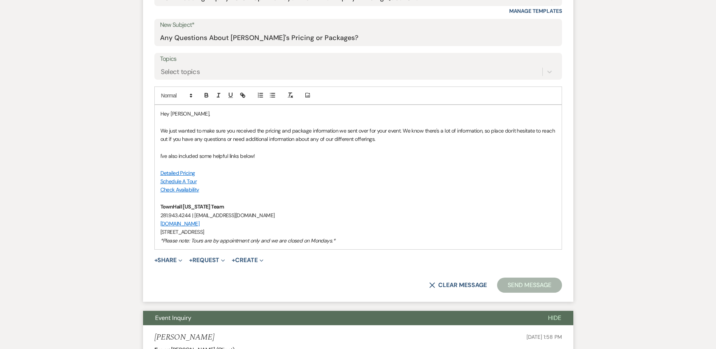
click at [525, 285] on button "Send Message" at bounding box center [529, 284] width 65 height 15
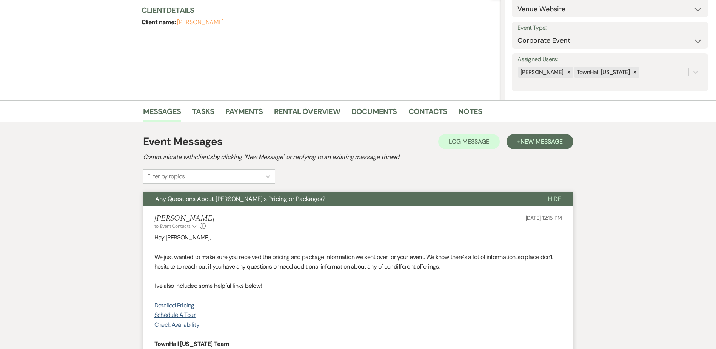
scroll to position [0, 0]
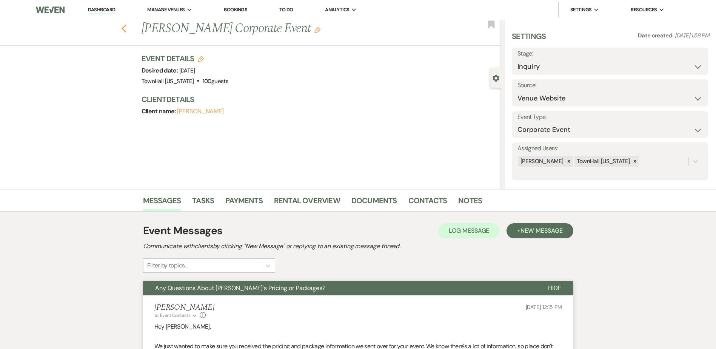
click at [126, 25] on icon "Previous" at bounding box center [124, 28] width 6 height 9
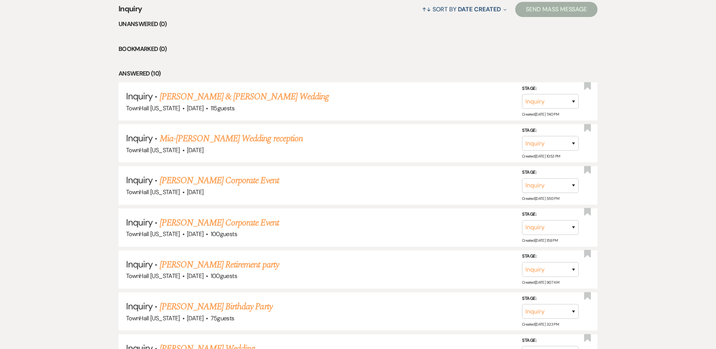
scroll to position [302, 0]
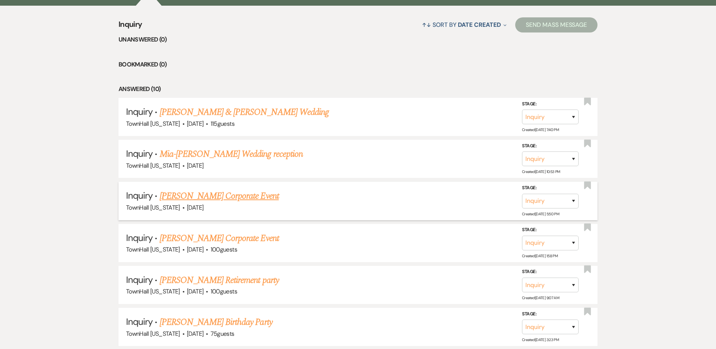
click at [251, 196] on link "[PERSON_NAME] Corporate Event" at bounding box center [219, 196] width 119 height 14
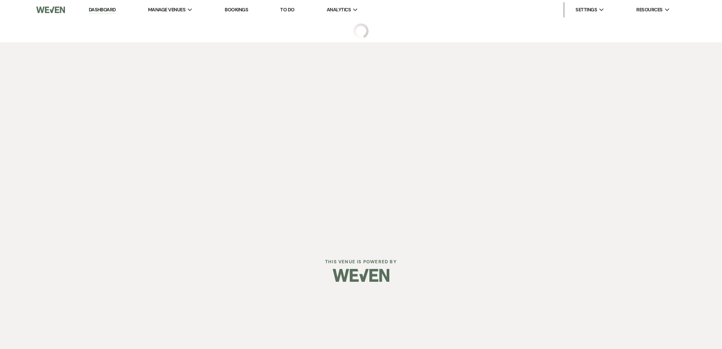
select select "5"
select select "9"
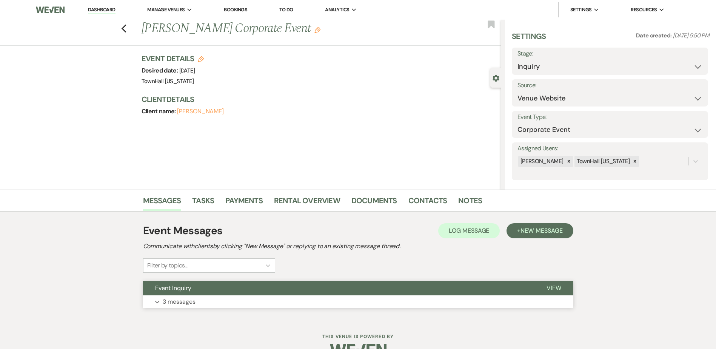
click at [219, 297] on button "Expand 3 messages" at bounding box center [358, 301] width 430 height 13
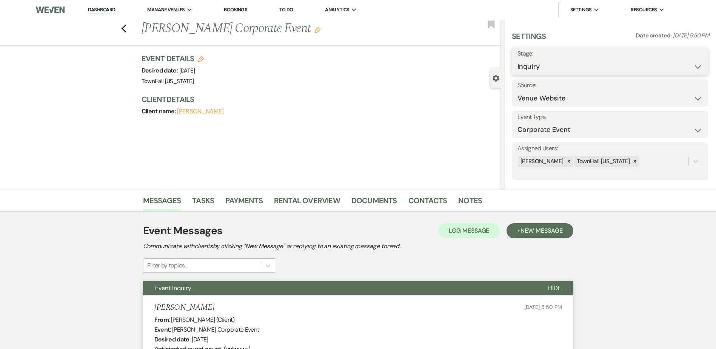
click at [567, 63] on select "Inquiry Follow Up Tour Requested Tour Confirmed Toured Proposal Sent Booked Lost" at bounding box center [610, 66] width 185 height 15
select select "8"
click at [518, 59] on select "Inquiry Follow Up Tour Requested Tour Confirmed Toured Proposal Sent Booked Lost" at bounding box center [610, 66] width 185 height 15
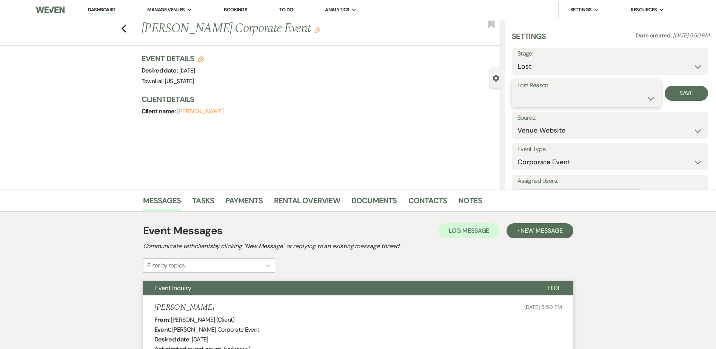
click at [532, 103] on select "Booked Elsewhere Budget Date Unavailable No Response Not a Good Match Capacity …" at bounding box center [587, 98] width 138 height 15
select select "10"
click at [518, 91] on select "Booked Elsewhere Budget Date Unavailable No Response Not a Good Match Capacity …" at bounding box center [587, 98] width 138 height 15
click at [676, 90] on button "Save" at bounding box center [686, 93] width 43 height 15
click at [127, 28] on icon "Previous" at bounding box center [124, 28] width 6 height 9
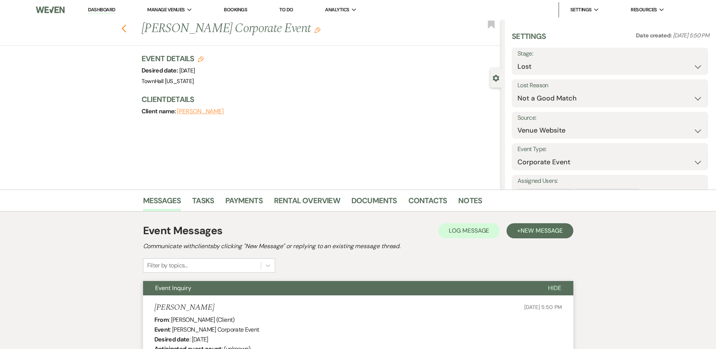
scroll to position [302, 0]
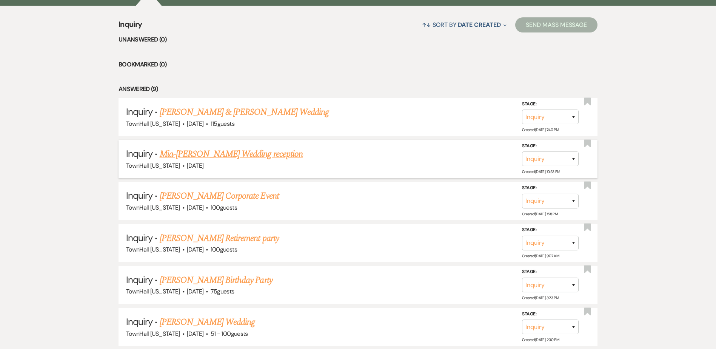
click at [219, 152] on link "Mia-[PERSON_NAME] Wedding reception" at bounding box center [231, 154] width 143 height 14
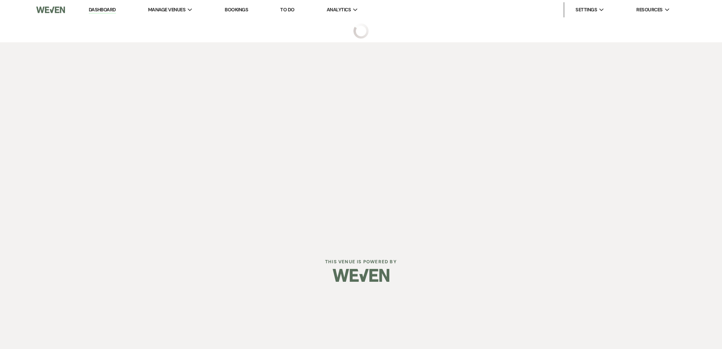
select select "5"
select select "13"
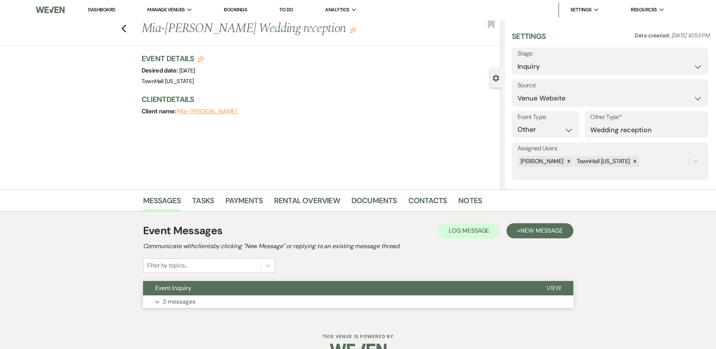
click at [188, 297] on p "3 messages" at bounding box center [179, 302] width 33 height 10
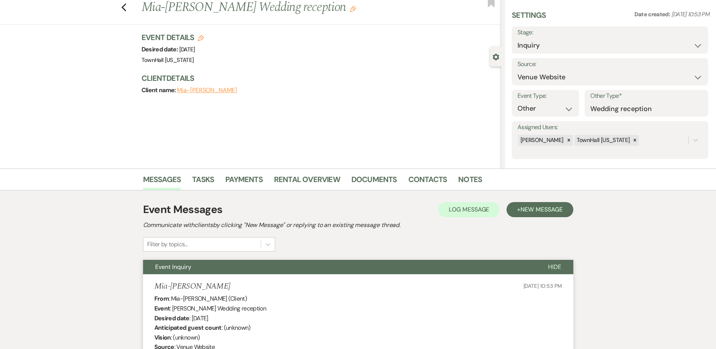
scroll to position [20, 0]
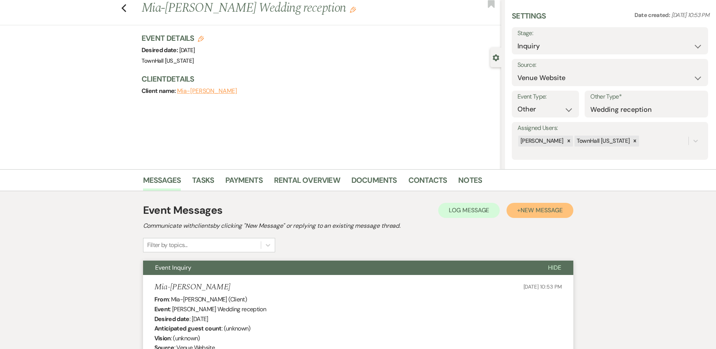
click at [521, 212] on span "New Message" at bounding box center [542, 210] width 42 height 8
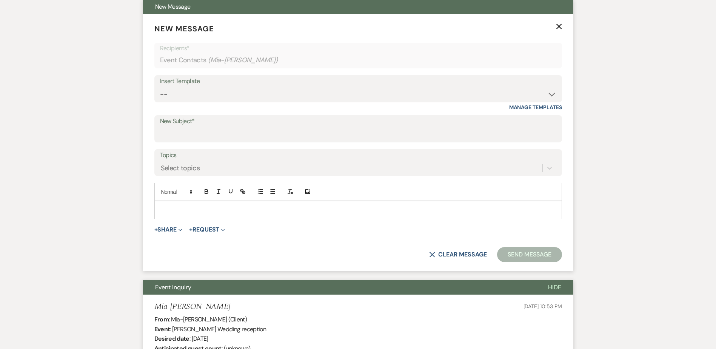
scroll to position [247, 0]
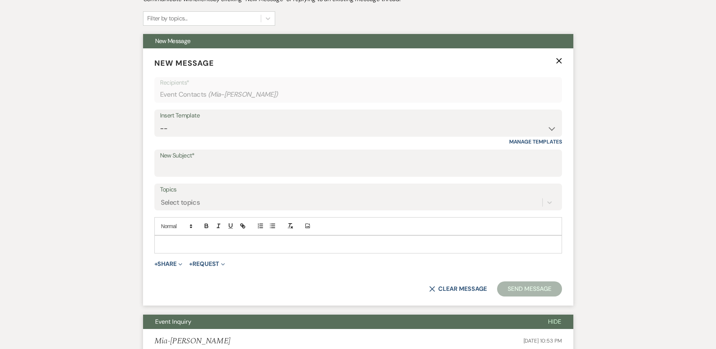
click at [186, 140] on div "Insert Template -- Wedding Inquiry Follow Up: 2-3 days after initial lead- Avg …" at bounding box center [358, 126] width 408 height 35
click at [182, 129] on select "-- Wedding Inquiry Follow Up: 2-3 days after initial lead- Avg Cost + Albums Th…" at bounding box center [358, 128] width 396 height 15
select select "640"
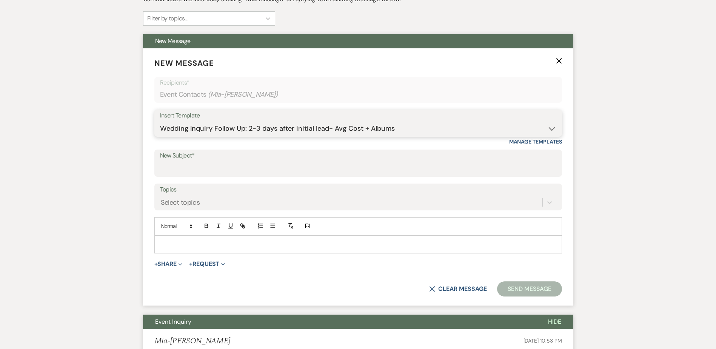
click at [160, 121] on select "-- Wedding Inquiry Follow Up: 2-3 days after initial lead- Avg Cost + Albums Th…" at bounding box center [358, 128] width 396 height 15
type input "Any Questions About [PERSON_NAME]'s Pricing or Packages?"
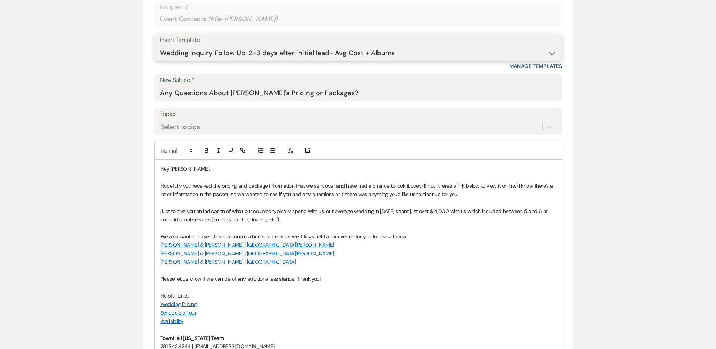
scroll to position [398, 0]
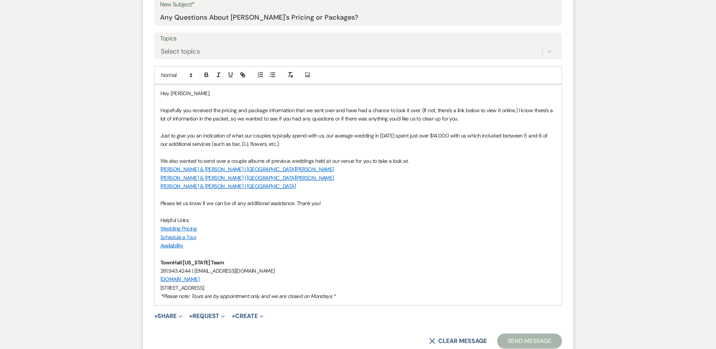
click at [194, 230] on link "Wedding Pricing" at bounding box center [178, 228] width 37 height 7
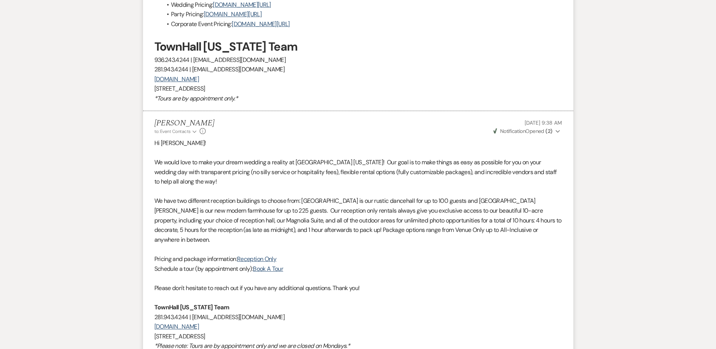
scroll to position [1078, 0]
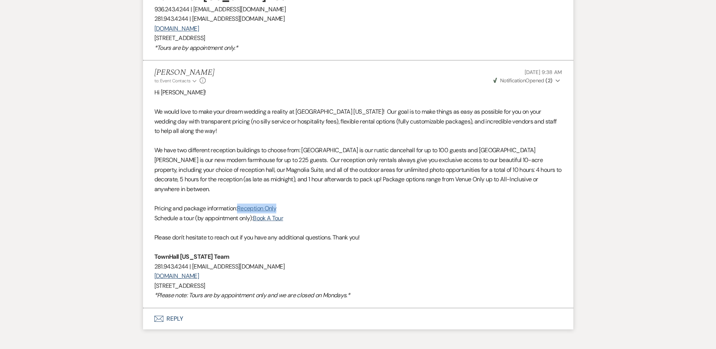
drag, startPoint x: 287, startPoint y: 198, endPoint x: 239, endPoint y: 197, distance: 47.6
click at [239, 203] on p "Pricing and package information: Reception Only" at bounding box center [358, 208] width 408 height 10
copy link "Reception Only"
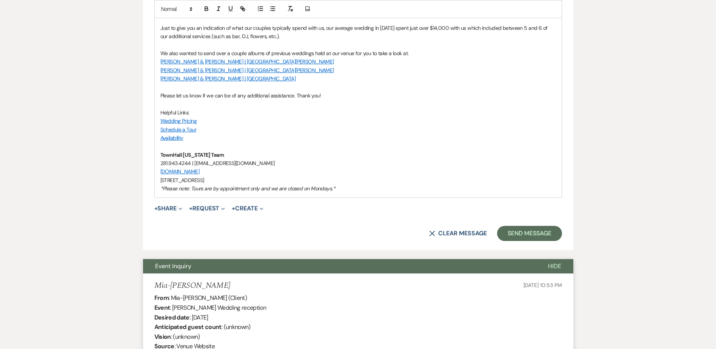
scroll to position [473, 0]
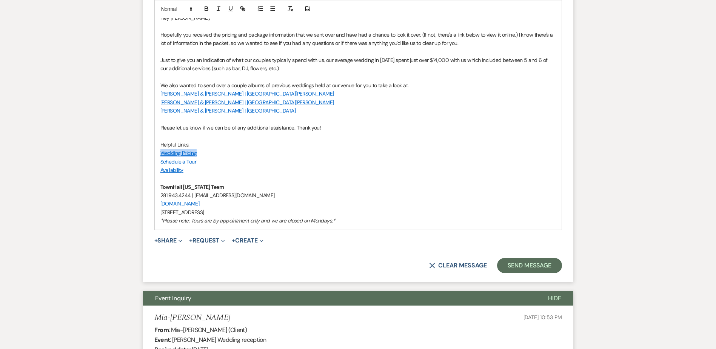
drag, startPoint x: 200, startPoint y: 151, endPoint x: 158, endPoint y: 153, distance: 41.9
click at [158, 153] on div "Hey [PERSON_NAME], Hopefully you received the pricing and package information t…" at bounding box center [358, 119] width 407 height 220
paste div
click at [185, 154] on link "Reception Only" at bounding box center [177, 153] width 34 height 7
drag, startPoint x: 214, startPoint y: 153, endPoint x: 161, endPoint y: 152, distance: 52.9
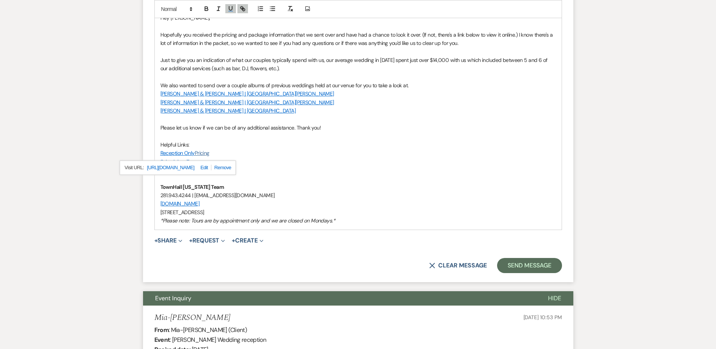
click at [161, 152] on p "Reception Only Pricing" at bounding box center [358, 153] width 396 height 8
click at [242, 11] on icon "button" at bounding box center [242, 8] width 7 height 7
type input "[URL][DOMAIN_NAME]"
click at [323, 160] on p "Schedule a Tour" at bounding box center [358, 161] width 396 height 8
click at [528, 267] on button "Send Message" at bounding box center [529, 265] width 65 height 15
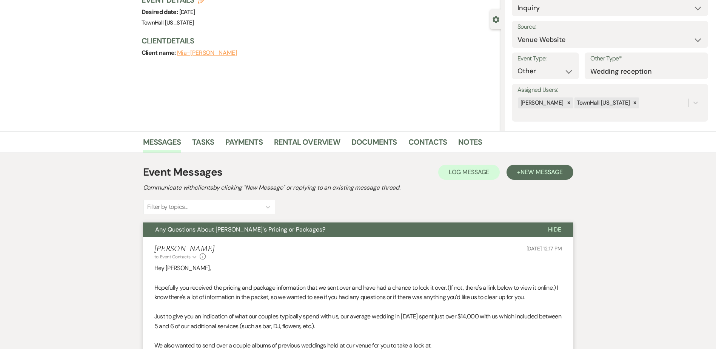
scroll to position [0, 0]
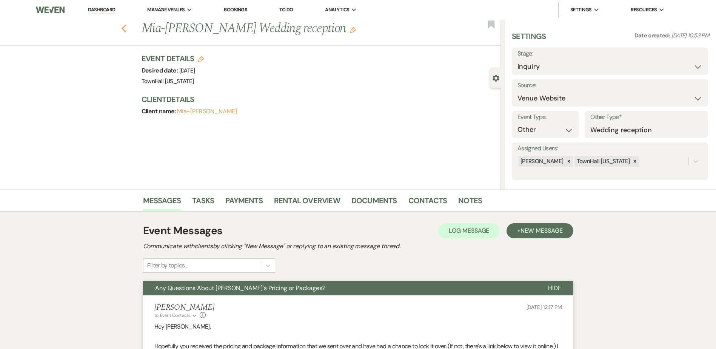
click at [125, 27] on icon "Previous" at bounding box center [124, 28] width 6 height 9
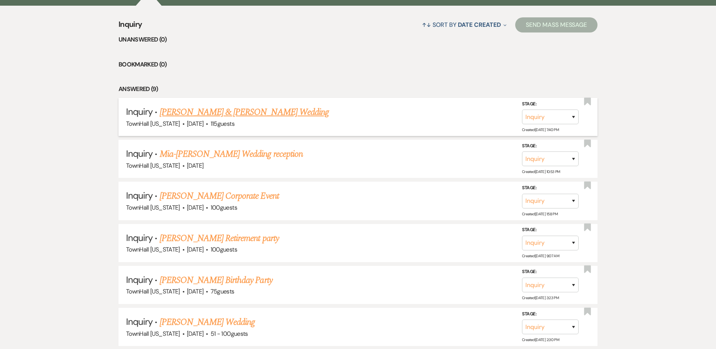
click at [216, 111] on link "[PERSON_NAME] & [PERSON_NAME] Wedding" at bounding box center [244, 112] width 169 height 14
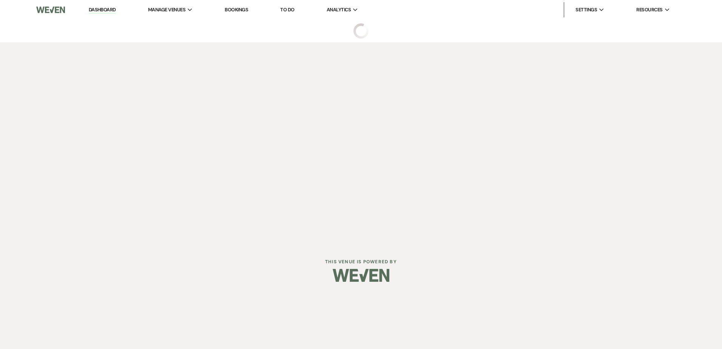
select select "5"
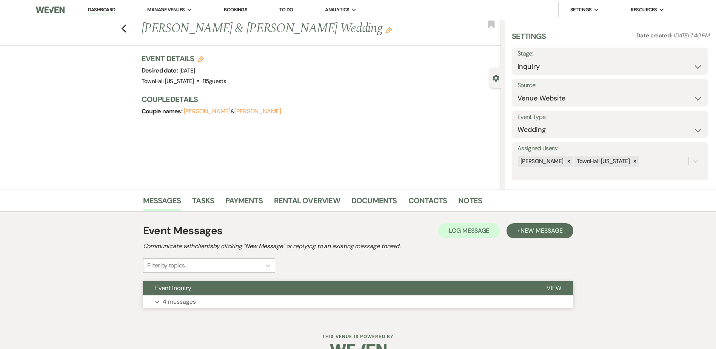
click at [224, 307] on button "Expand 4 messages" at bounding box center [358, 301] width 430 height 13
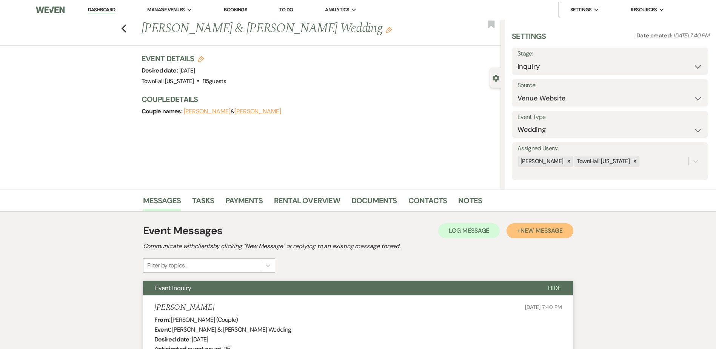
click at [548, 230] on span "New Message" at bounding box center [542, 231] width 42 height 8
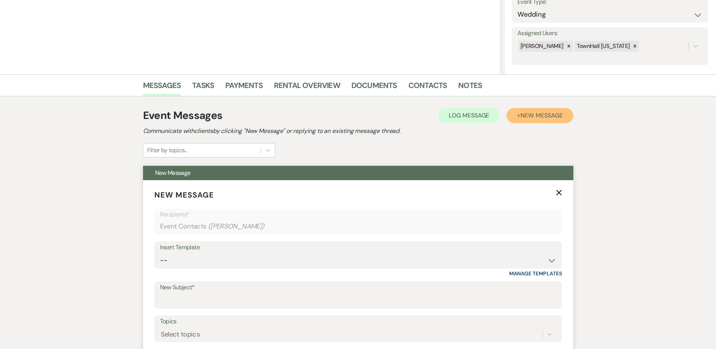
scroll to position [302, 0]
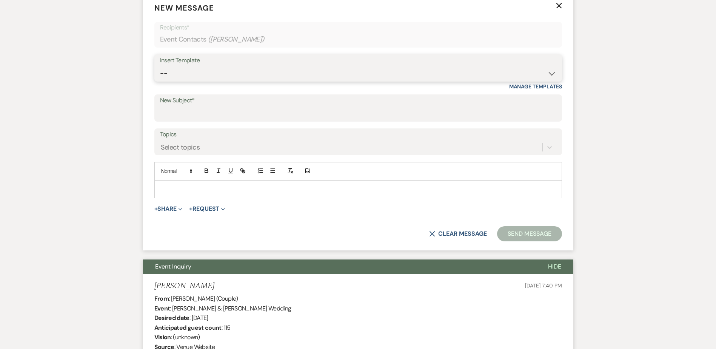
click at [171, 73] on select "-- Wedding Inquiry Follow Up: 2-3 days after initial lead- Avg Cost + Albums Th…" at bounding box center [358, 73] width 396 height 15
select select "640"
click at [160, 66] on select "-- Wedding Inquiry Follow Up: 2-3 days after initial lead- Avg Cost + Albums Th…" at bounding box center [358, 73] width 396 height 15
type input "Any Questions About [PERSON_NAME]'s Pricing or Packages?"
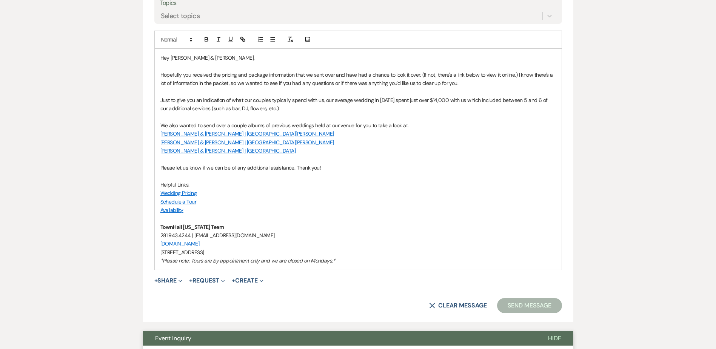
scroll to position [453, 0]
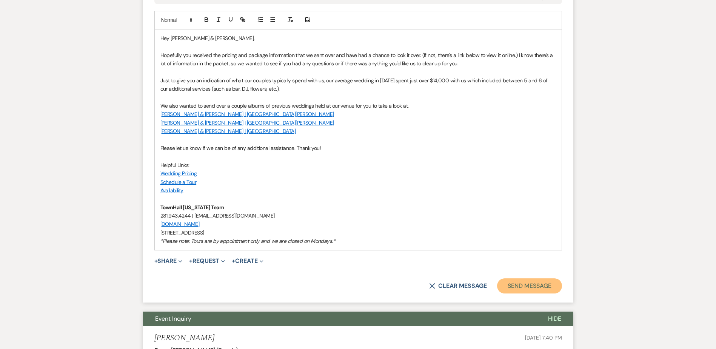
click at [523, 289] on button "Send Message" at bounding box center [529, 285] width 65 height 15
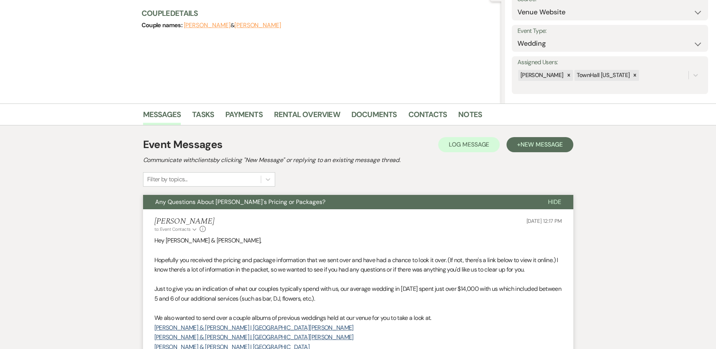
scroll to position [0, 0]
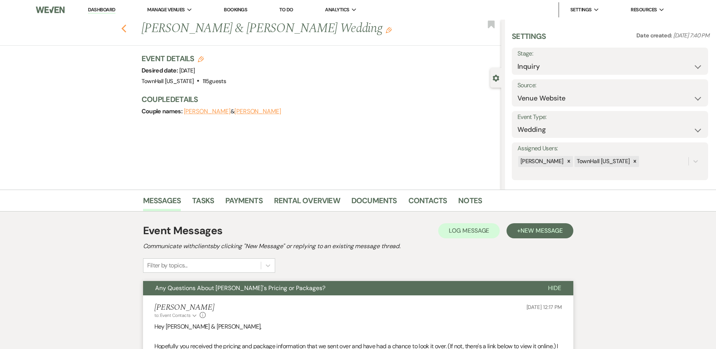
click at [126, 27] on use "button" at bounding box center [123, 29] width 5 height 8
